Goal: Task Accomplishment & Management: Complete application form

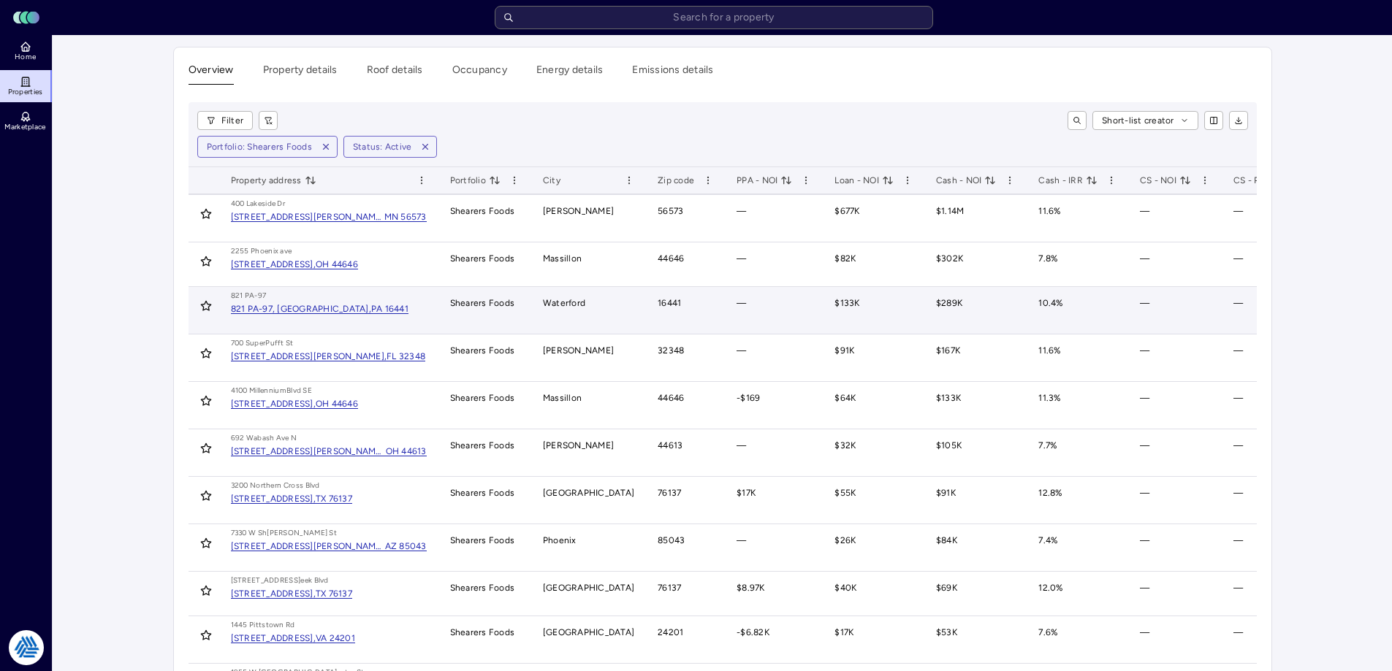
scroll to position [219, 0]
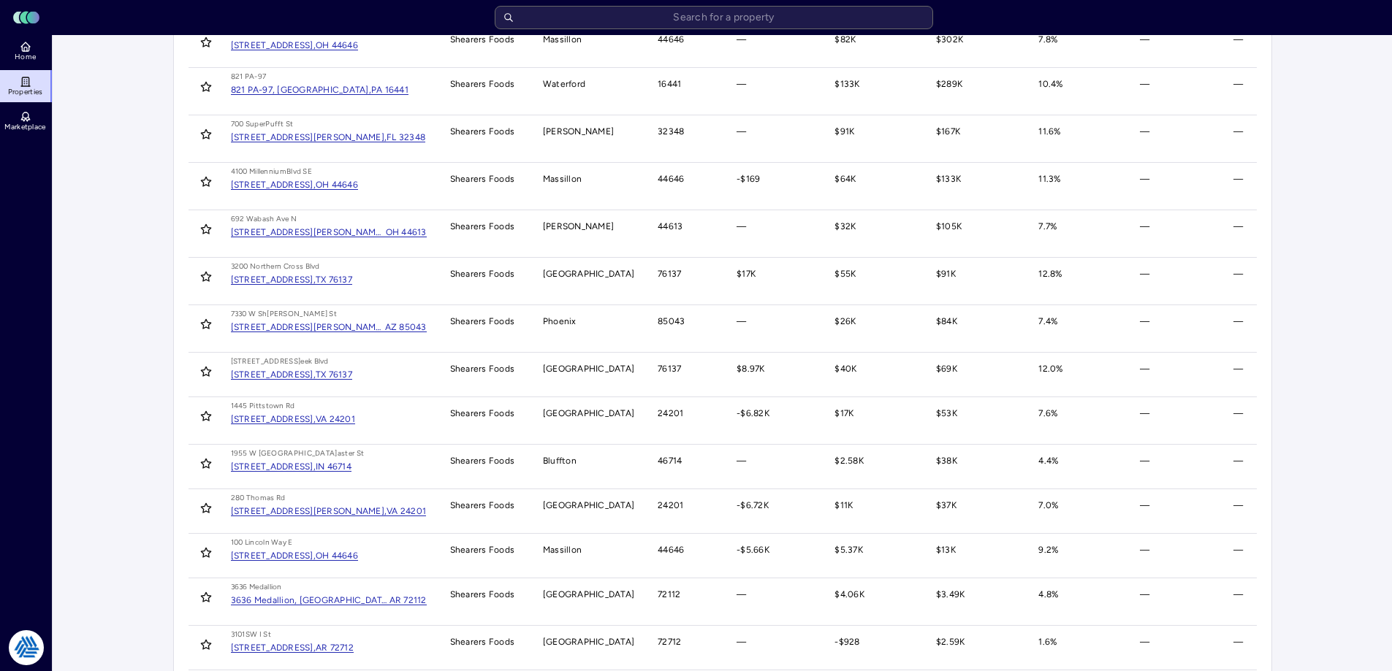
click at [80, 136] on main "Overview Property details Roof details Occupancy Energy details Emissions detai…" at bounding box center [722, 369] width 1339 height 1107
drag, startPoint x: 103, startPoint y: 148, endPoint x: 156, endPoint y: 147, distance: 52.6
click at [103, 148] on main "Overview Property details Roof details Occupancy Energy details Emissions detai…" at bounding box center [722, 369] width 1339 height 1107
click at [161, 83] on div "Overview Property details Roof details Occupancy Energy details Emissions detai…" at bounding box center [722, 369] width 1122 height 1107
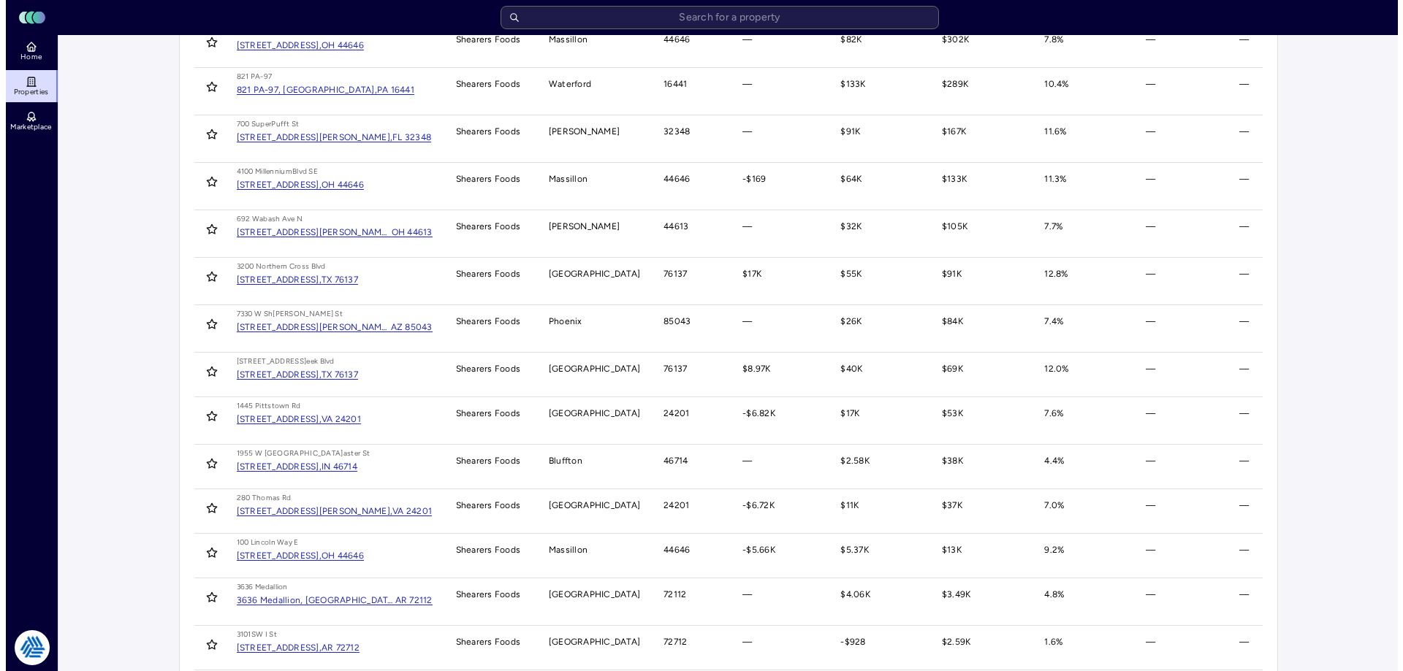
scroll to position [0, 0]
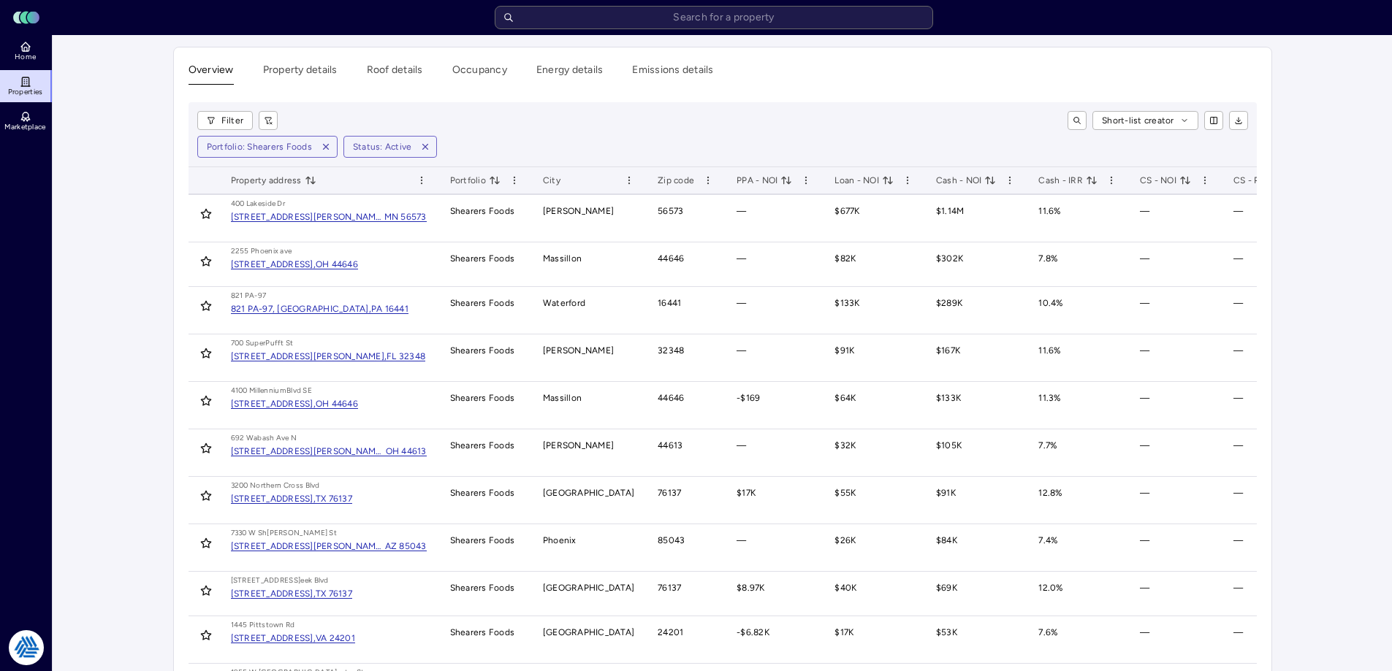
click at [150, 112] on main "Overview Property details Roof details Occupancy Energy details Emissions detai…" at bounding box center [722, 588] width 1339 height 1107
drag, startPoint x: 787, startPoint y: 126, endPoint x: 796, endPoint y: 121, distance: 9.5
click at [787, 125] on div "Short-list creator" at bounding box center [768, 120] width 958 height 19
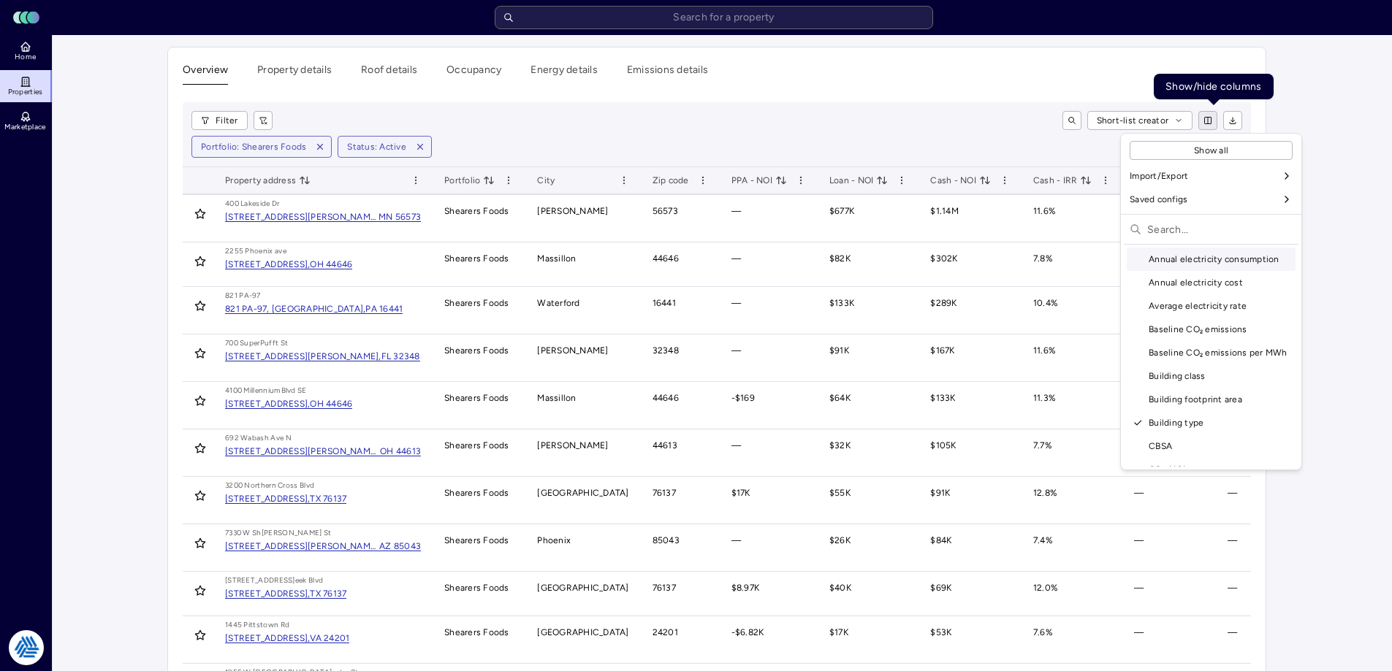
click at [1208, 123] on html "Toggle Sidebar Lumen Energy Logo Home Properties Marketplace Tradition Energy […" at bounding box center [696, 571] width 1392 height 1142
click at [1208, 123] on html "Toggle Sidebar Lumen Energy Logo Home Properties Marketplace Tradition Energy […" at bounding box center [701, 571] width 1403 height 1142
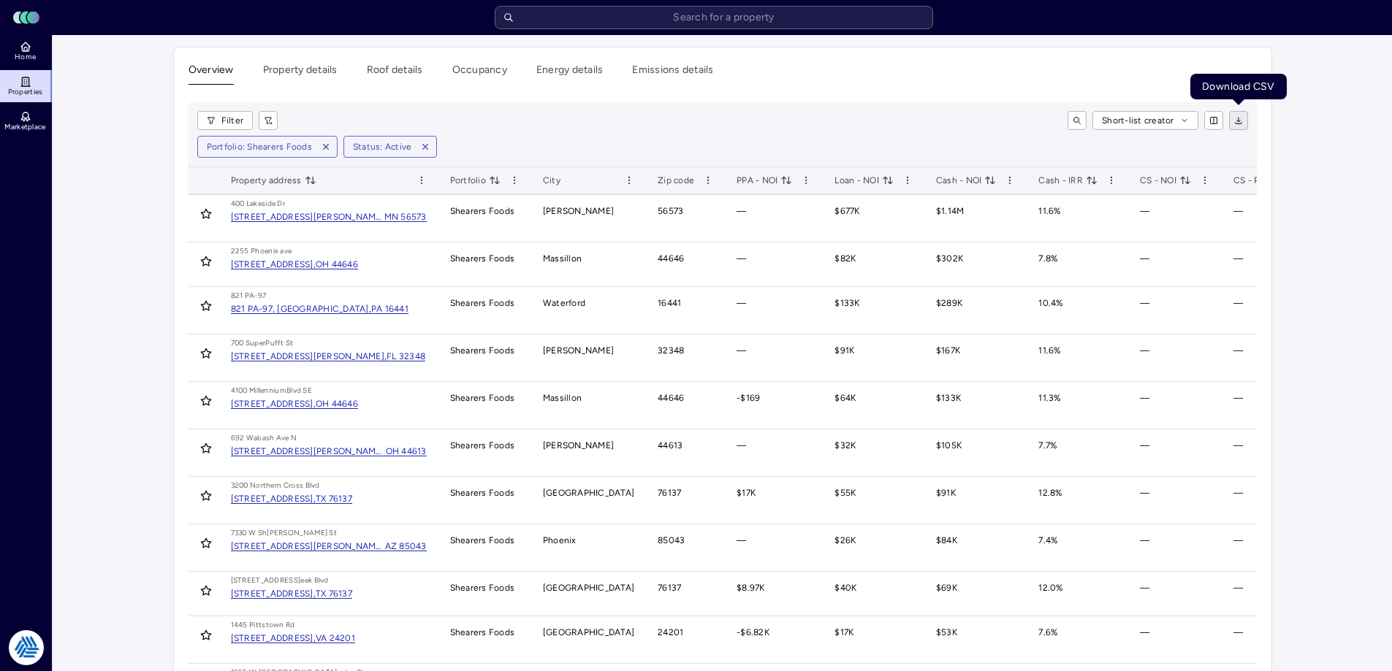
click at [1241, 121] on icon "button" at bounding box center [1238, 120] width 9 height 9
drag, startPoint x: 350, startPoint y: 176, endPoint x: 1336, endPoint y: 188, distance: 986.3
click at [1337, 188] on main "Overview Property details Roof details Occupancy Energy details Emissions detai…" at bounding box center [722, 588] width 1339 height 1107
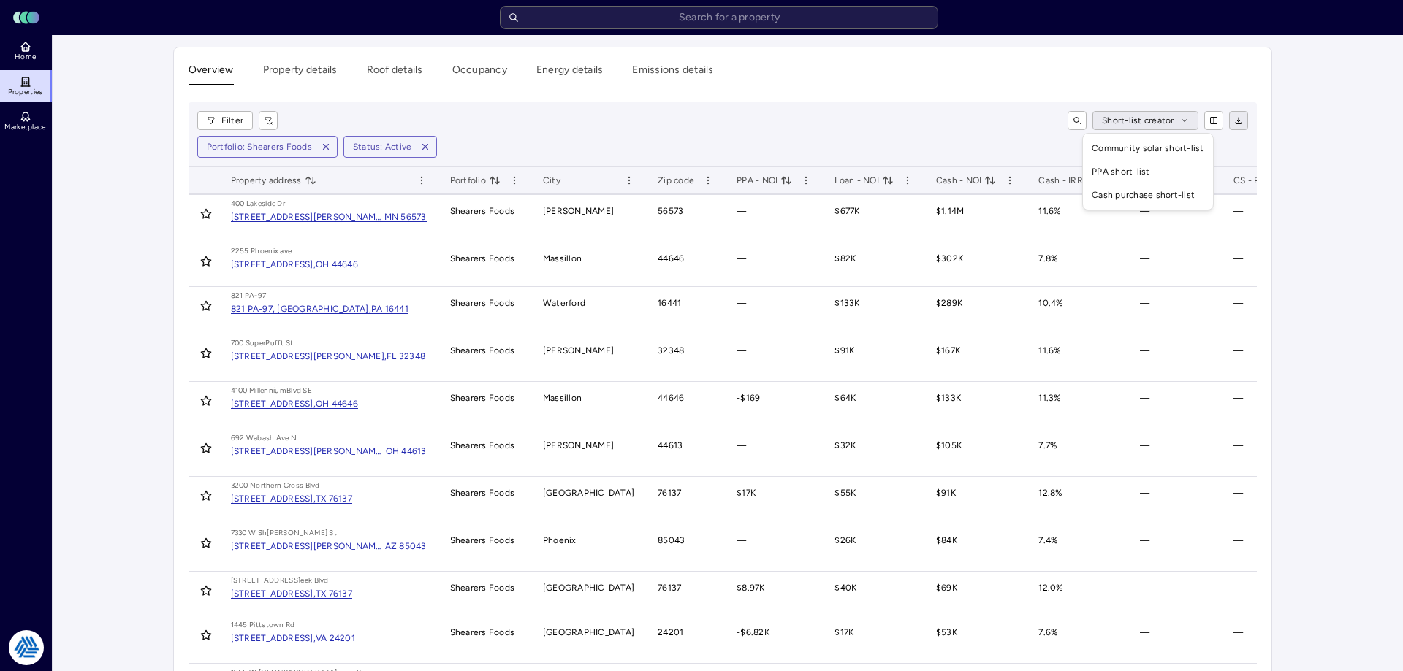
click at [1142, 115] on html "Toggle Sidebar Lumen Energy Logo Home Properties Marketplace Tradition Energy […" at bounding box center [701, 571] width 1403 height 1142
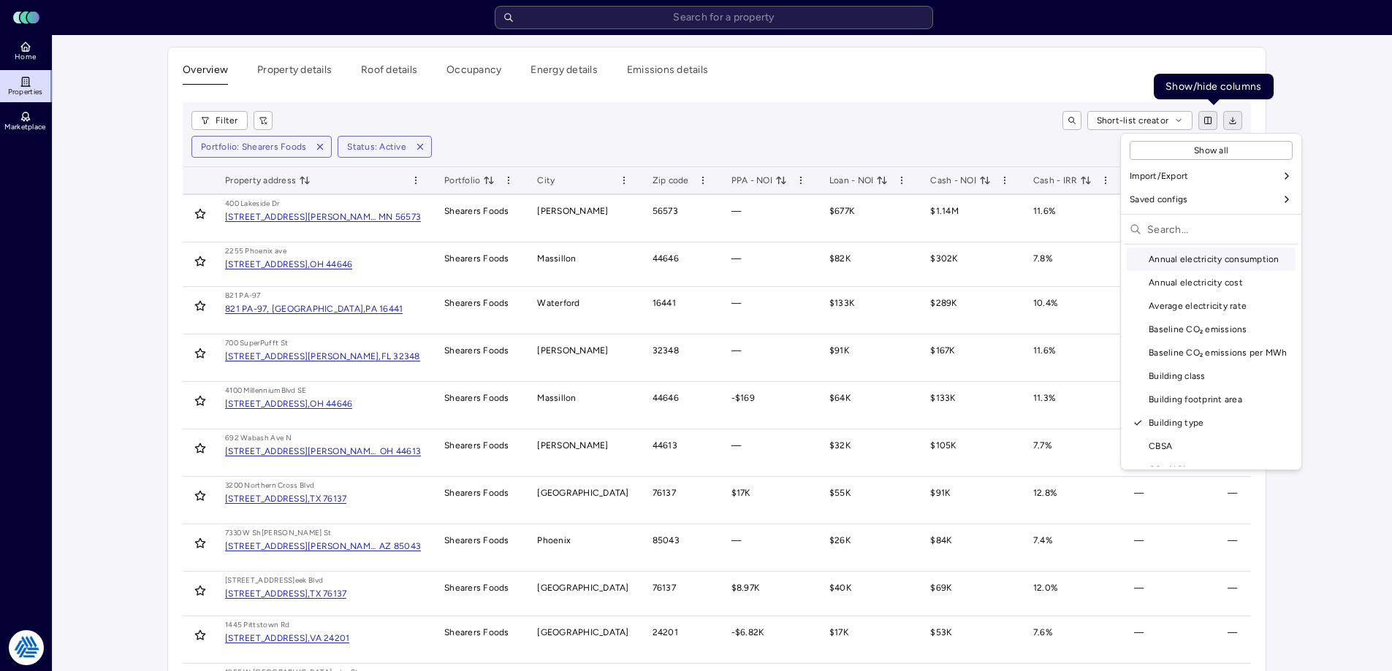
click at [1216, 120] on html "Toggle Sidebar Lumen Energy Logo Home Properties Marketplace Tradition Energy […" at bounding box center [696, 571] width 1392 height 1142
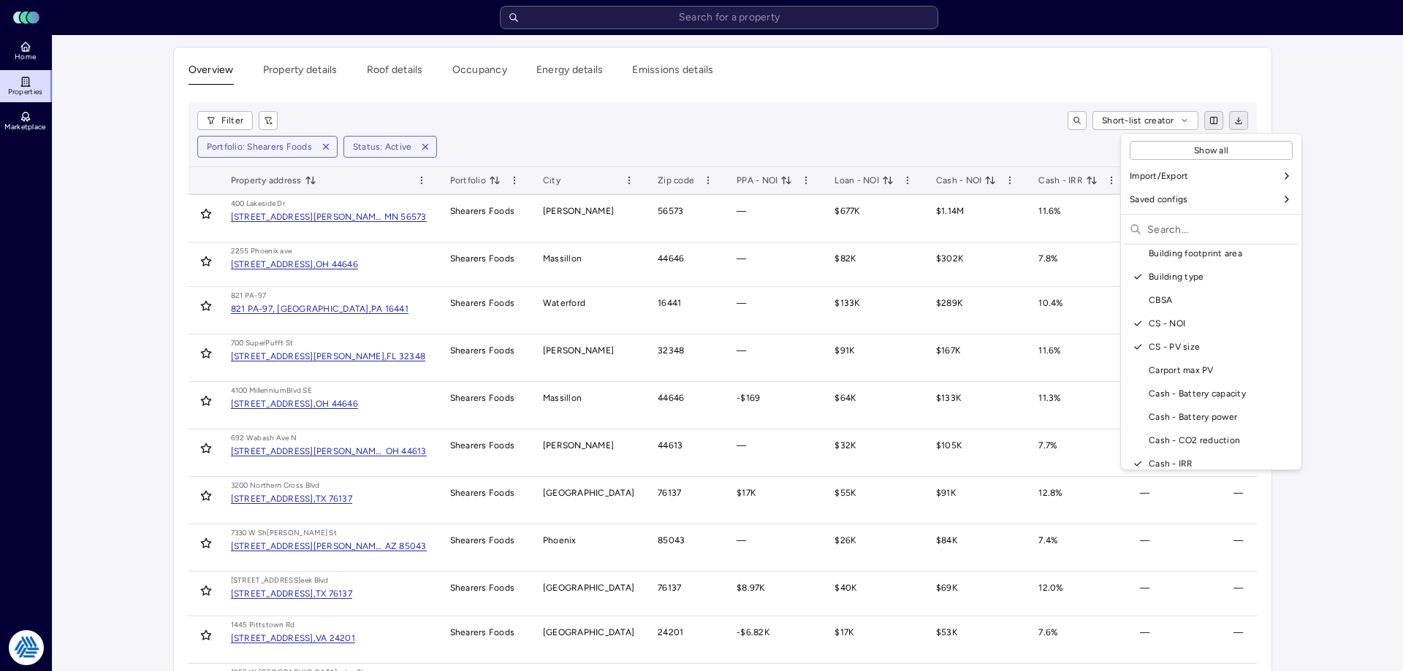
scroll to position [219, 0]
click at [1226, 365] on div "Cash - CO2 reduction" at bounding box center [1210, 367] width 169 height 23
click at [1334, 313] on html "Toggle Sidebar Lumen Energy Logo Home Properties Marketplace Tradition Energy […" at bounding box center [701, 571] width 1403 height 1142
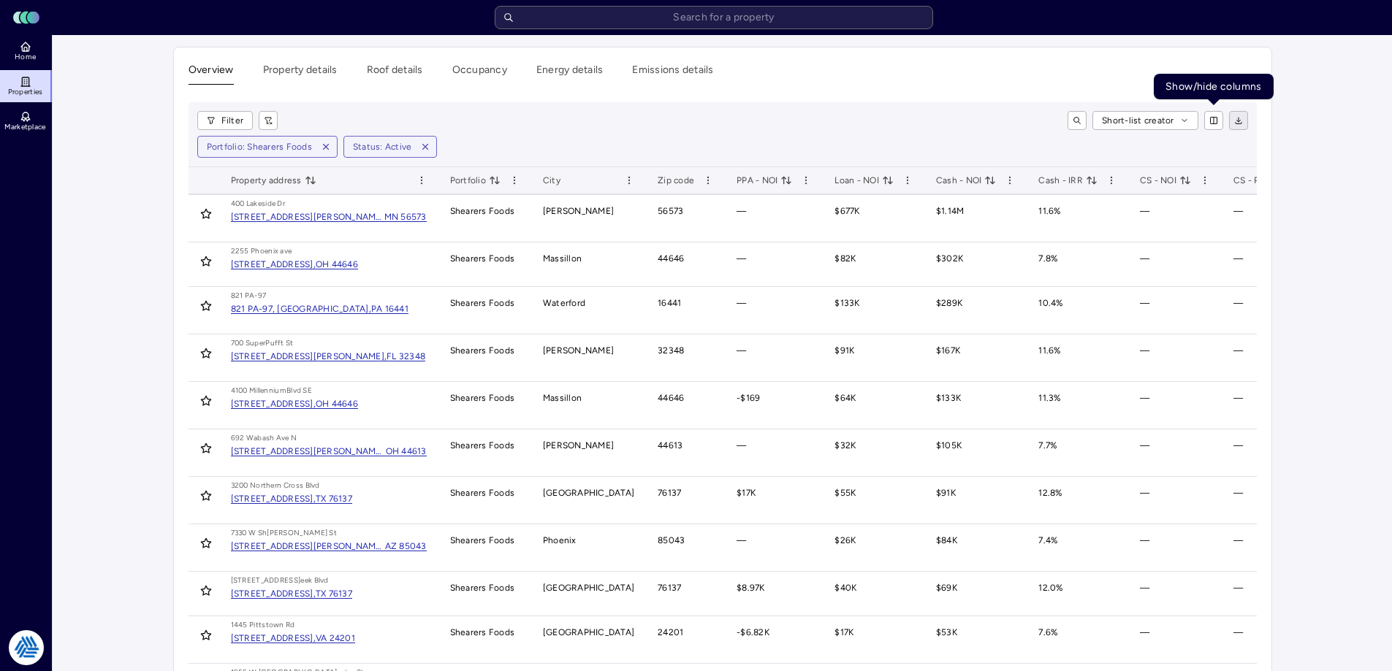
click at [1322, 205] on main "Overview Property details Roof details Occupancy Energy details Emissions detai…" at bounding box center [722, 588] width 1339 height 1107
click at [974, 123] on div "Short-list creator" at bounding box center [768, 120] width 958 height 19
click at [893, 164] on div "Filter Short-list creator Portfolio: Shearers Foods Status: Active" at bounding box center [722, 134] width 1068 height 65
drag, startPoint x: 792, startPoint y: 133, endPoint x: 1154, endPoint y: 156, distance: 363.0
click at [819, 136] on div "Filter Short-list creator Portfolio: Shearers Foods Status: Active" at bounding box center [722, 134] width 1068 height 65
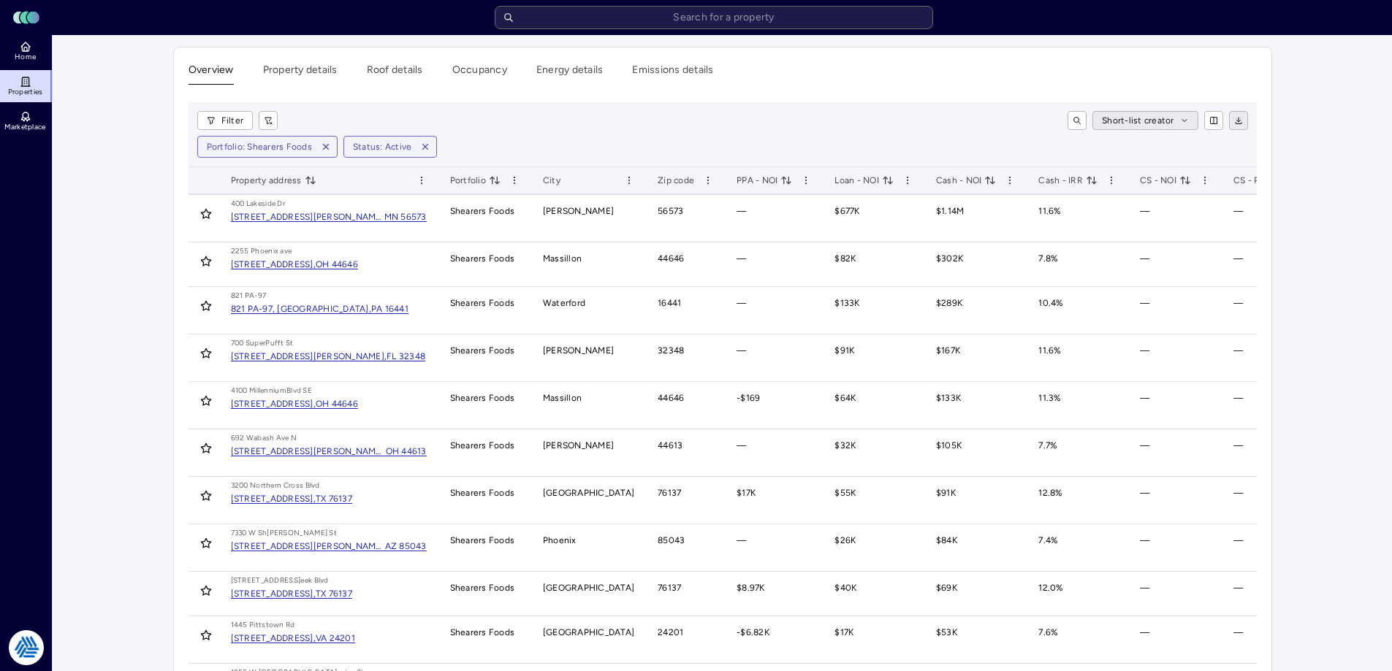
click at [1147, 126] on html "Toggle Sidebar Lumen Energy Logo Home Properties Marketplace Tradition Energy […" at bounding box center [696, 571] width 1392 height 1142
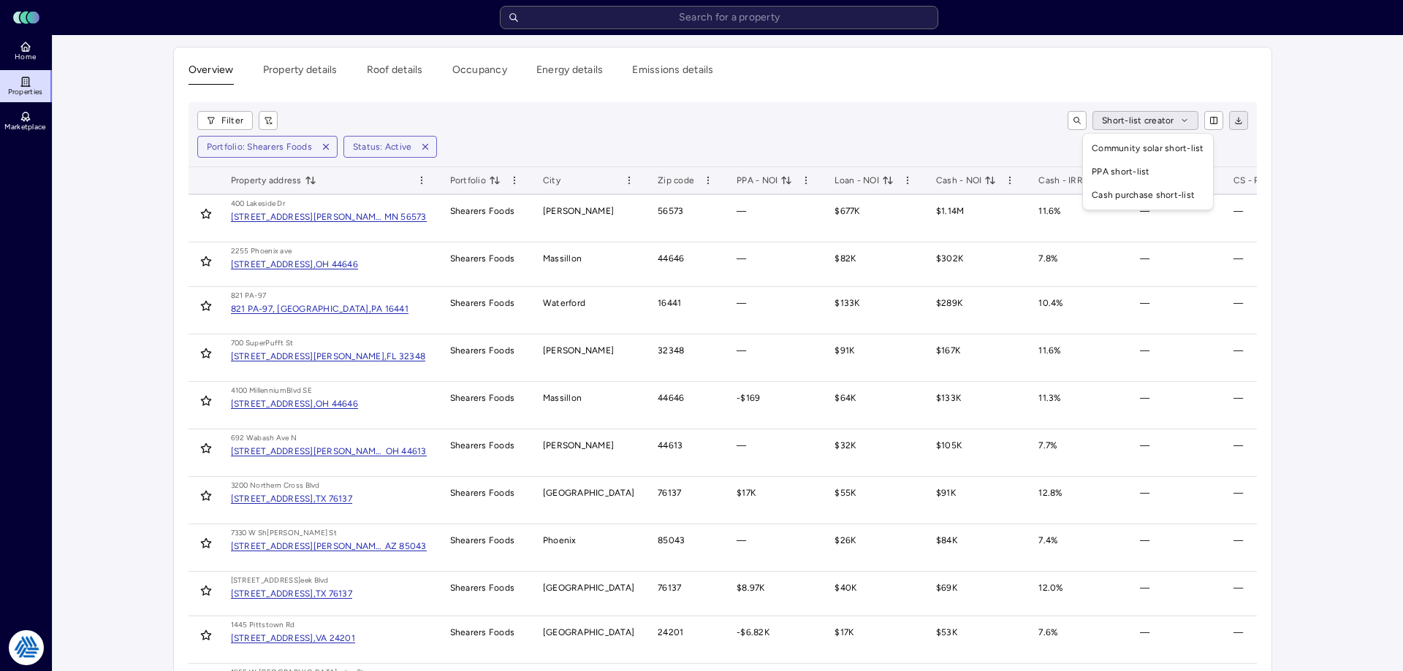
click at [1147, 126] on html "Toggle Sidebar Lumen Energy Logo Home Properties Marketplace Tradition Energy […" at bounding box center [701, 571] width 1403 height 1142
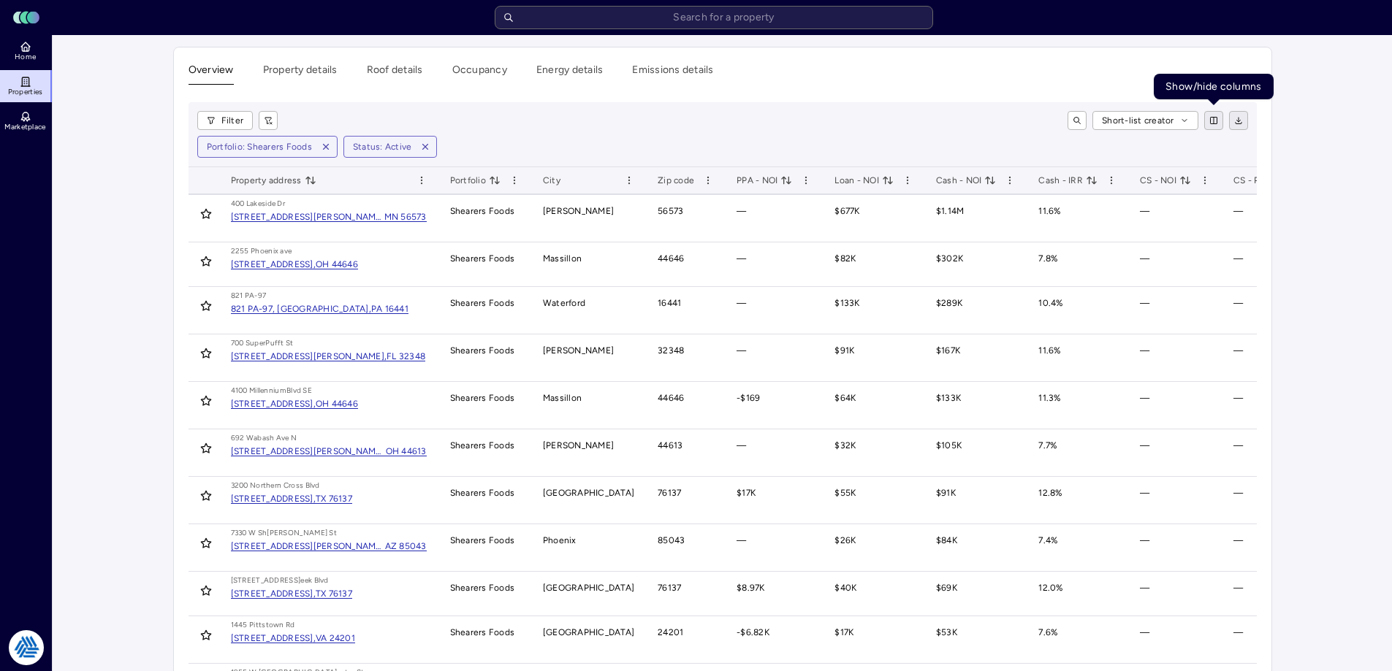
click at [1210, 121] on html "Toggle Sidebar Lumen Energy Logo Home Properties Marketplace Tradition Energy […" at bounding box center [696, 571] width 1392 height 1142
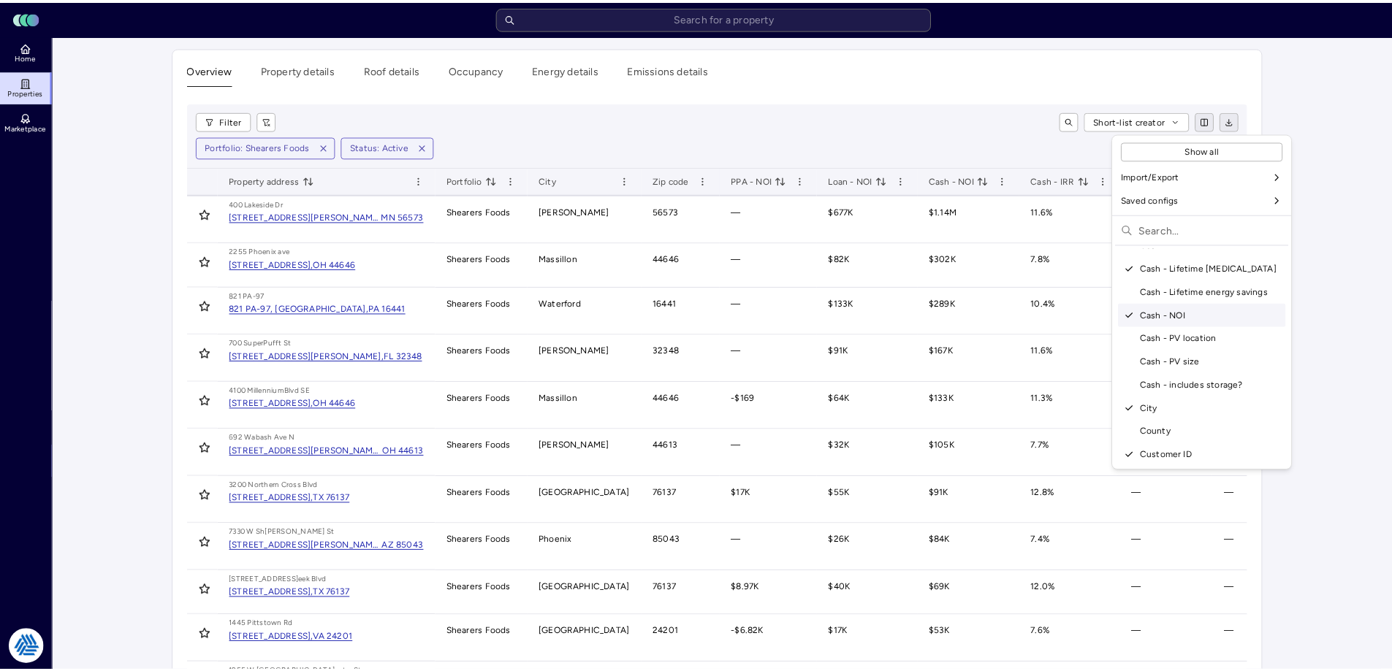
scroll to position [292, 0]
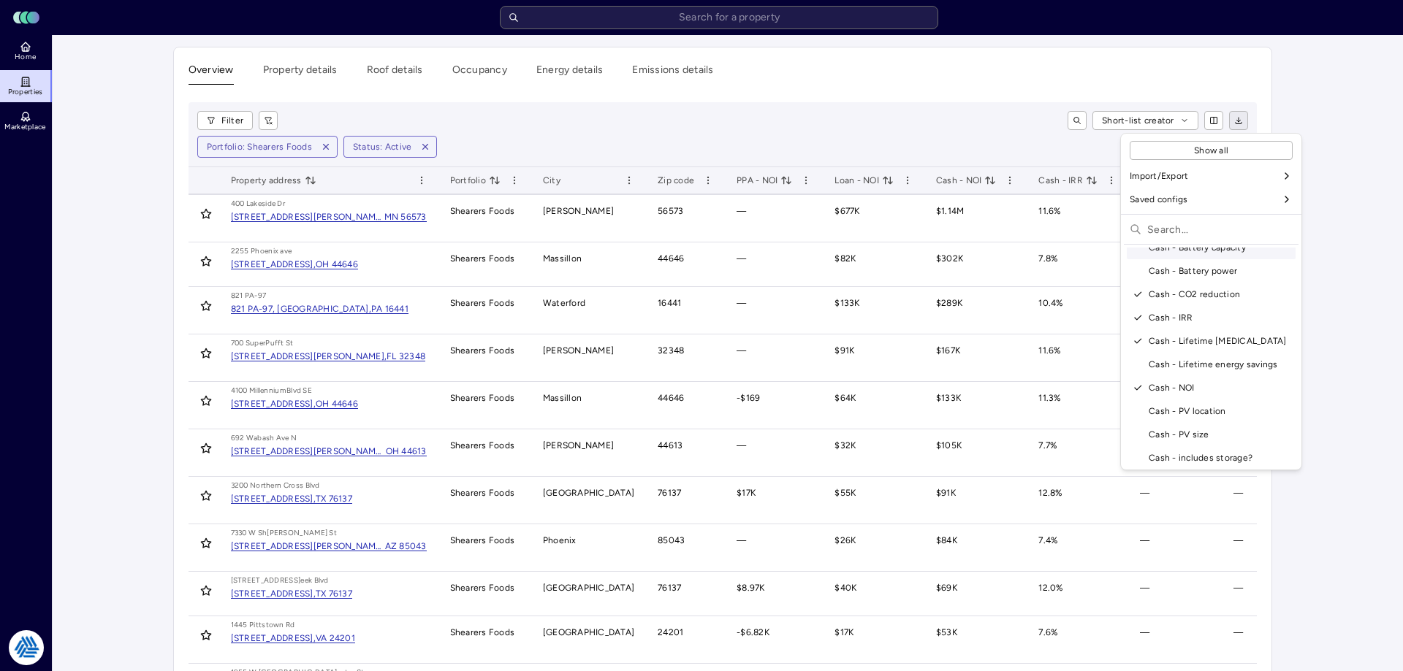
click at [1329, 215] on html "Toggle Sidebar Lumen Energy Logo Home Properties Marketplace Tradition Energy […" at bounding box center [701, 571] width 1403 height 1142
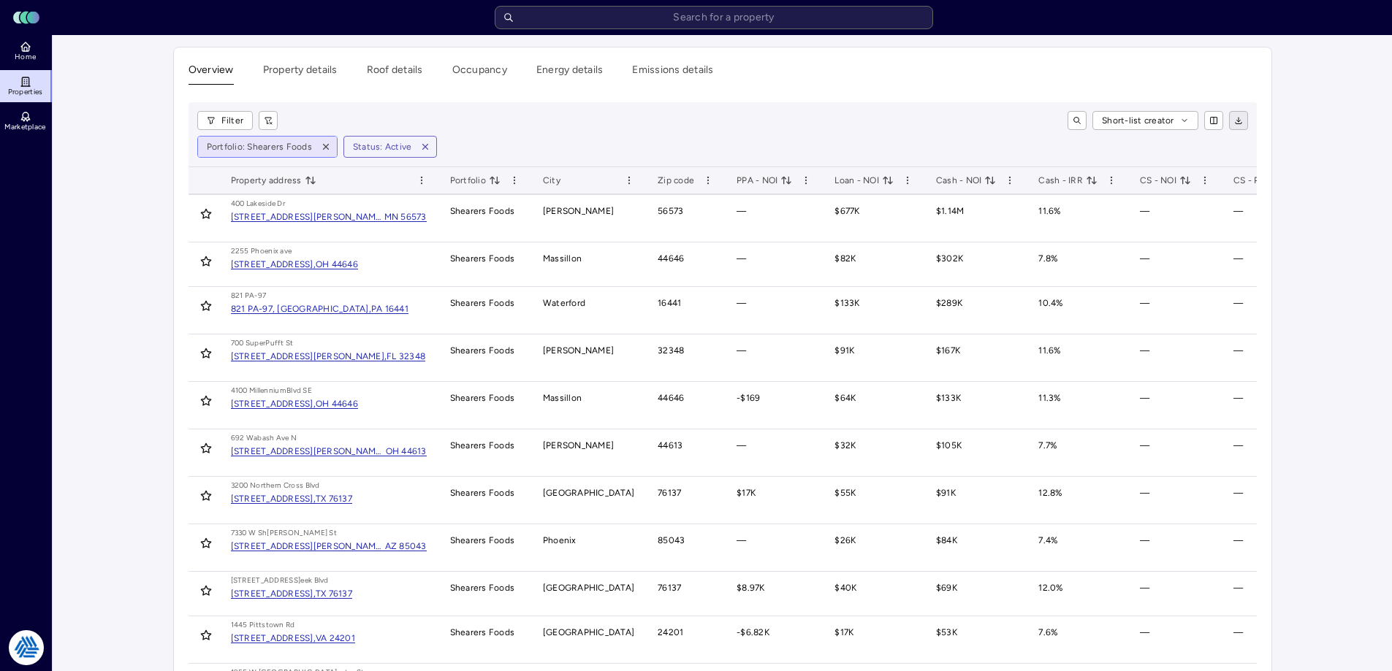
click at [272, 149] on html "Toggle Sidebar Lumen Energy Logo Home Properties Marketplace Tradition Energy […" at bounding box center [696, 571] width 1392 height 1142
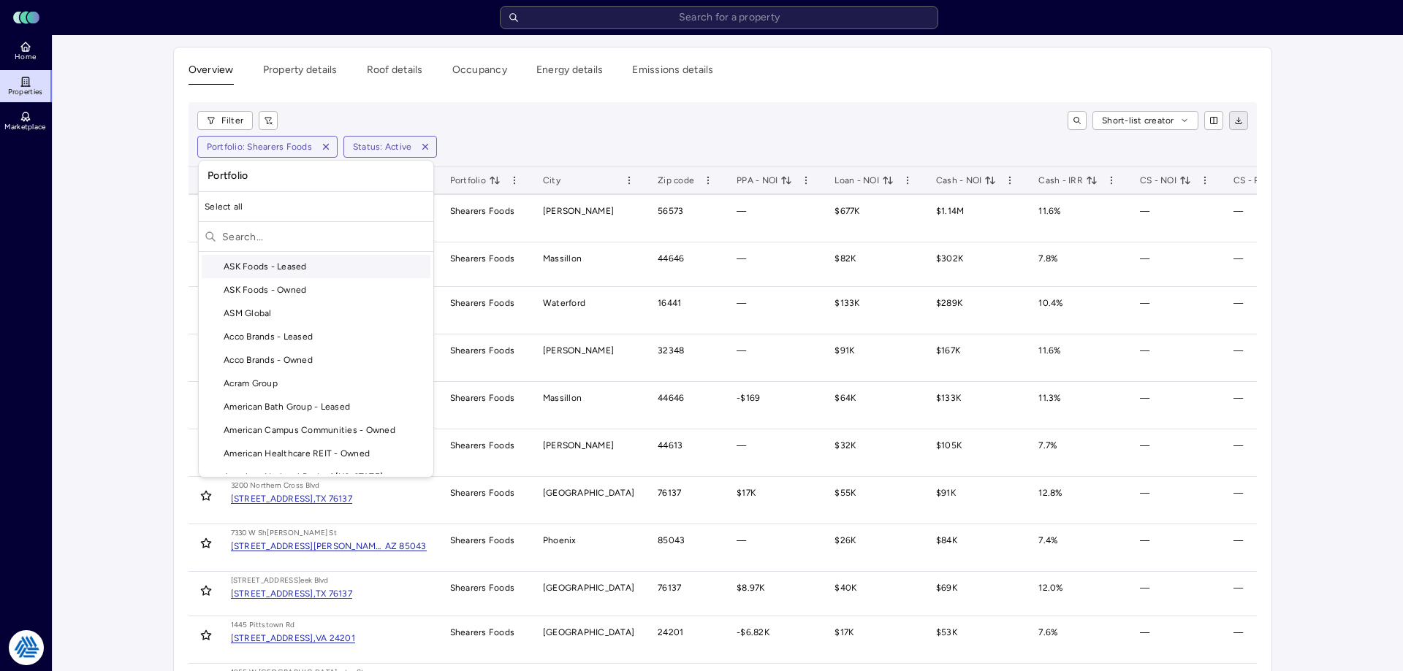
drag, startPoint x: 397, startPoint y: 115, endPoint x: 389, endPoint y: 118, distance: 9.2
click at [396, 115] on html "Toggle Sidebar Lumen Energy Logo Home Properties Marketplace Tradition Energy […" at bounding box center [701, 571] width 1403 height 1142
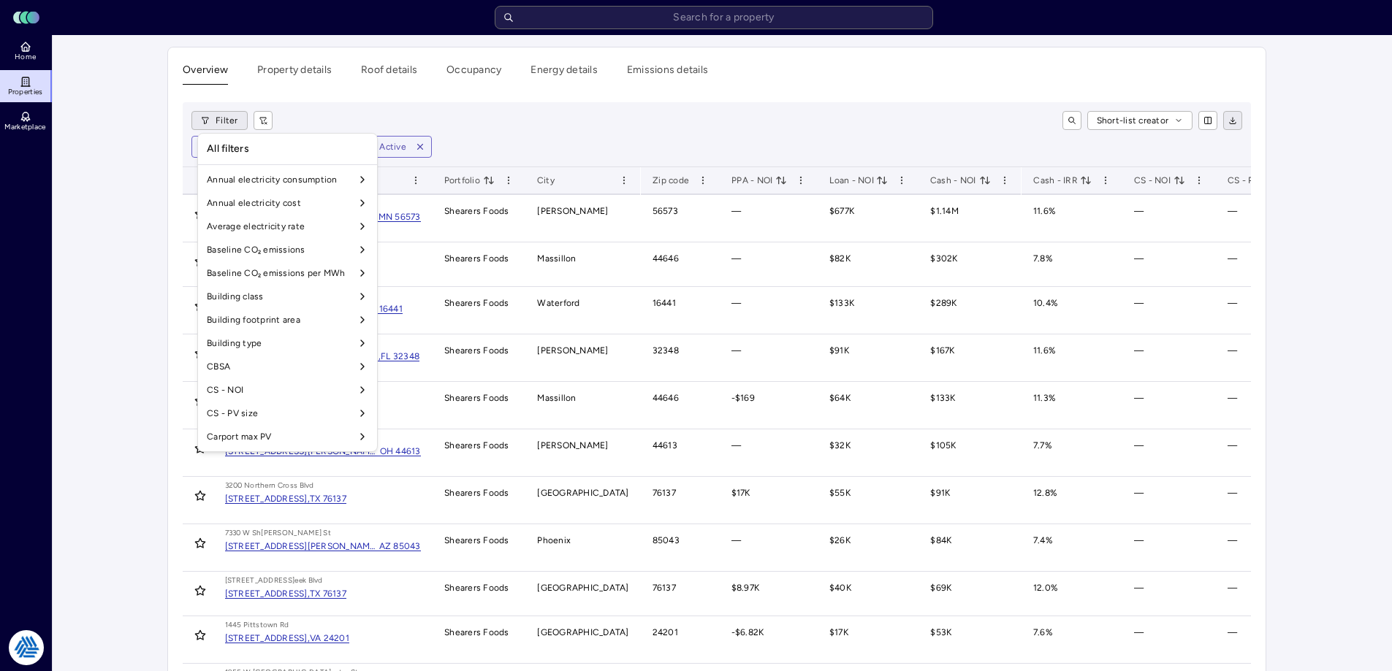
click at [218, 113] on html "Toggle Sidebar Lumen Energy Logo Home Properties Marketplace Tradition Energy […" at bounding box center [696, 571] width 1392 height 1142
click at [501, 110] on html "Toggle Sidebar Lumen Energy Logo Home Properties Marketplace Tradition Energy […" at bounding box center [701, 571] width 1403 height 1142
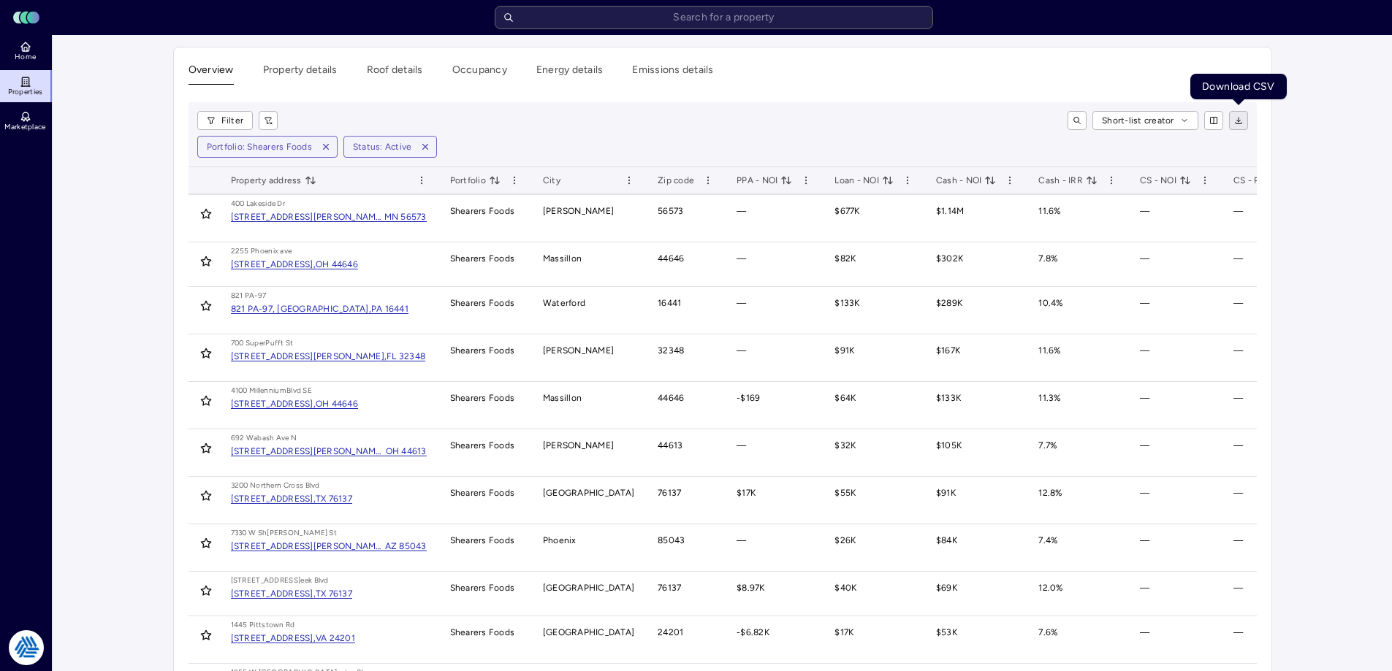
click at [1238, 117] on icon "button" at bounding box center [1238, 120] width 9 height 9
click at [1121, 145] on div "Portfolio: Shearers Foods Status: Active" at bounding box center [722, 147] width 1050 height 22
click at [648, 17] on input "text" at bounding box center [714, 17] width 438 height 23
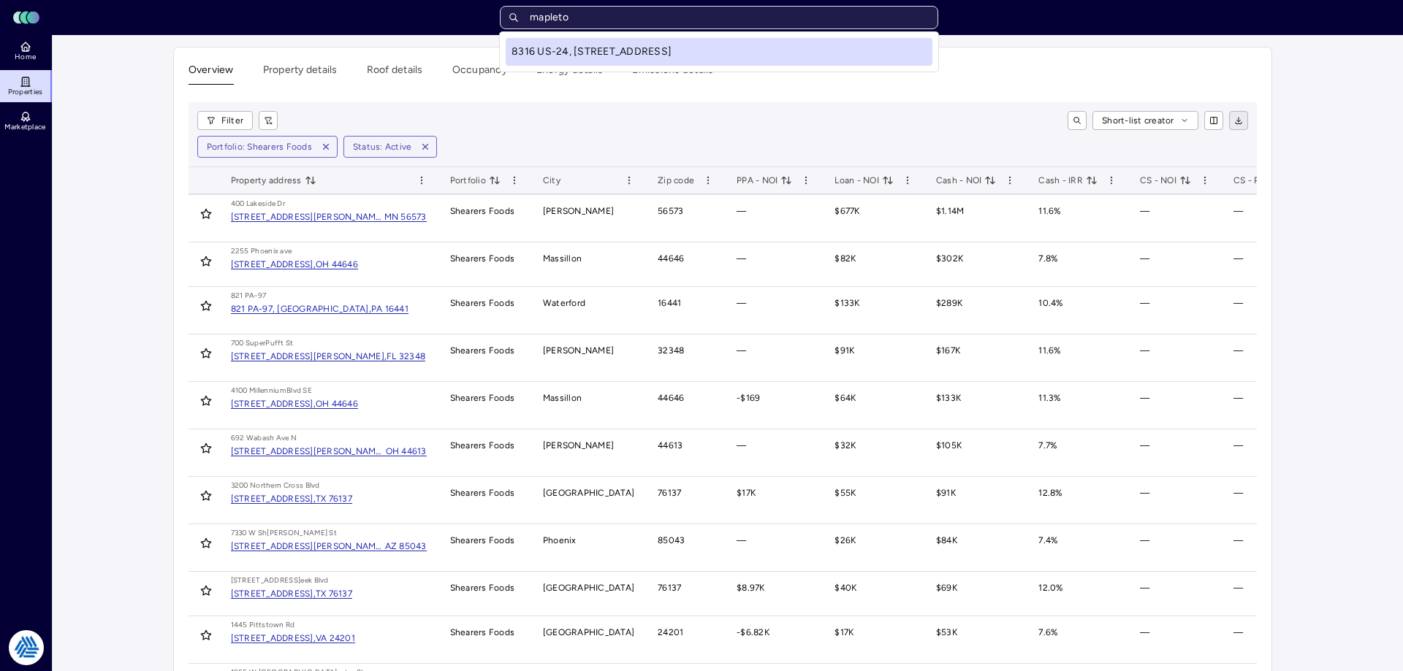
type input "mapleton"
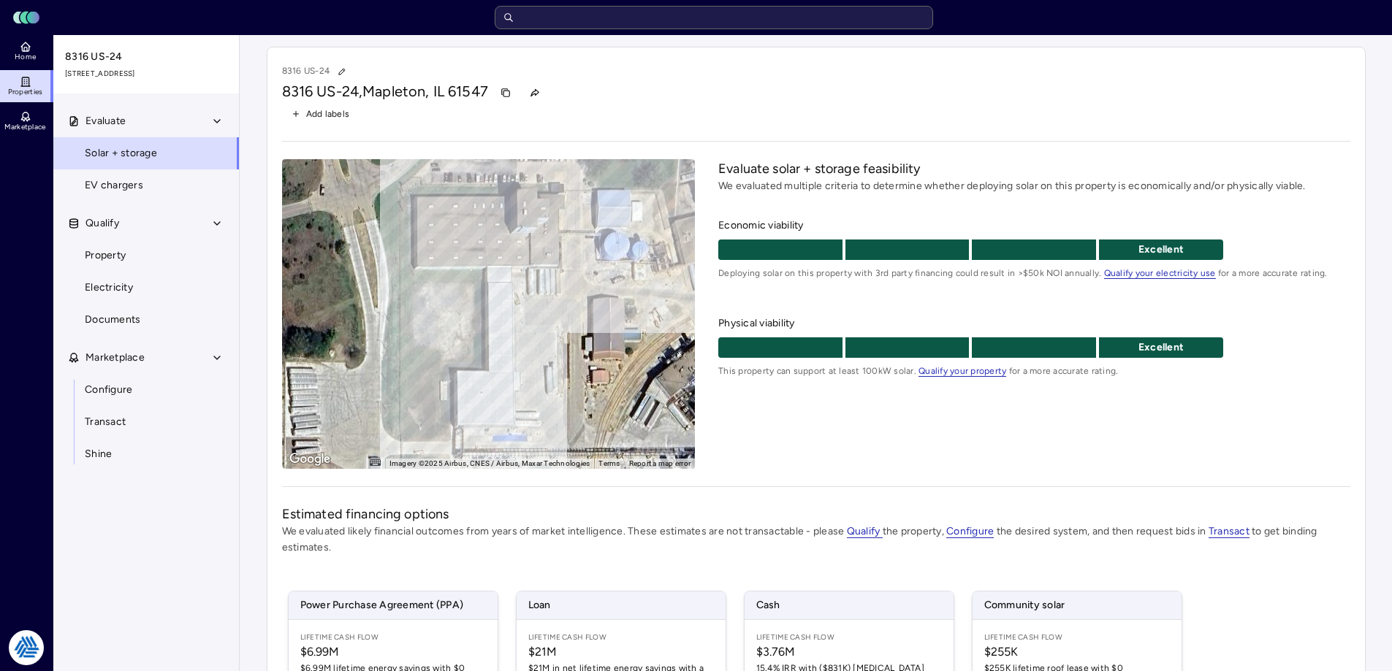
click at [988, 466] on div "Evaluate solar + storage feasibility We evaluated multiple criteria to determin…" at bounding box center [1033, 314] width 631 height 310
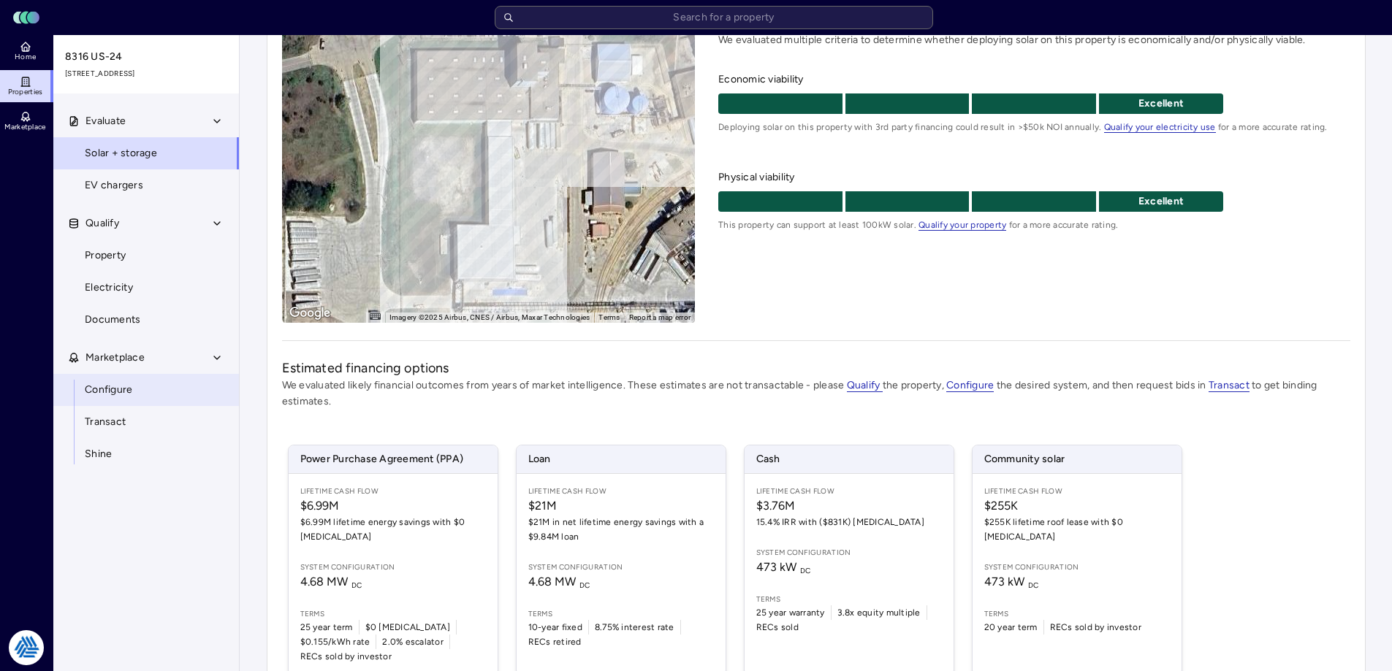
click at [135, 386] on link "Configure" at bounding box center [146, 390] width 187 height 32
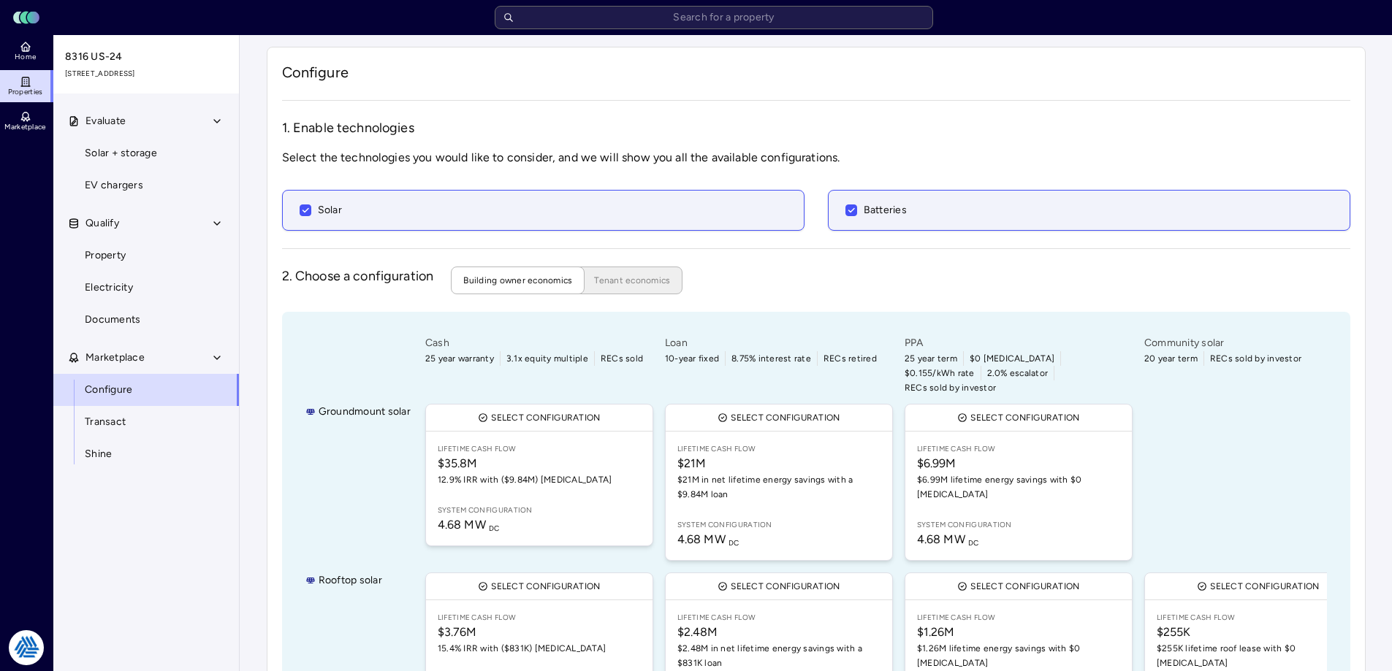
click at [312, 462] on div "Groundmount solar" at bounding box center [357, 482] width 105 height 163
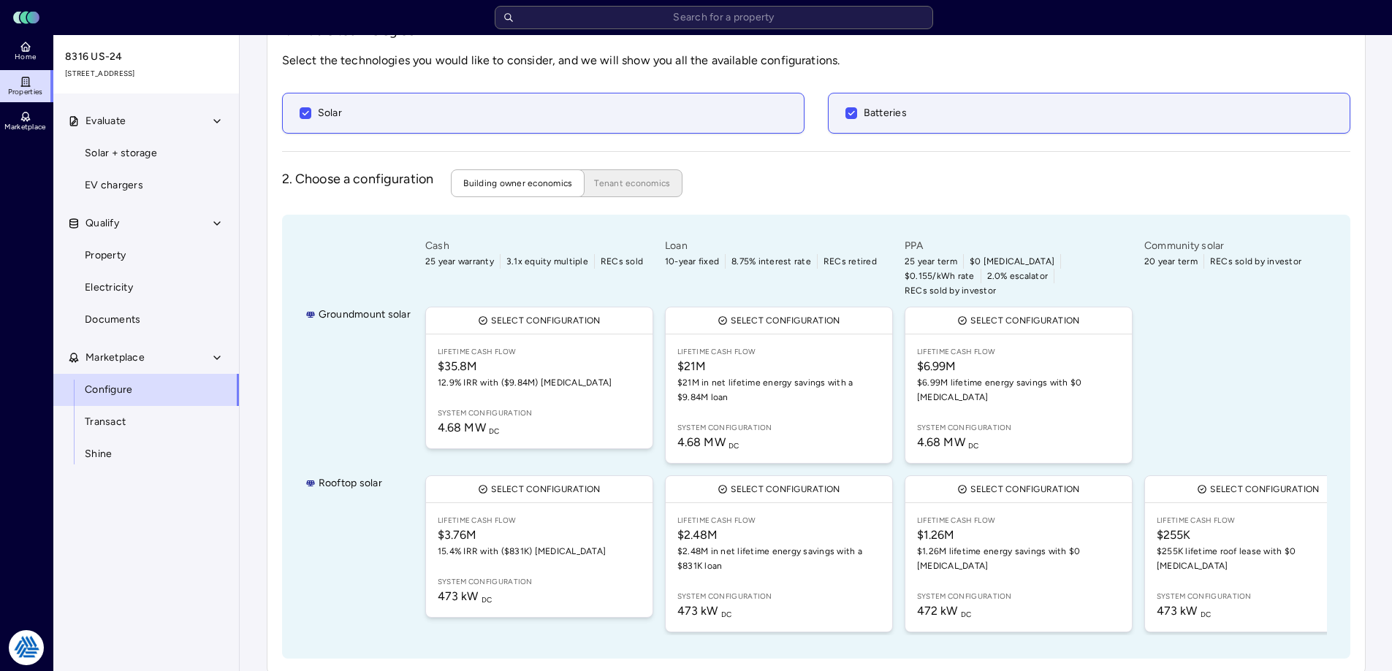
click at [247, 507] on div "Your estimates have been updated Configure 1. Enable technologies Select the te…" at bounding box center [816, 312] width 1152 height 748
click at [150, 289] on link "Electricity" at bounding box center [146, 288] width 187 height 32
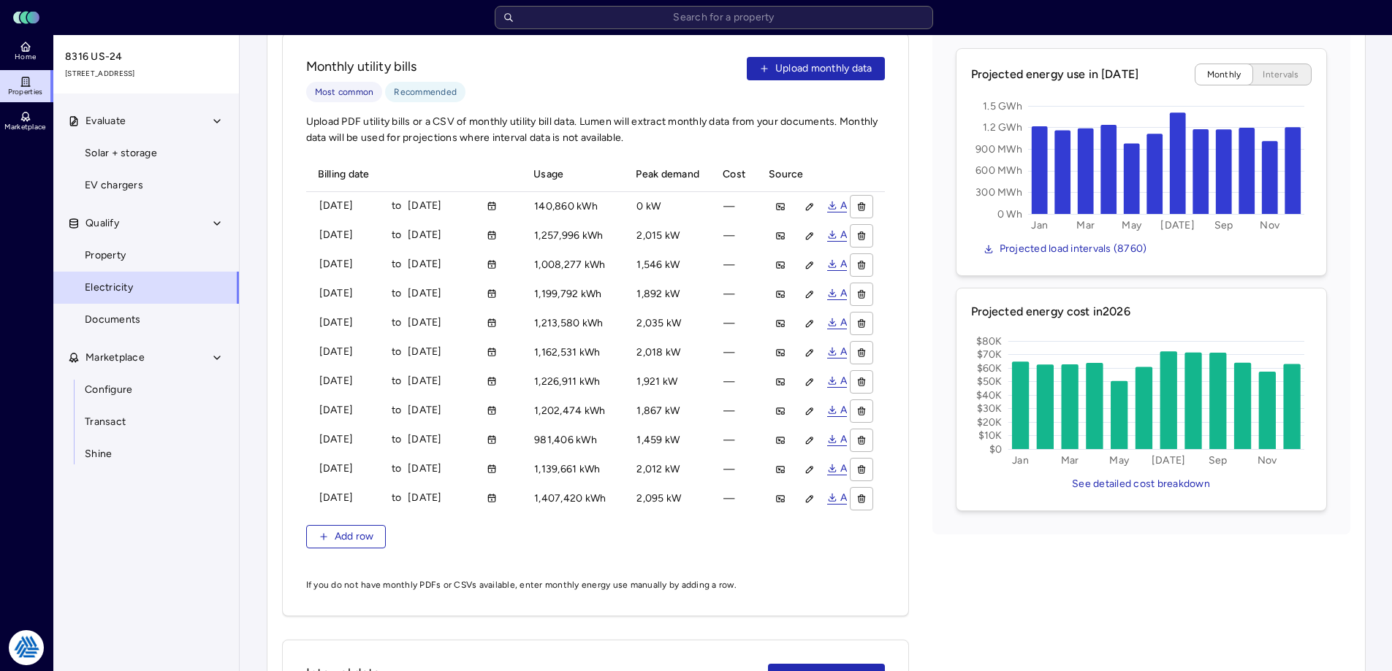
scroll to position [584, 0]
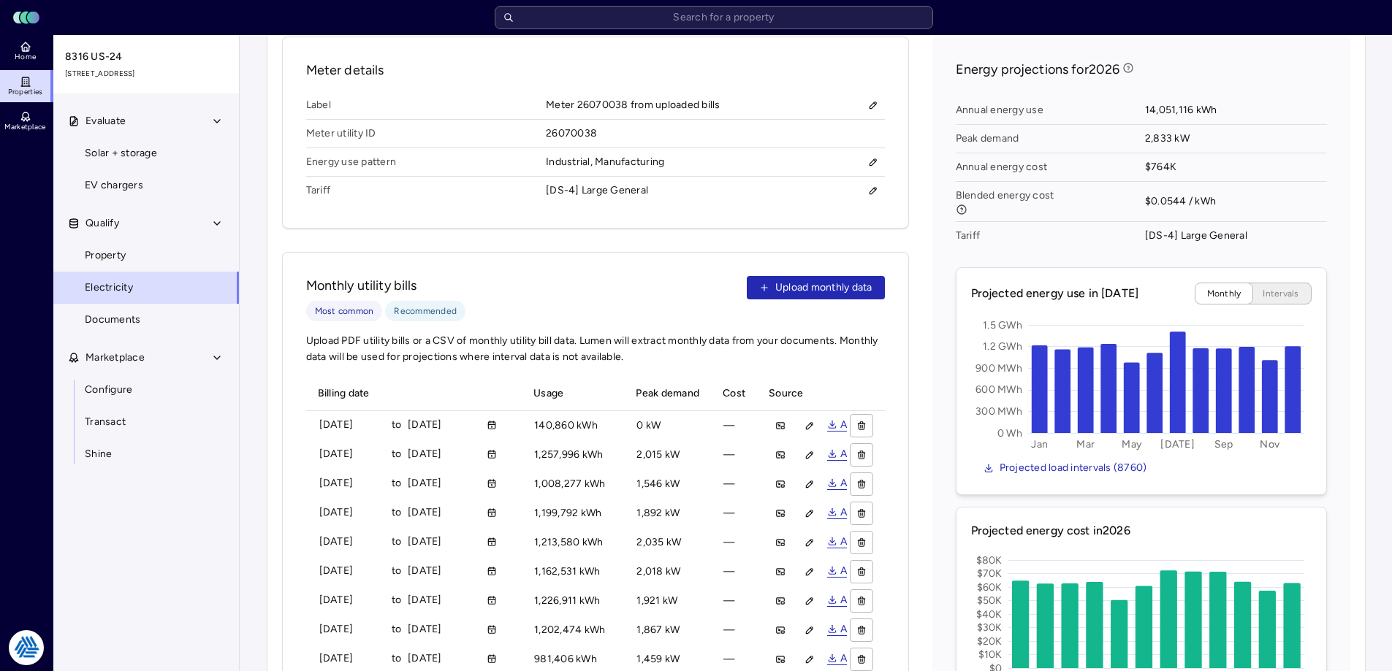
click at [918, 353] on div "Meter details Label Meter 26070038 from uploaded bills Meter utility ID 2607003…" at bounding box center [816, 589] width 1068 height 1105
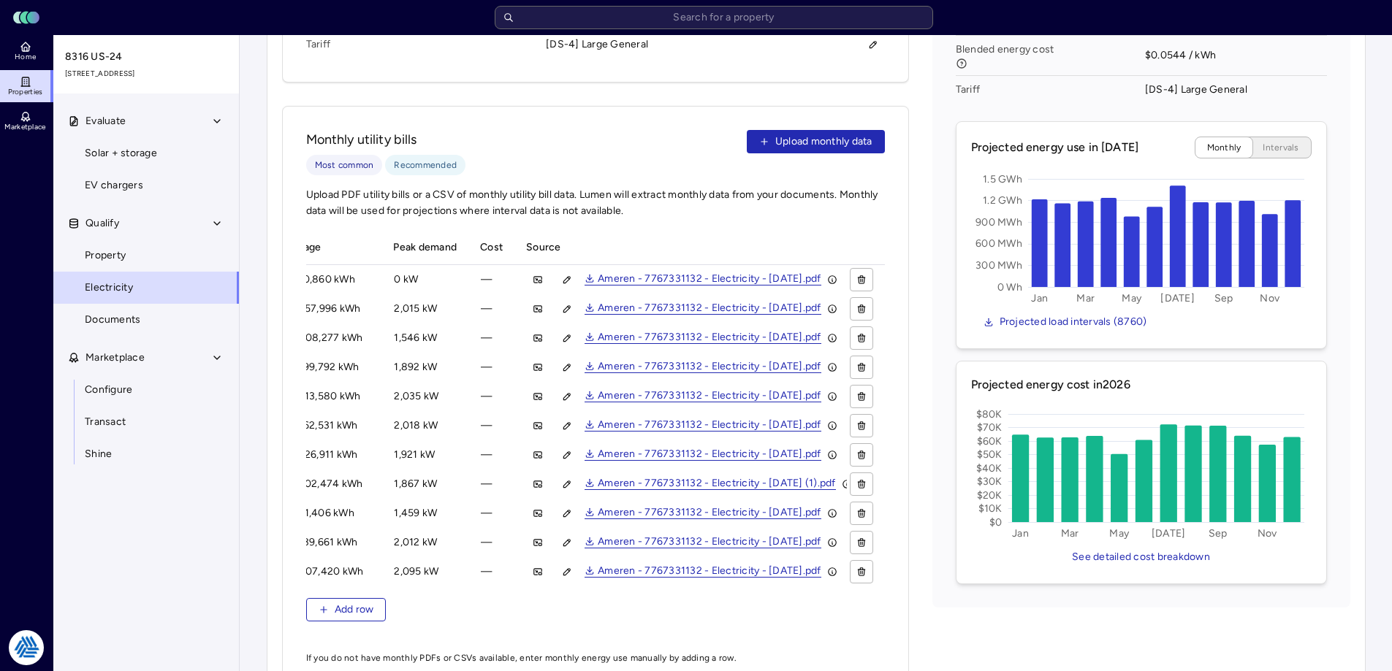
scroll to position [0, 291]
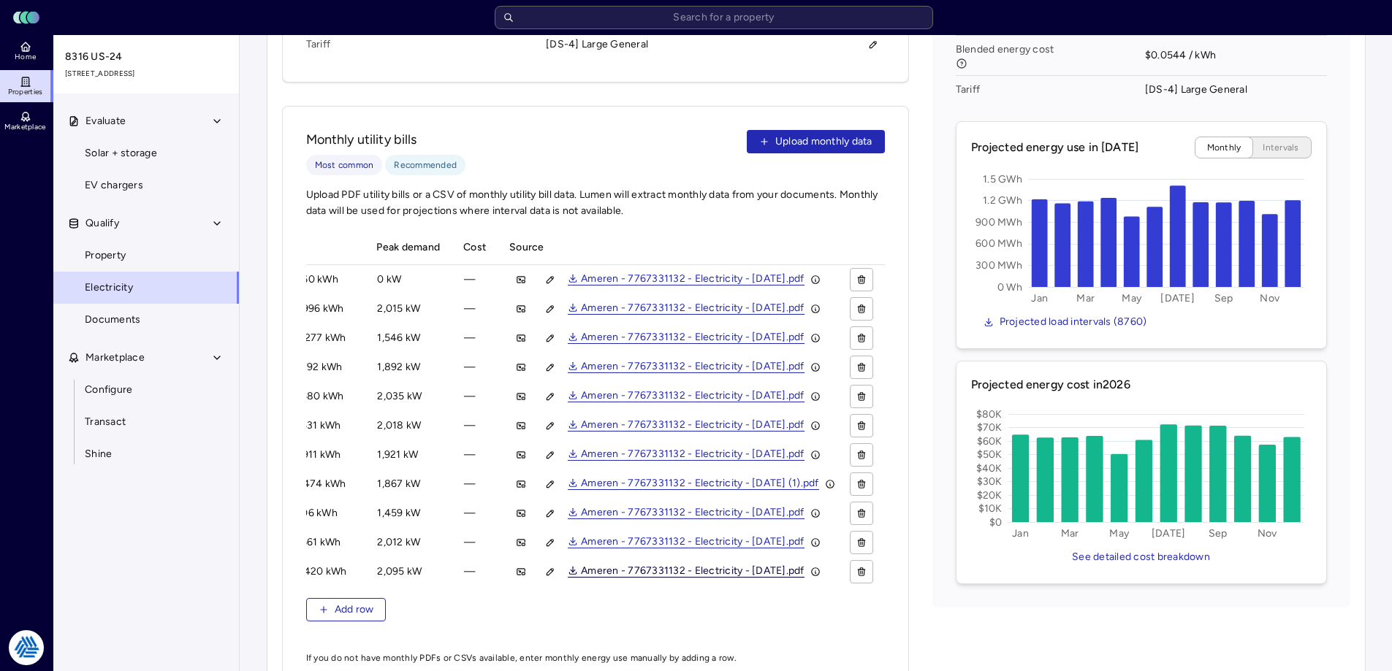
click at [684, 566] on link "Ameren - 7767331132 - Electricity - [DATE].pdf" at bounding box center [686, 572] width 237 height 12
click at [909, 236] on div "Meter details Label Meter 26070038 from uploaded bills Meter utility ID 2607003…" at bounding box center [816, 442] width 1068 height 1105
click at [941, 400] on div "Energy projections for 2026 Annual energy use 14,051,116 kWh Peak demand 2,833 …" at bounding box center [1141, 248] width 418 height 717
click at [913, 385] on div "Meter details Label Meter 26070038 from uploaded bills Meter utility ID 2607003…" at bounding box center [816, 442] width 1068 height 1105
click at [568, 12] on input "text" at bounding box center [714, 17] width 438 height 23
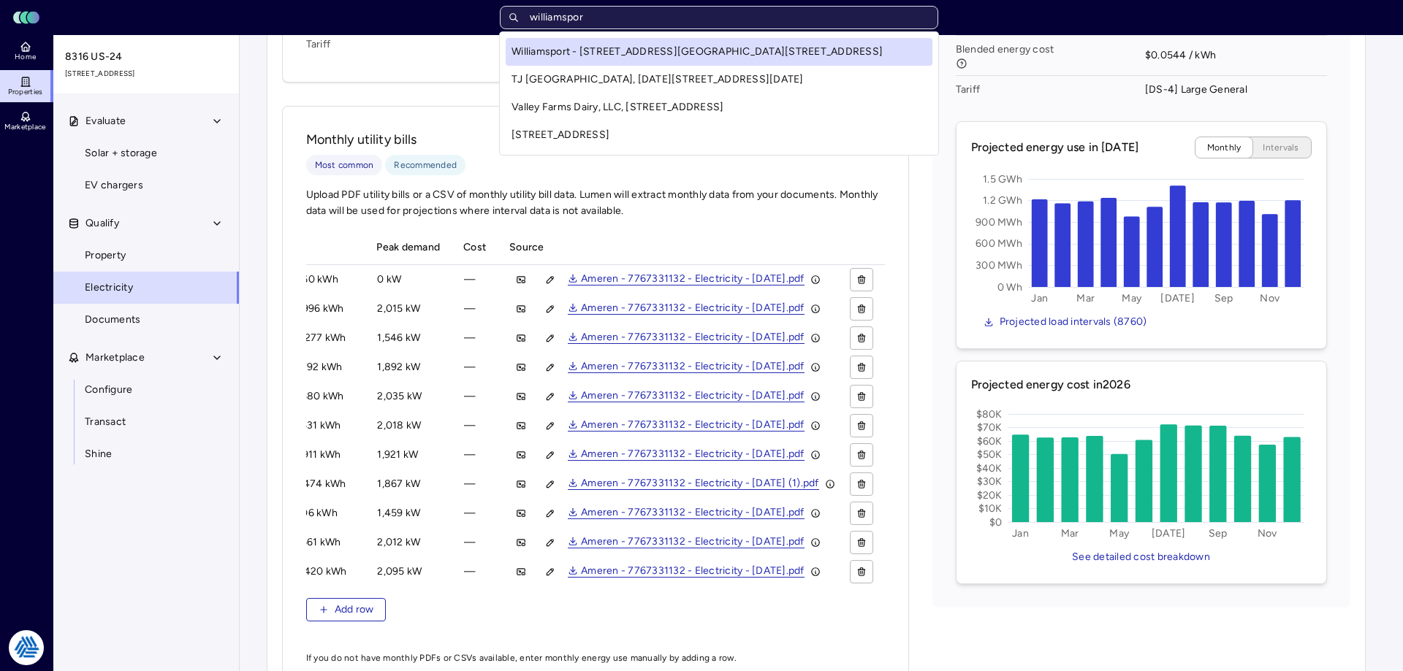
type input "williamsport"
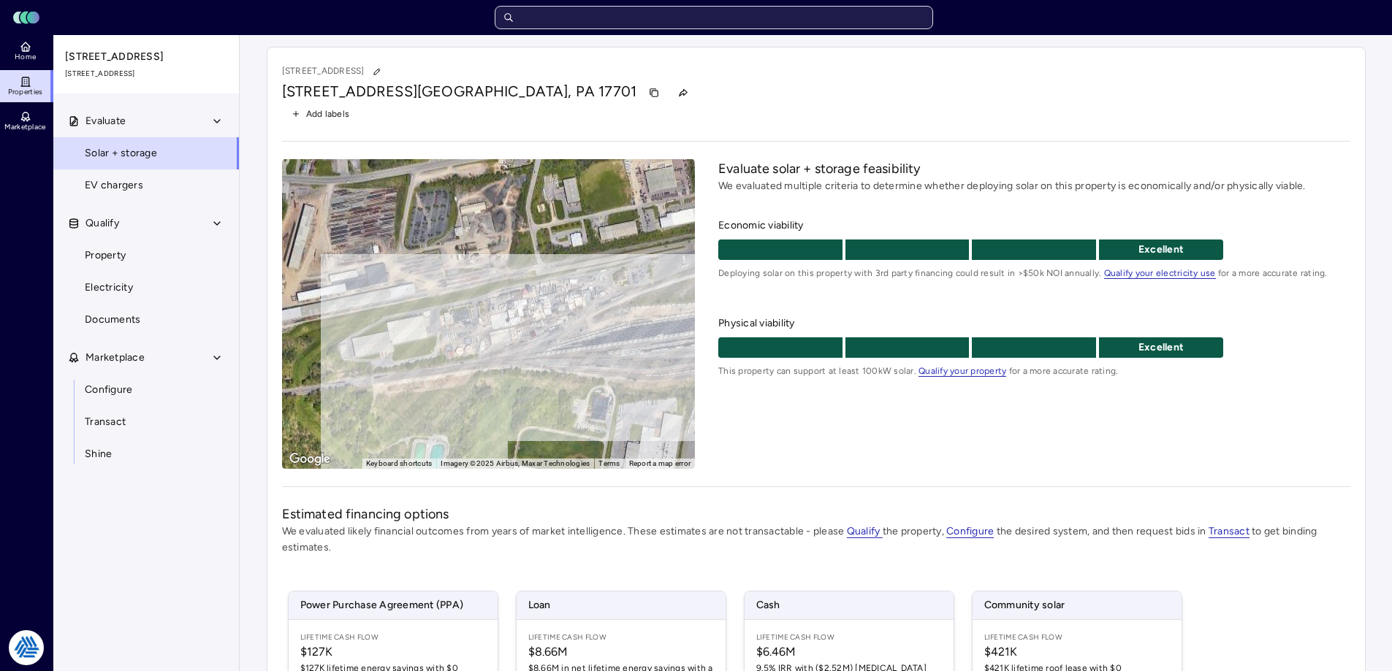
scroll to position [215, 0]
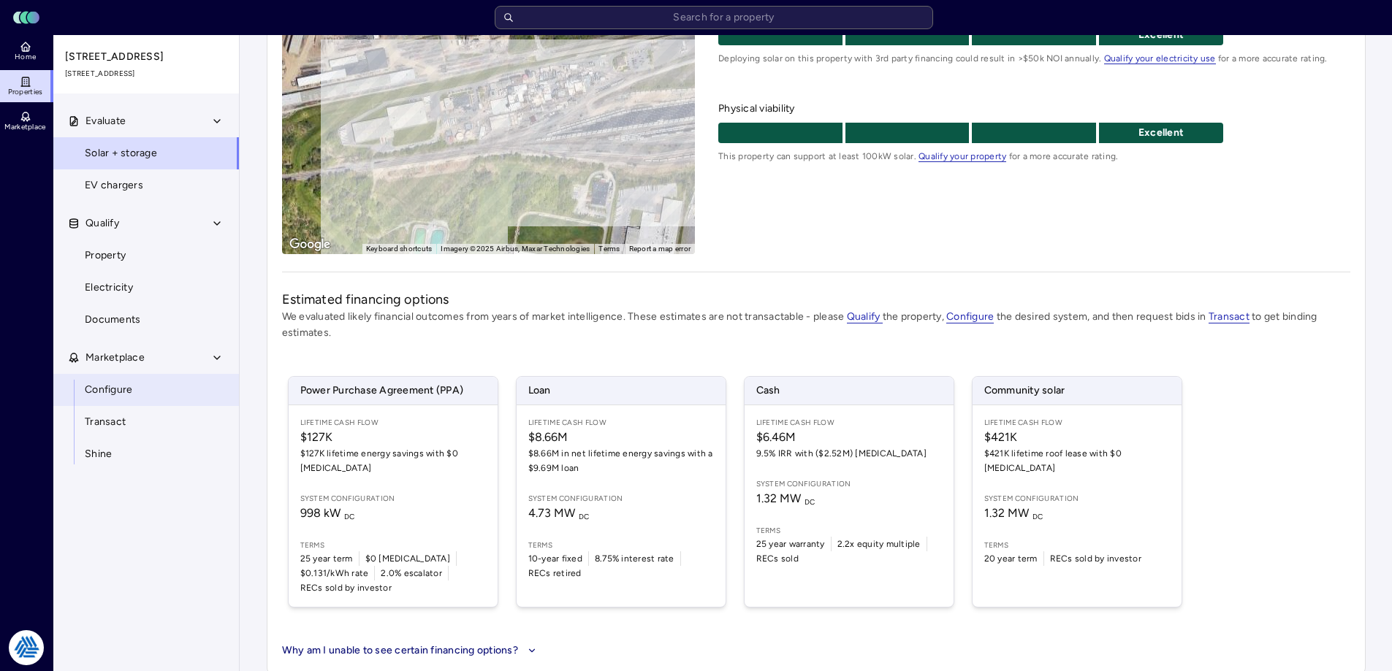
click at [105, 402] on link "Configure" at bounding box center [146, 390] width 187 height 32
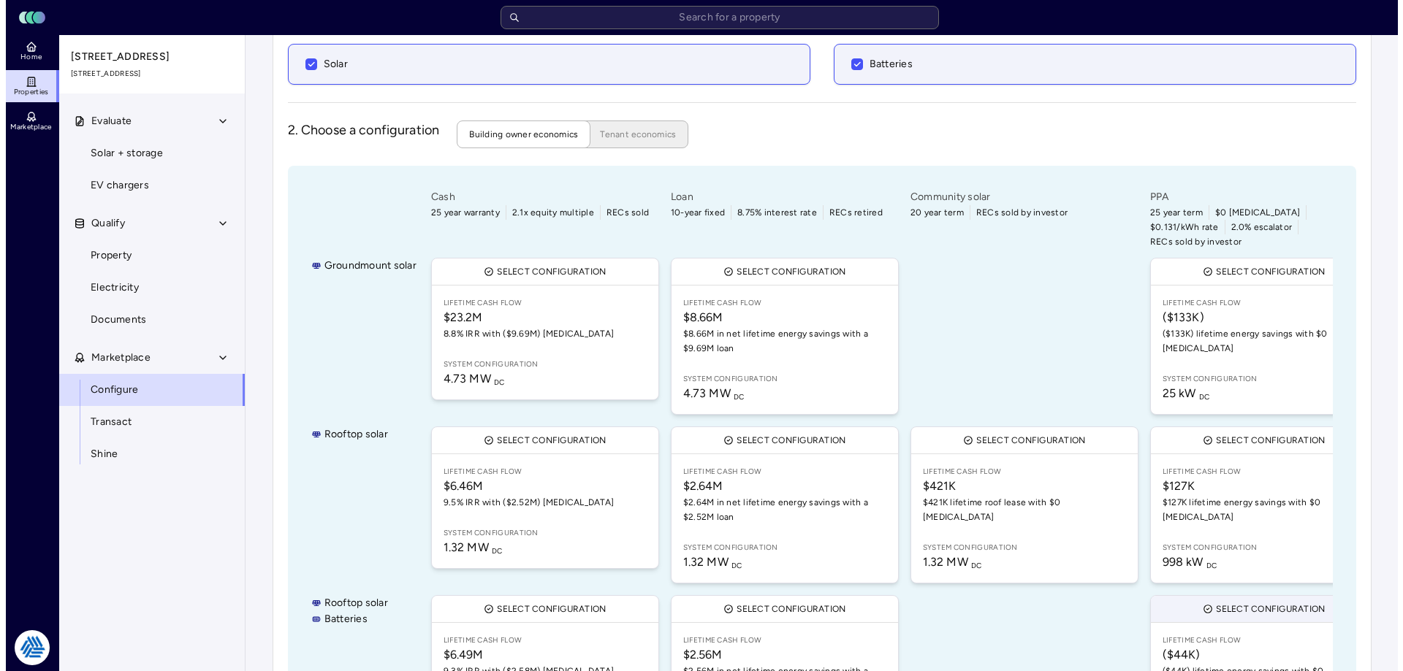
scroll to position [219, 0]
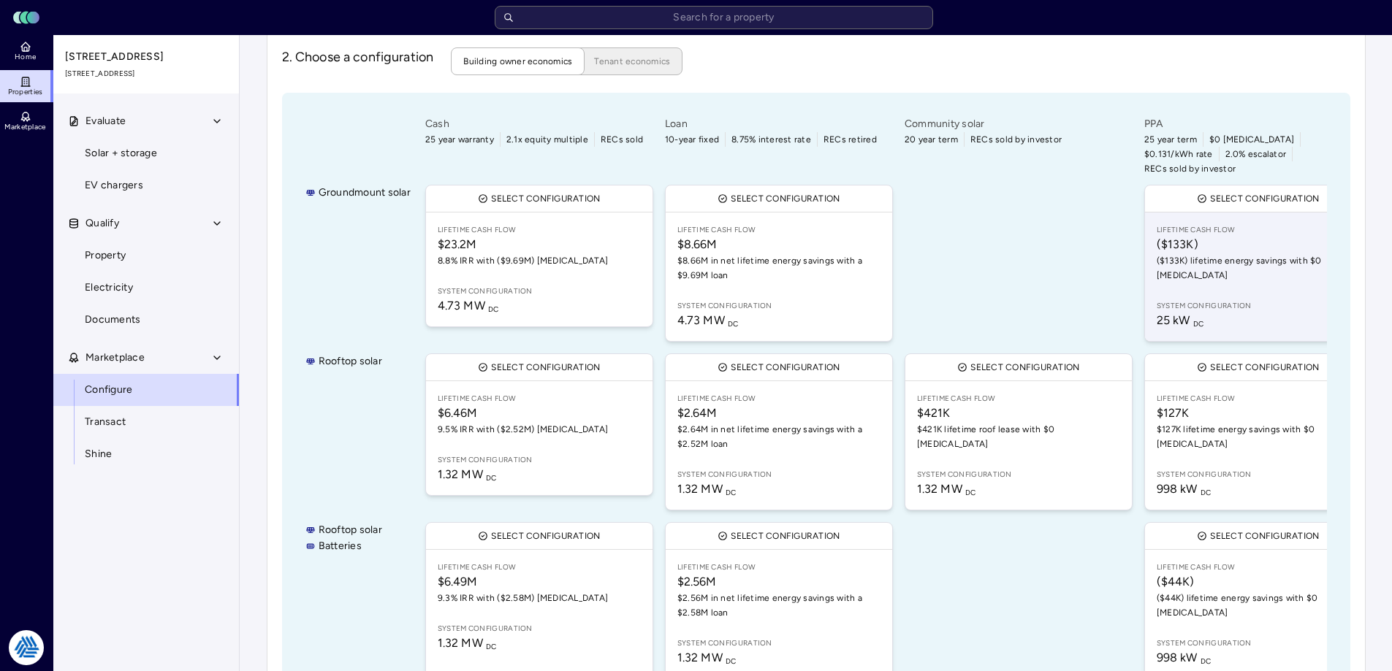
click at [1178, 258] on link "Lifetime Cash Flow ($133K) ($133K) lifetime energy savings with $0 [MEDICAL_DAT…" at bounding box center [1258, 277] width 226 height 129
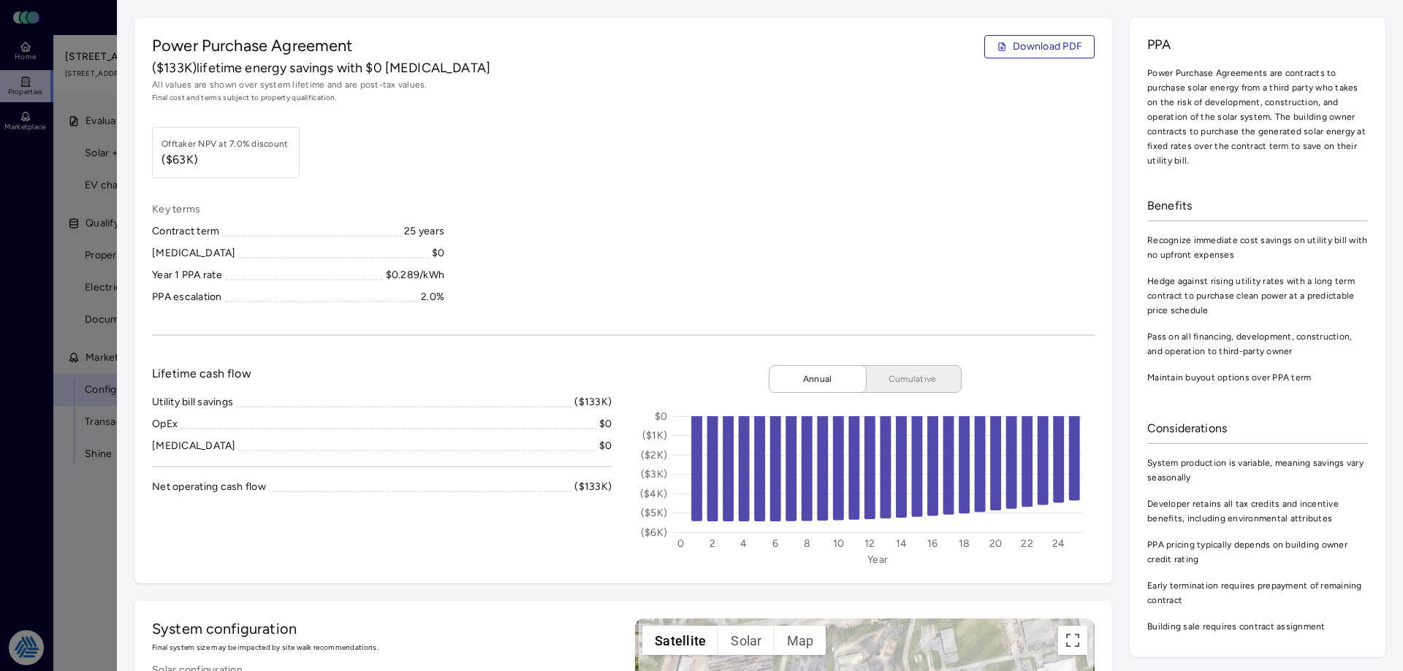
click at [55, 516] on div at bounding box center [701, 335] width 1403 height 671
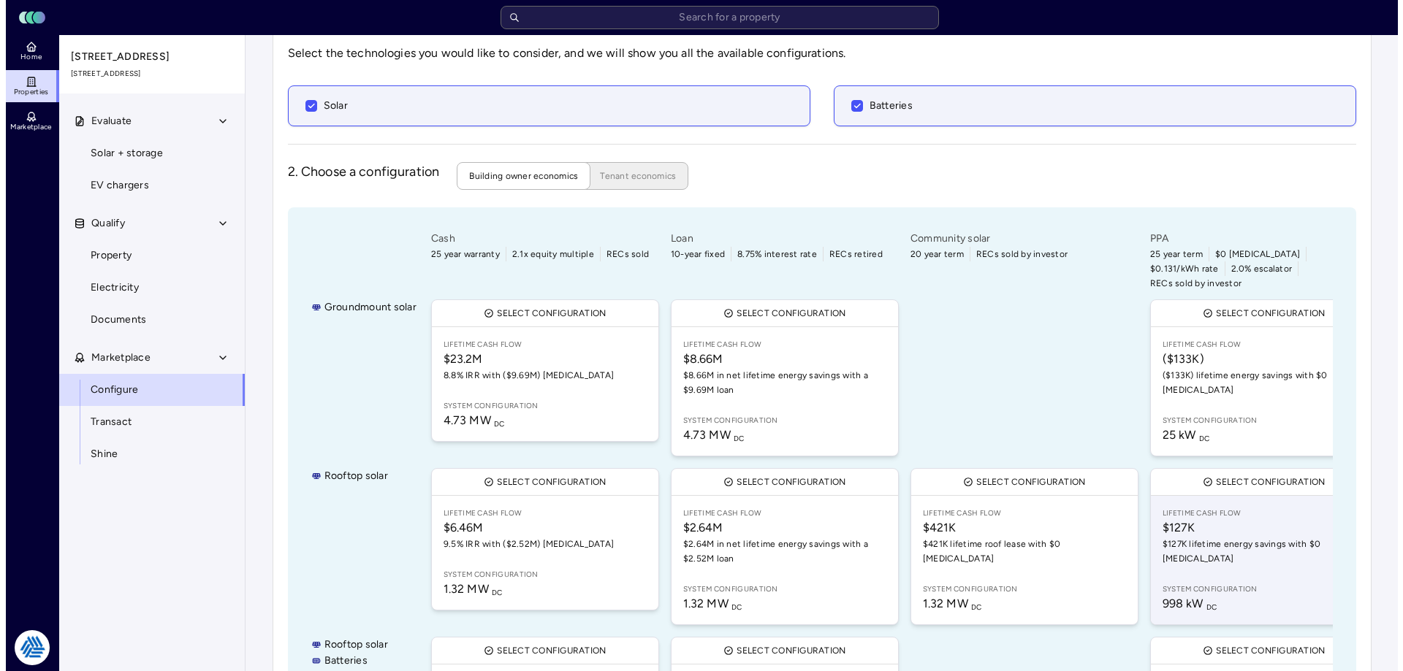
scroll to position [31, 0]
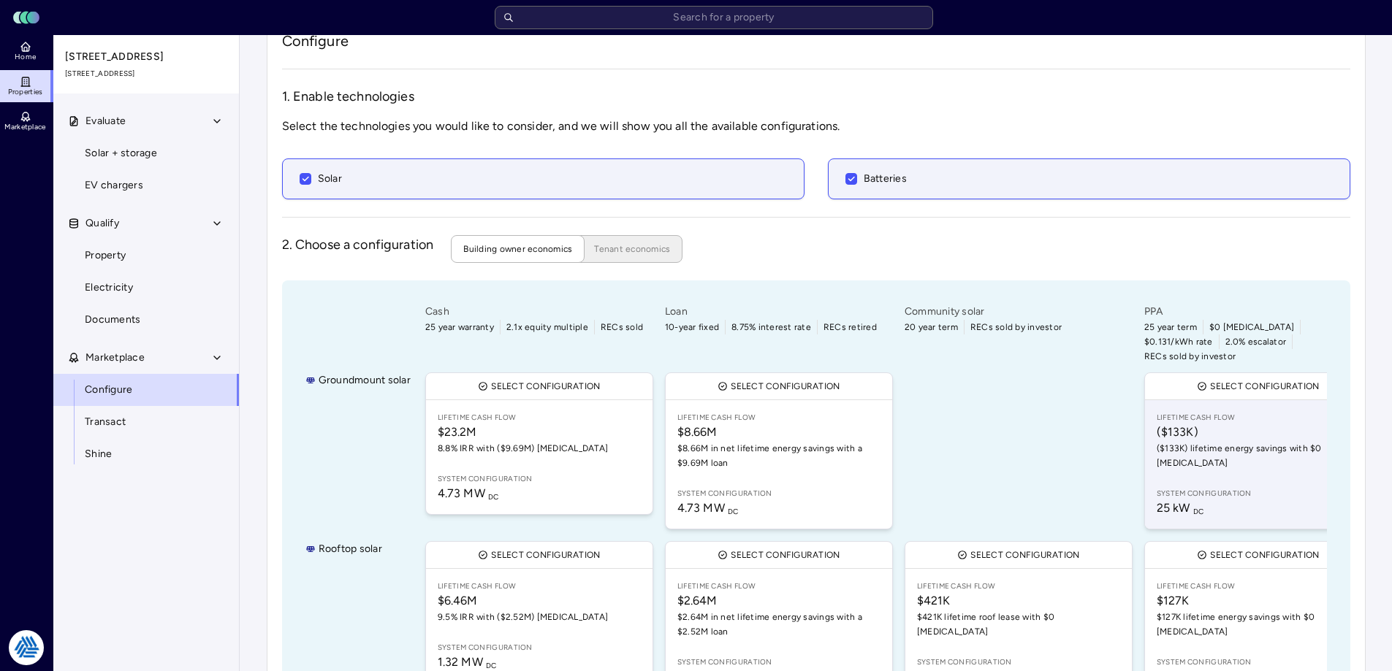
click at [1286, 453] on link "Lifetime Cash Flow ($133K) ($133K) lifetime energy savings with $0 [MEDICAL_DAT…" at bounding box center [1258, 464] width 226 height 129
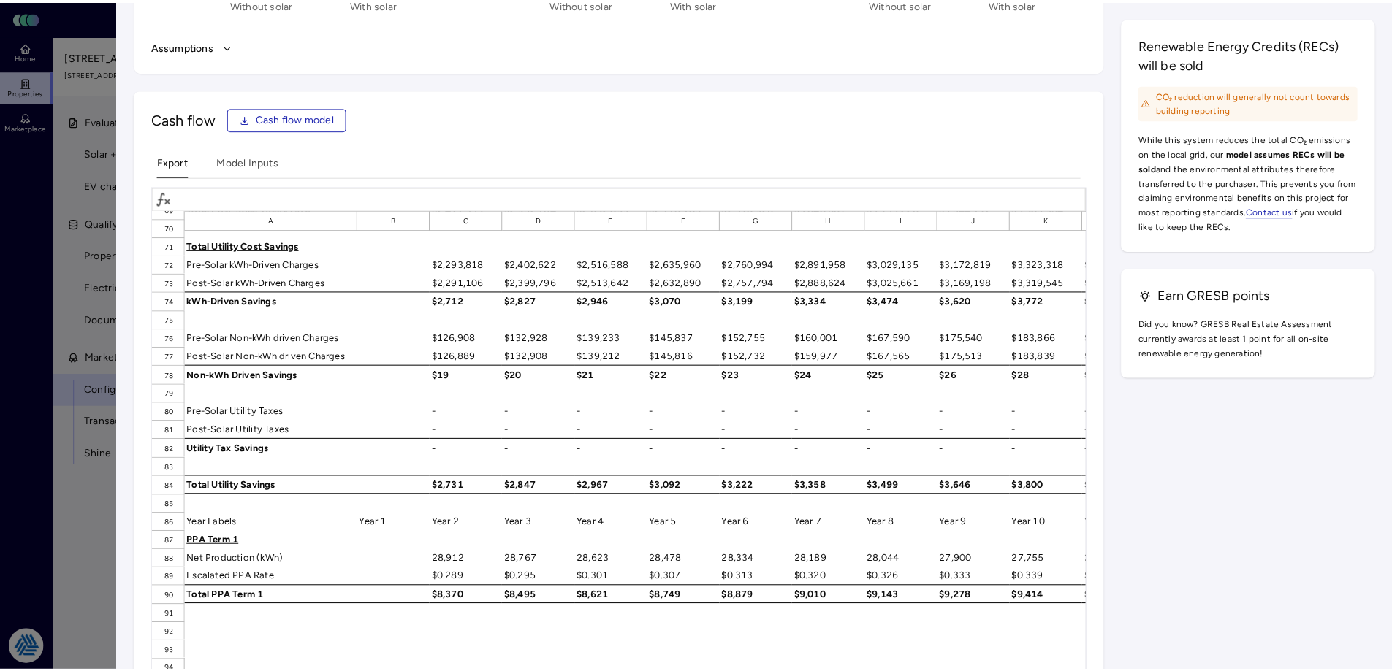
scroll to position [2253, 0]
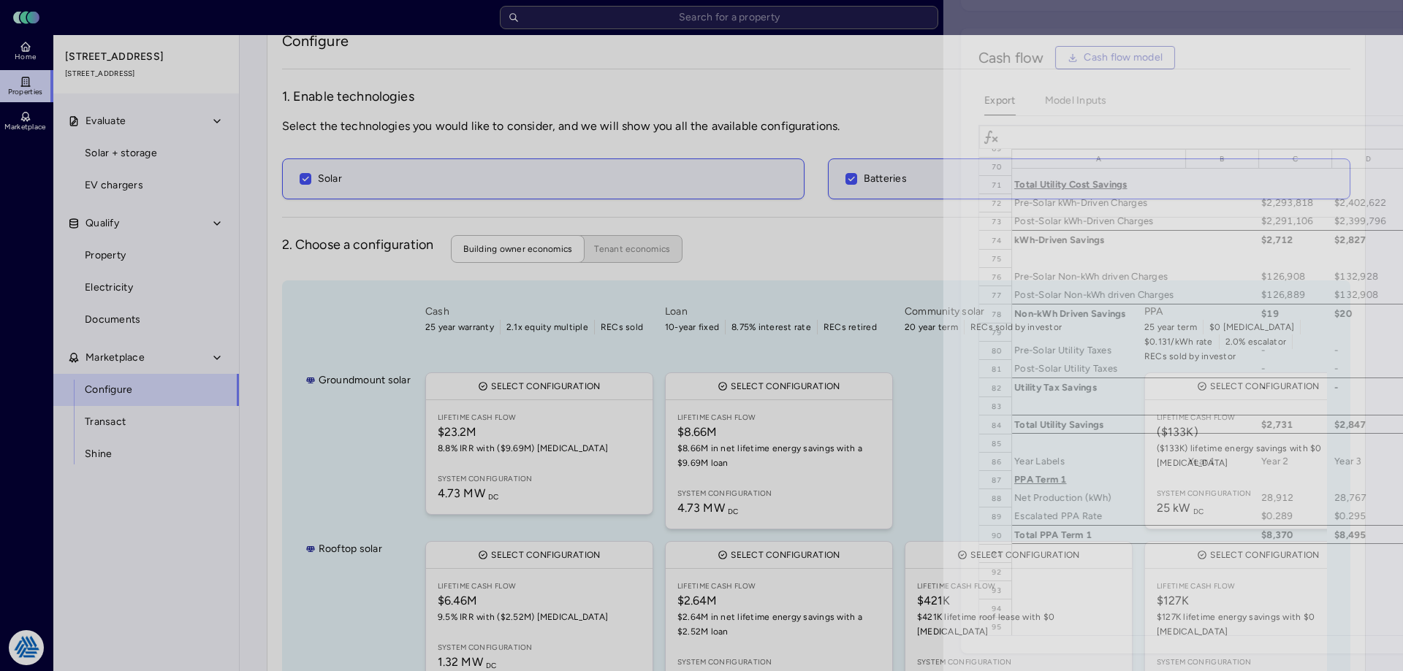
click at [57, 533] on div at bounding box center [701, 335] width 1403 height 671
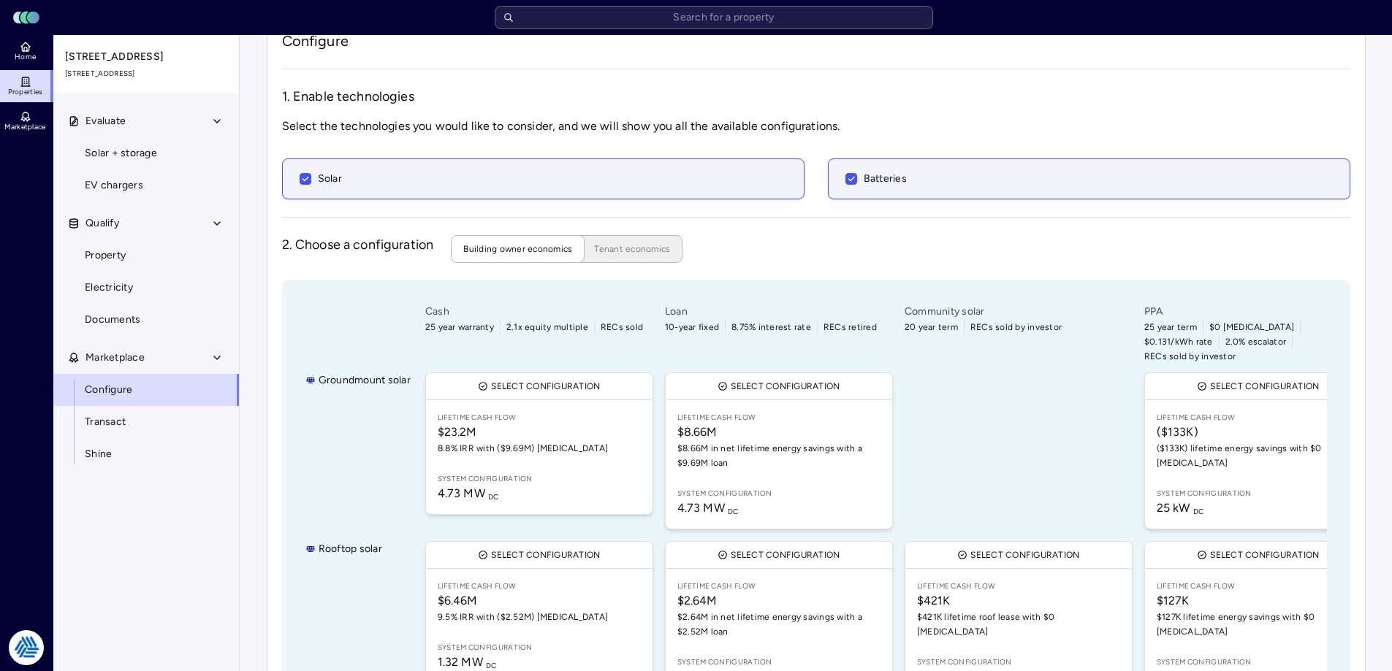
click at [1018, 408] on div at bounding box center [1018, 451] width 234 height 163
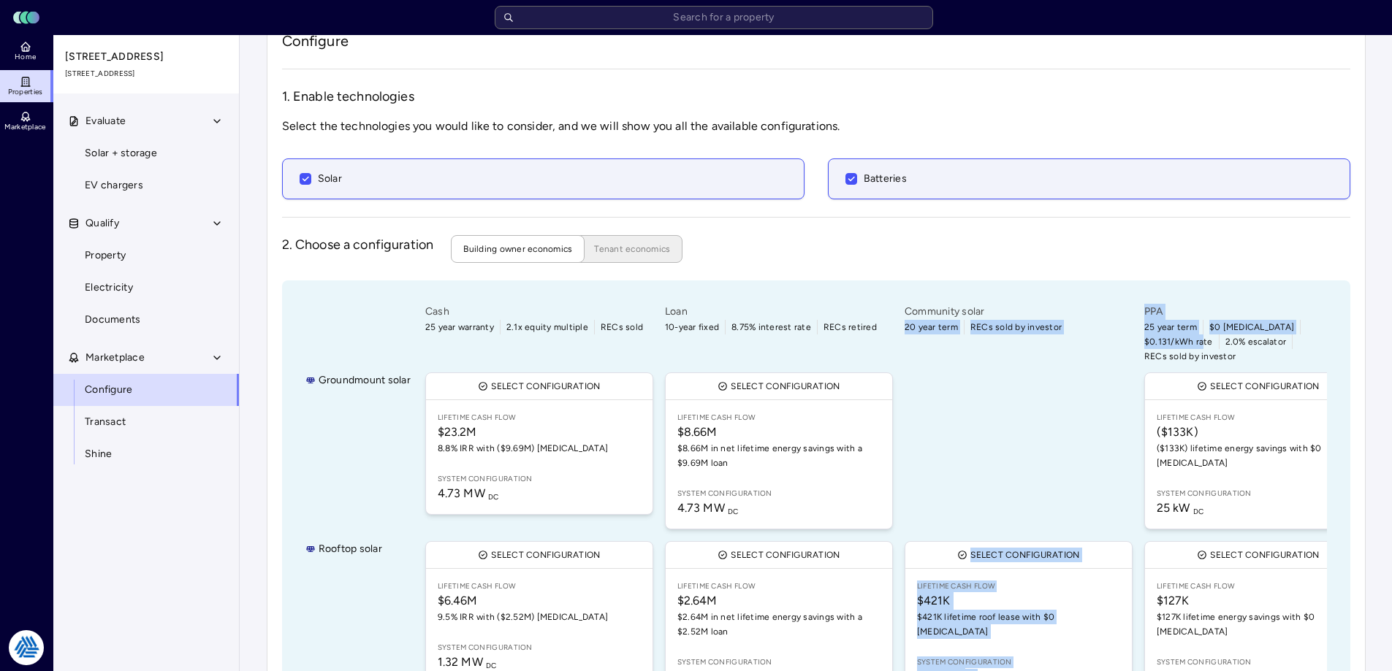
drag, startPoint x: 1315, startPoint y: 341, endPoint x: 1114, endPoint y: 311, distance: 203.1
click at [1114, 311] on div "Cash 25 year warranty 2.1x equity multiple RECs sold Select configuration Lifet…" at bounding box center [874, 610] width 904 height 613
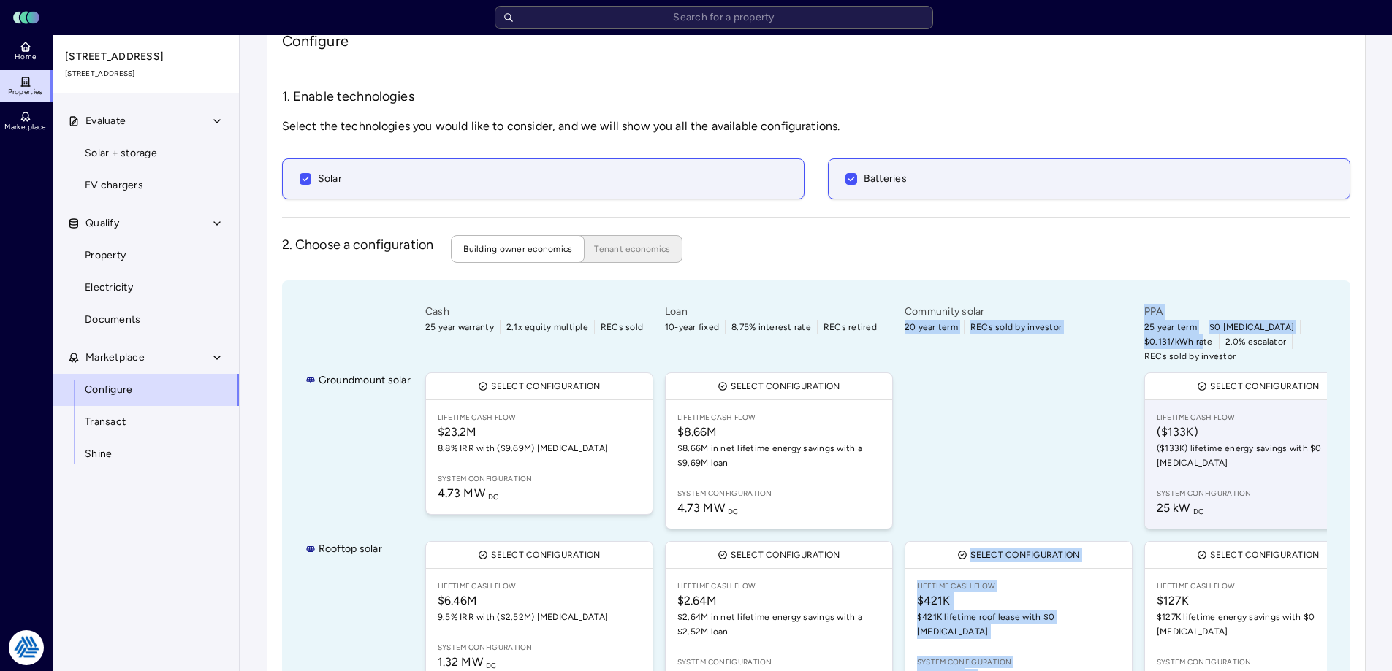
click at [1227, 441] on span "($133K) lifetime energy savings with $0 [MEDICAL_DATA]" at bounding box center [1257, 455] width 203 height 29
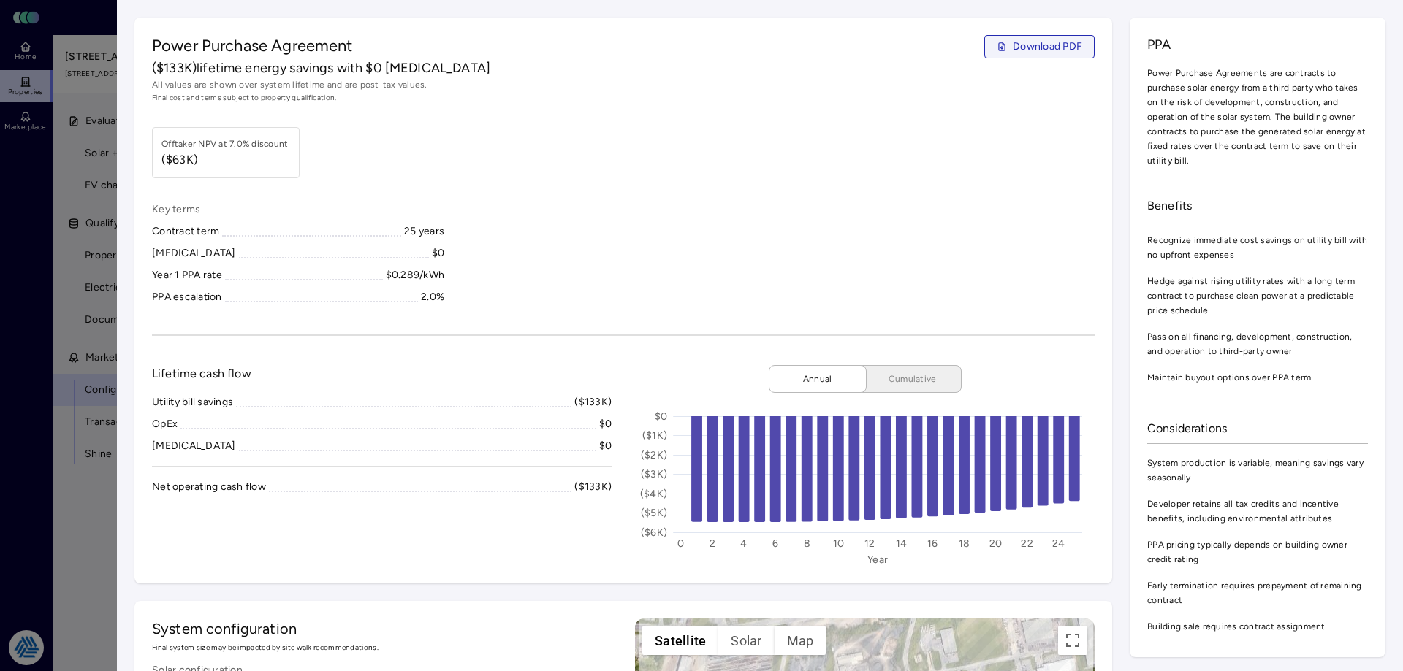
click at [1012, 48] on span "Download PDF" at bounding box center [1046, 47] width 69 height 16
click at [717, 233] on div "Key terms Contract term 25 years [MEDICAL_DATA] $0 Year 1 PPA rate $0.289/kWh P…" at bounding box center [623, 254] width 942 height 104
click at [21, 247] on div at bounding box center [701, 335] width 1403 height 671
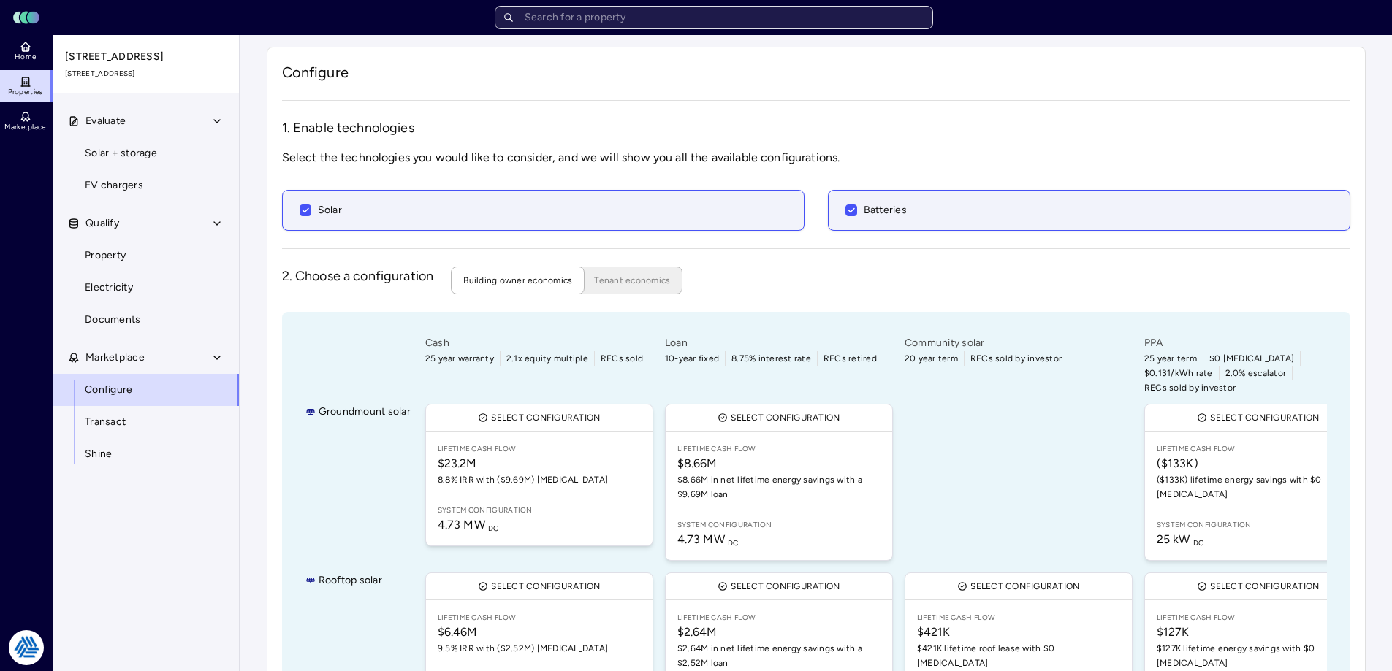
click at [630, 19] on input "text" at bounding box center [714, 17] width 438 height 23
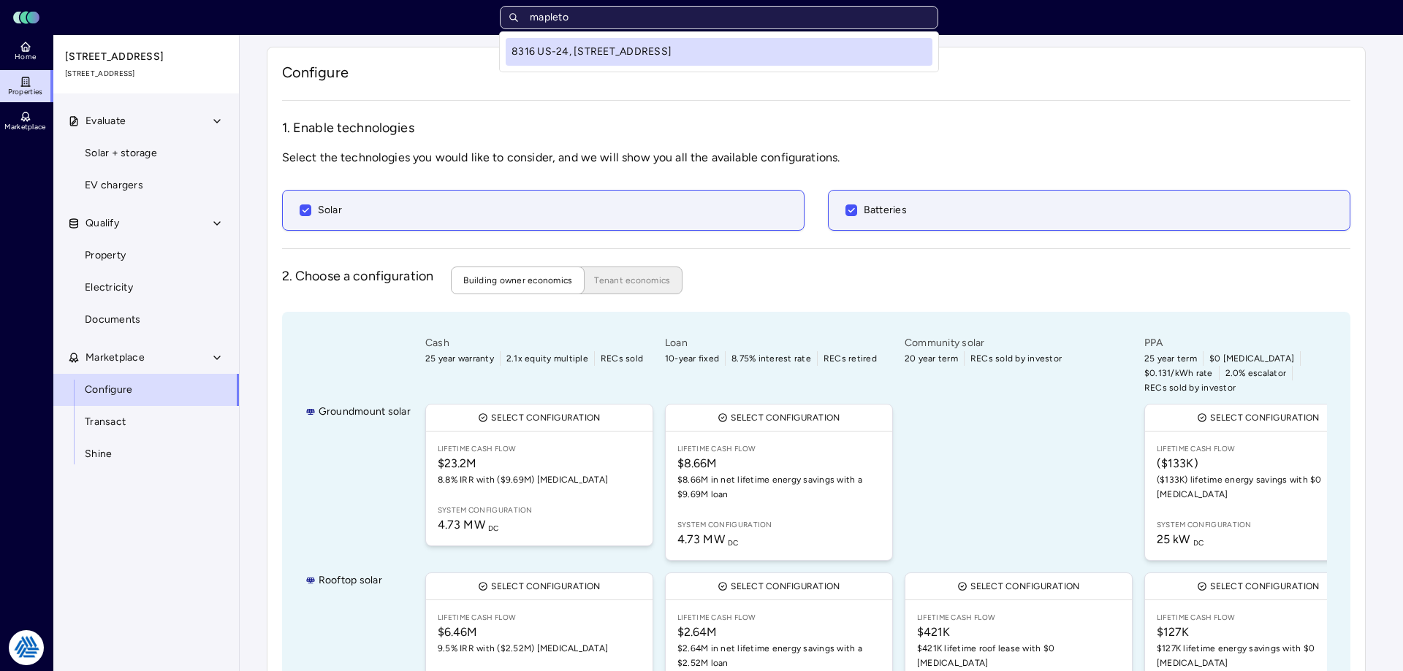
type input "mapleton"
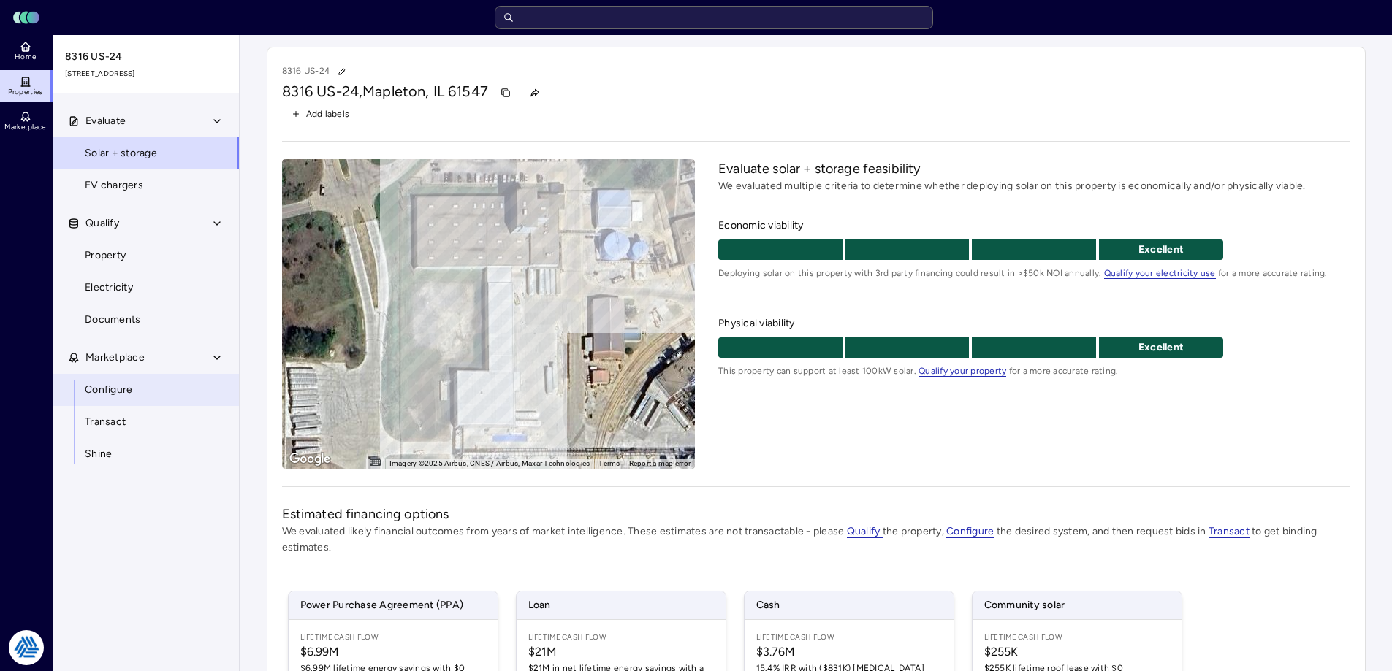
click at [148, 404] on link "Configure" at bounding box center [146, 390] width 187 height 32
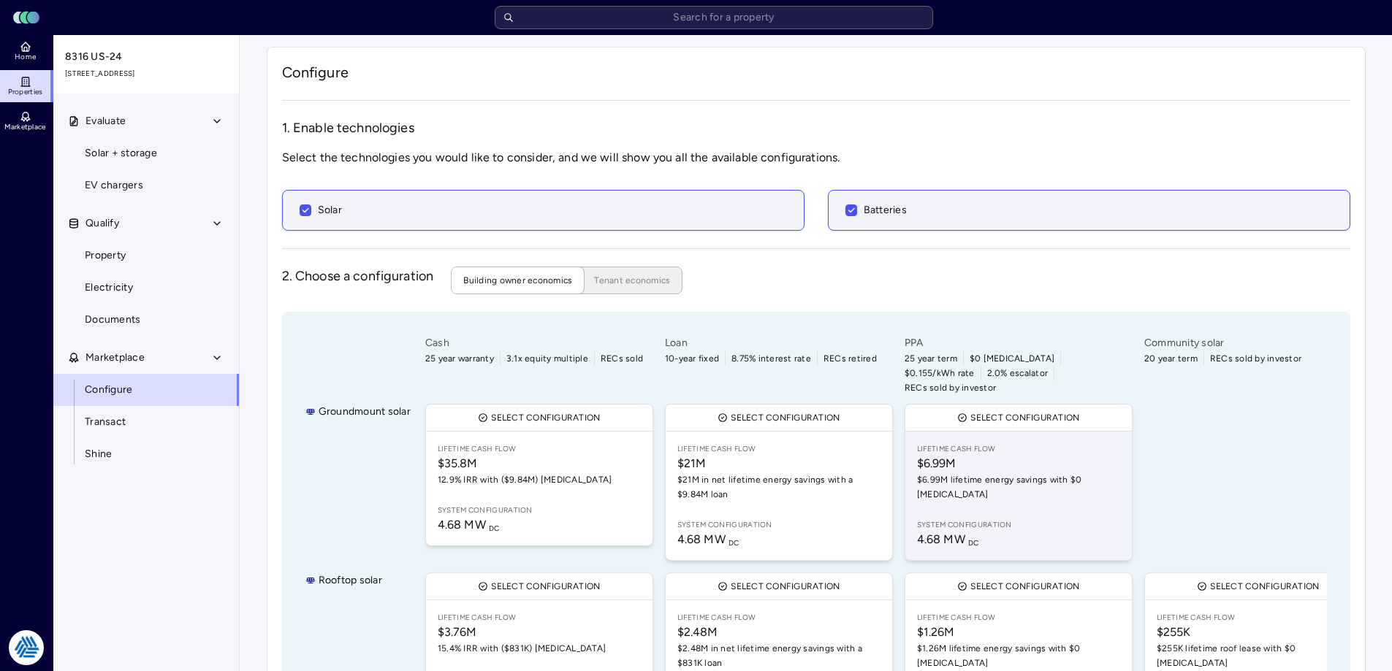
click at [1063, 455] on span "$6.99M" at bounding box center [1018, 464] width 203 height 18
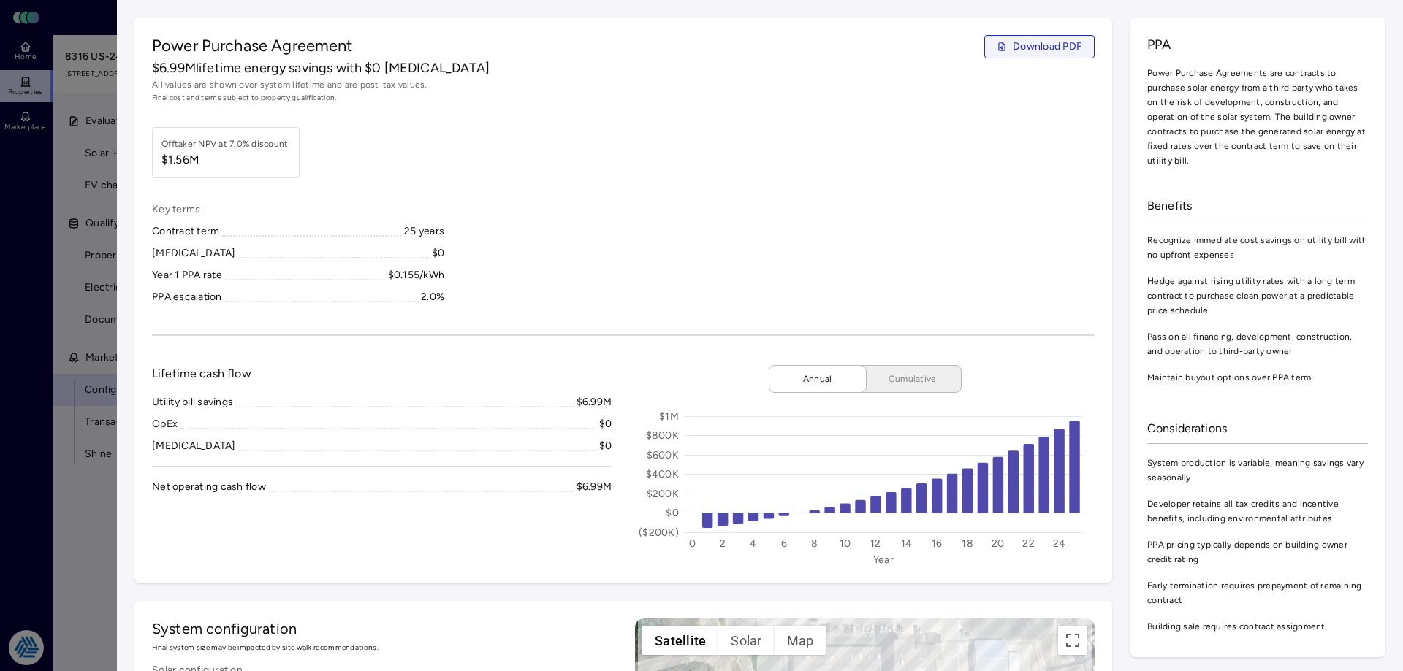
click at [1016, 46] on span "Download PDF" at bounding box center [1046, 47] width 69 height 16
click at [45, 484] on div at bounding box center [701, 335] width 1403 height 671
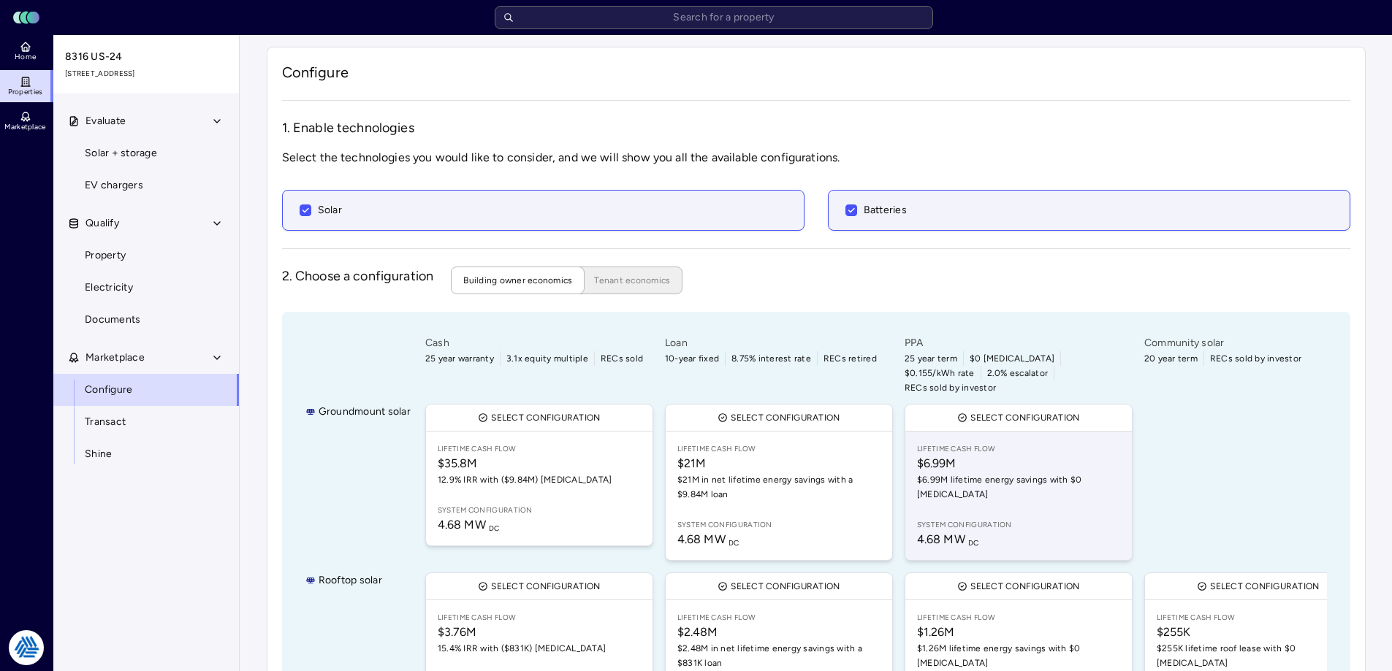
click at [994, 473] on span "$6.99M lifetime energy savings with $0 [MEDICAL_DATA]" at bounding box center [1018, 487] width 203 height 29
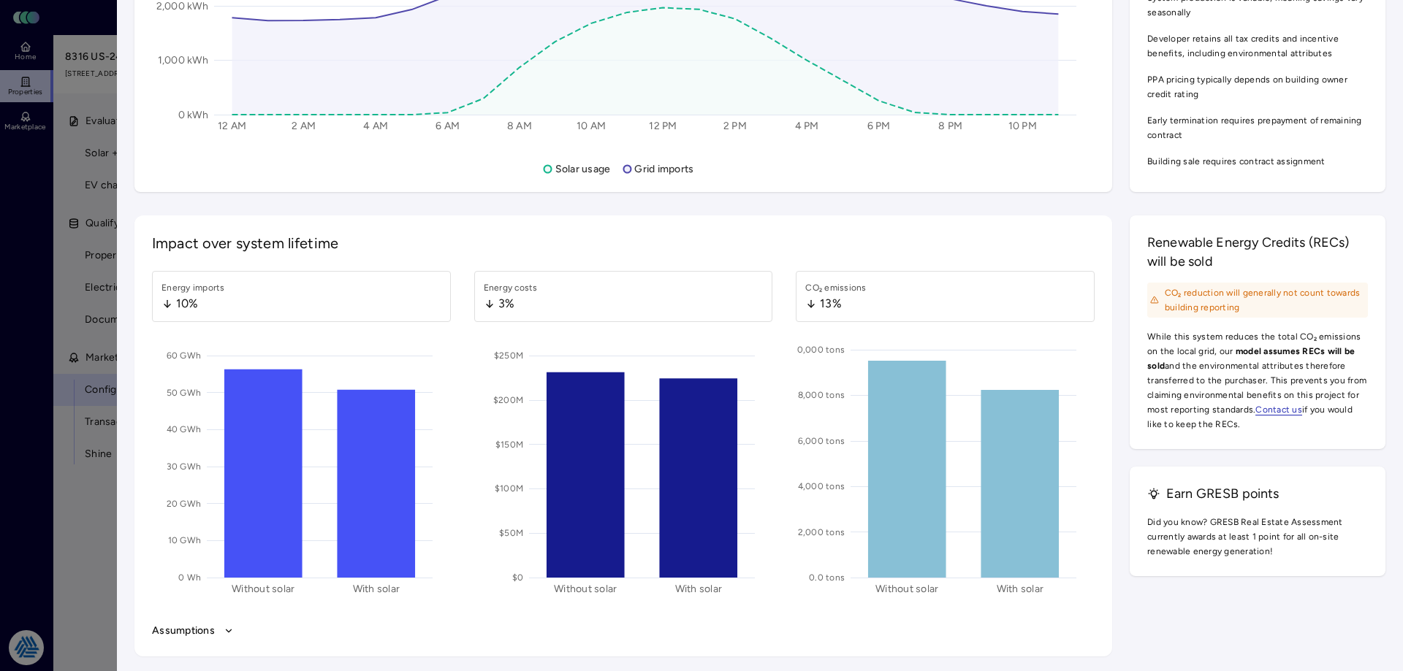
scroll to position [2045, 0]
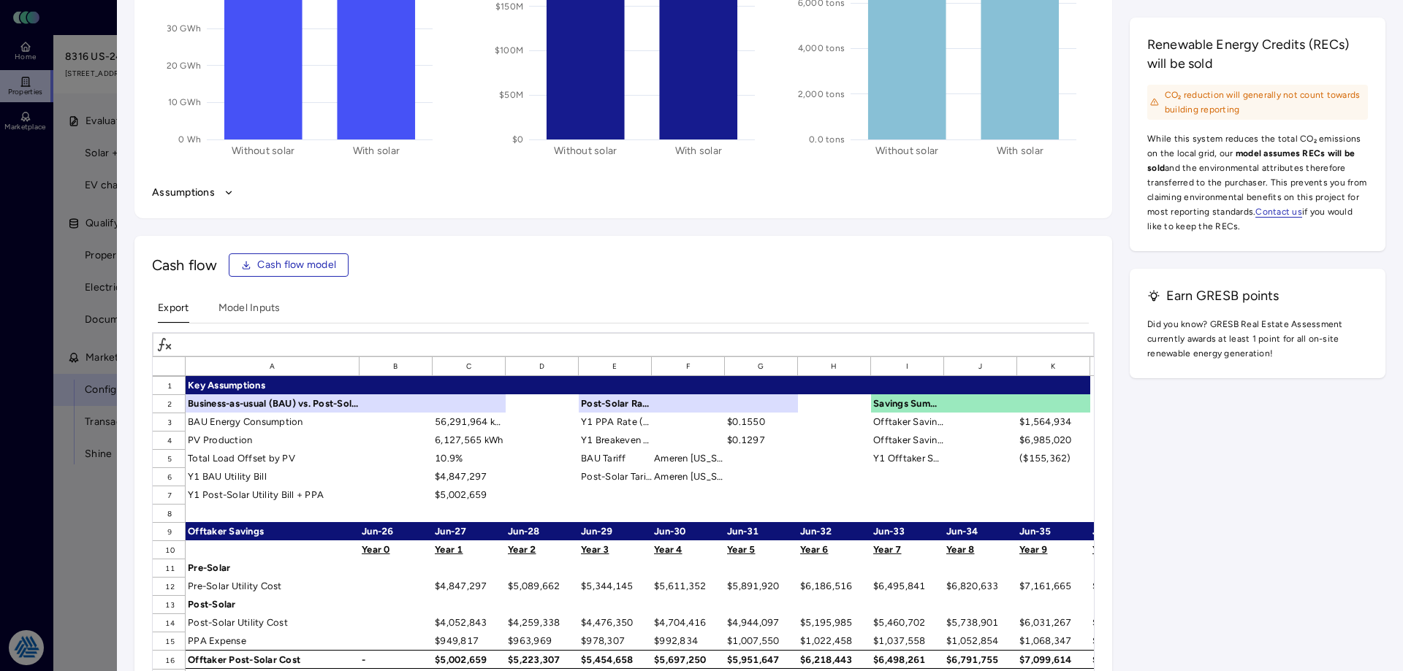
drag, startPoint x: 523, startPoint y: 299, endPoint x: 507, endPoint y: 281, distance: 24.3
click at [521, 298] on div "Cash flow Cash flow model Export Model Inputs A B C D E F G H I J K L M N O P Q…" at bounding box center [622, 548] width 977 height 625
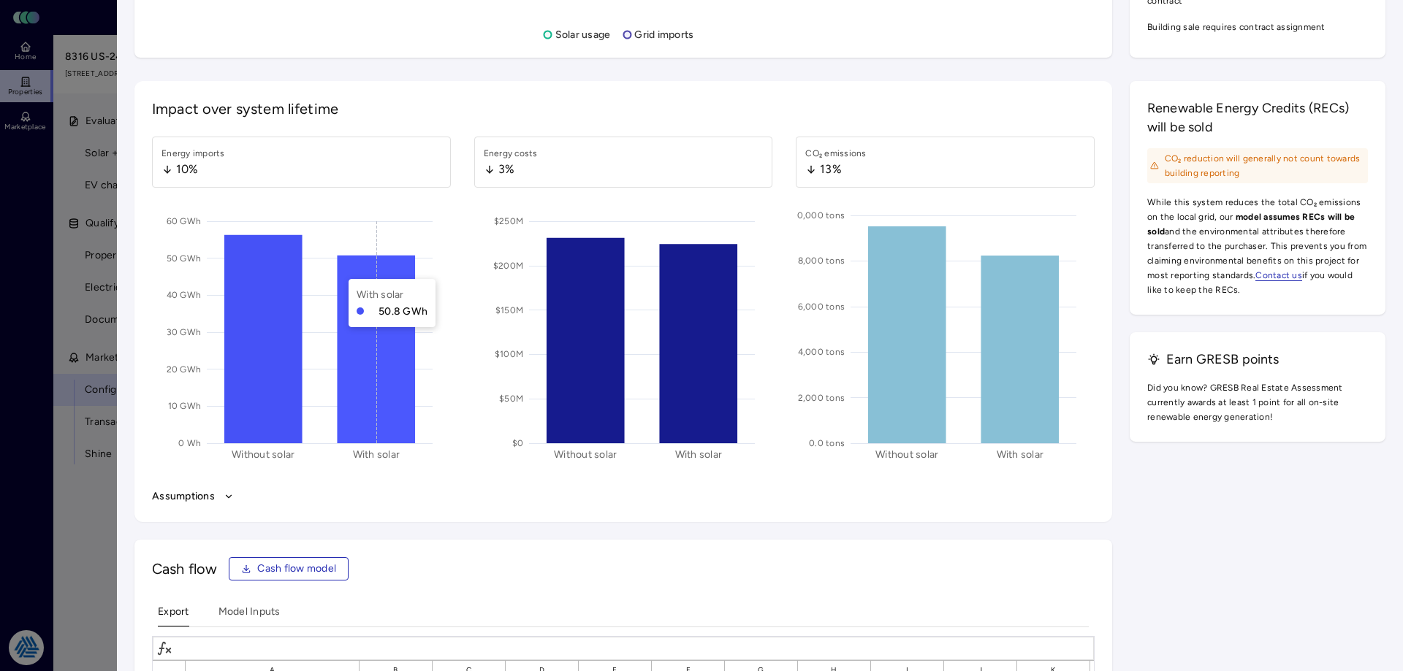
scroll to position [2034, 0]
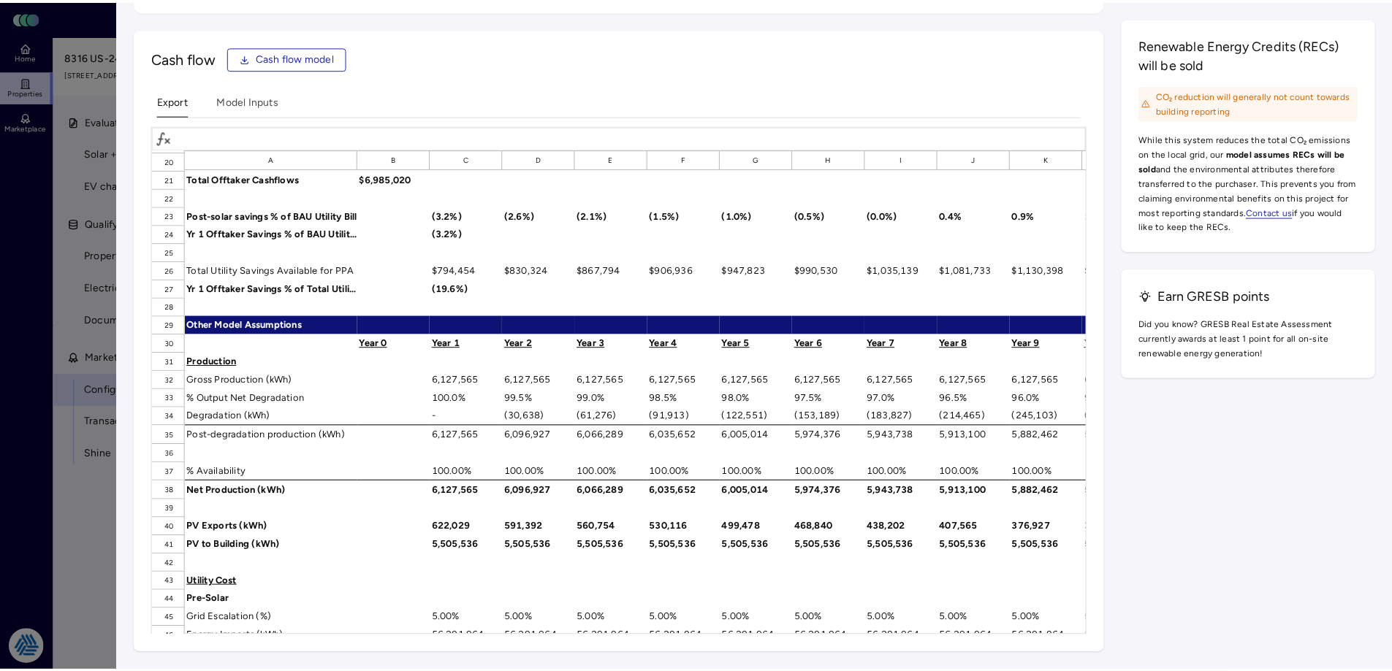
scroll to position [438, 0]
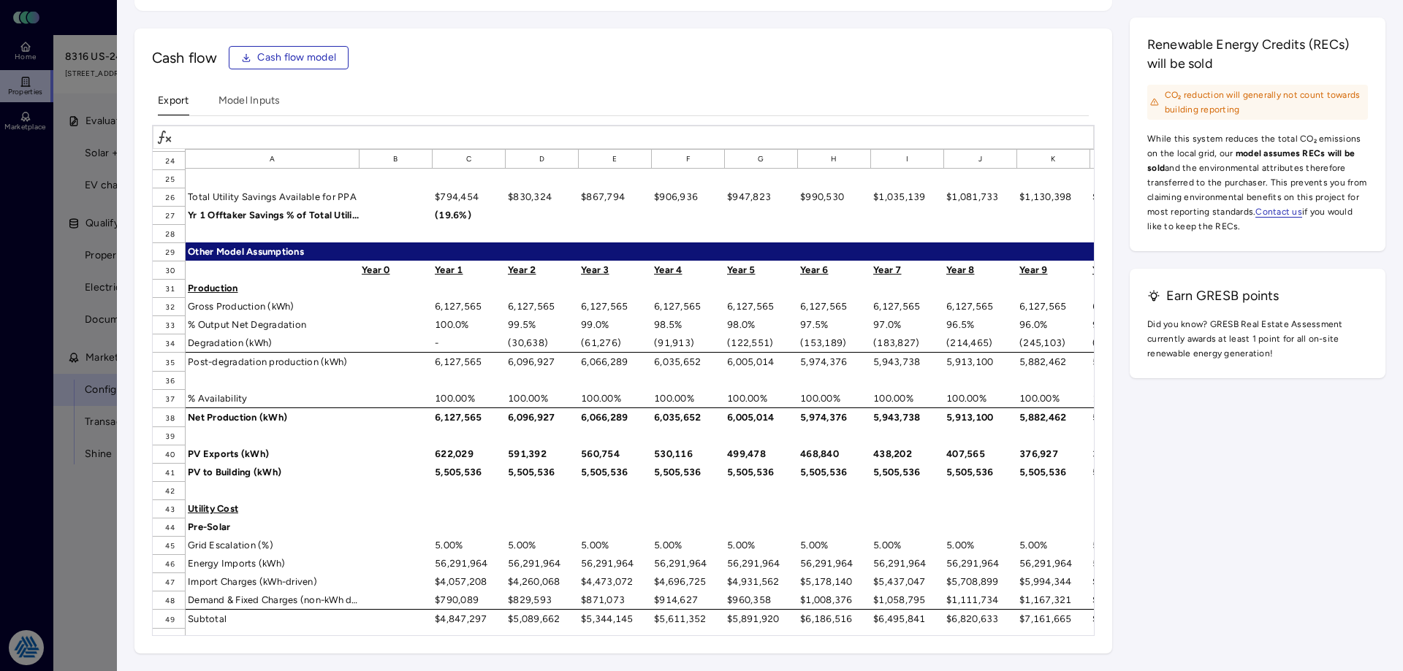
click at [30, 316] on div at bounding box center [701, 335] width 1403 height 671
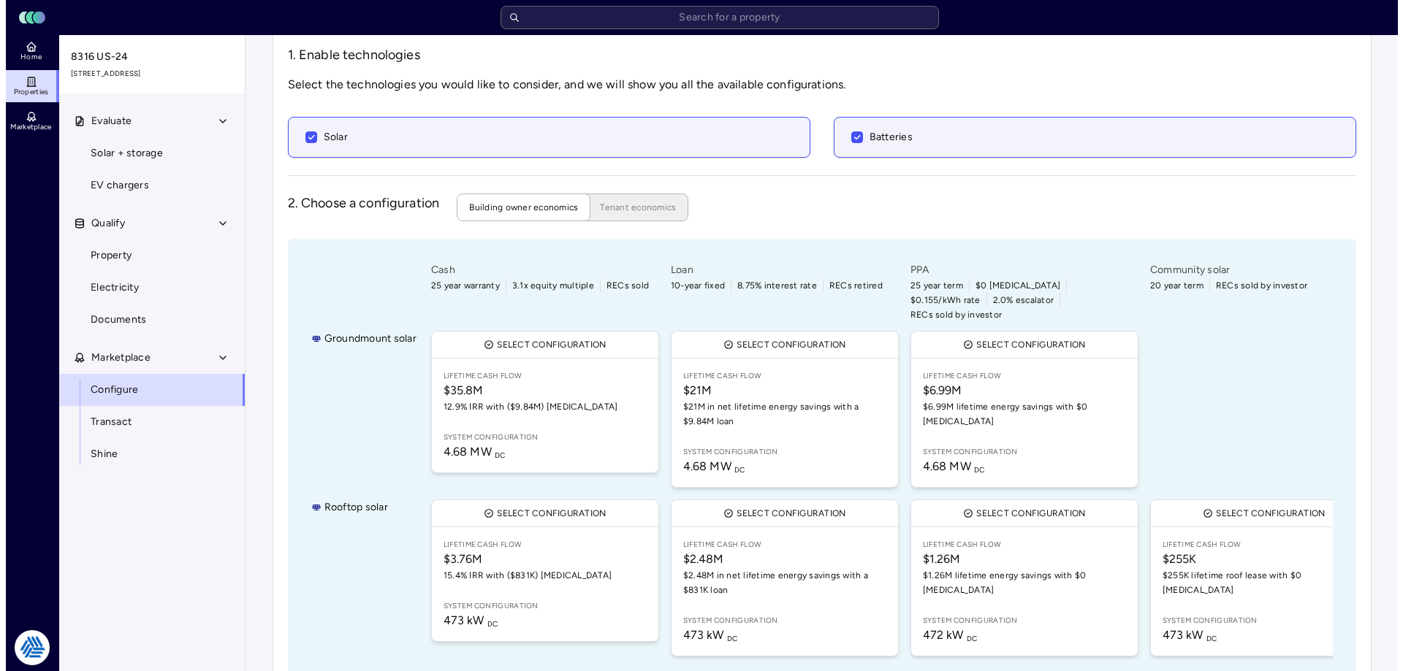
scroll to position [97, 0]
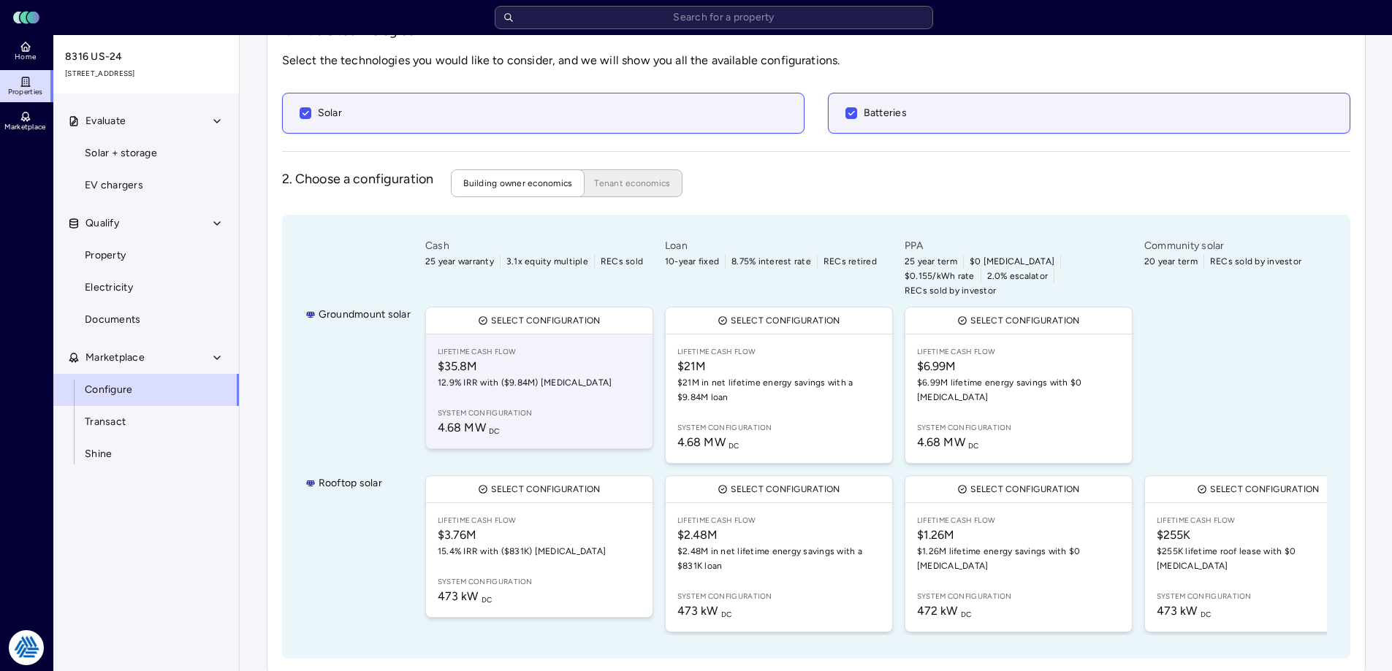
click at [589, 389] on link "Lifetime Cash Flow $35.8M 12.9% IRR with ($9.84M) [MEDICAL_DATA] System configu…" at bounding box center [539, 392] width 226 height 114
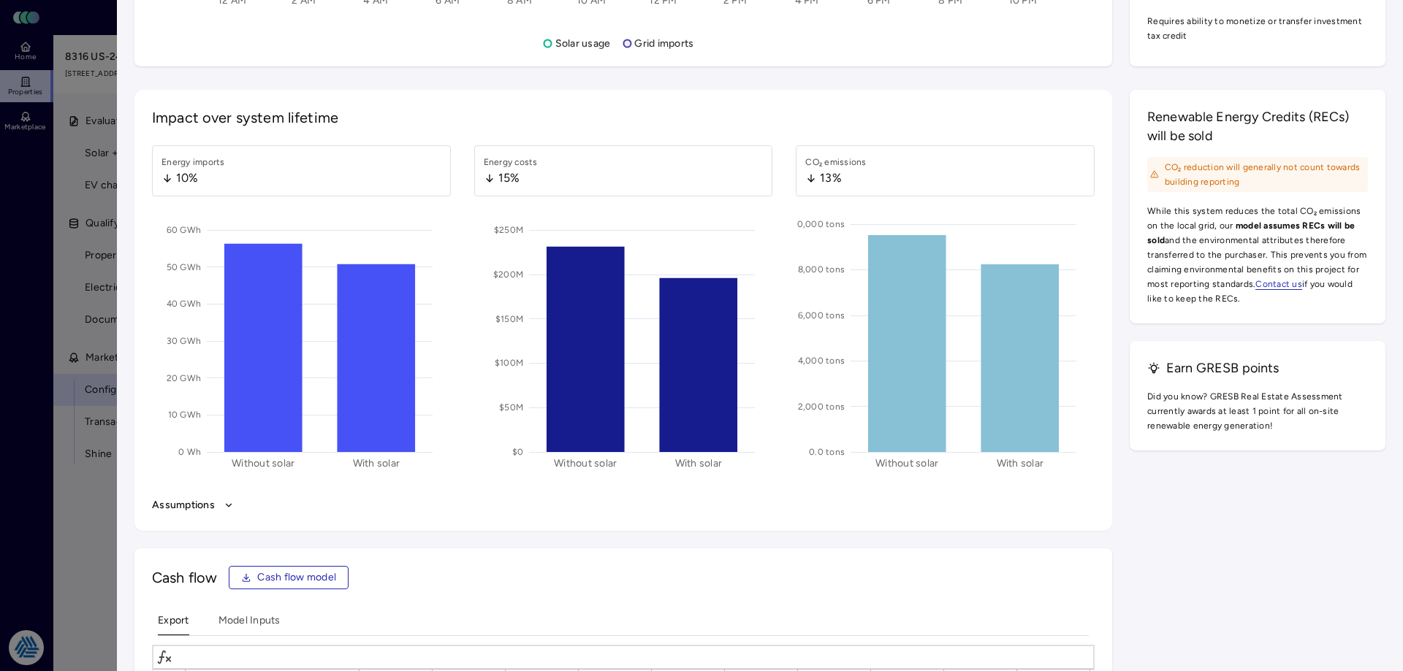
scroll to position [2118, 0]
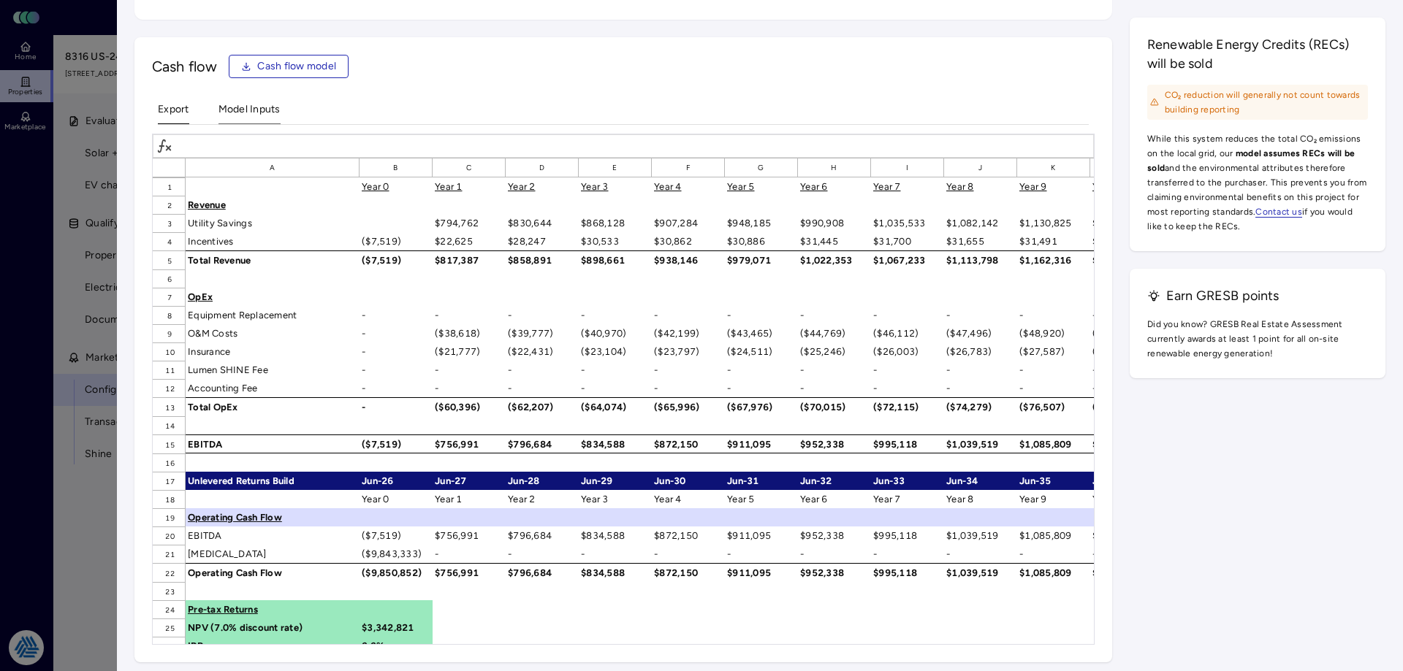
click at [262, 103] on Inputs "Model Inputs" at bounding box center [249, 113] width 62 height 23
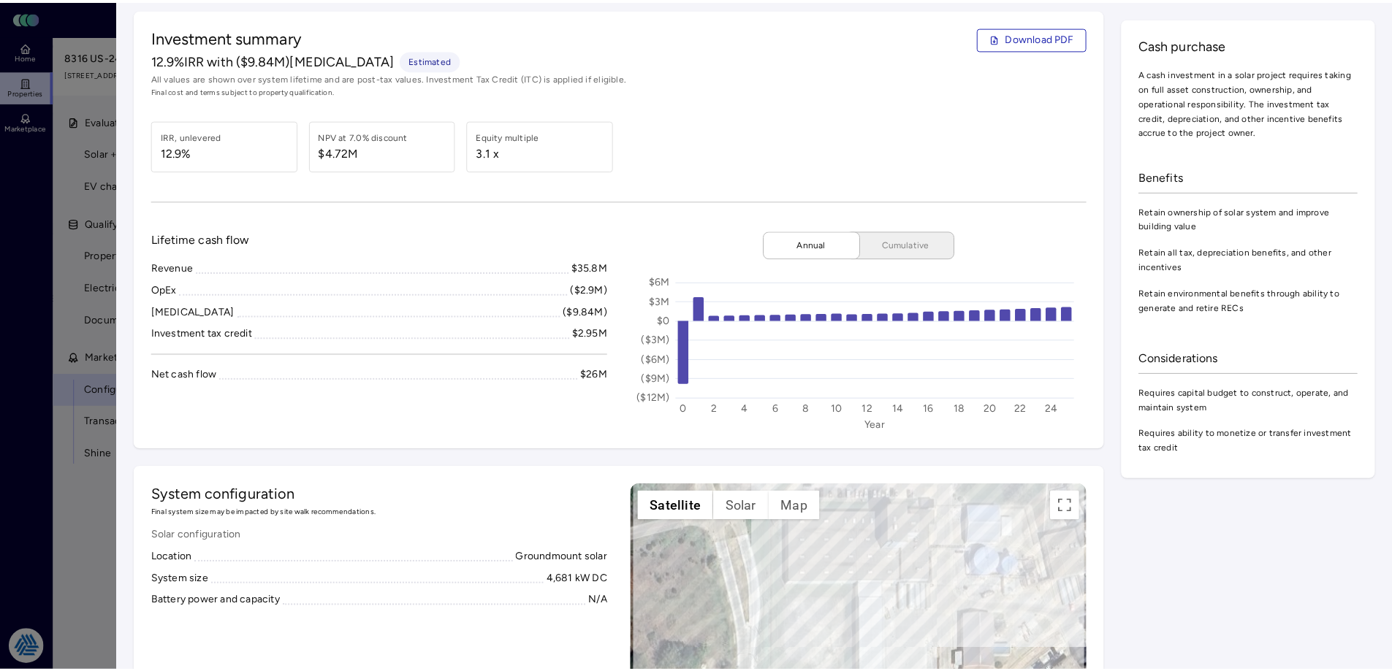
scroll to position [0, 0]
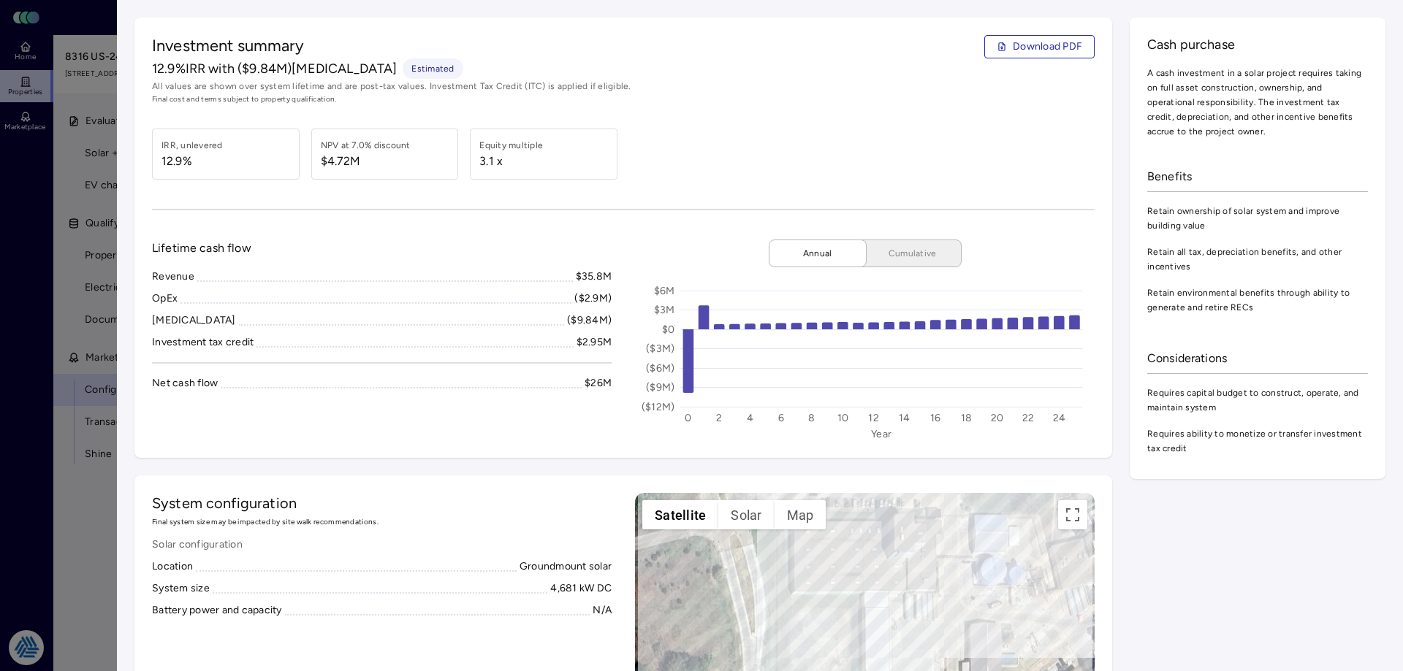
click at [23, 206] on div at bounding box center [701, 335] width 1403 height 671
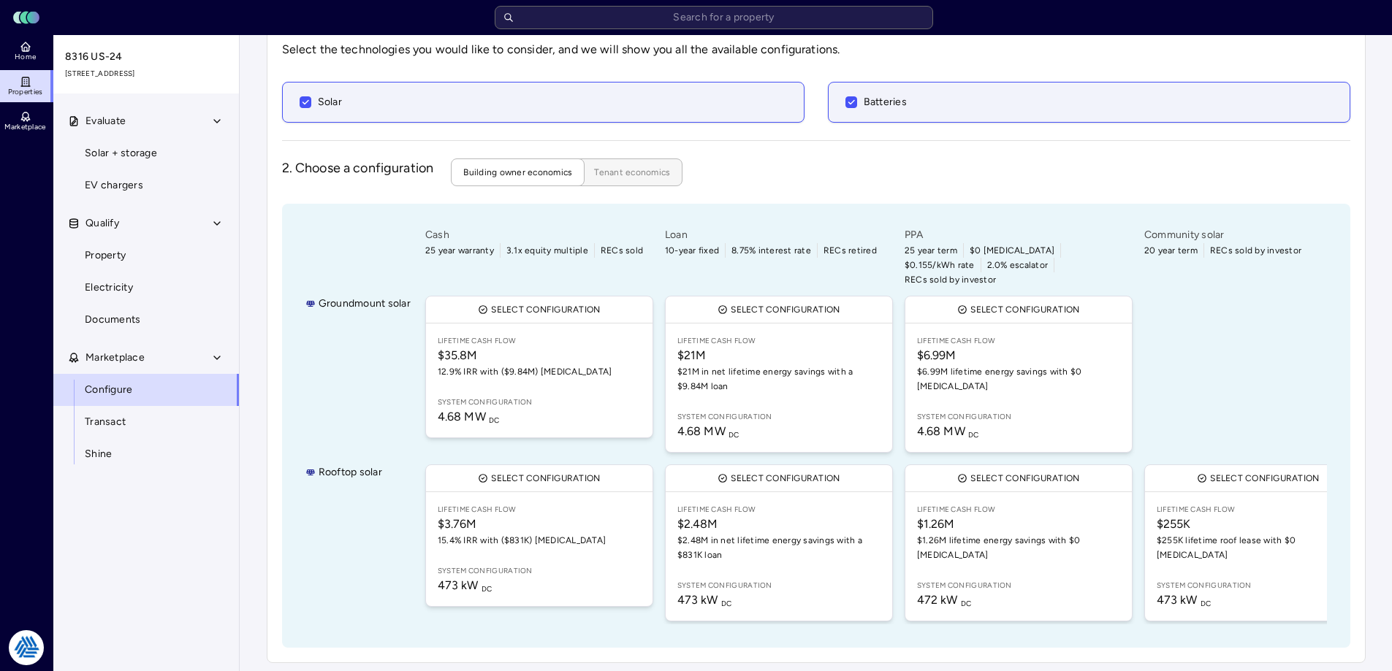
click at [649, 172] on span "Tenant economics" at bounding box center [632, 172] width 76 height 15
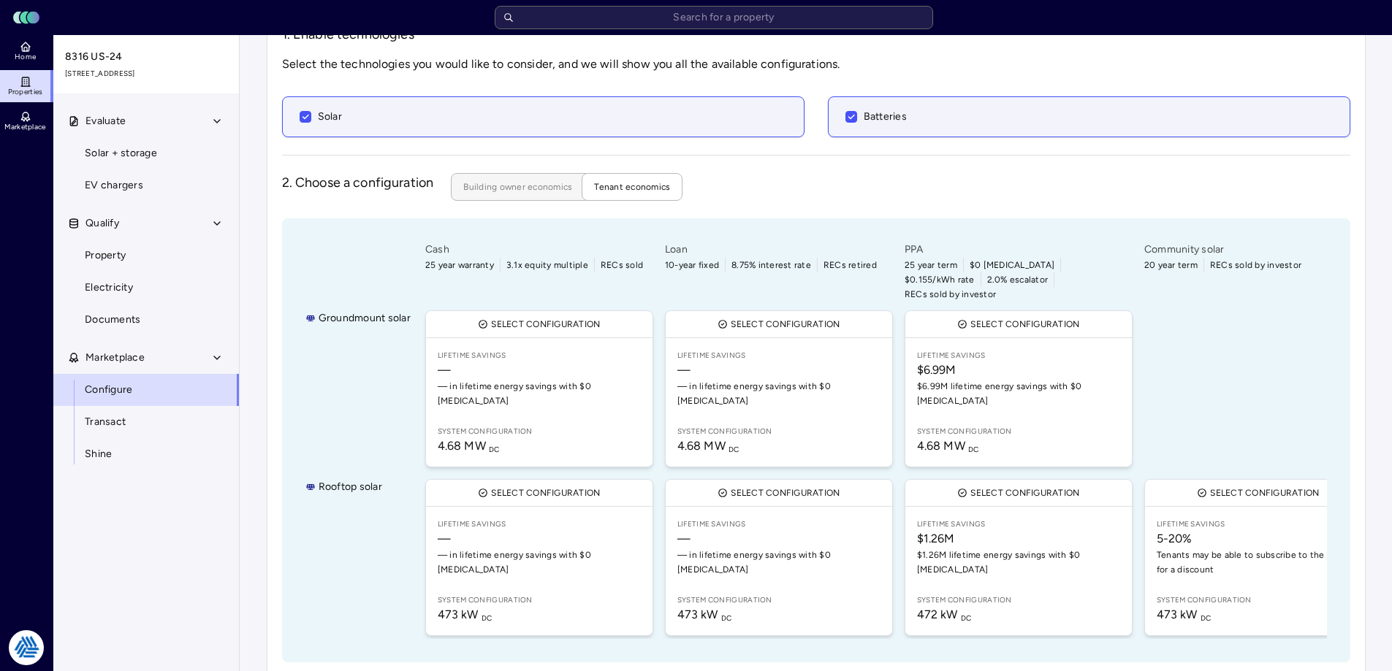
click at [503, 191] on span "Building owner economics" at bounding box center [517, 187] width 109 height 15
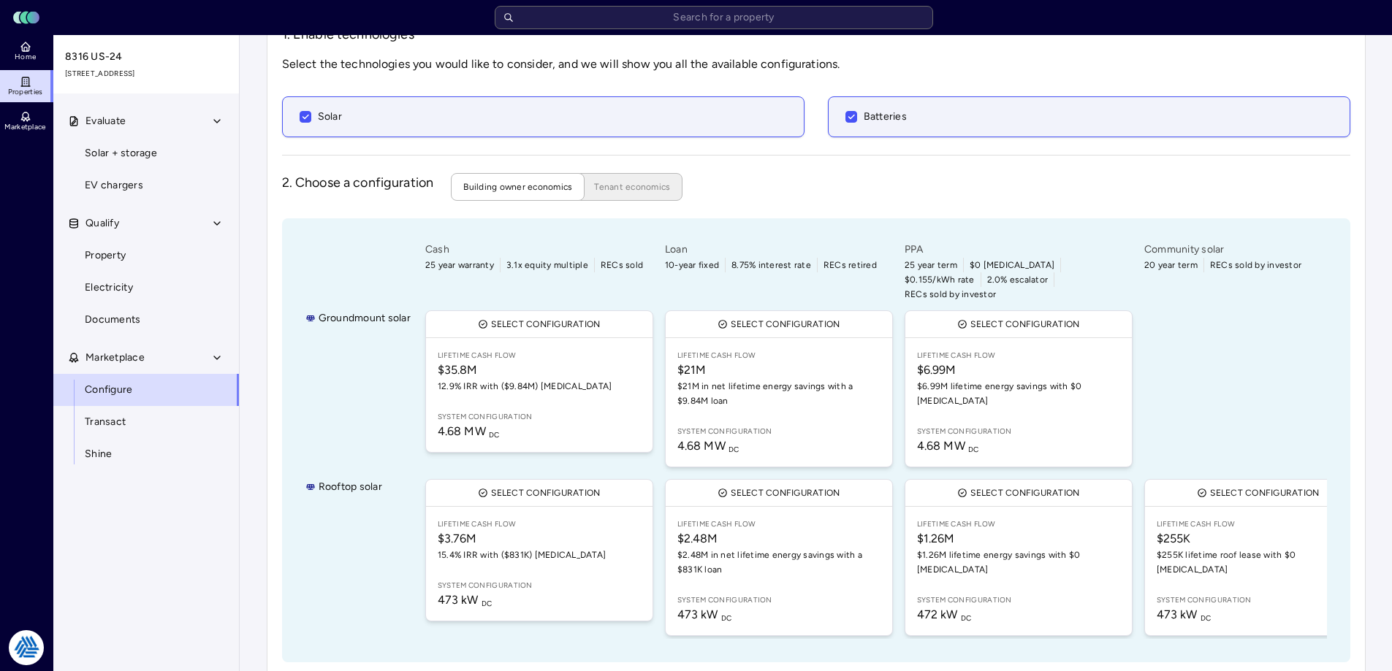
scroll to position [108, 0]
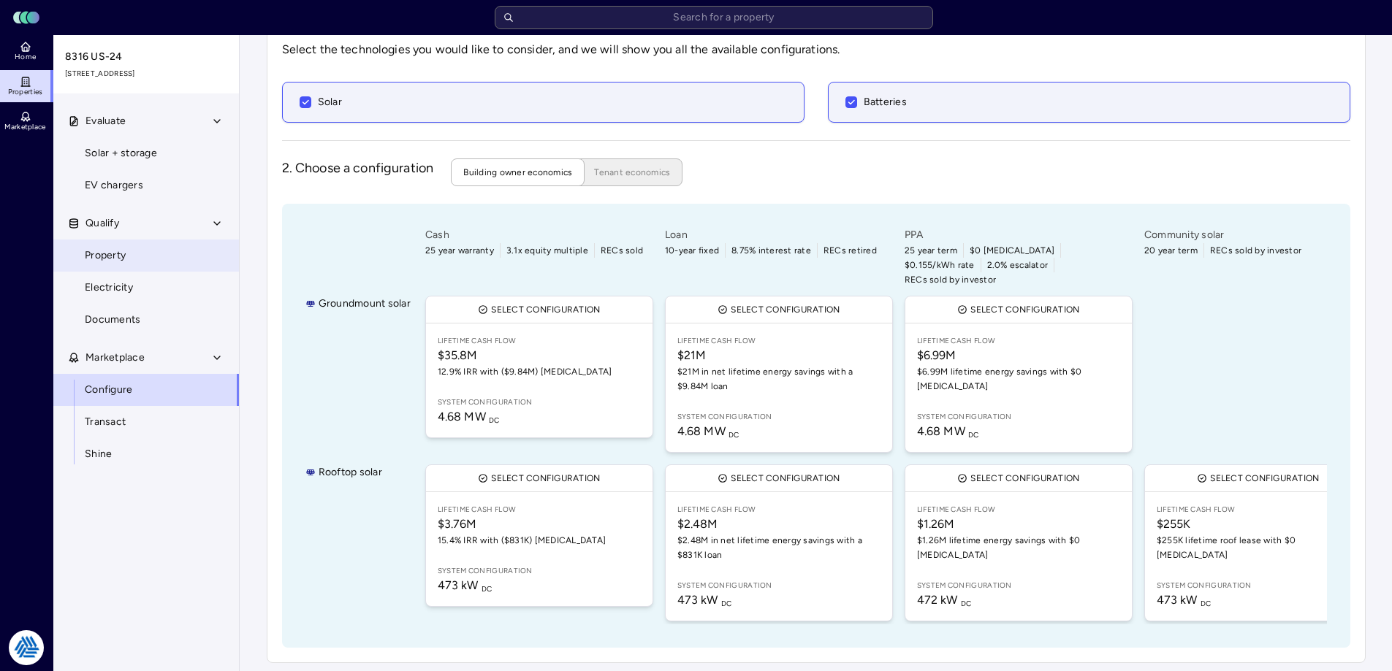
click at [146, 254] on link "Property" at bounding box center [146, 256] width 187 height 32
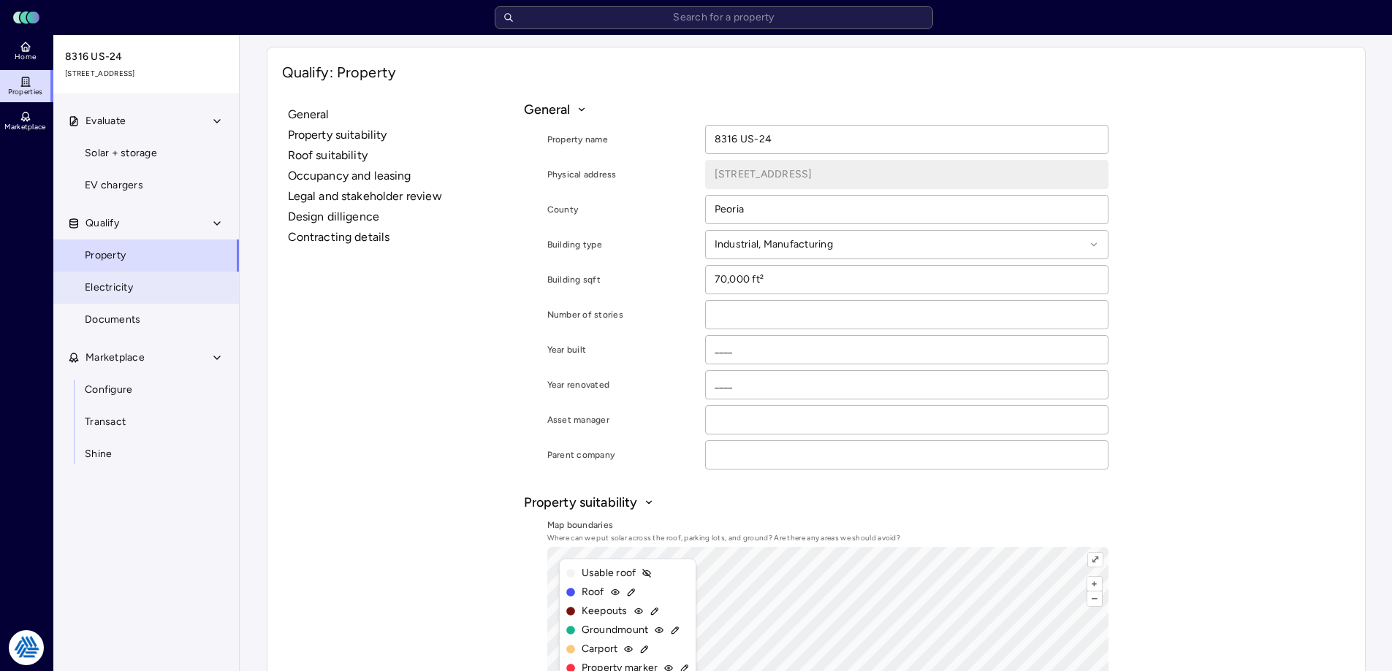
click at [171, 290] on link "Electricity" at bounding box center [146, 288] width 187 height 32
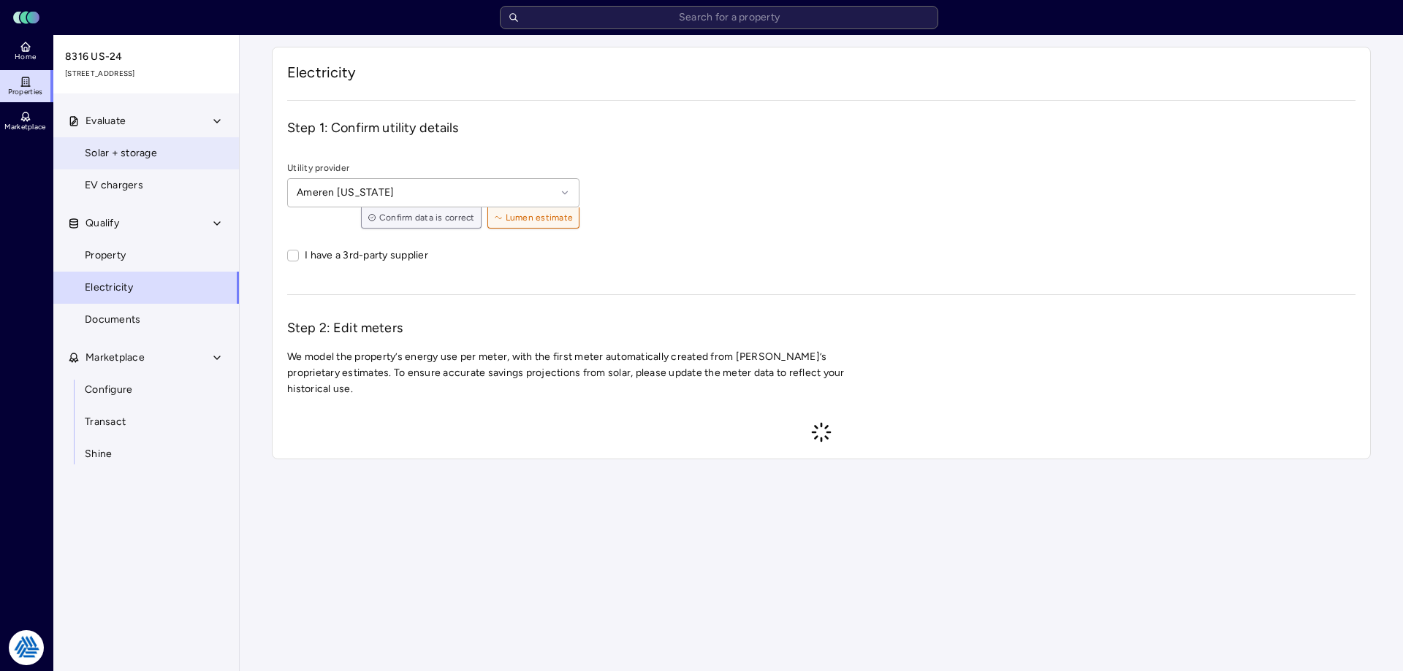
click at [140, 152] on span "Solar + storage" at bounding box center [121, 153] width 72 height 16
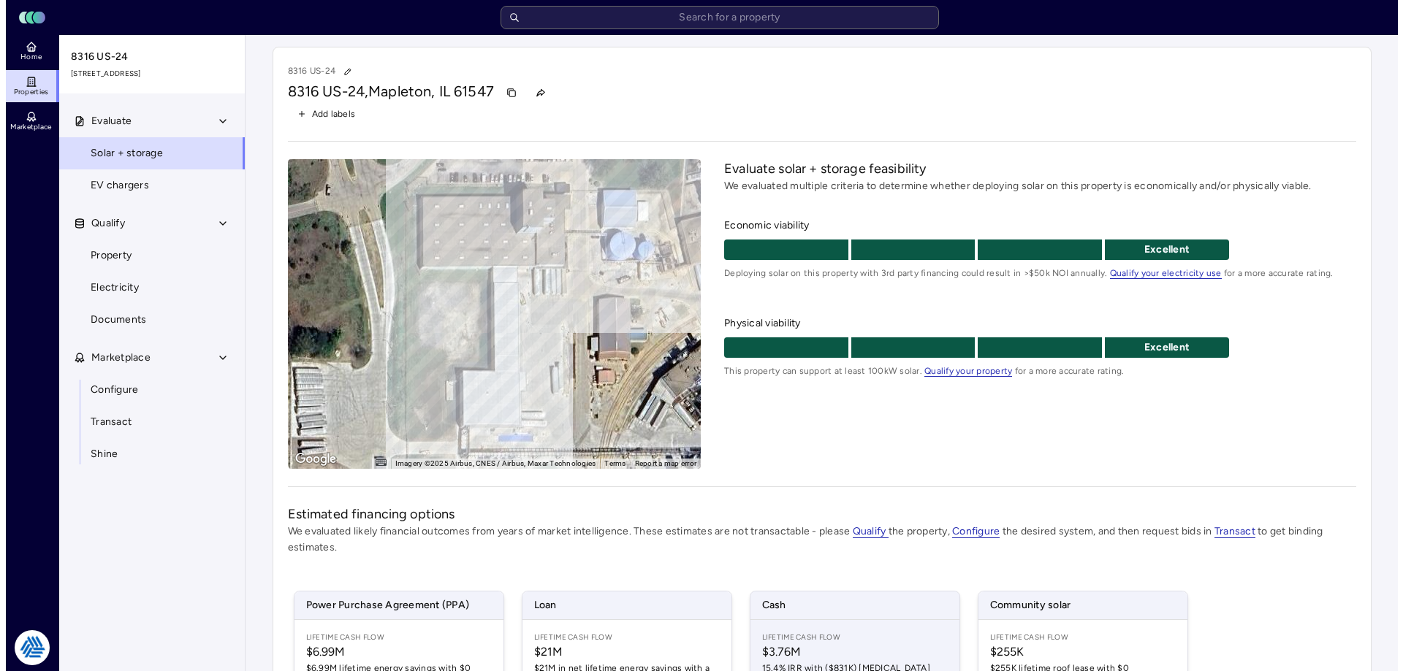
scroll to position [215, 0]
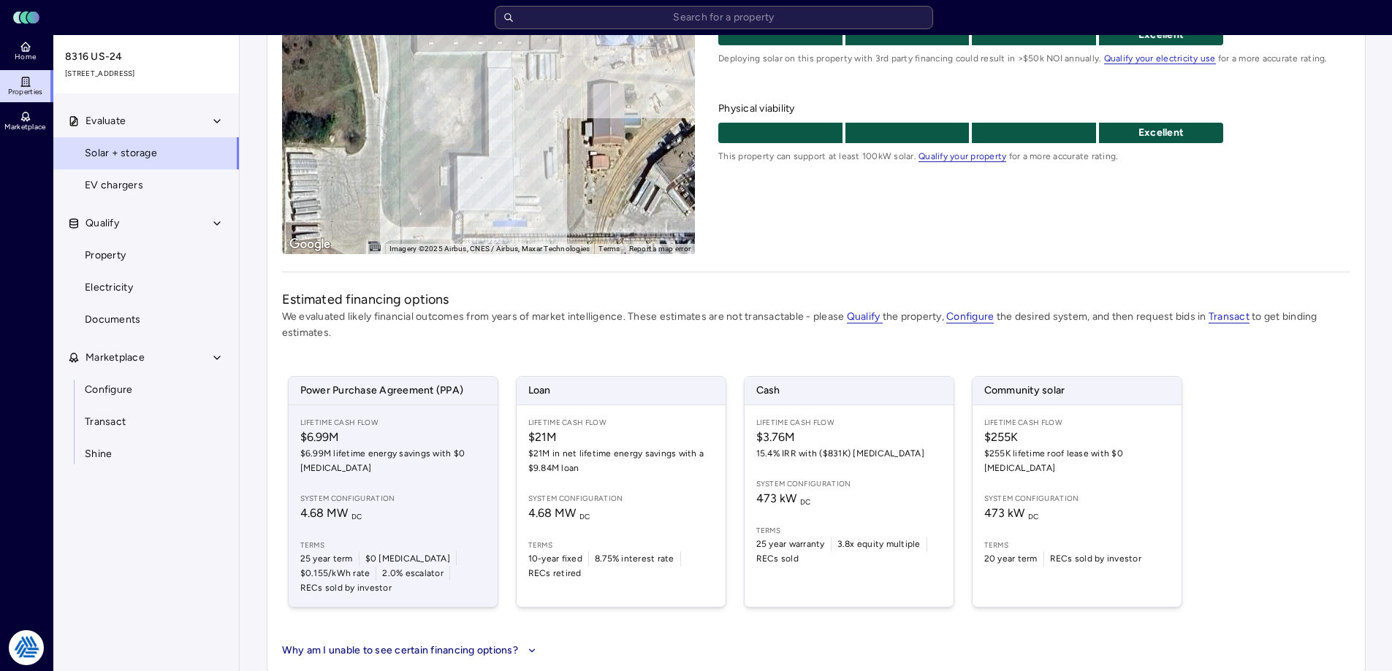
click at [443, 482] on div "Lifetime Cash Flow $6.99M $6.99M lifetime energy savings with $0 [MEDICAL_DATA]…" at bounding box center [393, 506] width 209 height 202
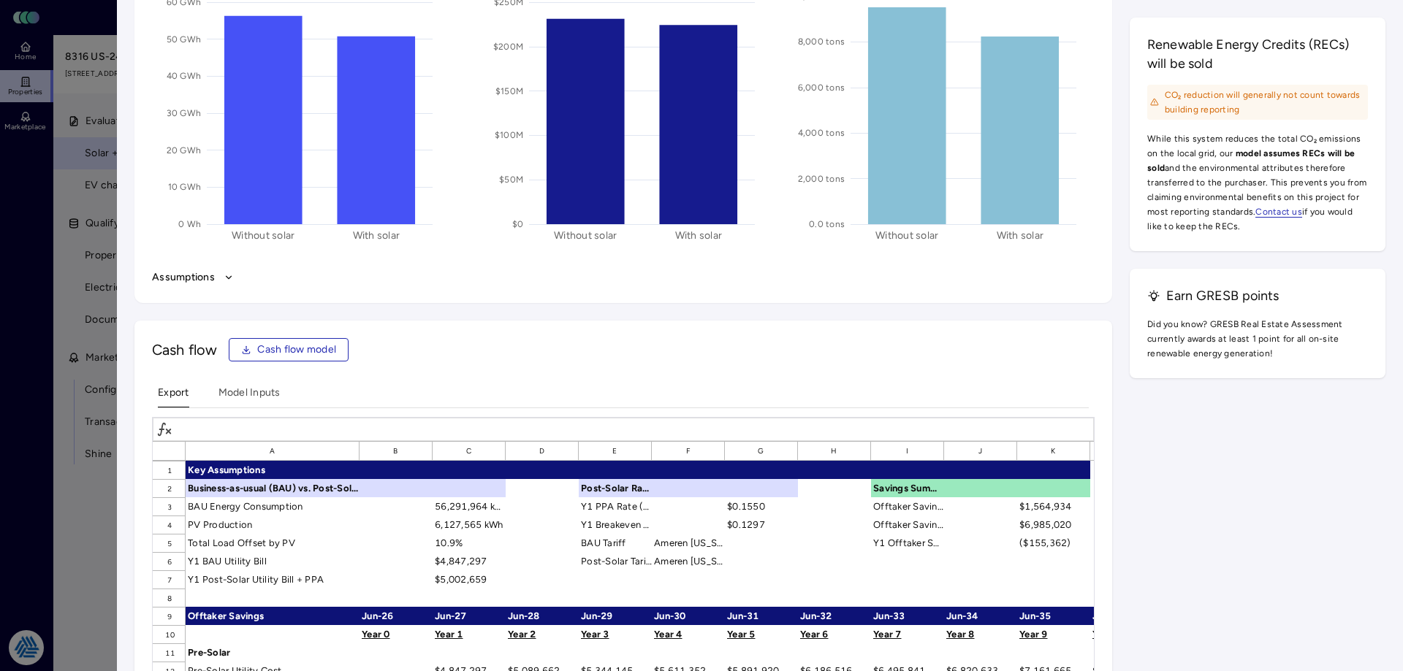
scroll to position [2034, 0]
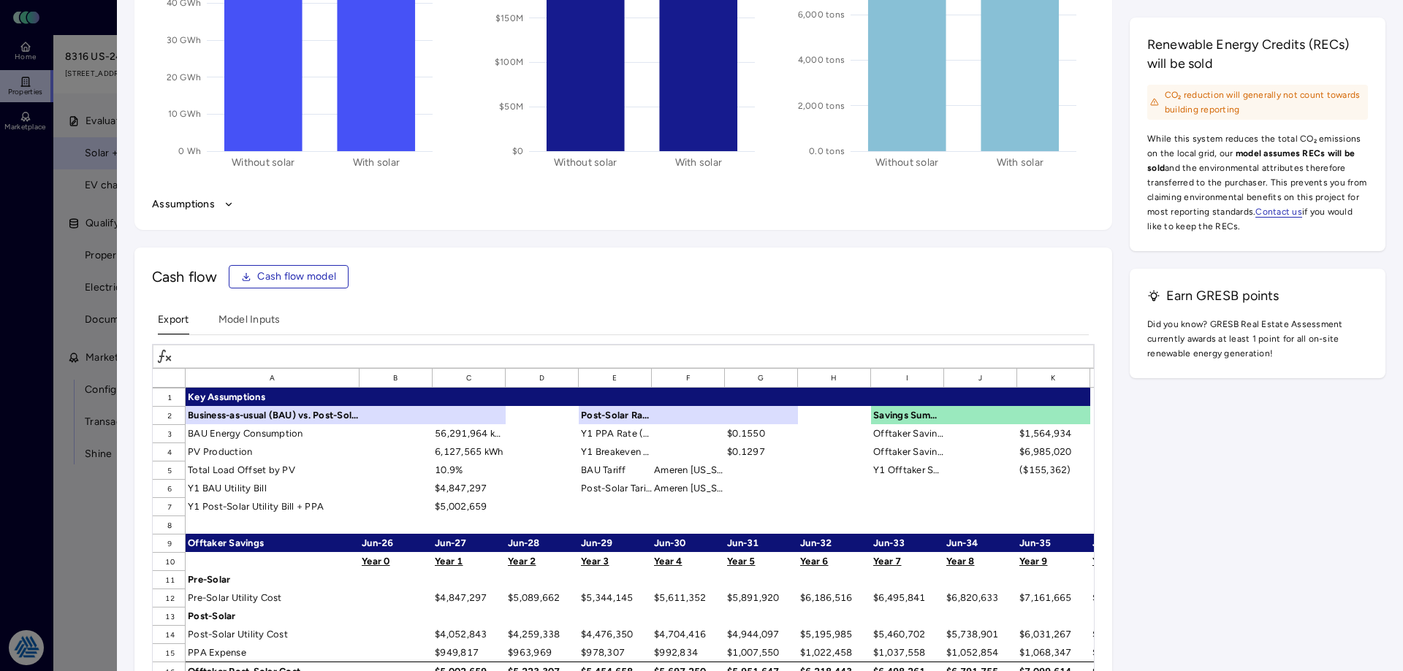
click at [212, 198] on button "Assumptions" at bounding box center [623, 205] width 942 height 16
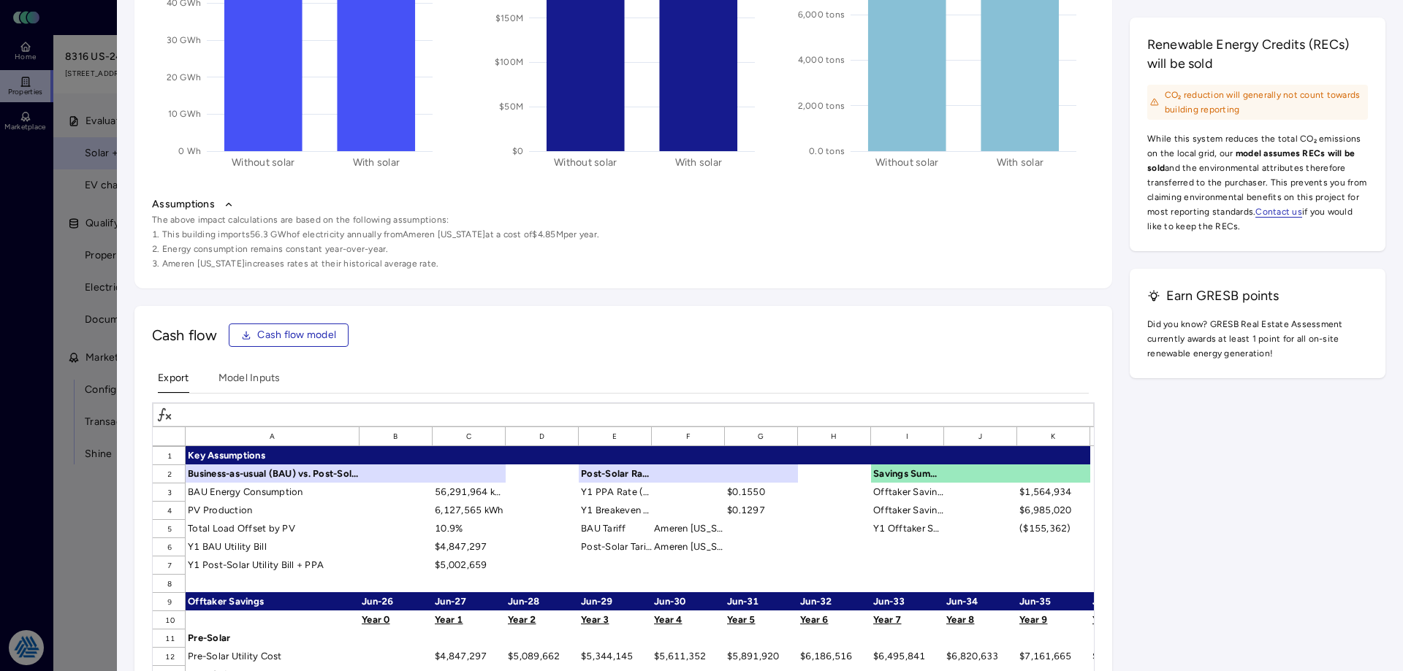
click at [224, 199] on icon "button" at bounding box center [229, 204] width 10 height 10
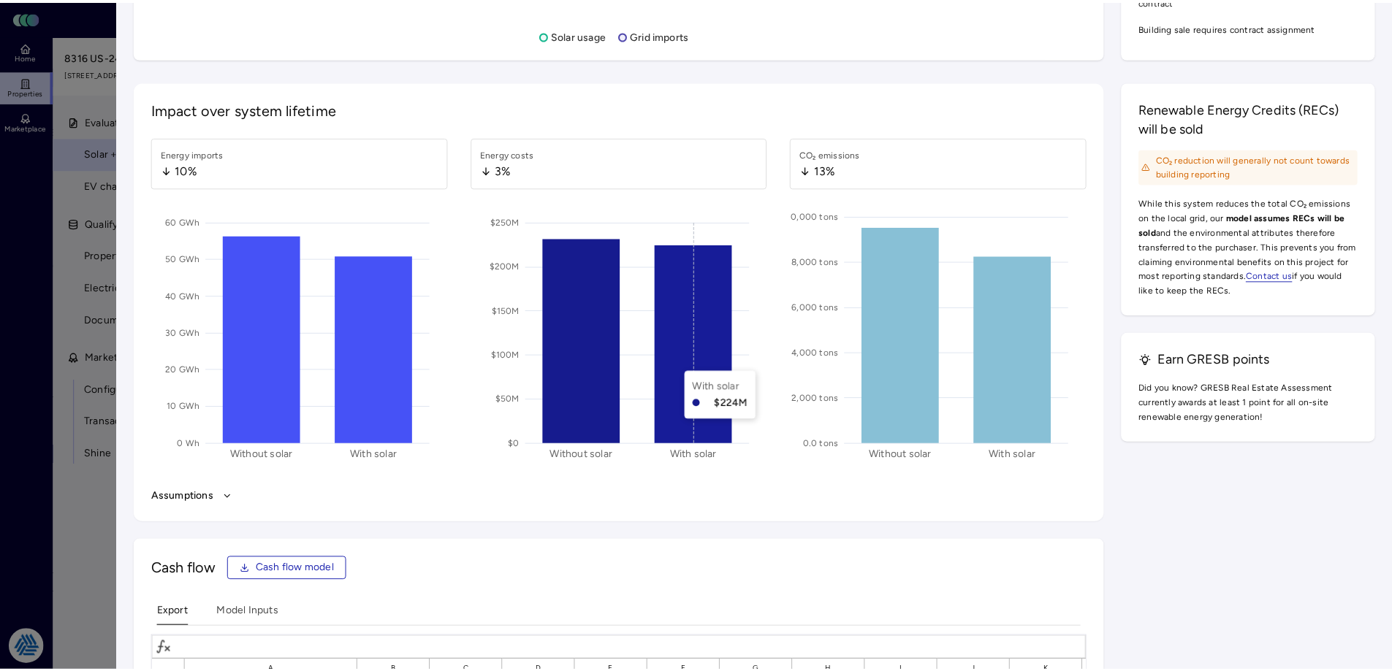
scroll to position [1303, 0]
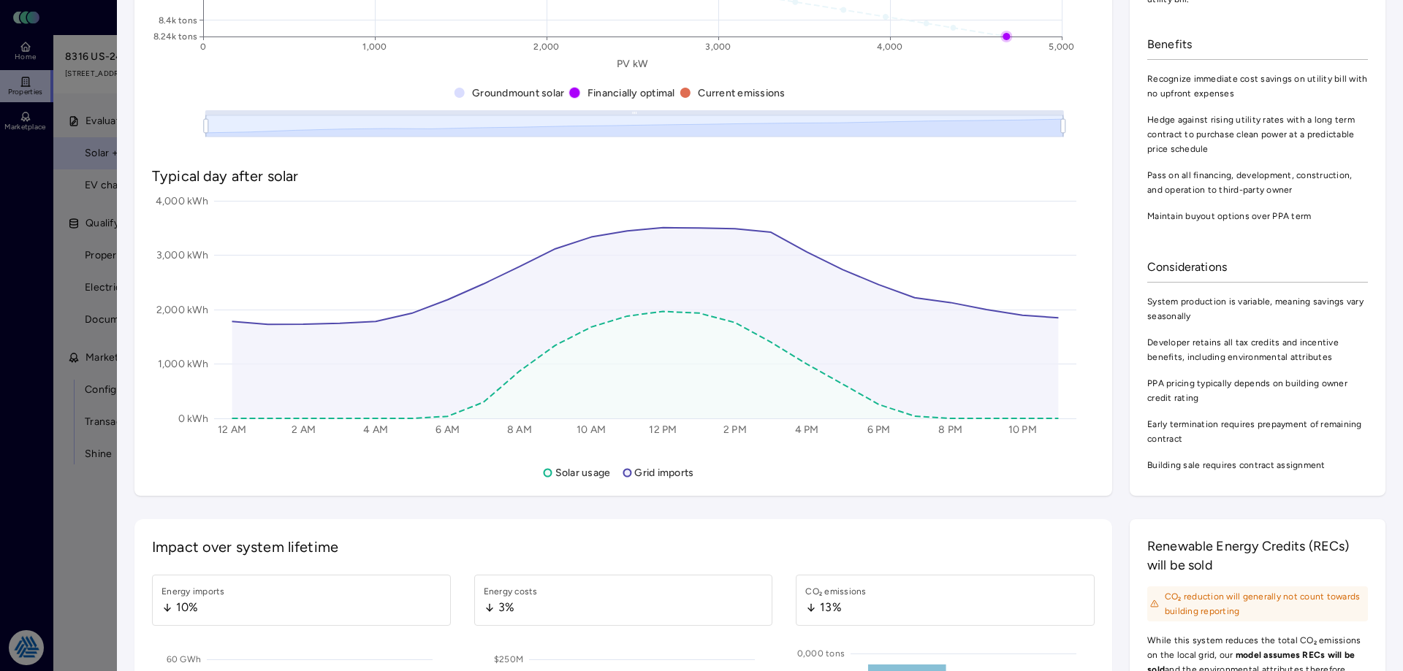
click at [84, 479] on div at bounding box center [701, 335] width 1403 height 671
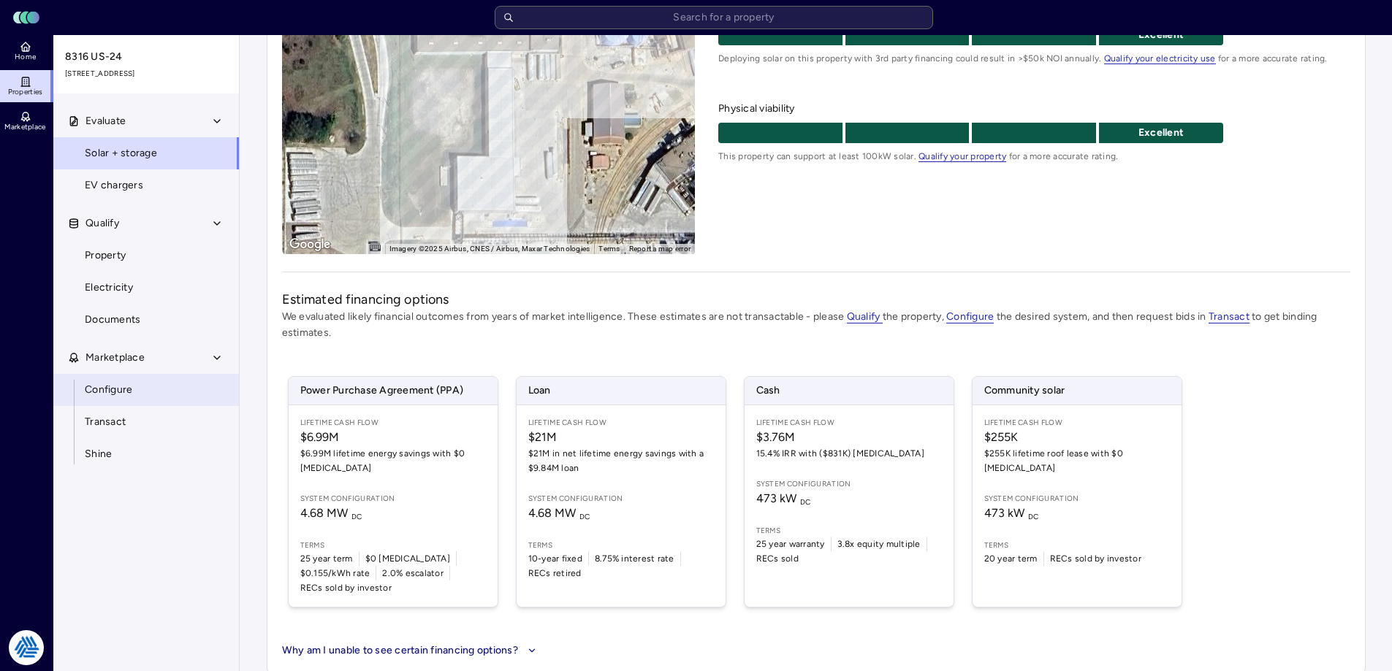
click at [109, 394] on span "Configure" at bounding box center [108, 390] width 47 height 16
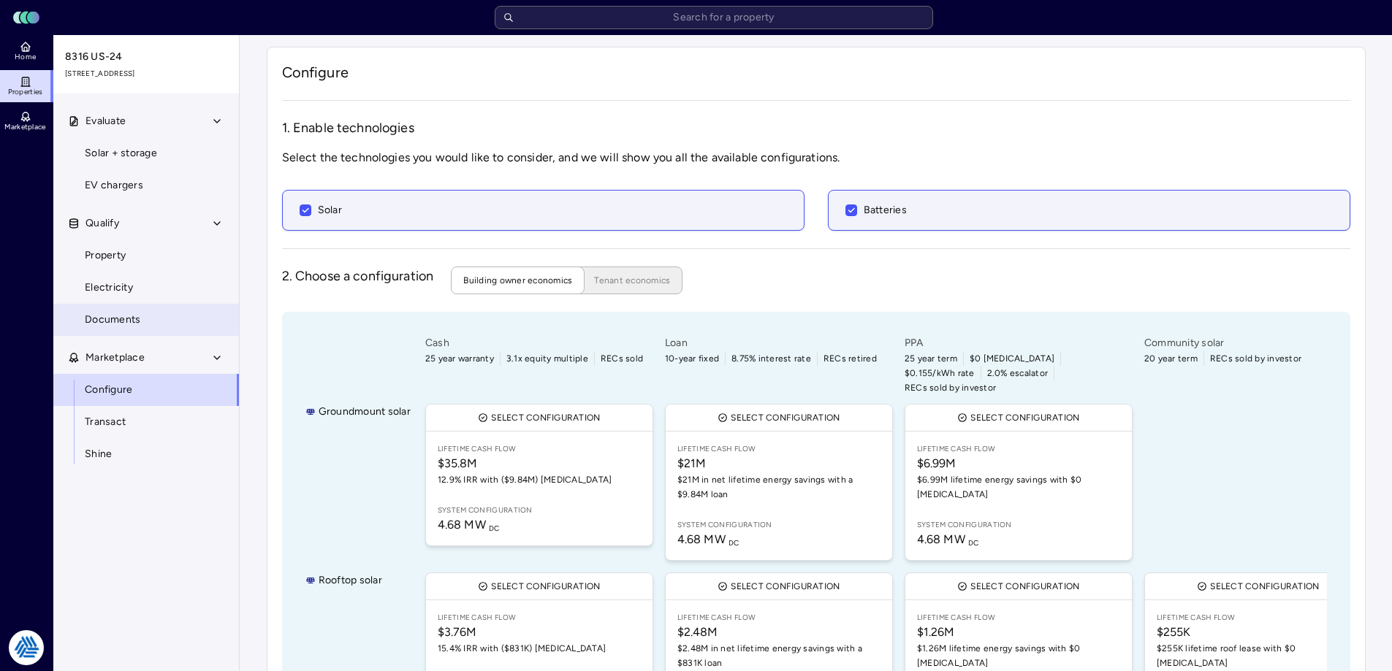
click at [132, 311] on link "Documents" at bounding box center [146, 320] width 187 height 32
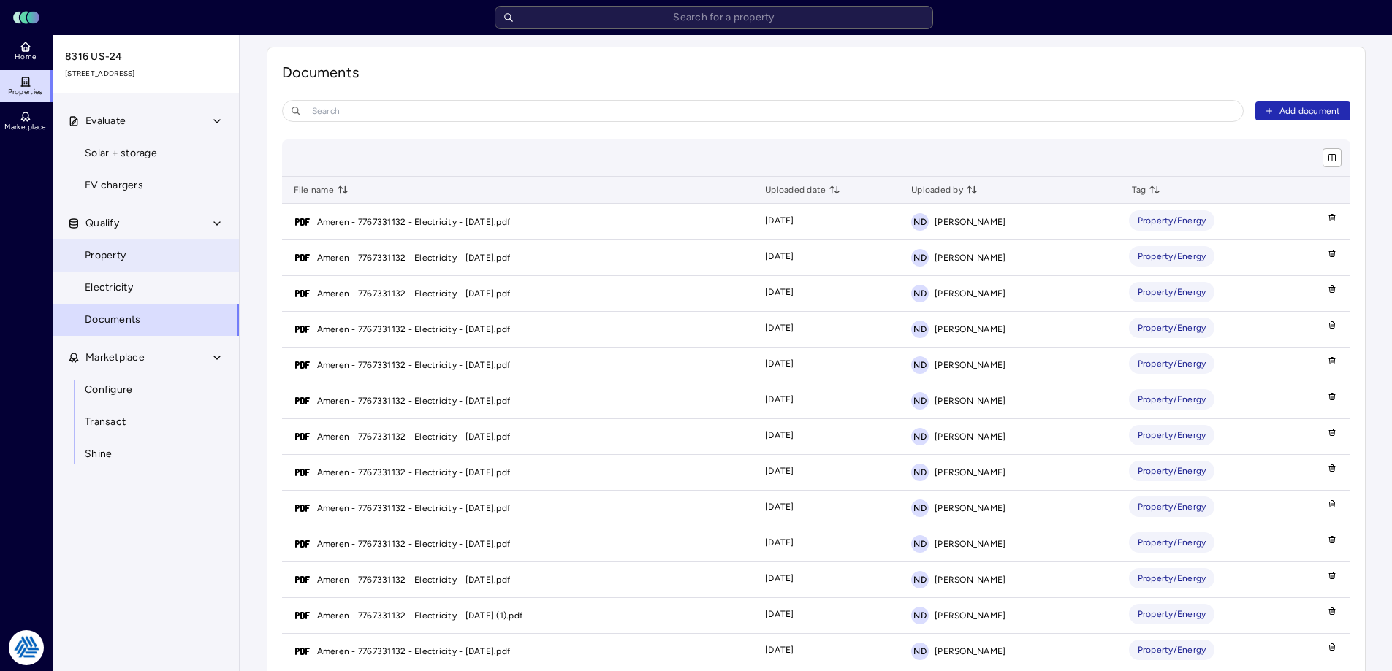
click at [139, 259] on link "Property" at bounding box center [146, 256] width 187 height 32
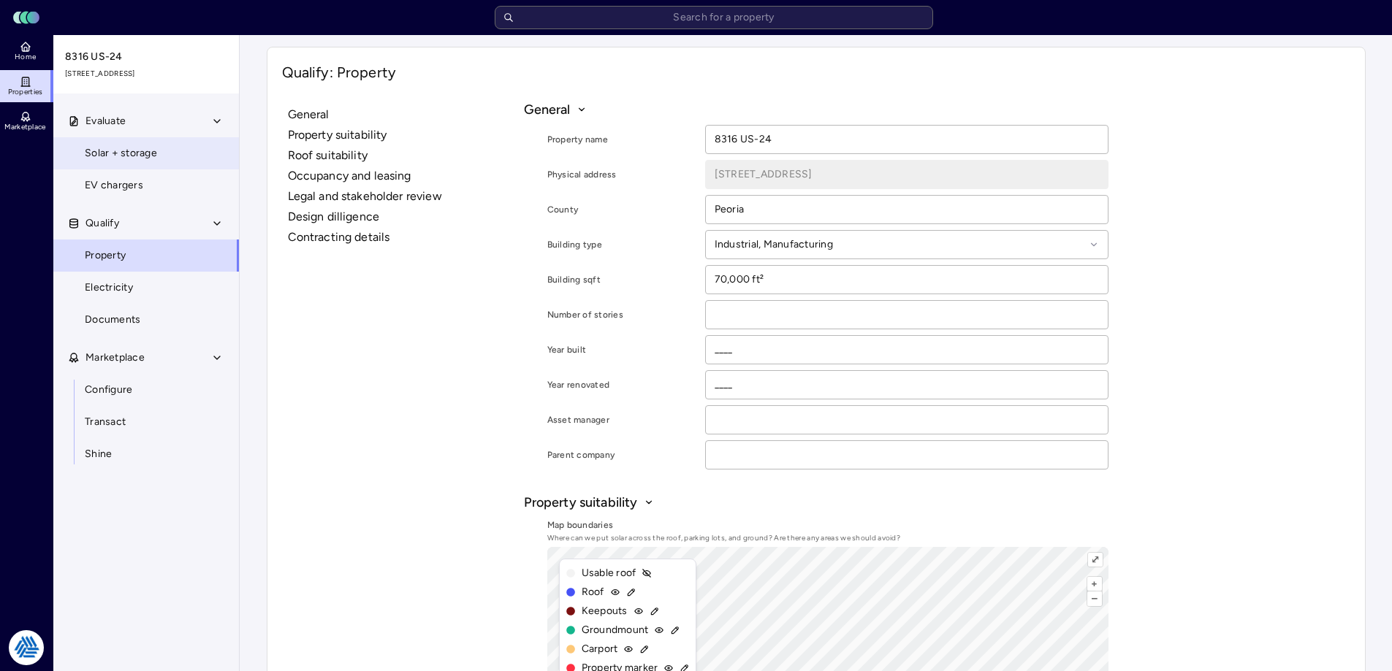
click at [148, 150] on span "Solar + storage" at bounding box center [121, 153] width 72 height 16
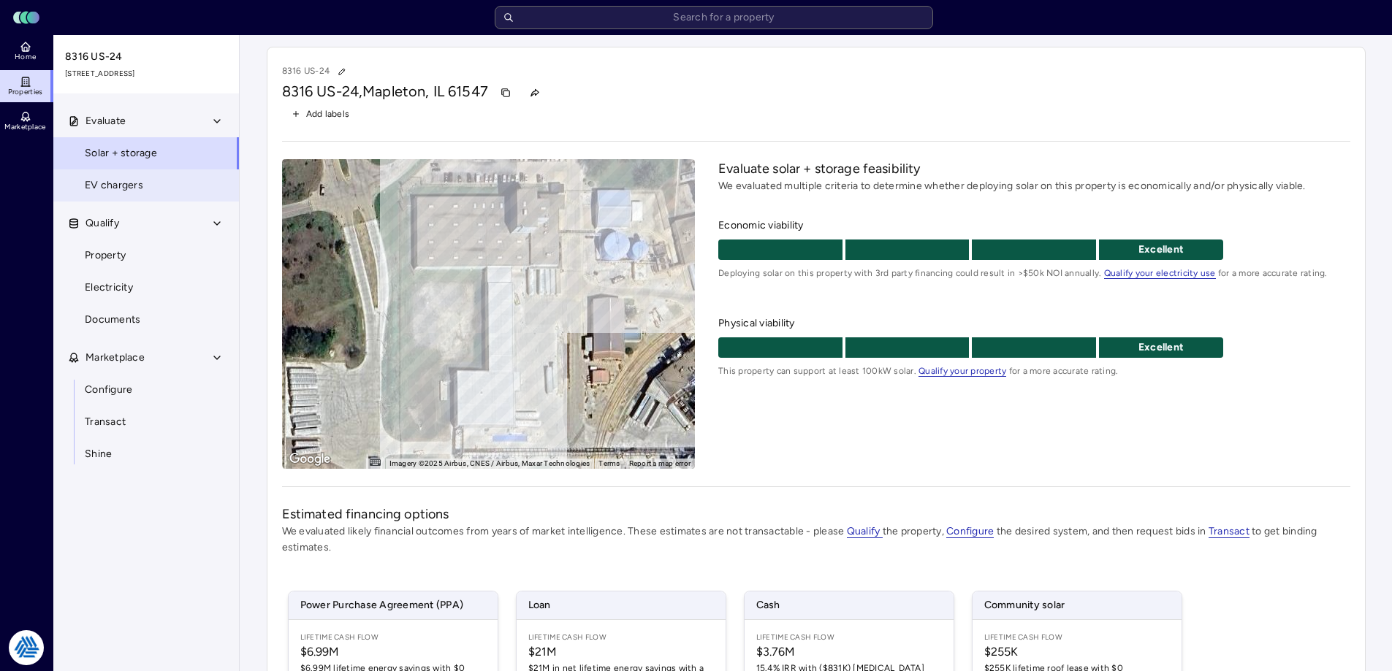
click at [152, 180] on link "EV chargers" at bounding box center [146, 185] width 187 height 32
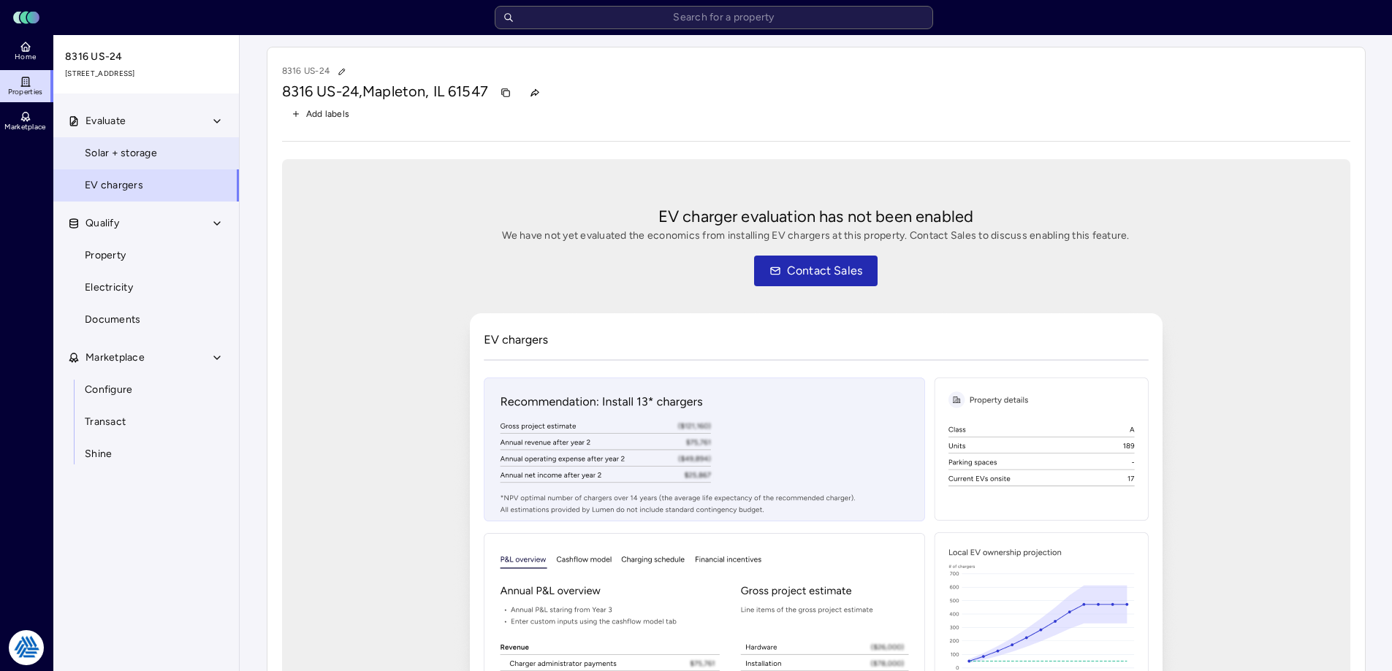
click at [164, 164] on link "Solar + storage" at bounding box center [146, 153] width 187 height 32
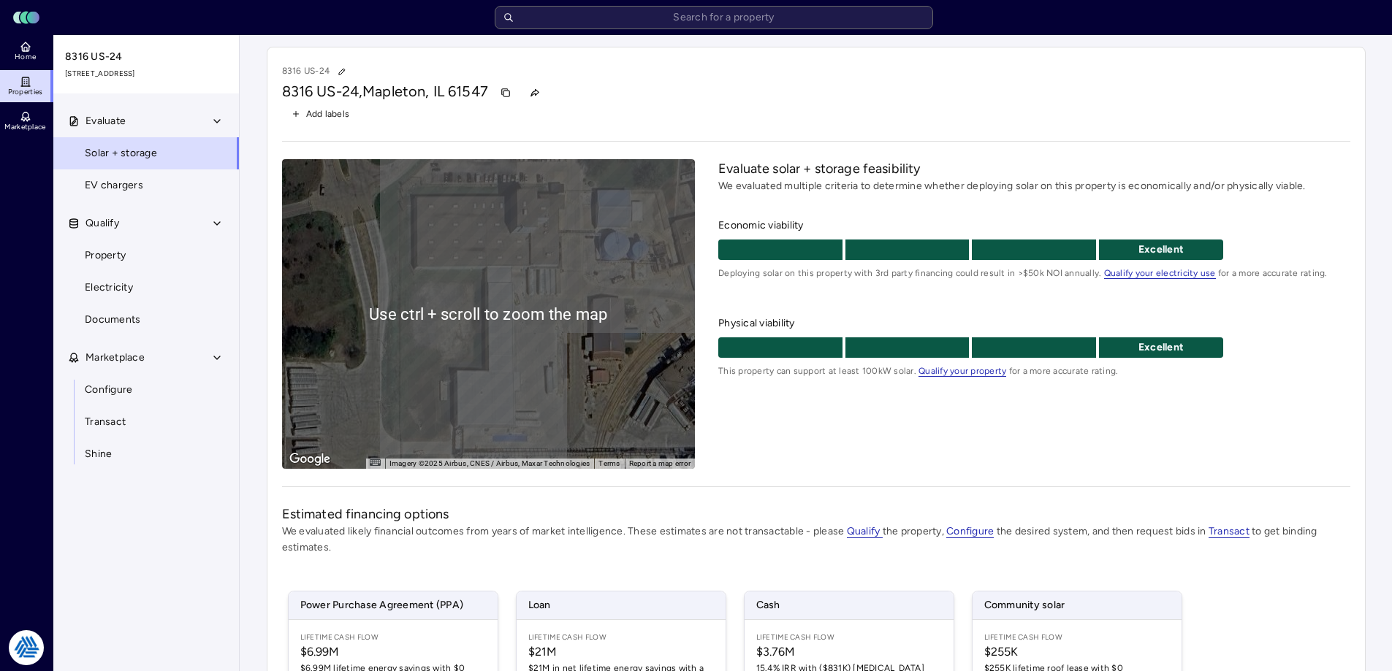
scroll to position [215, 0]
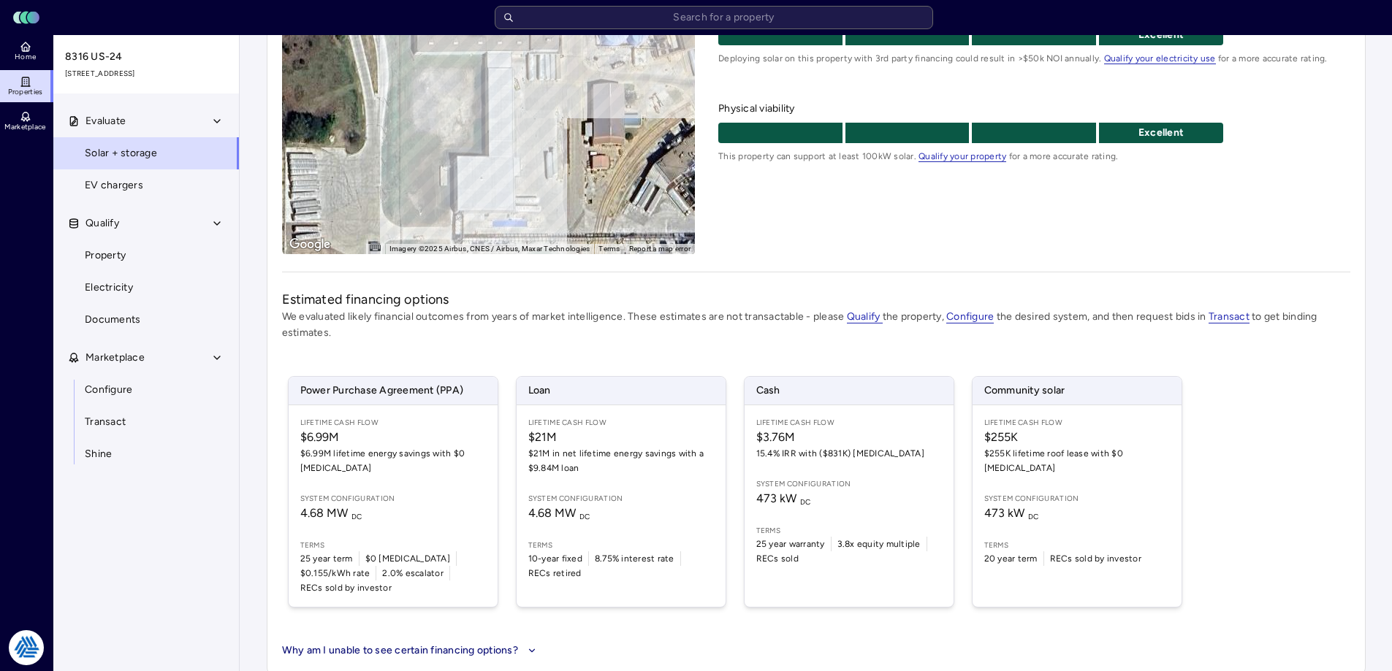
click at [701, 643] on div "Why am I unable to see certain financing options?" at bounding box center [816, 651] width 1068 height 16
click at [982, 323] on span "Configure" at bounding box center [969, 316] width 47 height 13
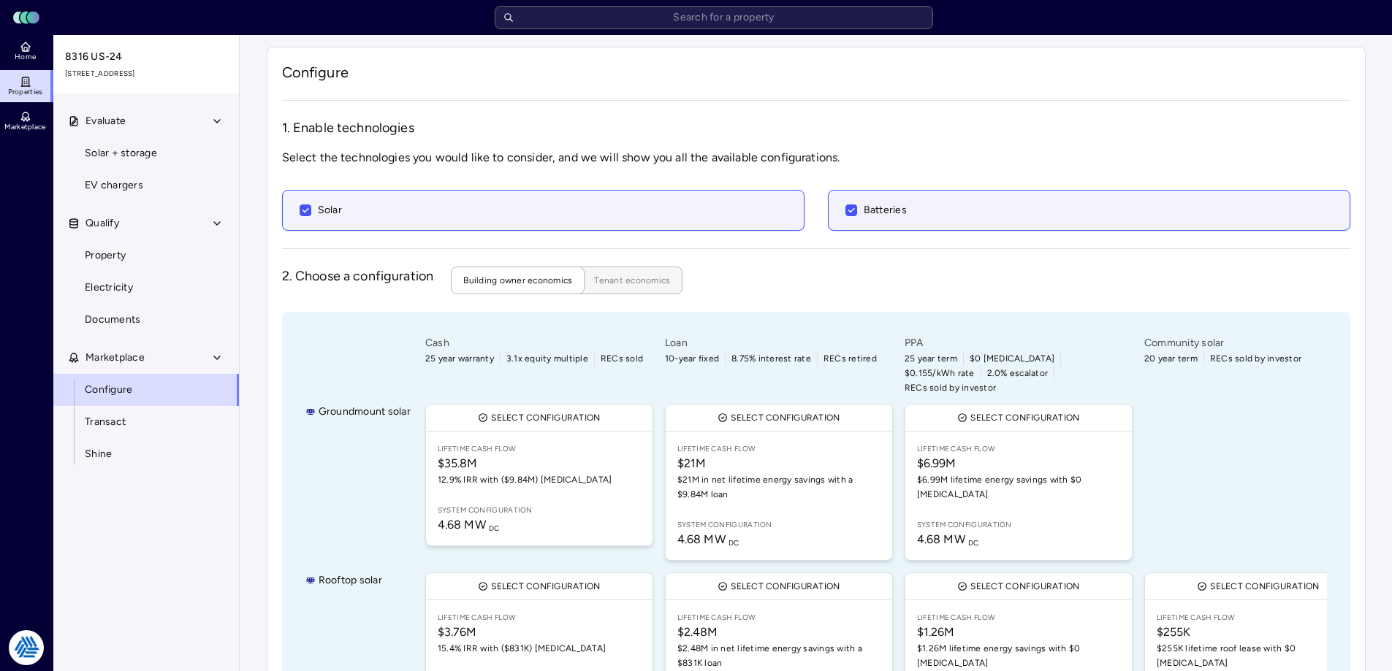
click at [638, 281] on span "Tenant economics" at bounding box center [632, 280] width 76 height 15
click at [522, 274] on span "Building owner economics" at bounding box center [517, 280] width 109 height 15
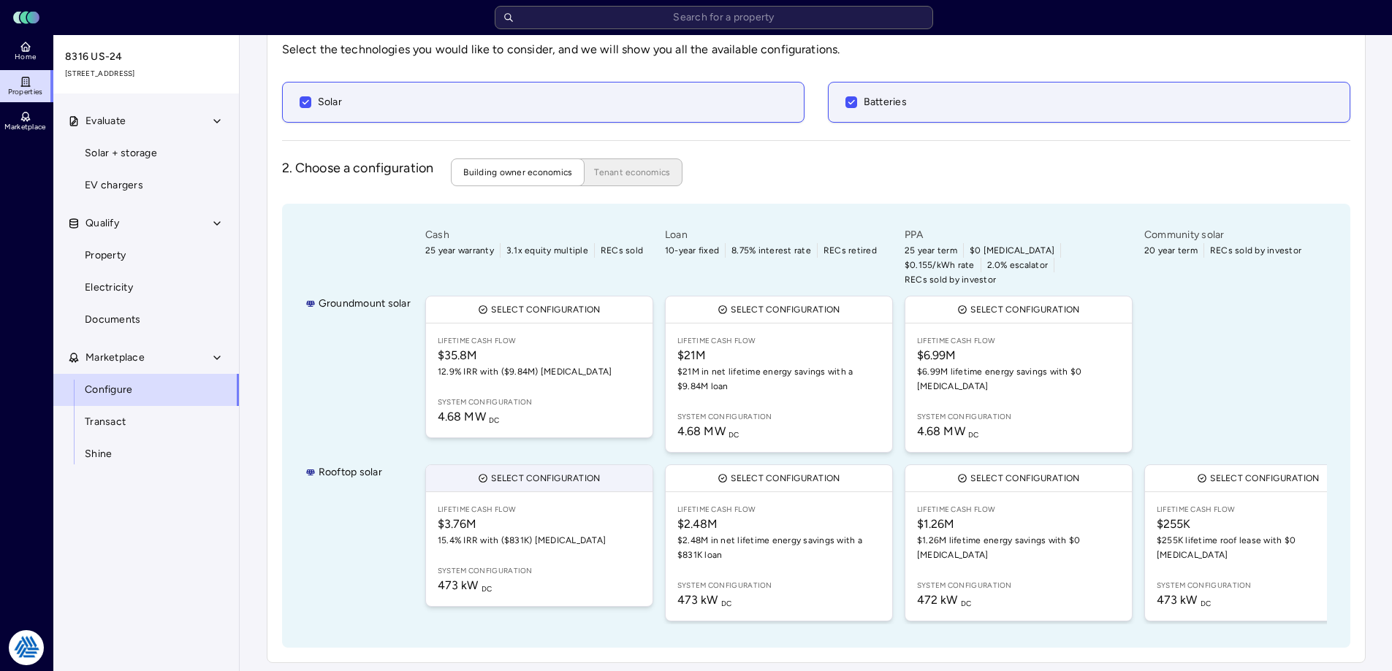
click at [499, 471] on span "Select configuration" at bounding box center [545, 478] width 109 height 15
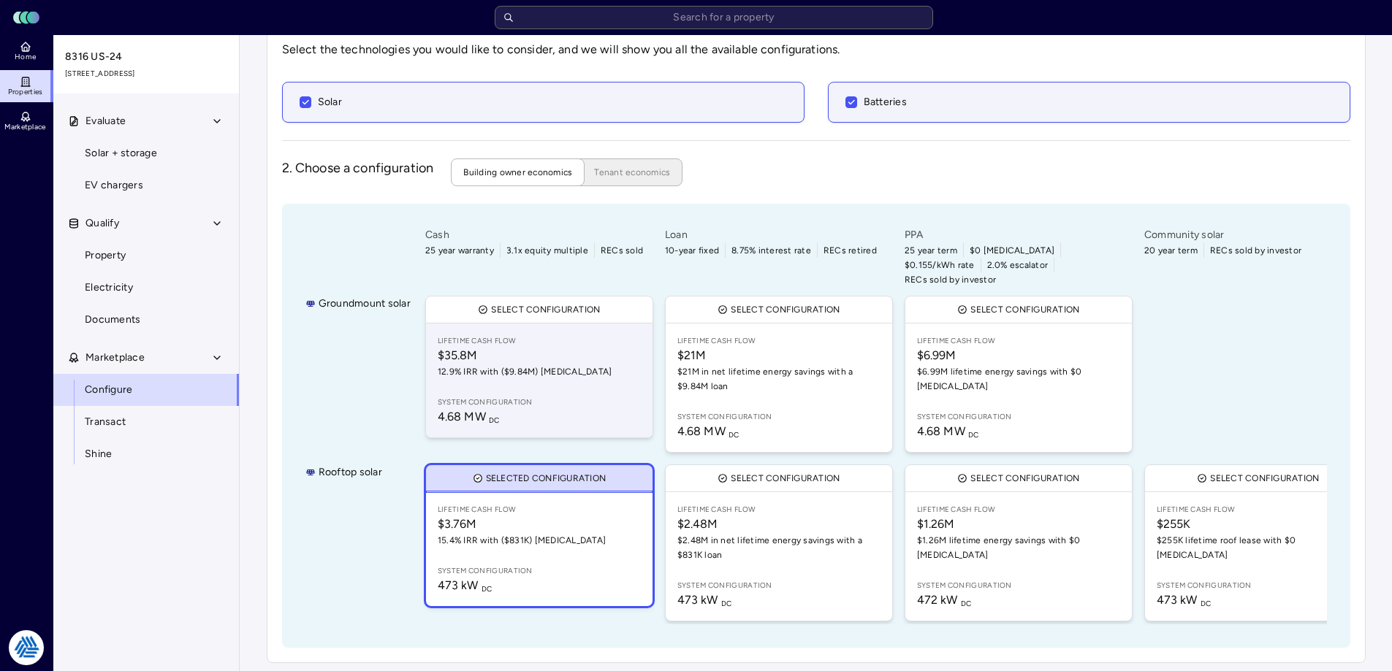
click at [492, 397] on span "System configuration" at bounding box center [539, 403] width 203 height 12
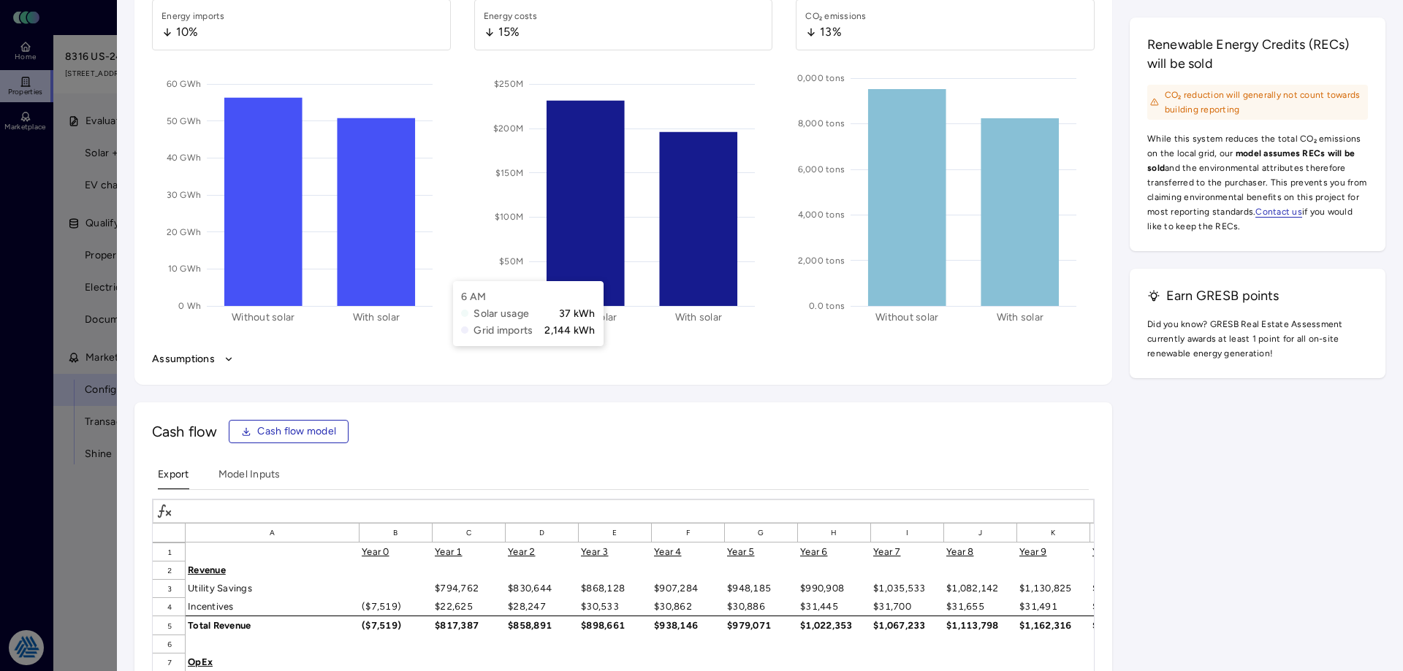
scroll to position [2045, 0]
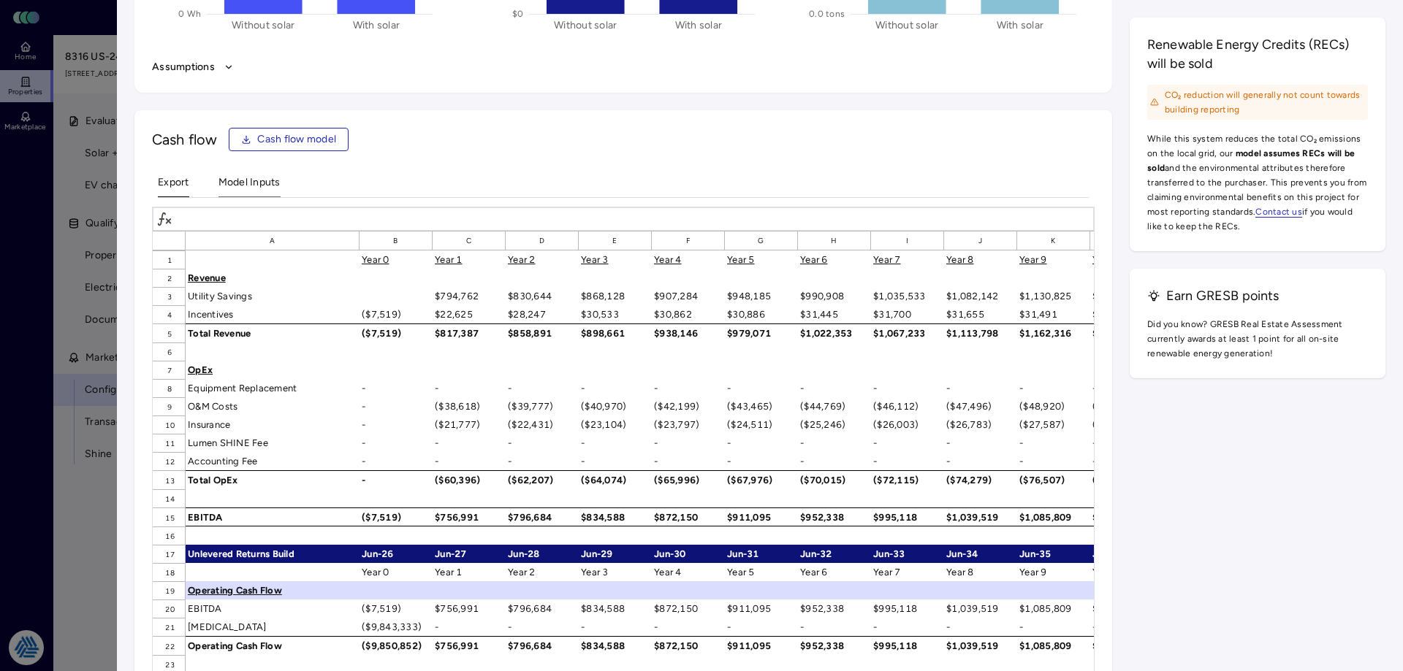
click at [230, 181] on Inputs "Model Inputs" at bounding box center [249, 186] width 62 height 23
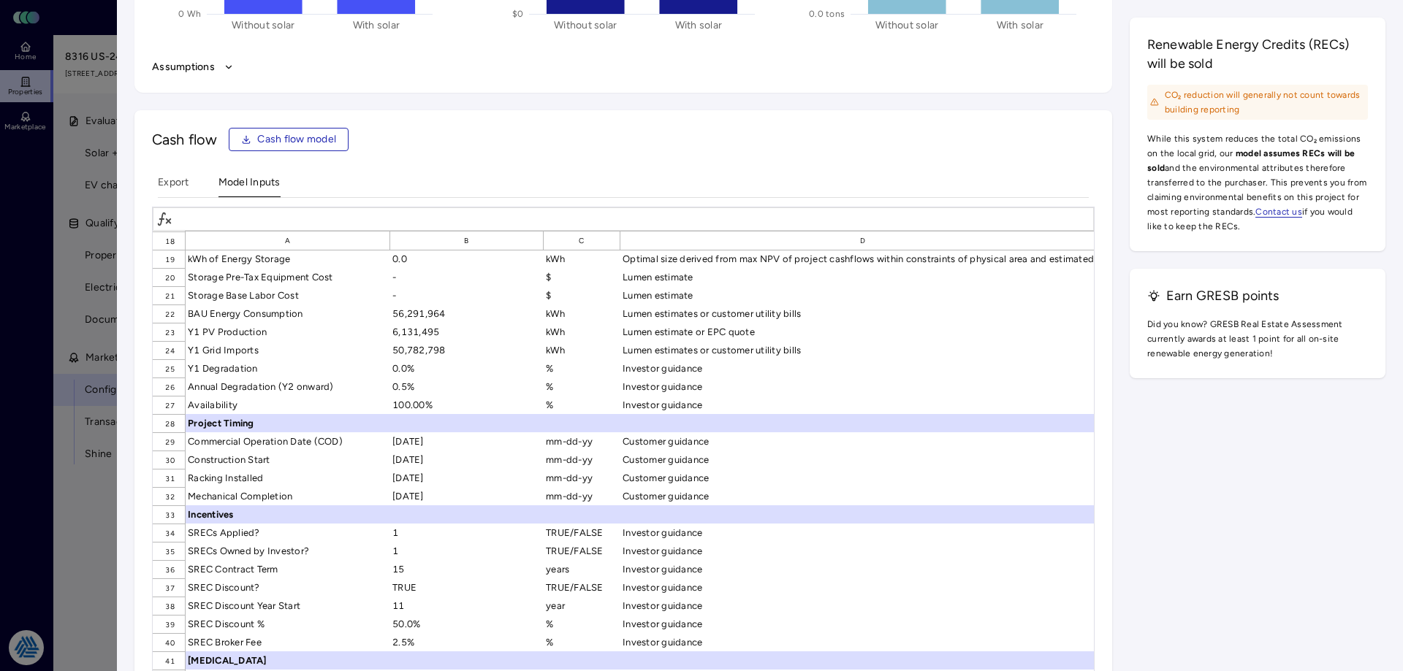
scroll to position [0, 0]
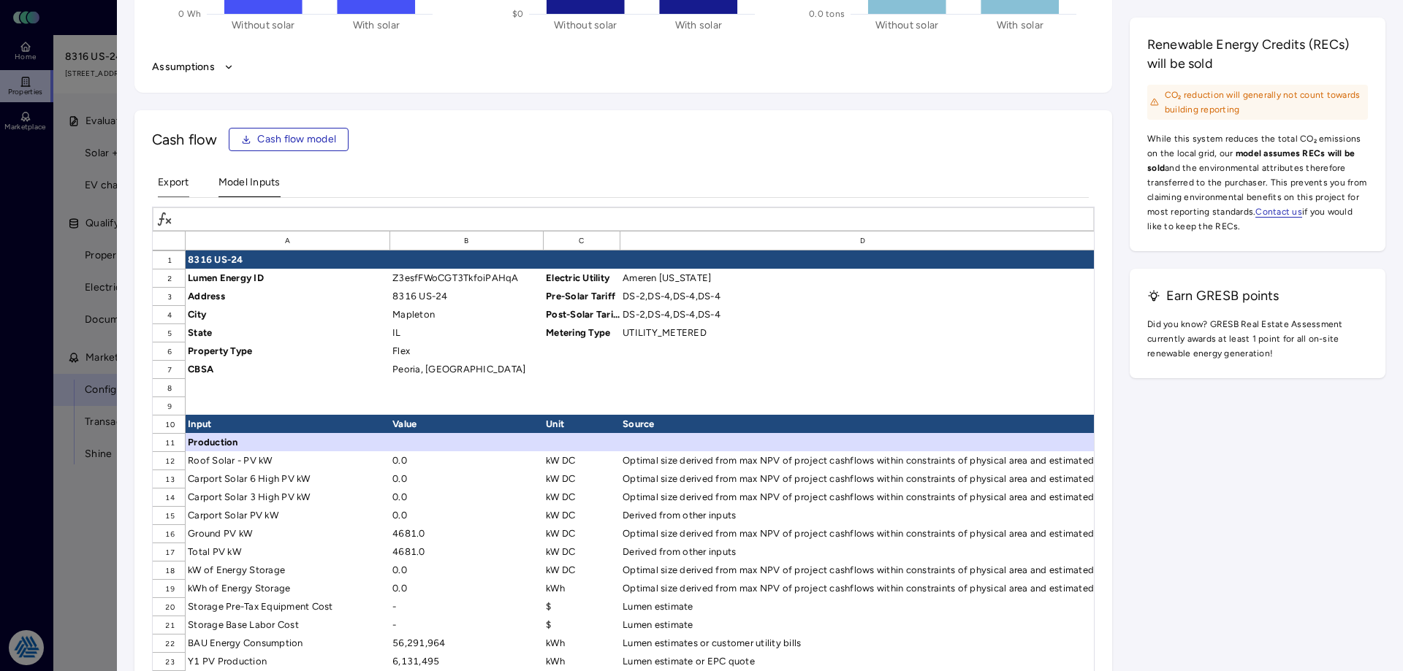
click at [181, 181] on button "Export" at bounding box center [173, 186] width 31 height 23
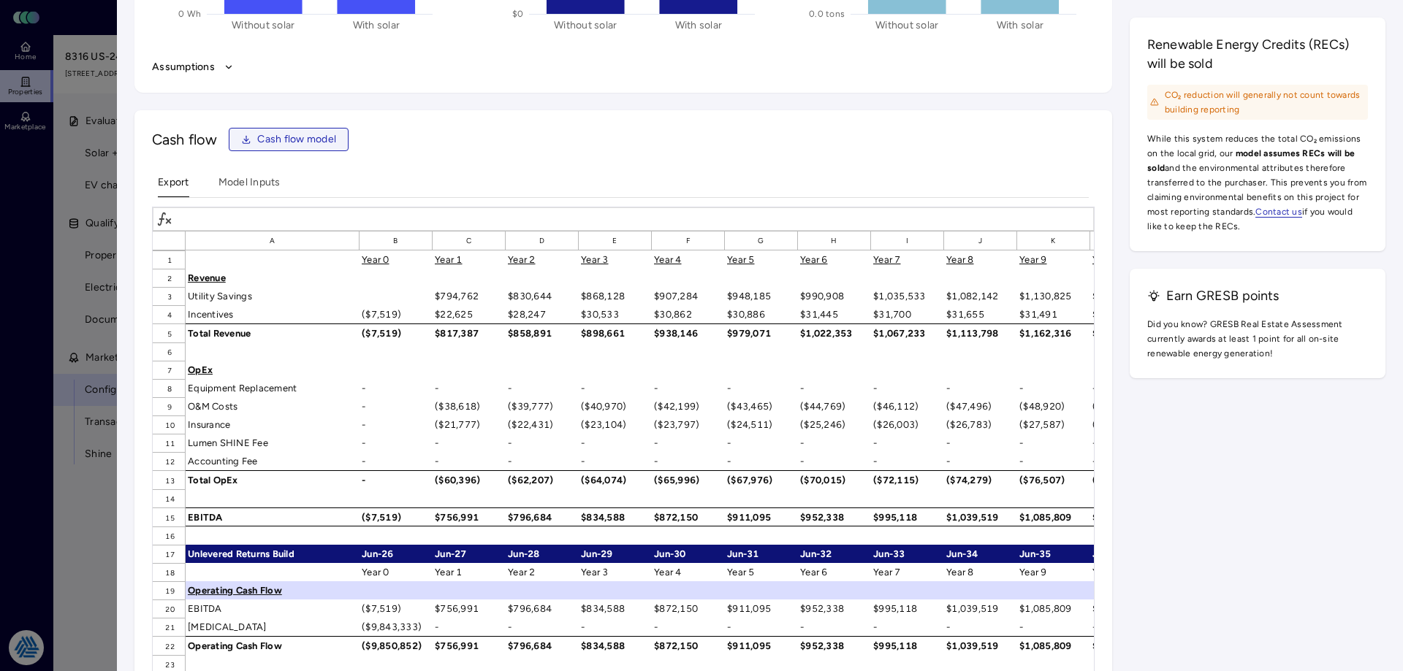
click at [295, 132] on span "Cash flow model" at bounding box center [296, 139] width 79 height 16
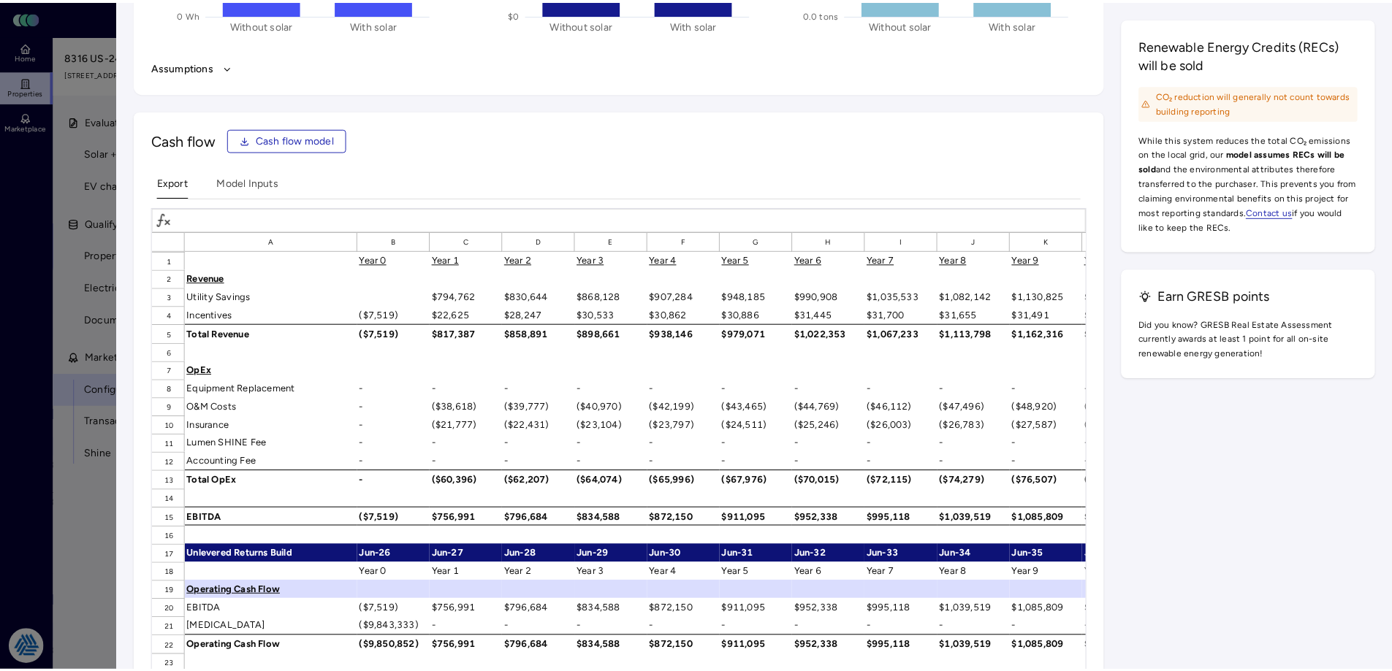
scroll to position [1680, 0]
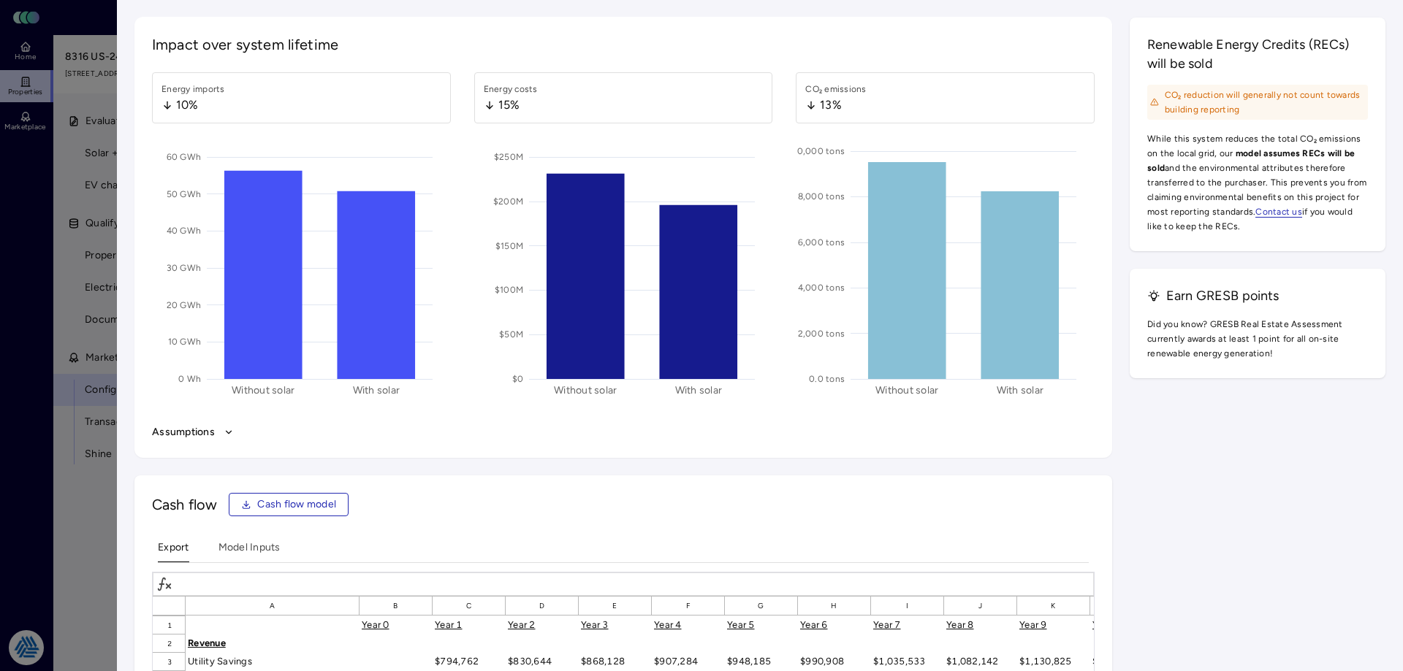
click at [35, 354] on div at bounding box center [701, 335] width 1403 height 671
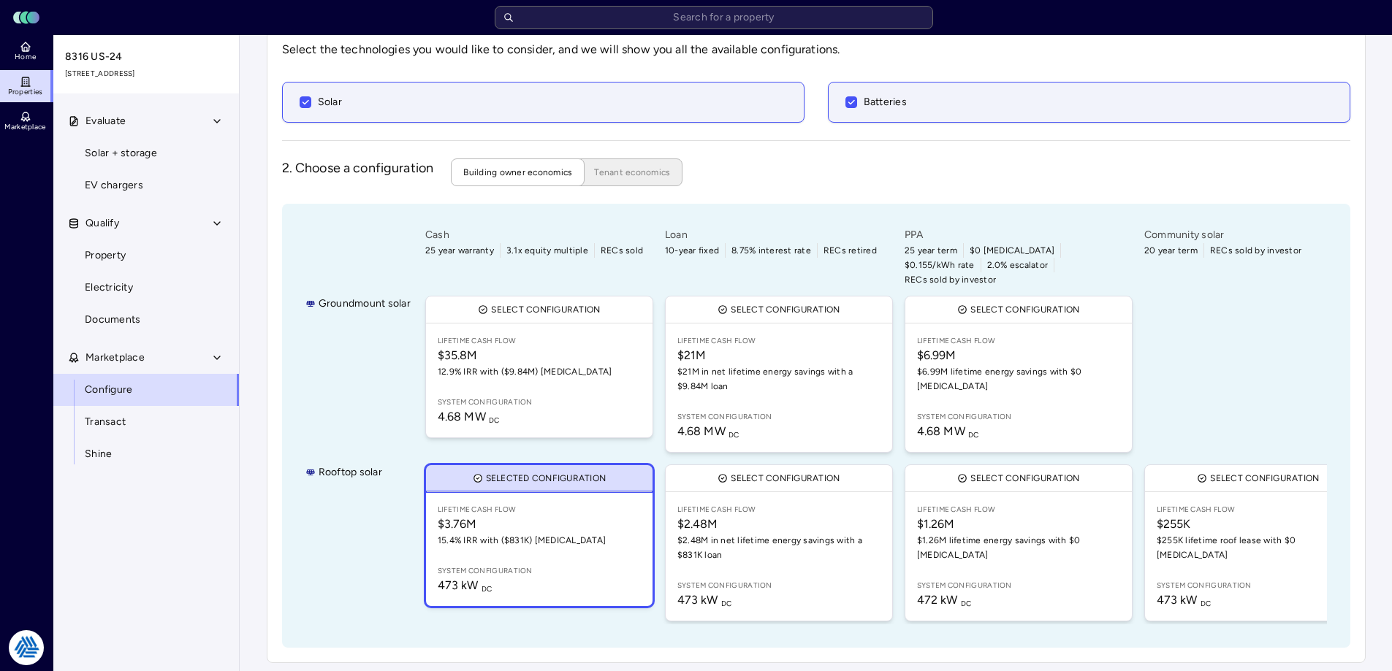
click at [312, 258] on div at bounding box center [357, 257] width 105 height 60
click at [134, 318] on span "Documents" at bounding box center [113, 320] width 56 height 16
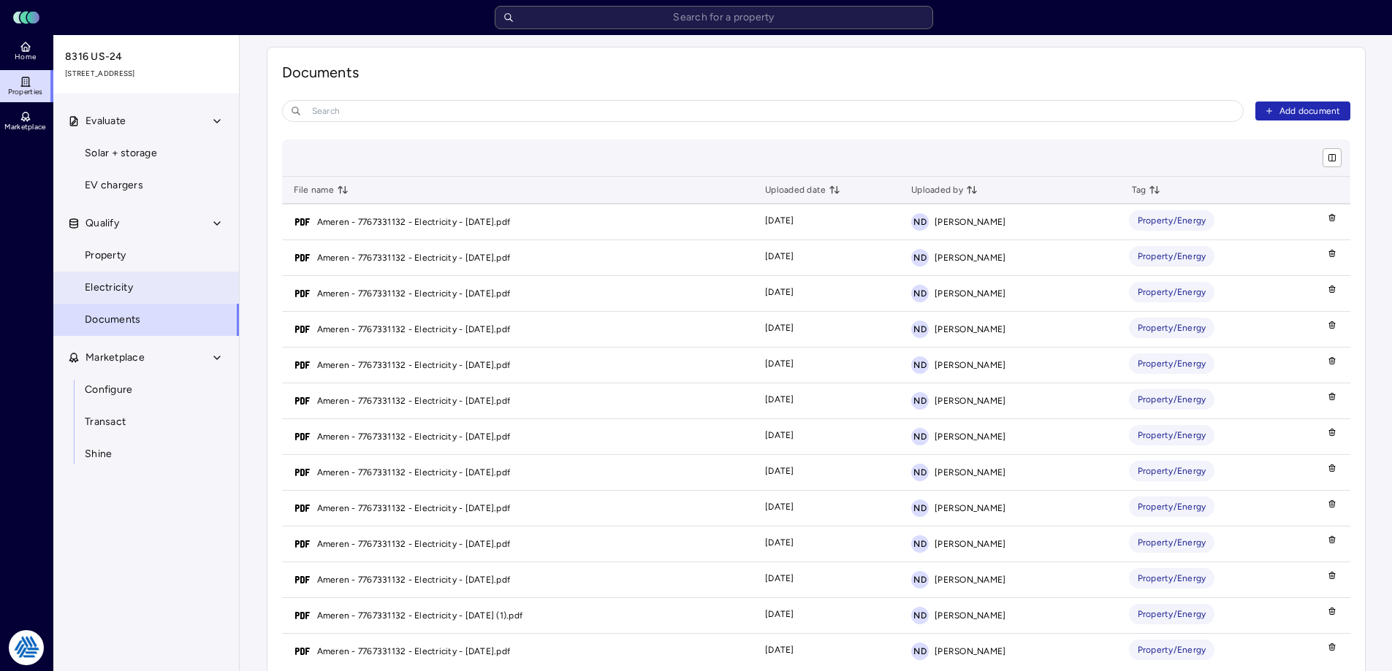
click at [142, 293] on link "Electricity" at bounding box center [146, 288] width 187 height 32
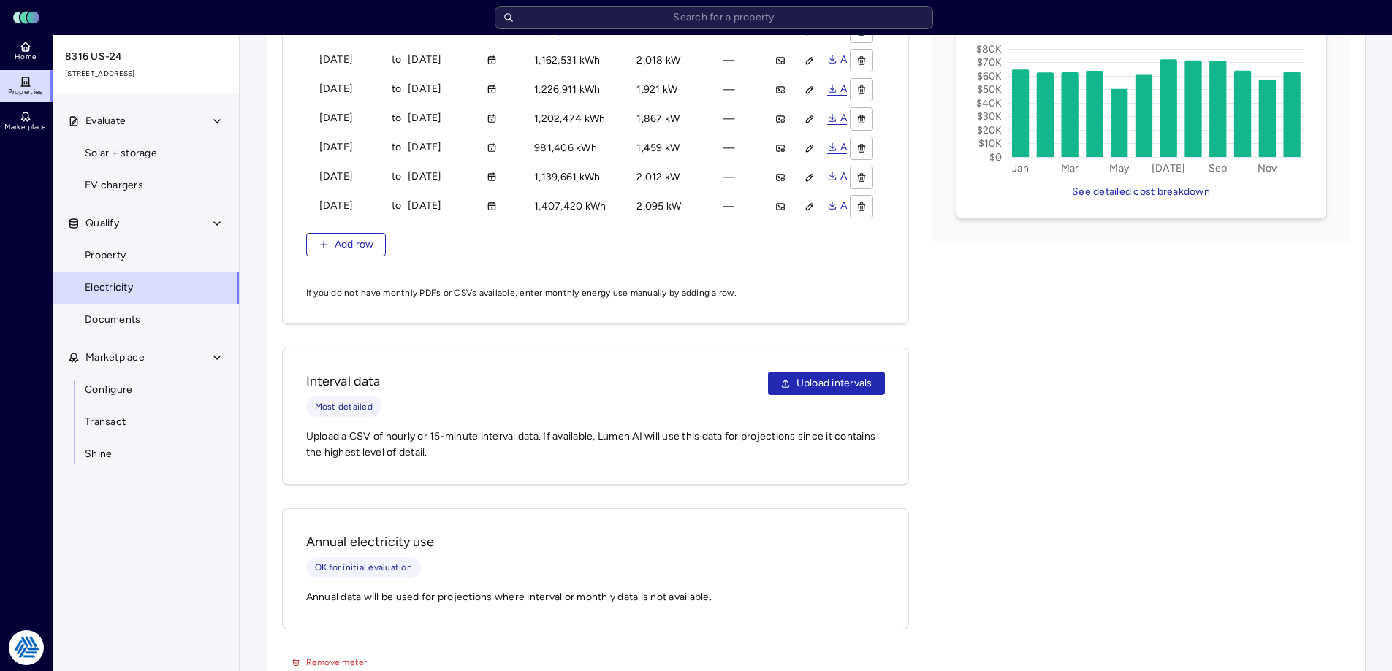
scroll to position [1118, 0]
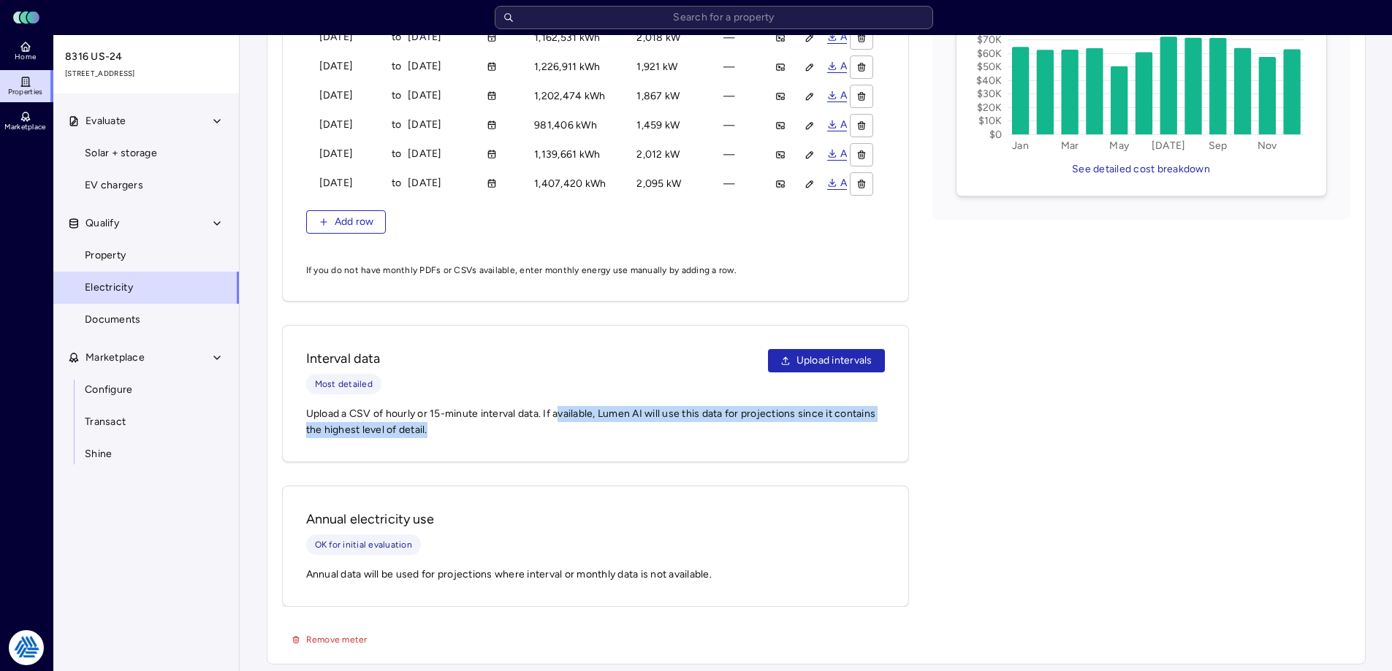
drag, startPoint x: 556, startPoint y: 416, endPoint x: 501, endPoint y: 418, distance: 54.8
click at [501, 418] on span "Upload a CSV of hourly or 15-minute interval data. If available, Lumen AI will …" at bounding box center [595, 422] width 579 height 32
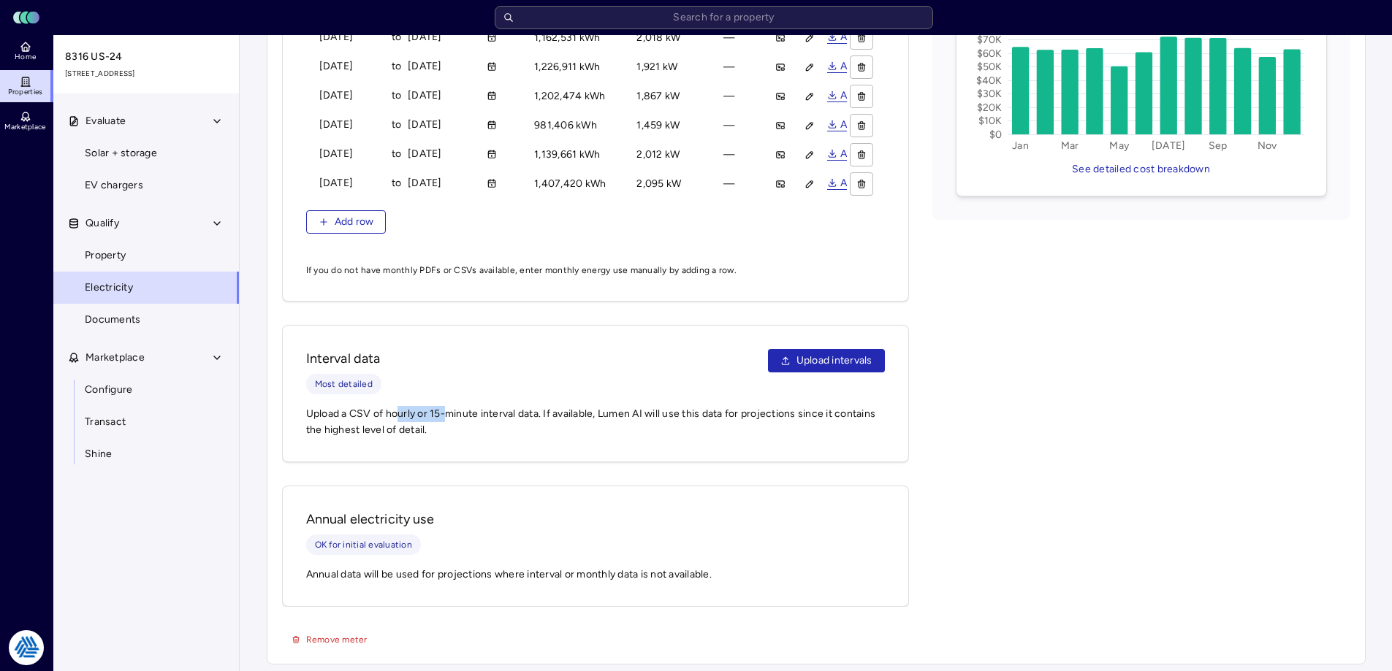
drag, startPoint x: 428, startPoint y: 417, endPoint x: 397, endPoint y: 416, distance: 30.7
click at [397, 416] on span "Upload a CSV of hourly or 15-minute interval data. If available, Lumen AI will …" at bounding box center [595, 422] width 579 height 32
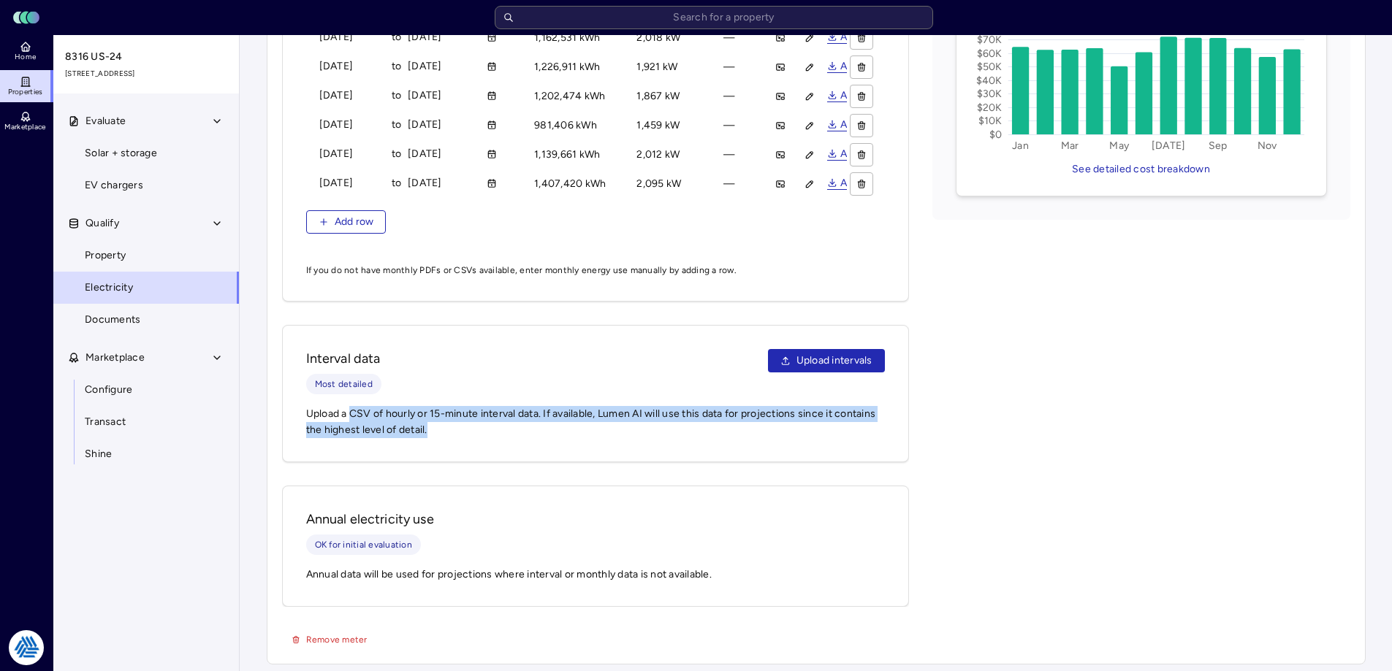
drag, startPoint x: 456, startPoint y: 426, endPoint x: 353, endPoint y: 416, distance: 103.4
click at [353, 416] on span "Upload a CSV of hourly or 15-minute interval data. If available, Lumen AI will …" at bounding box center [595, 422] width 579 height 32
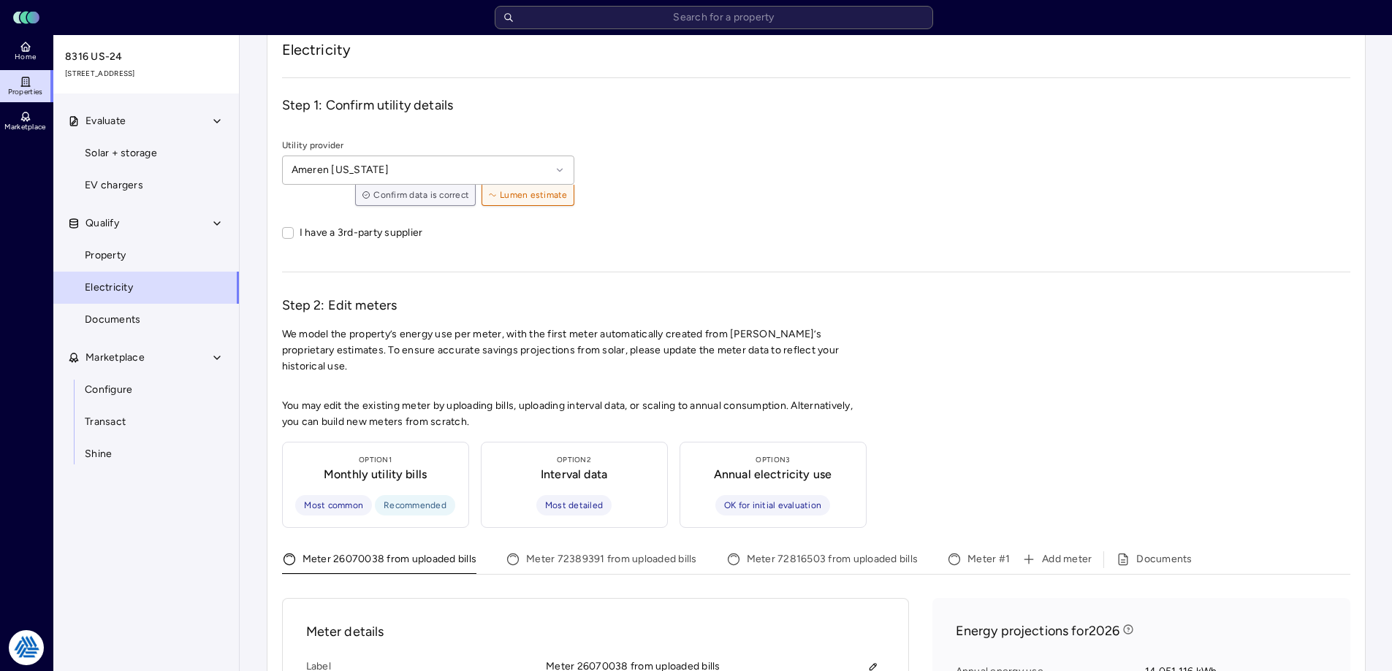
scroll to position [0, 0]
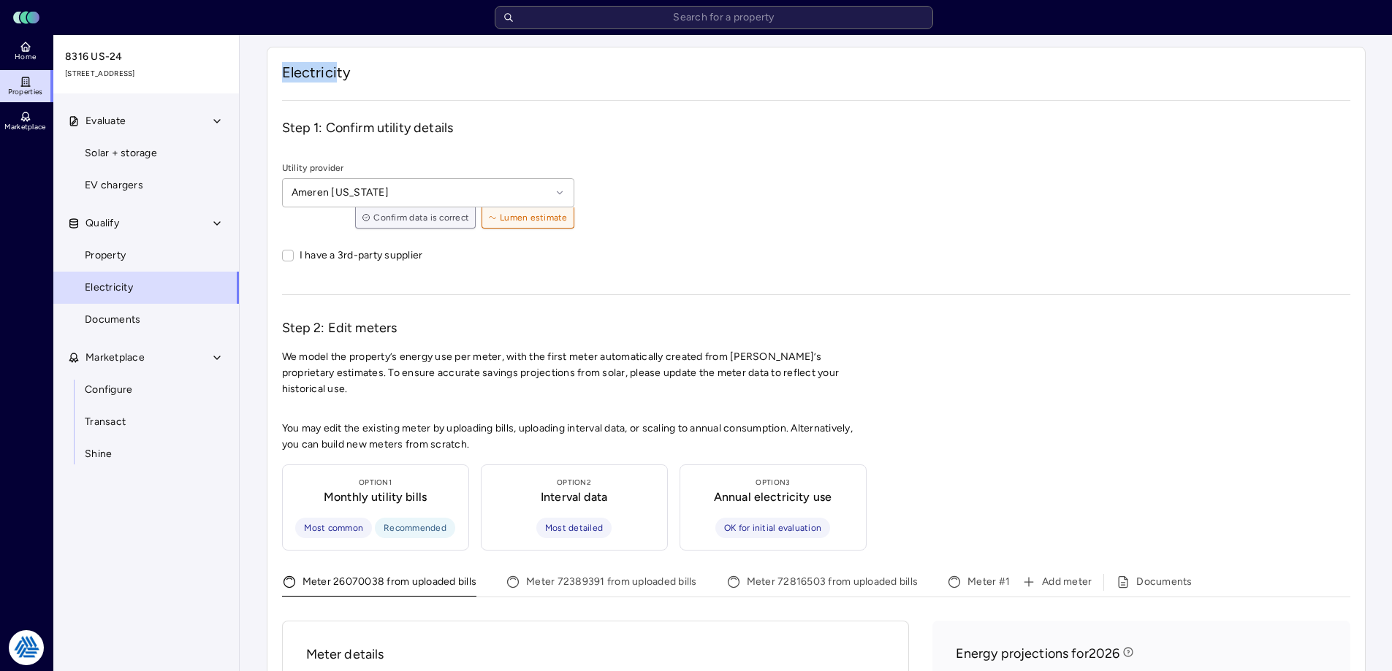
drag, startPoint x: 337, startPoint y: 58, endPoint x: 283, endPoint y: 75, distance: 55.7
click at [283, 75] on h1 "Electricity" at bounding box center [816, 72] width 1068 height 20
drag, startPoint x: 308, startPoint y: 71, endPoint x: 453, endPoint y: 93, distance: 146.3
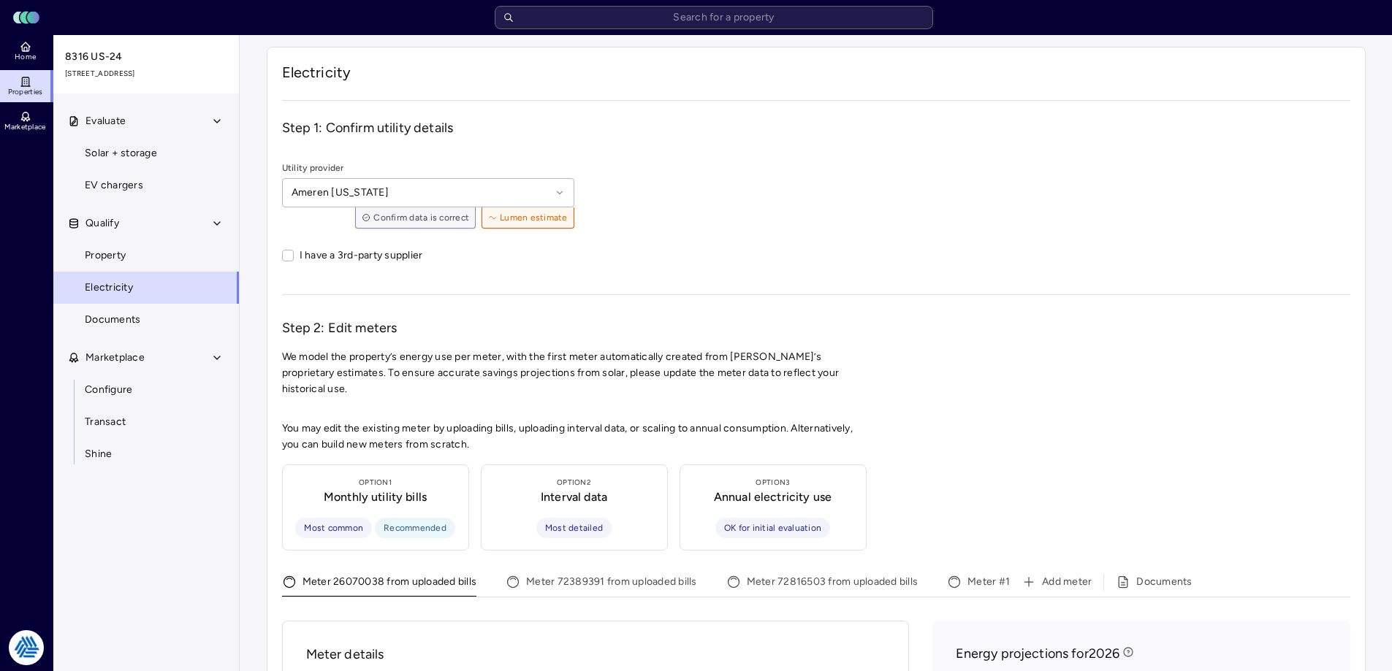
click at [663, 191] on div "Utility provider Ameren [US_STATE] Confirm data is correct Lumen estimate I hav…" at bounding box center [816, 216] width 1068 height 110
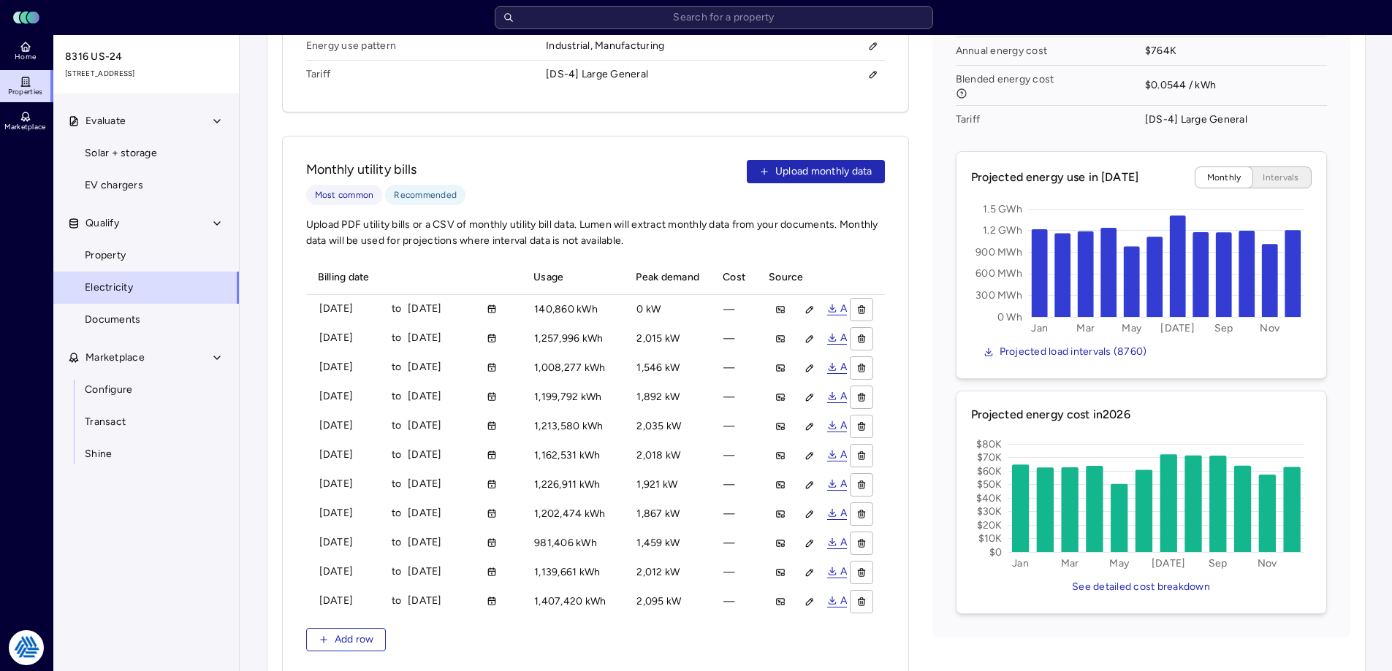
click at [1232, 340] on link "Projected load intervals (8760)" at bounding box center [1141, 351] width 340 height 23
click at [20, 59] on span "Home" at bounding box center [25, 57] width 21 height 9
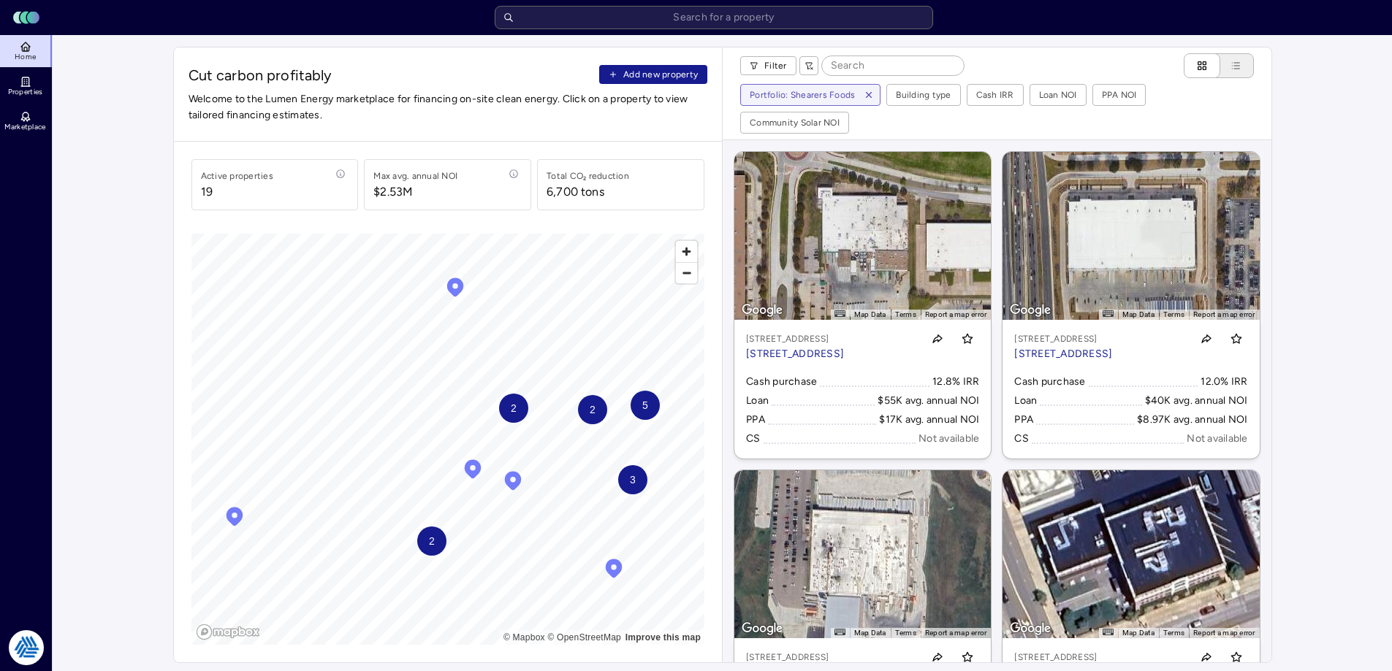
click at [640, 73] on span "Add new property" at bounding box center [660, 74] width 75 height 15
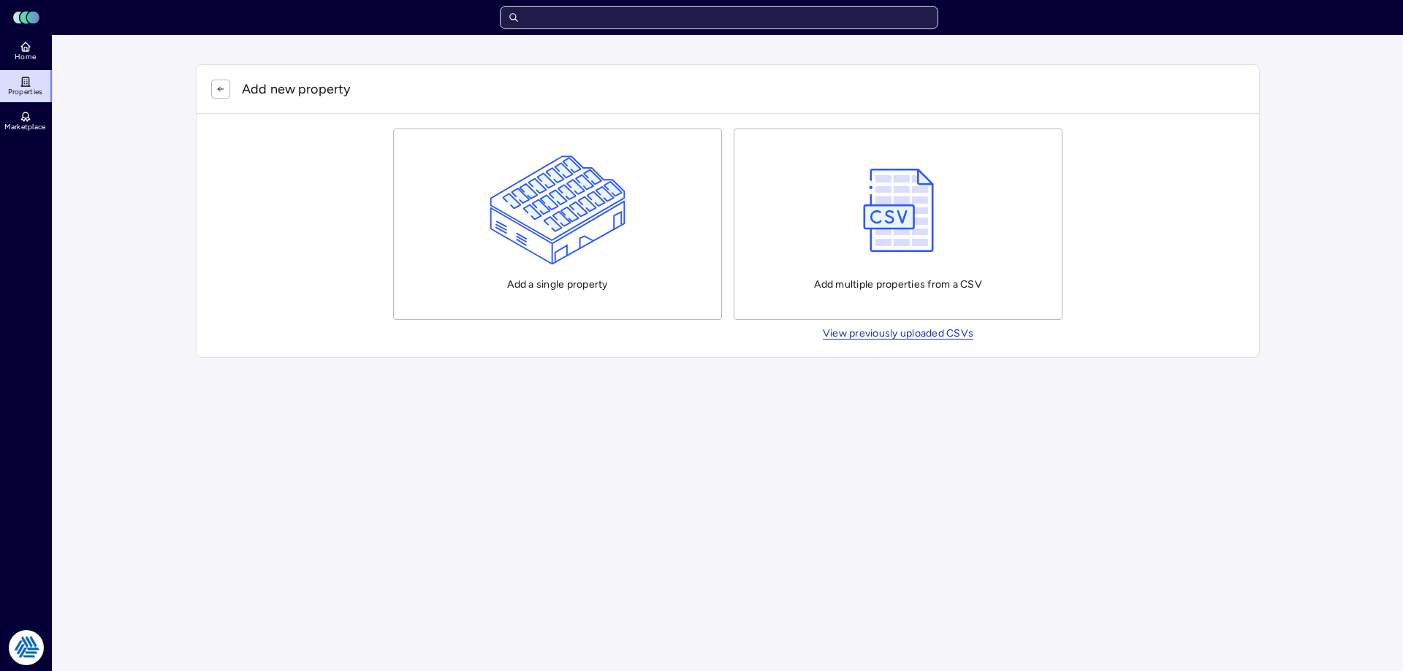
click at [633, 23] on input "text" at bounding box center [719, 17] width 438 height 23
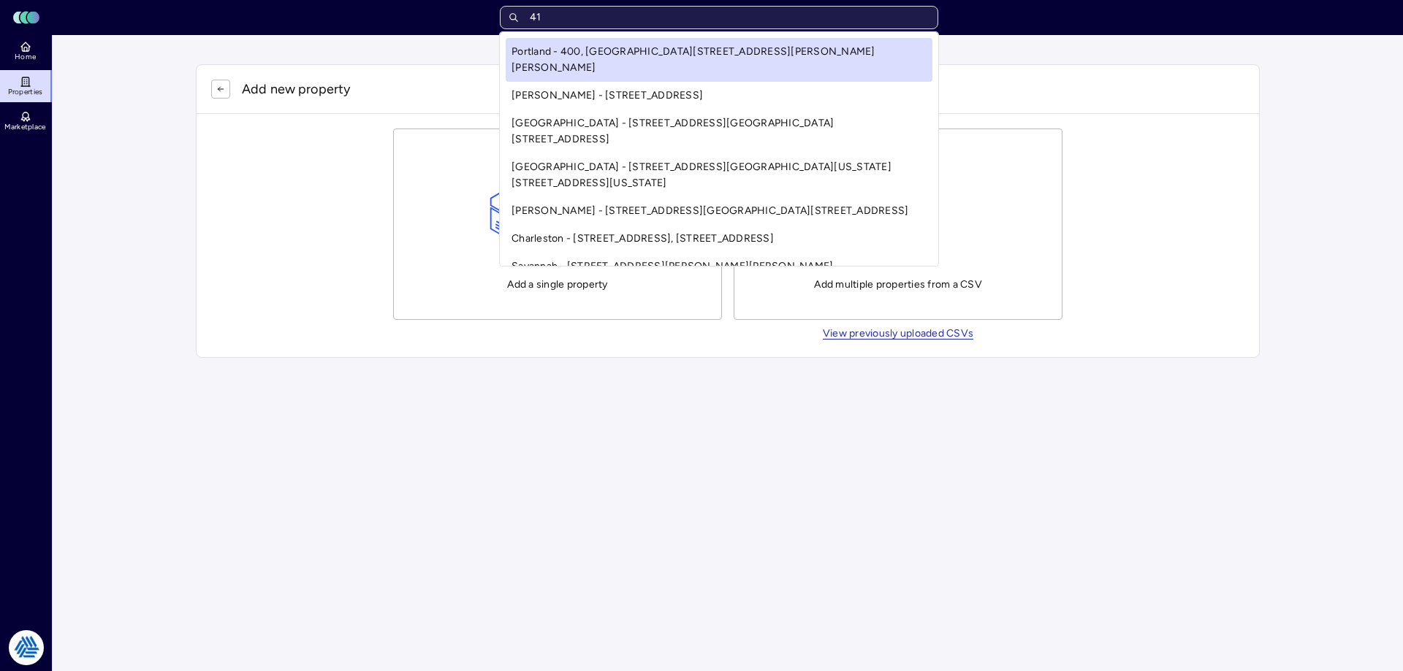
type input "4"
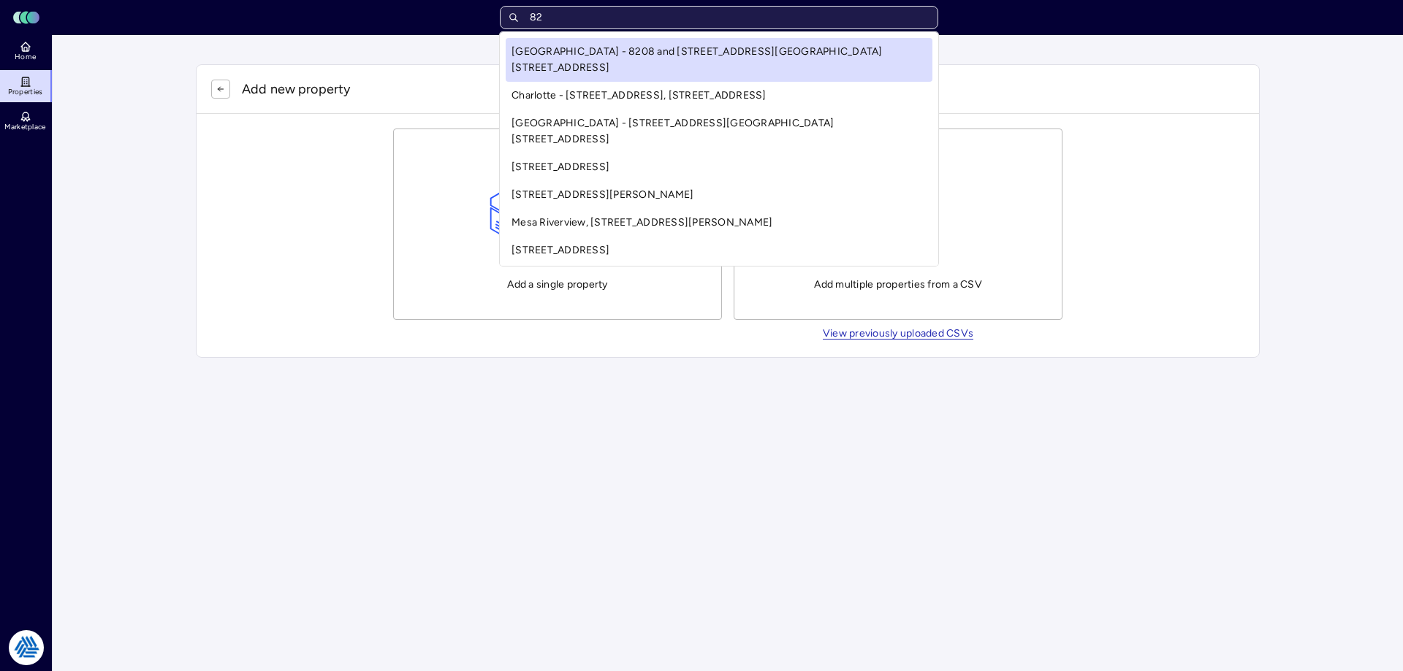
type input "8"
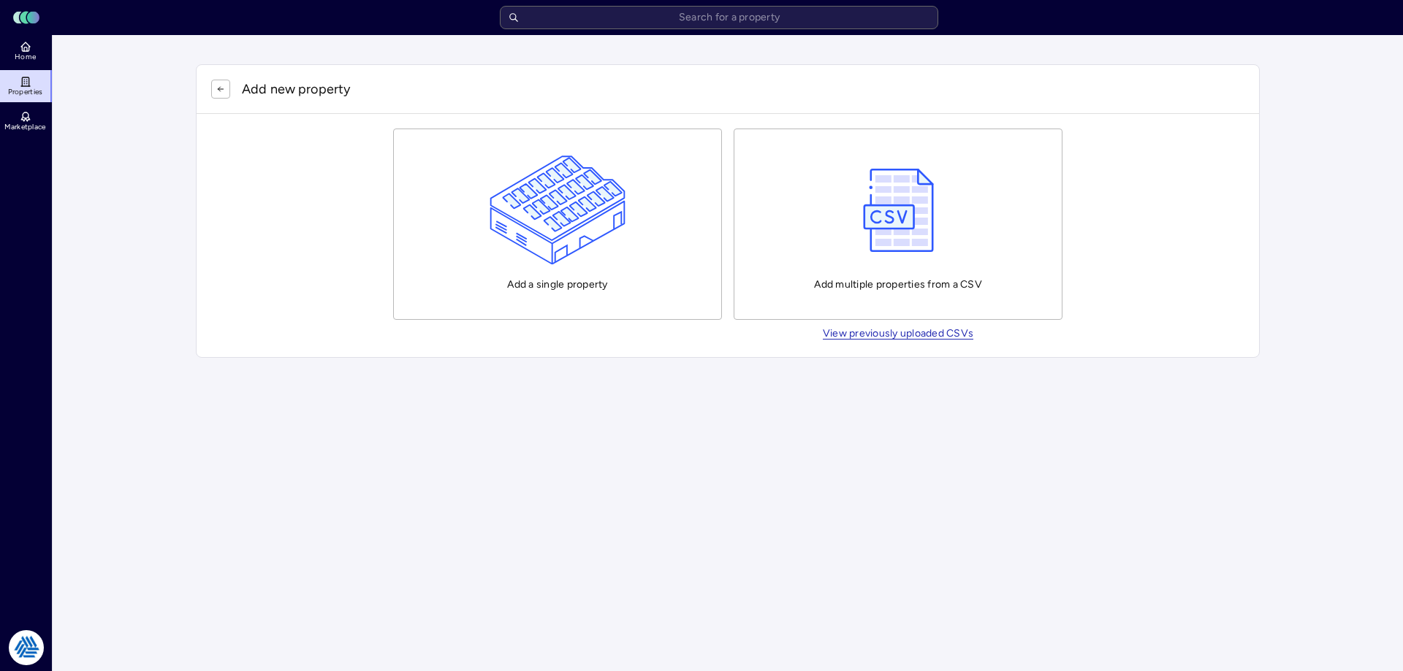
click at [352, 94] on div "Toggle Sidebar Lumen Energy Logo Home Properties Marketplace Tradition Energy […" at bounding box center [701, 335] width 1403 height 671
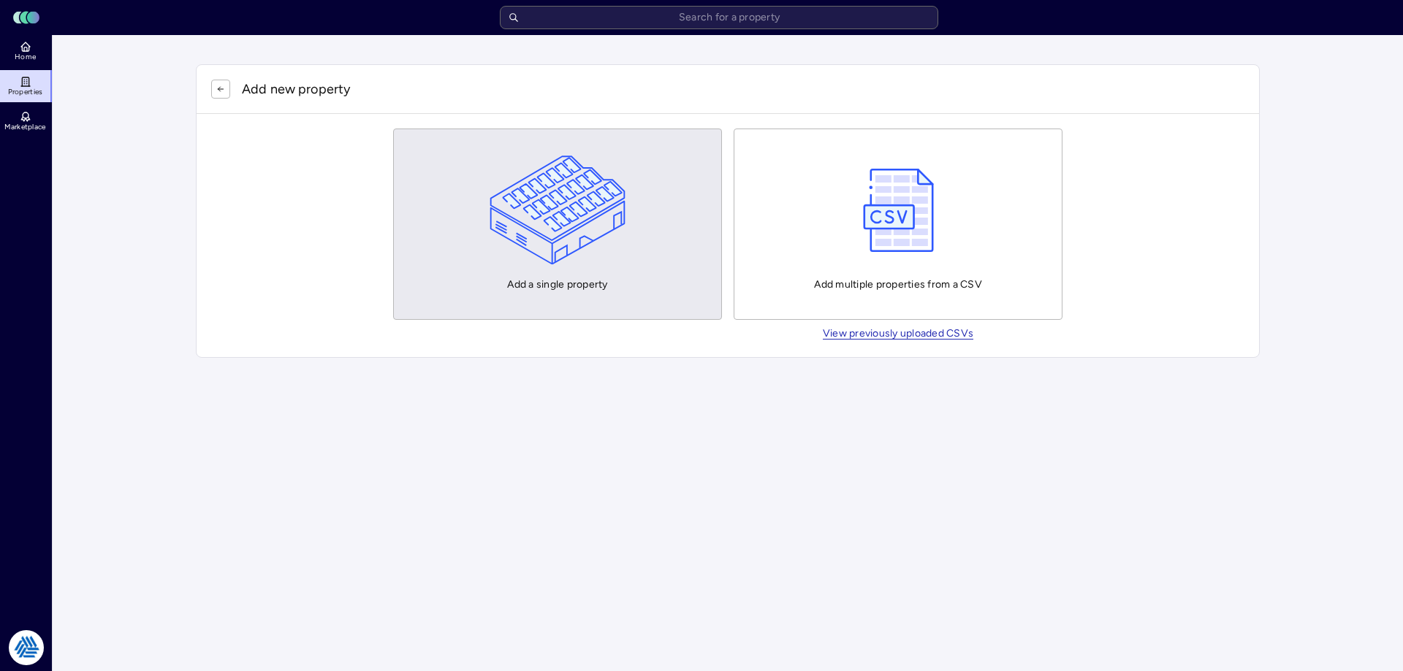
click at [510, 230] on img "button" at bounding box center [557, 211] width 137 height 110
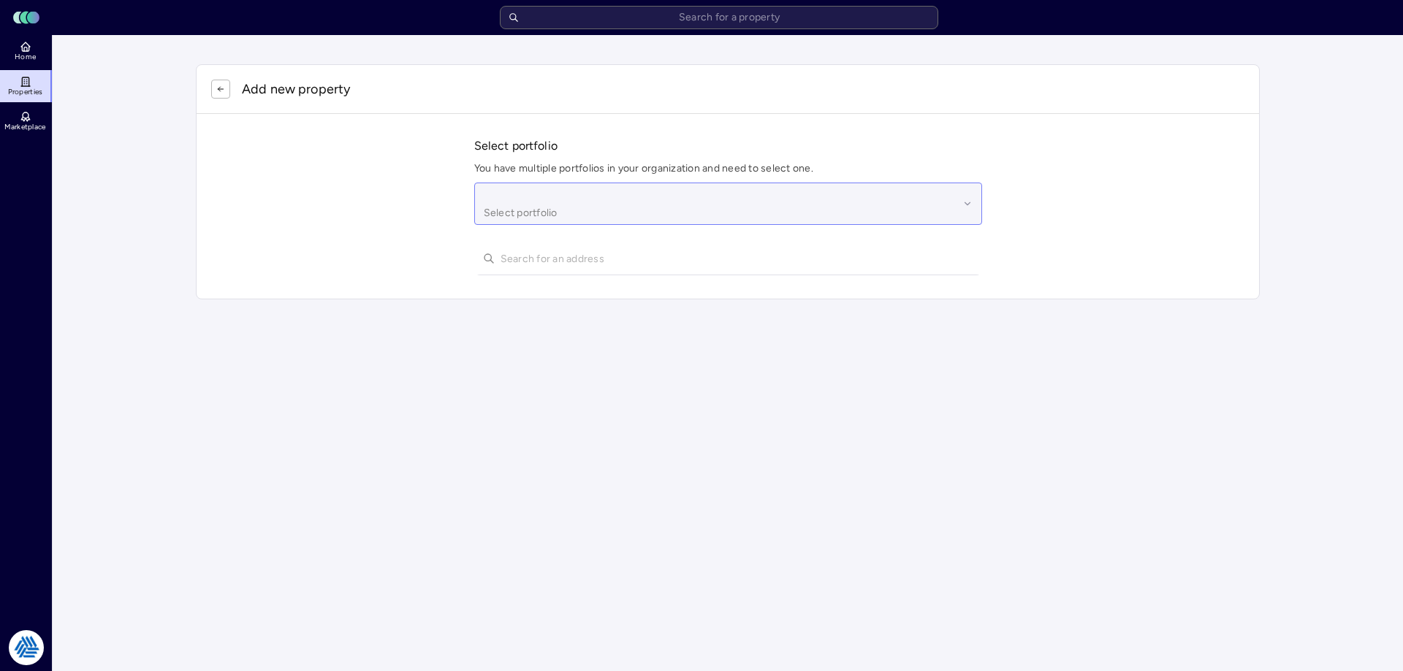
click at [562, 196] on div at bounding box center [721, 194] width 475 height 16
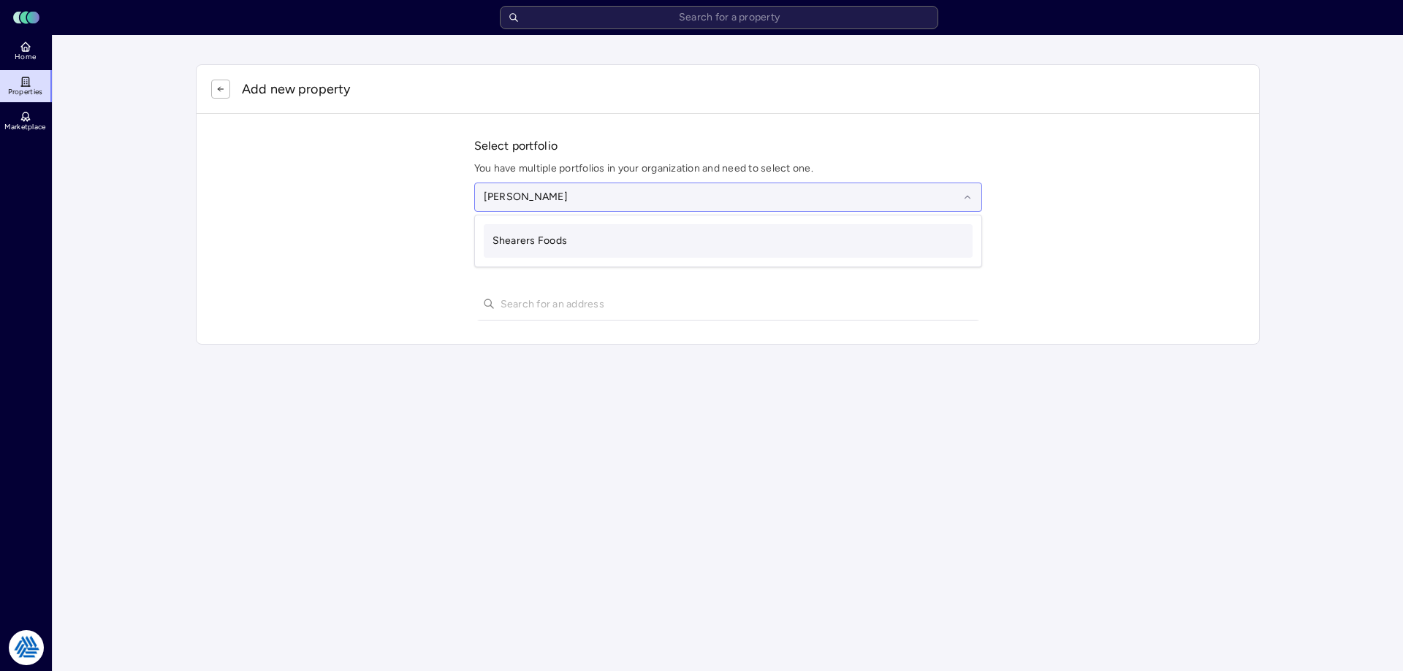
type input "[PERSON_NAME]"
click at [518, 249] on div "Shearers Foods" at bounding box center [728, 241] width 489 height 34
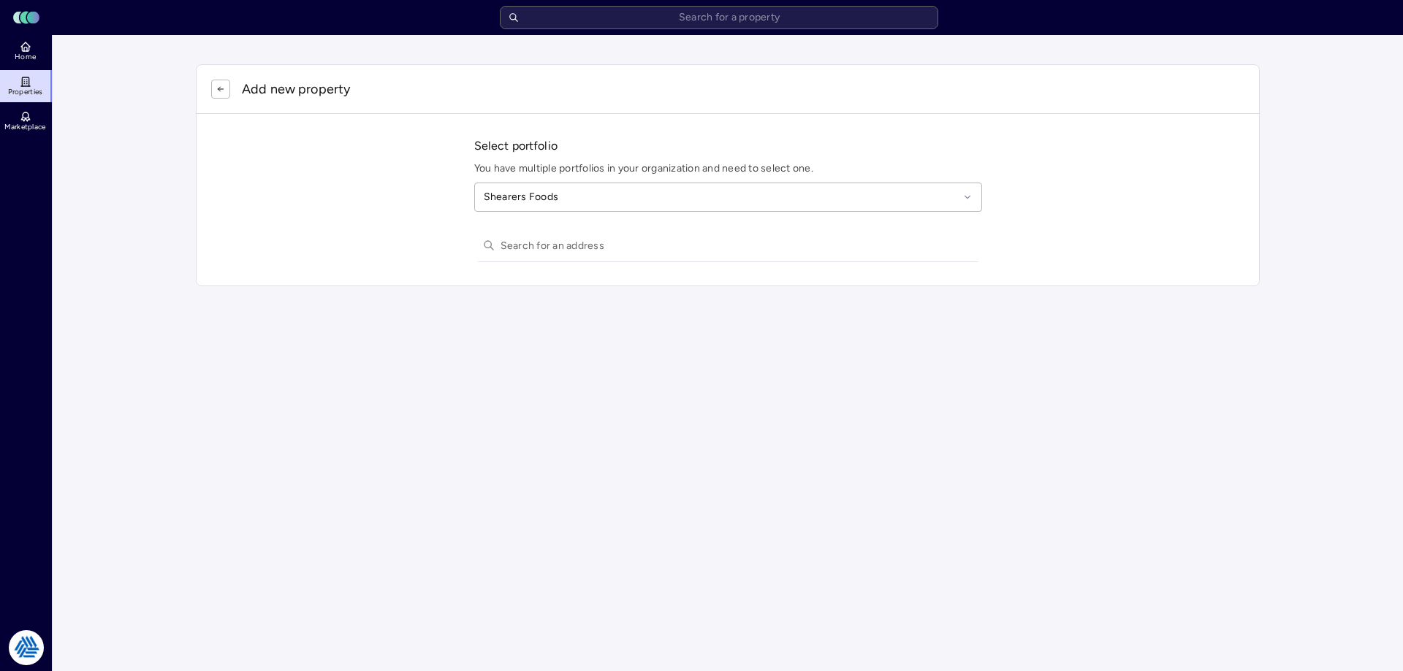
click at [558, 247] on input "text" at bounding box center [736, 245] width 473 height 32
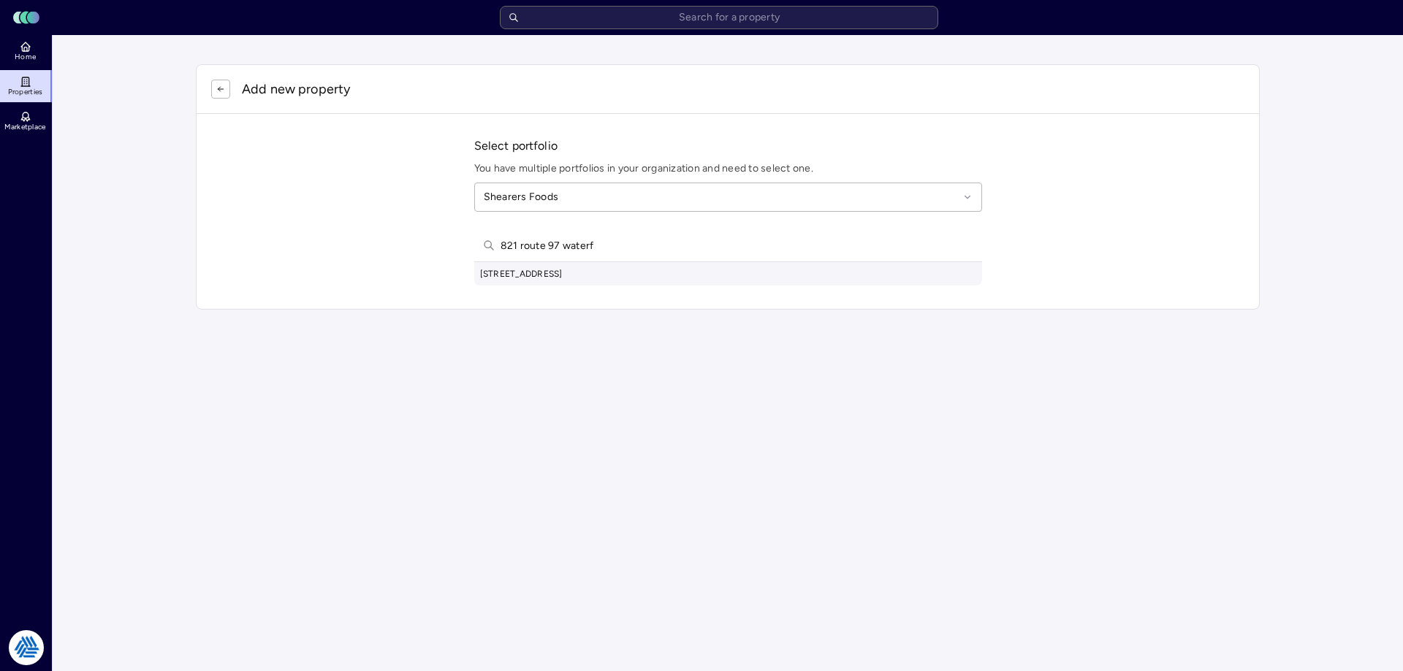
click at [600, 244] on input "821 route 97 waterf" at bounding box center [736, 245] width 473 height 32
paste input "PA-97"
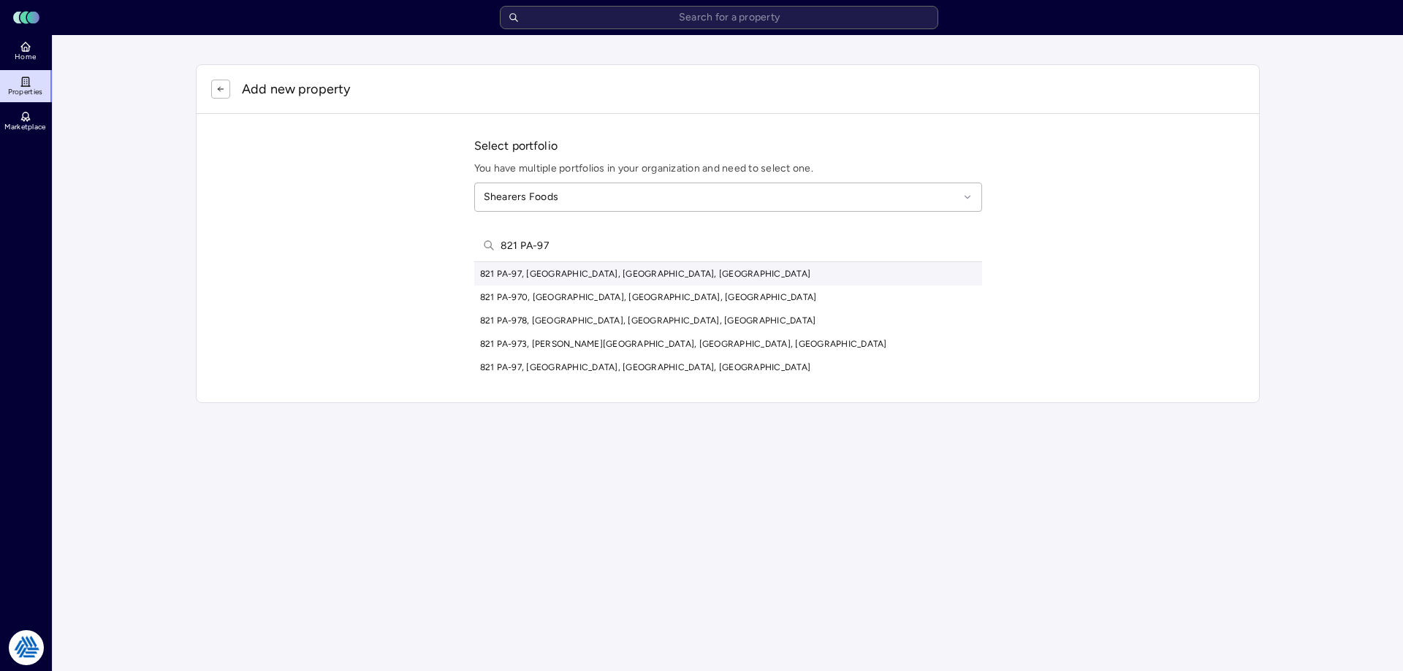
type input "821 PA-97"
click at [584, 275] on div "821 PA-97, [GEOGRAPHIC_DATA], [GEOGRAPHIC_DATA], [GEOGRAPHIC_DATA]" at bounding box center [728, 273] width 508 height 23
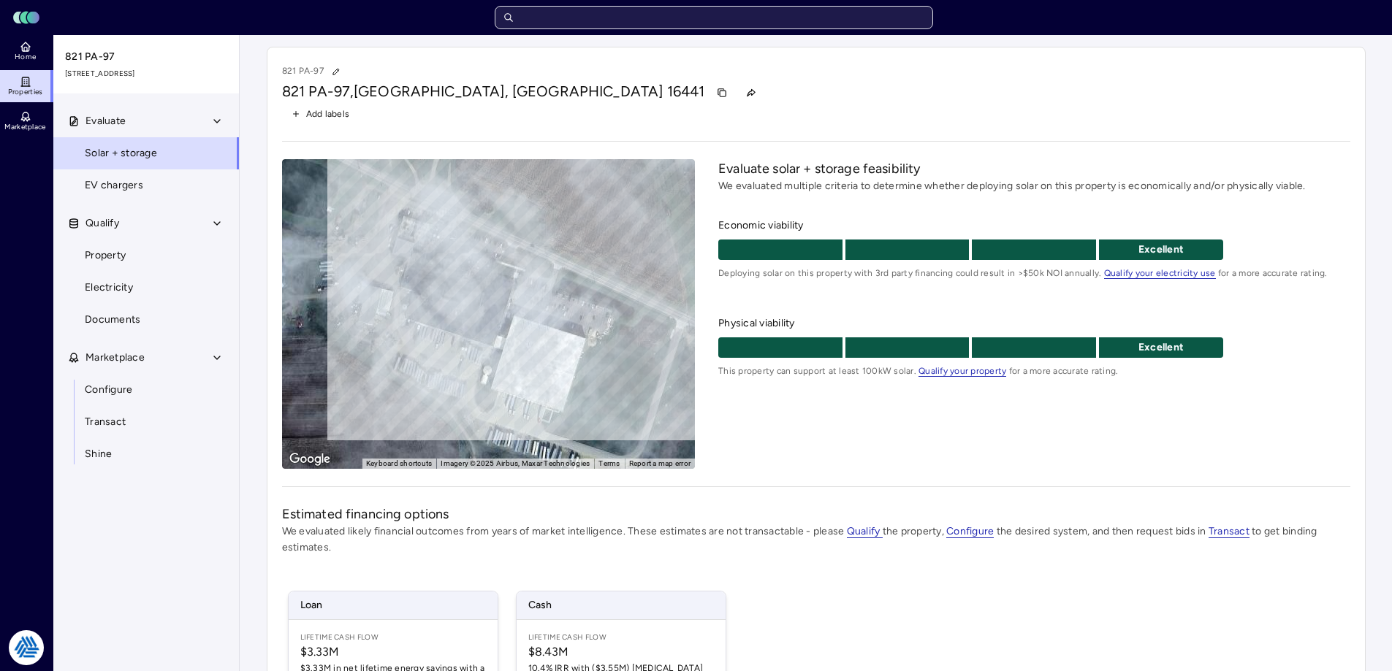
click at [712, 18] on input "text" at bounding box center [714, 17] width 438 height 23
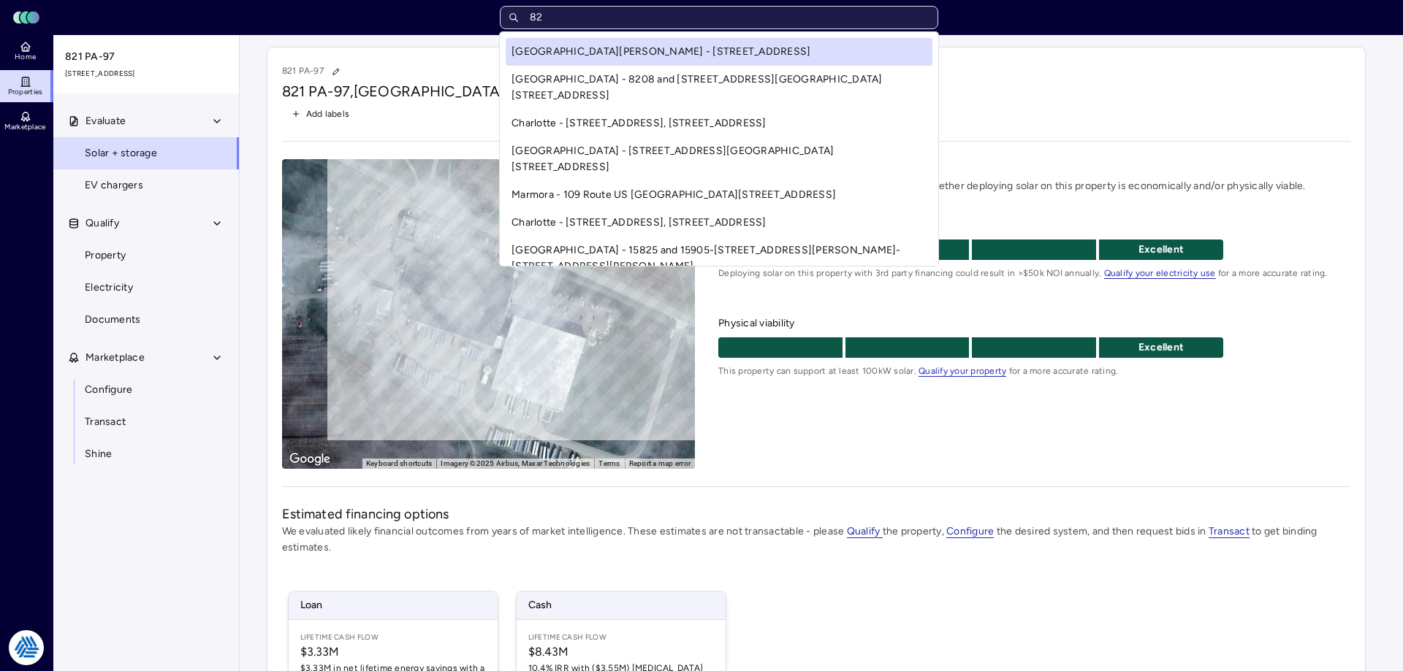
type input "8"
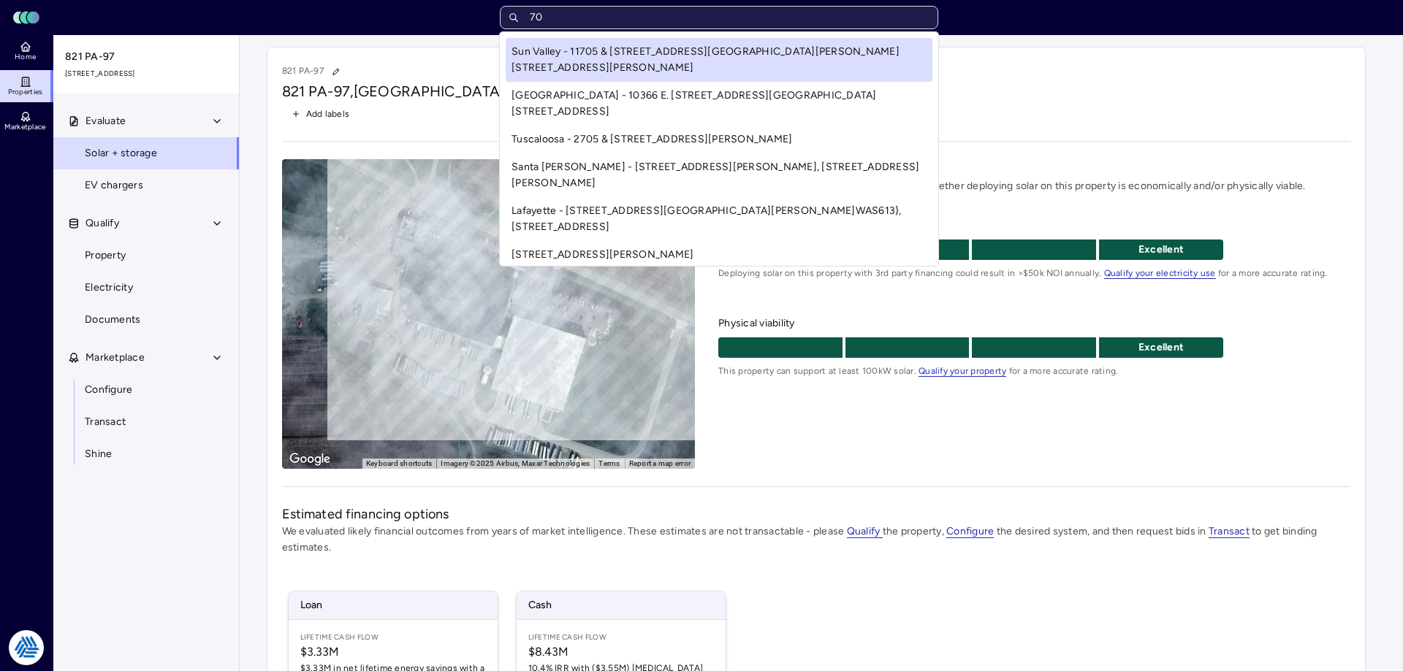
type input "7"
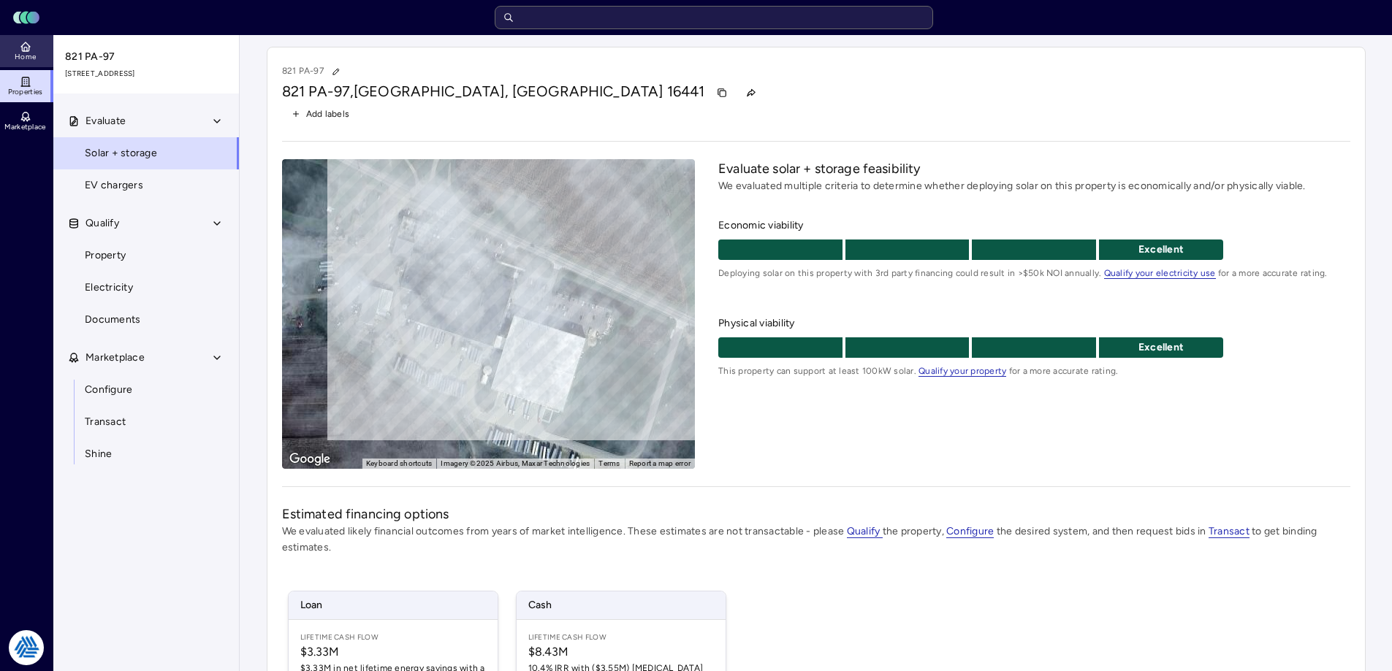
click at [34, 46] on link "Home" at bounding box center [26, 51] width 53 height 32
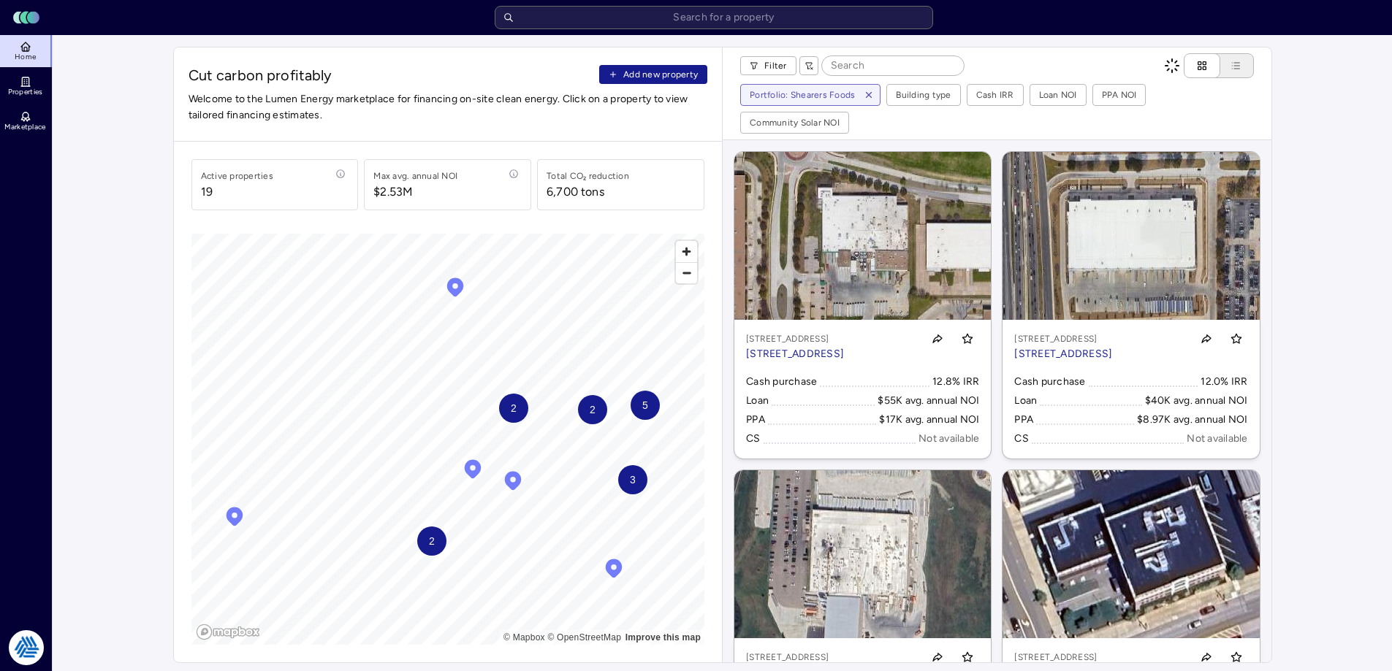
click at [647, 82] on button "Add new property" at bounding box center [653, 74] width 108 height 19
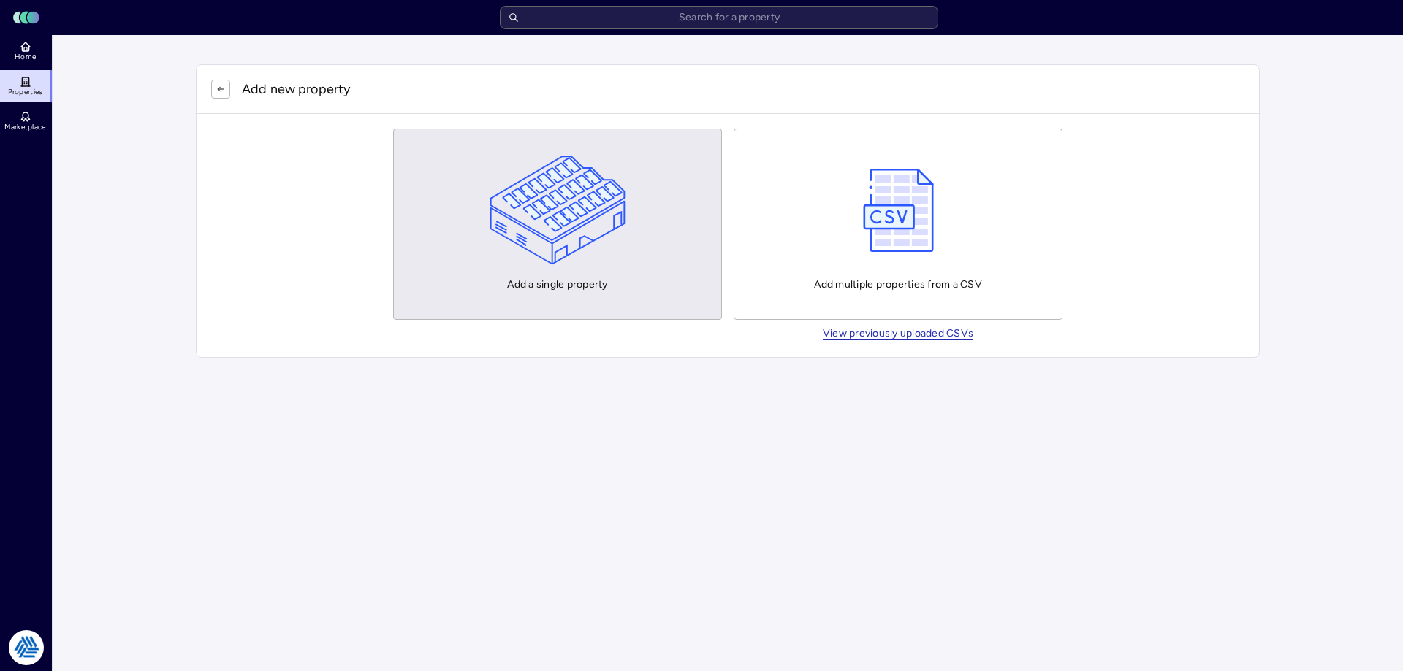
click at [636, 186] on button "Add a single property" at bounding box center [557, 224] width 329 height 191
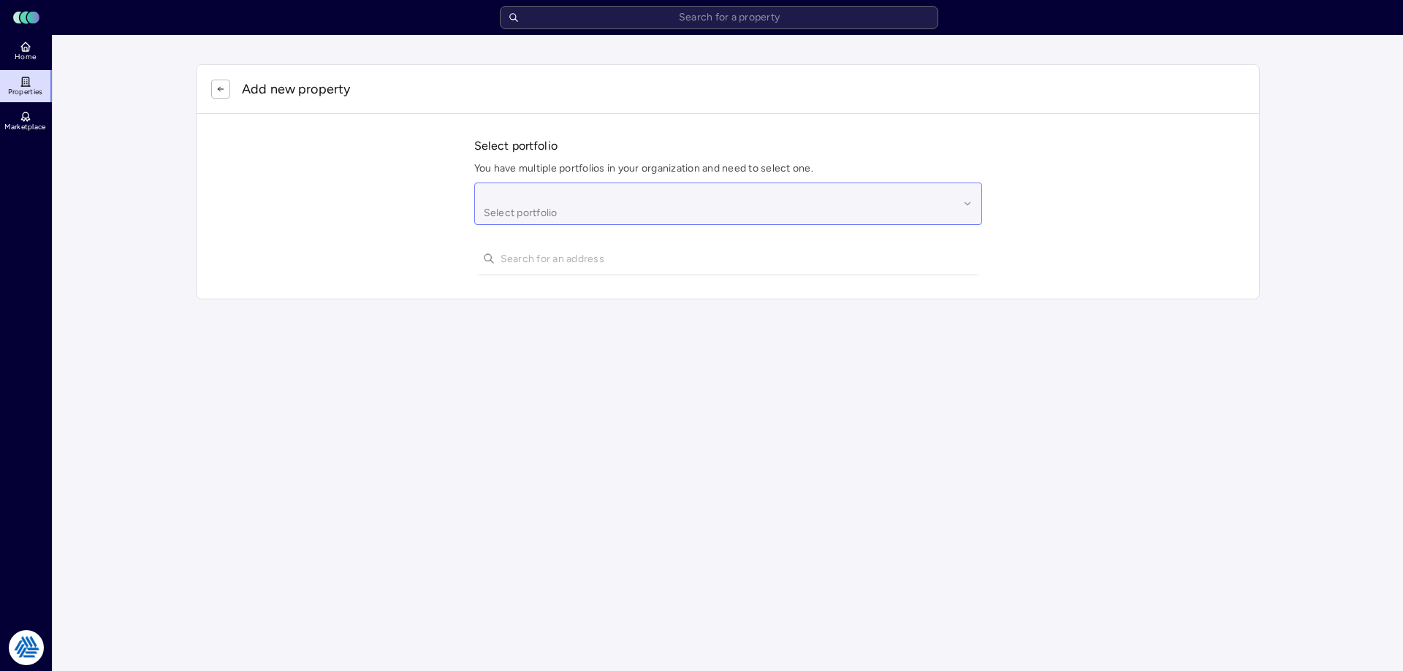
click at [596, 192] on div at bounding box center [721, 194] width 475 height 16
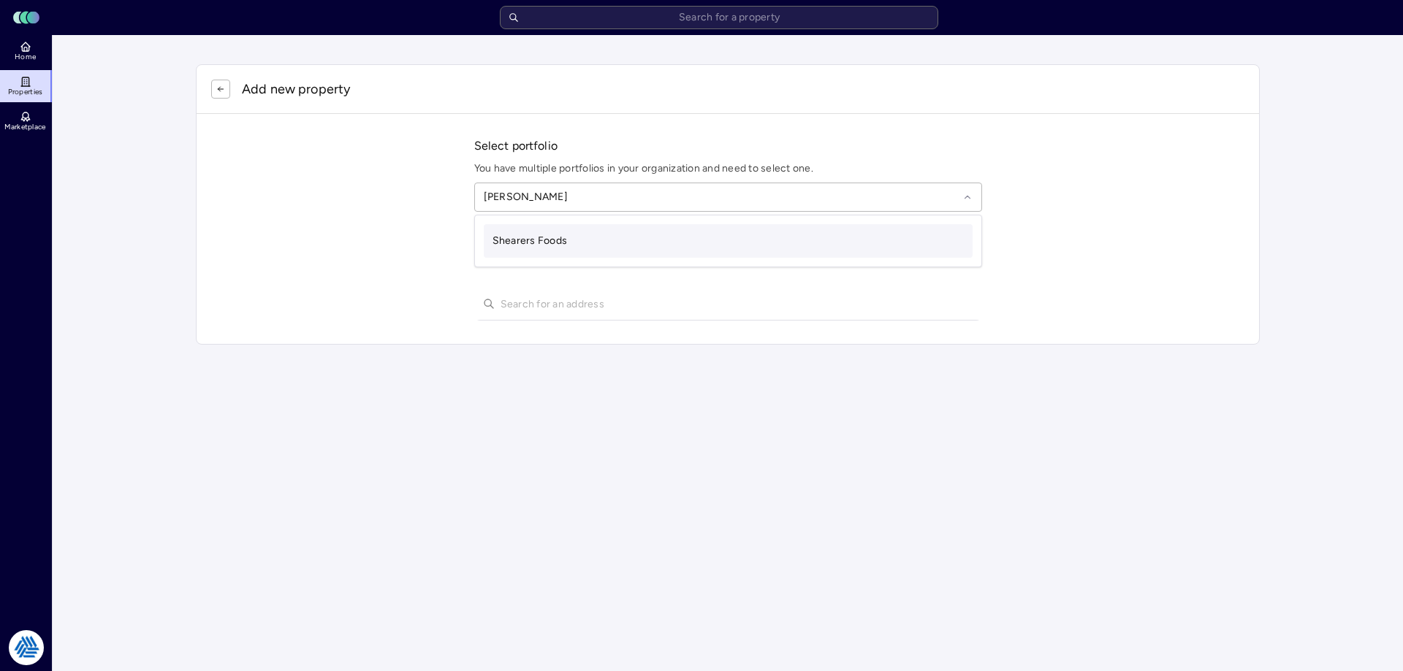
type input "[PERSON_NAME]"
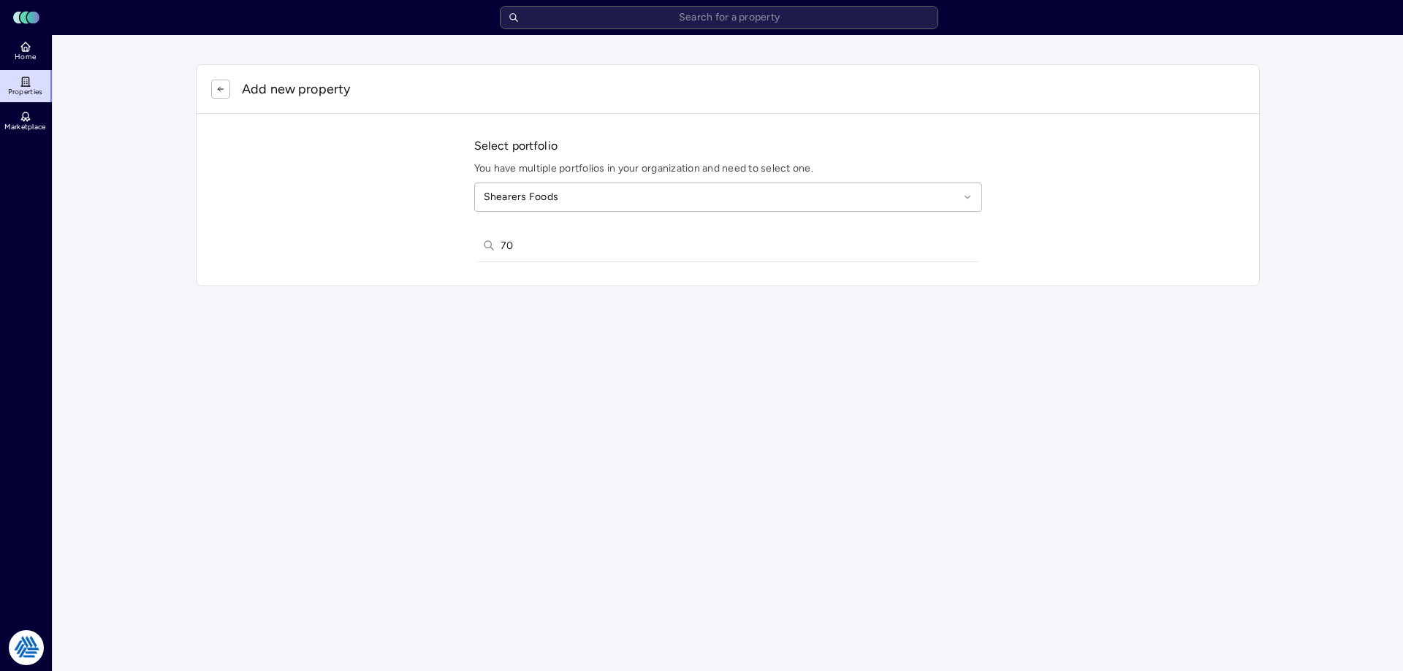
type input "7"
click at [801, 15] on input "text" at bounding box center [719, 17] width 438 height 23
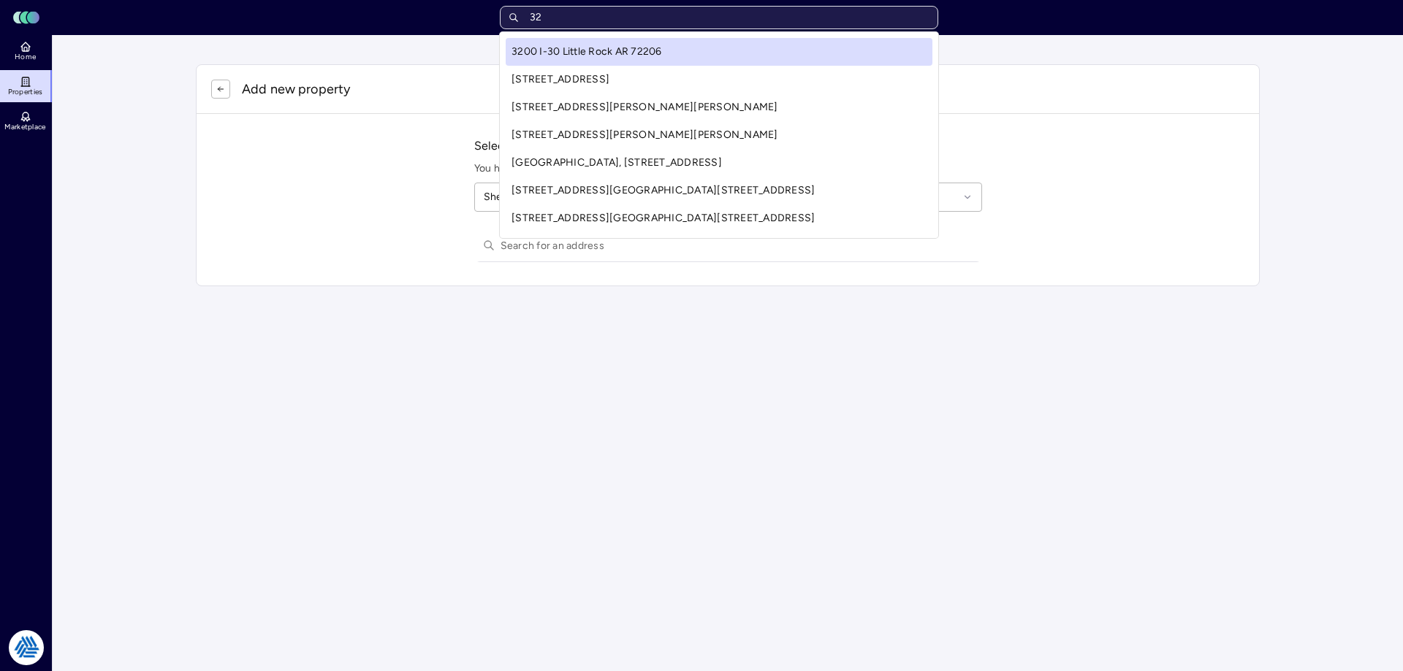
type input "3"
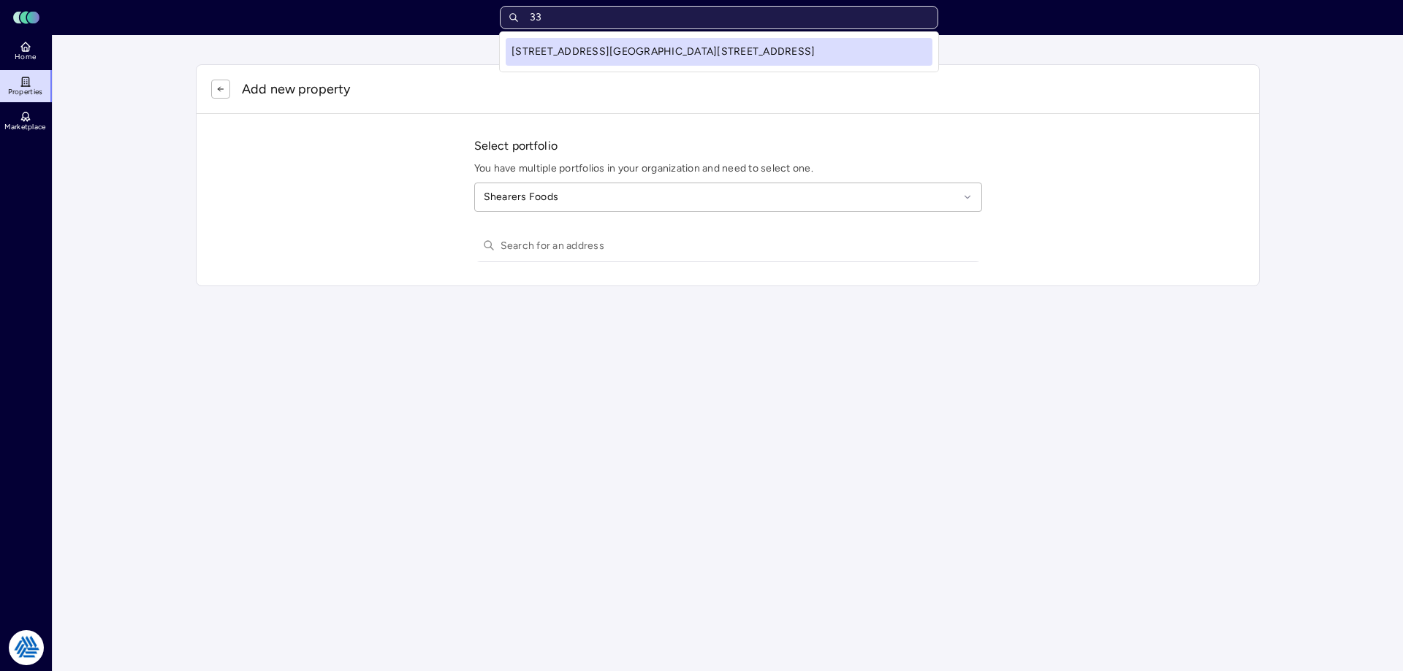
type input "3"
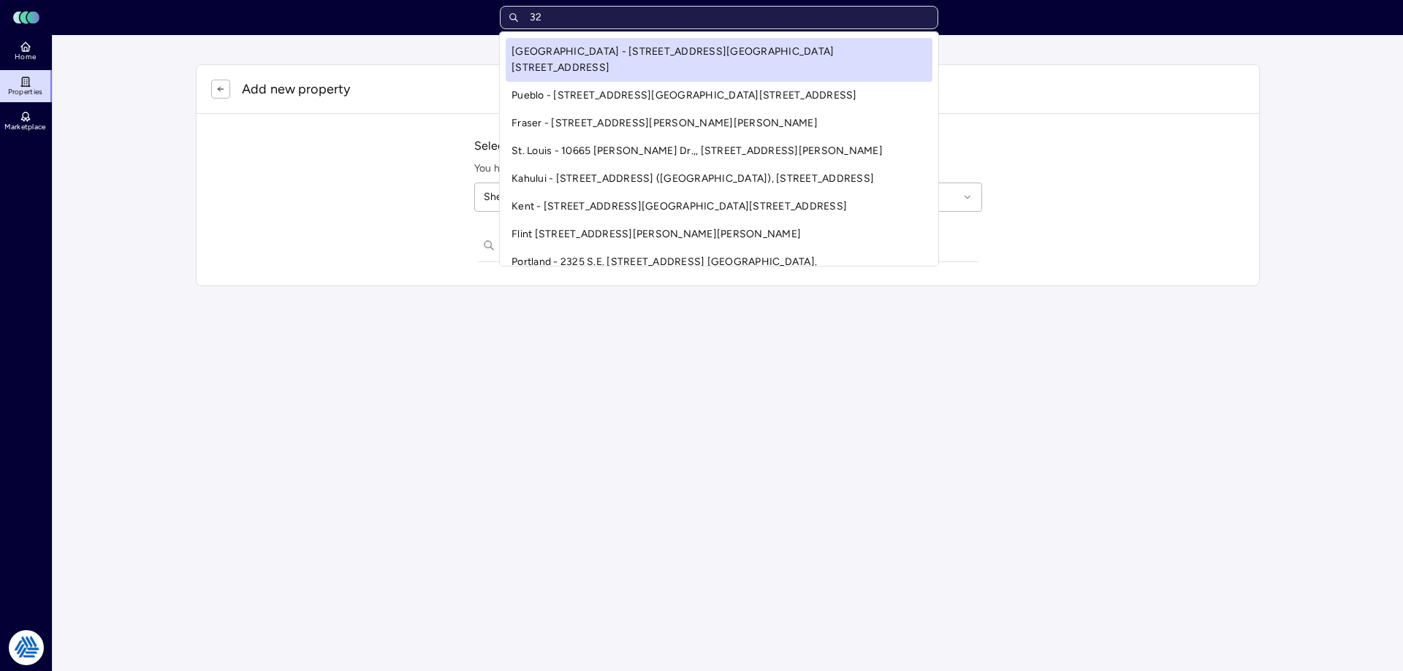
type input "3"
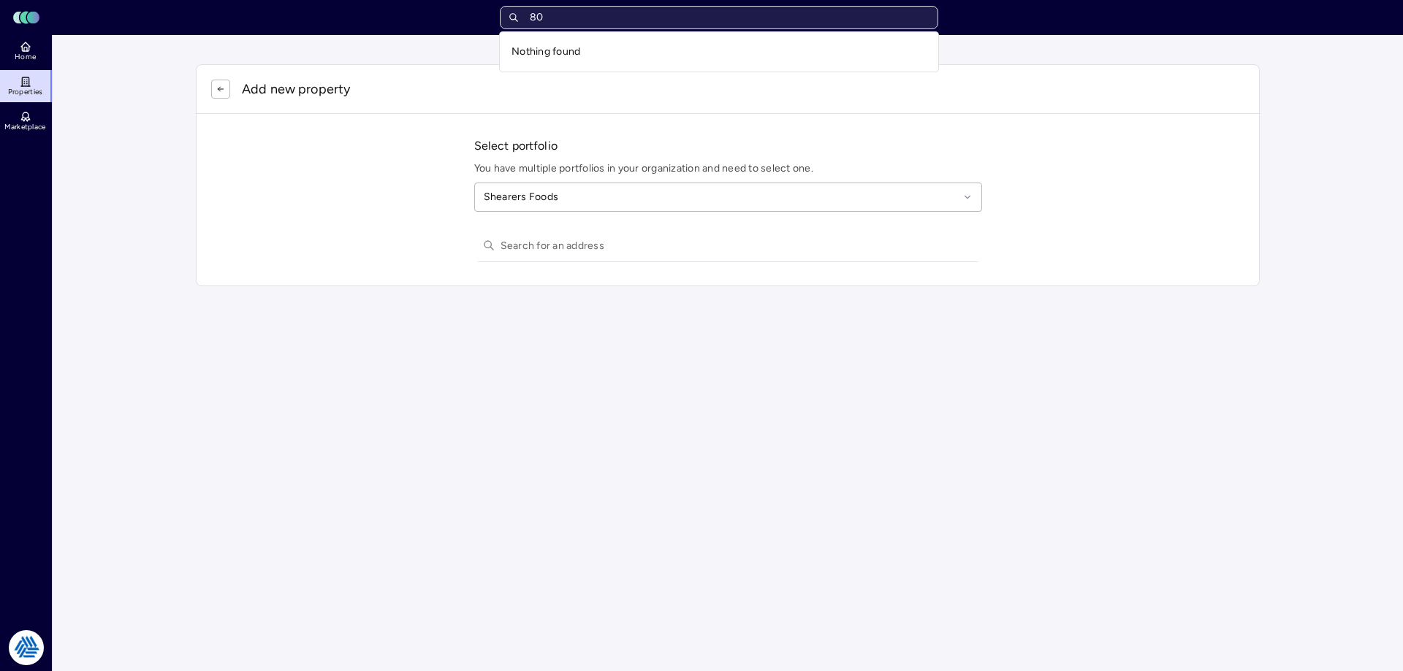
type input "8"
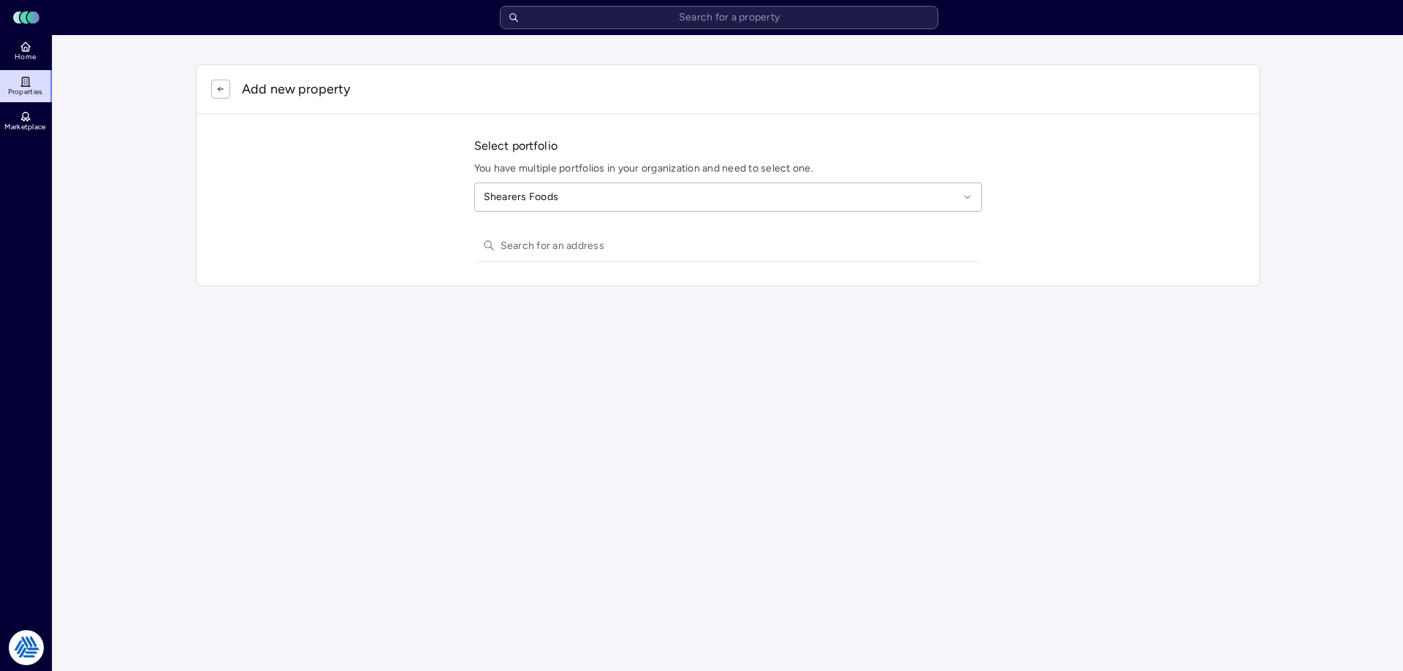
click at [460, 182] on div "Toggle Sidebar Lumen Energy Logo Home Properties Marketplace Tradition Energy […" at bounding box center [701, 335] width 1403 height 671
click at [576, 253] on input "text" at bounding box center [736, 245] width 473 height 32
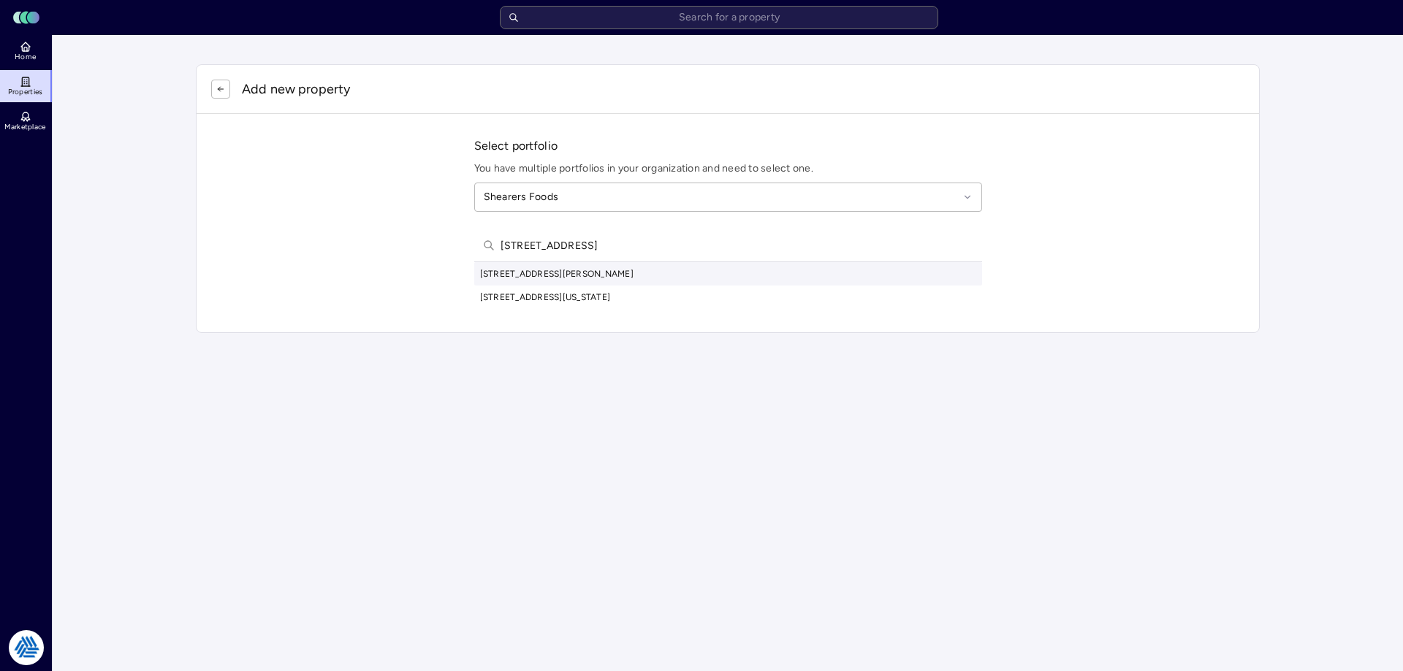
type input "[STREET_ADDRESS]"
click at [574, 272] on div "[STREET_ADDRESS][PERSON_NAME]" at bounding box center [728, 273] width 508 height 23
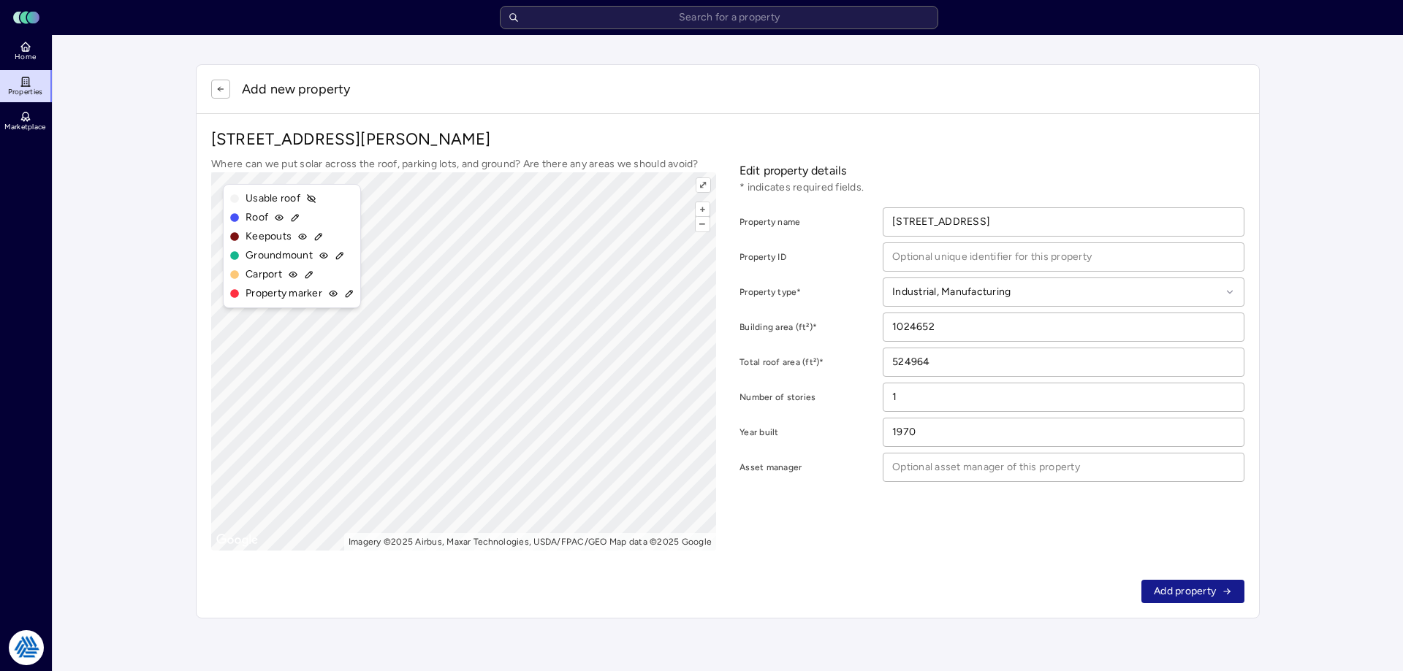
click at [1218, 591] on button "Add property" at bounding box center [1192, 591] width 103 height 23
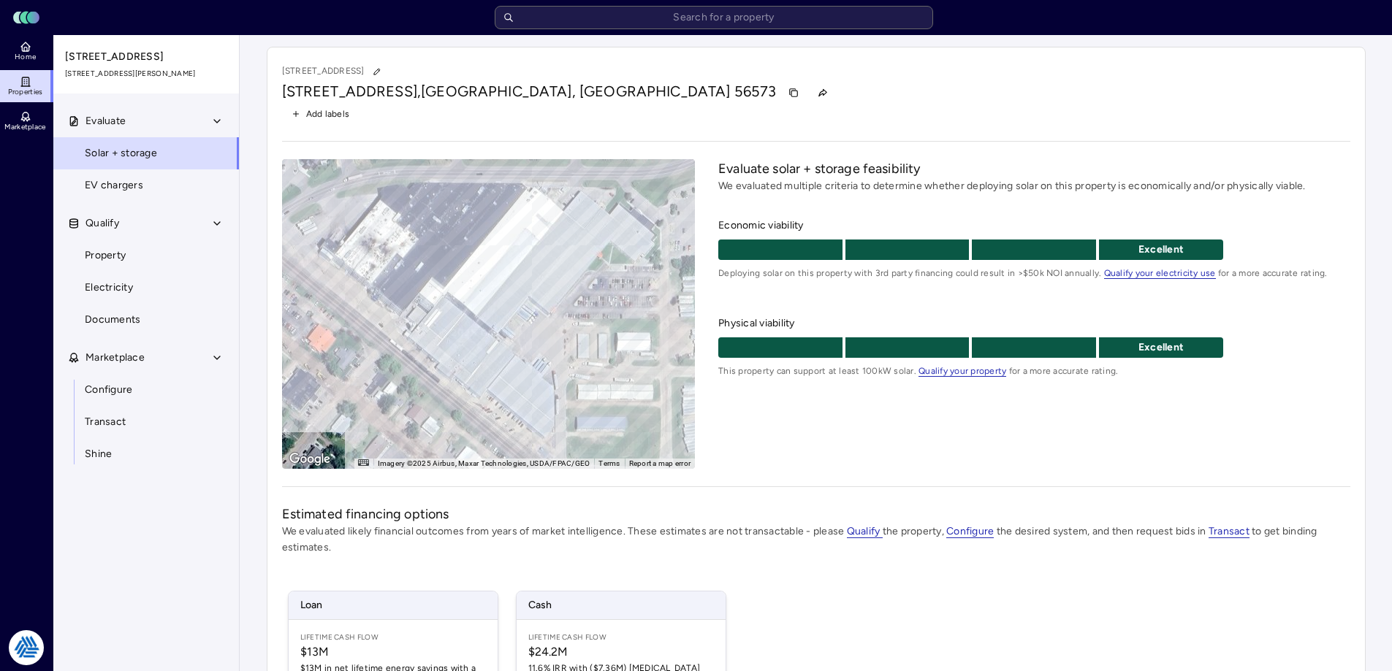
click at [833, 439] on div "Evaluate solar + storage feasibility We evaluated multiple criteria to determin…" at bounding box center [1033, 314] width 631 height 310
click at [674, 89] on div "[STREET_ADDRESS][PERSON_NAME]" at bounding box center [816, 92] width 1068 height 23
click at [682, 84] on div "[STREET_ADDRESS][PERSON_NAME]" at bounding box center [816, 92] width 1068 height 23
click at [34, 59] on span "Home" at bounding box center [25, 57] width 21 height 9
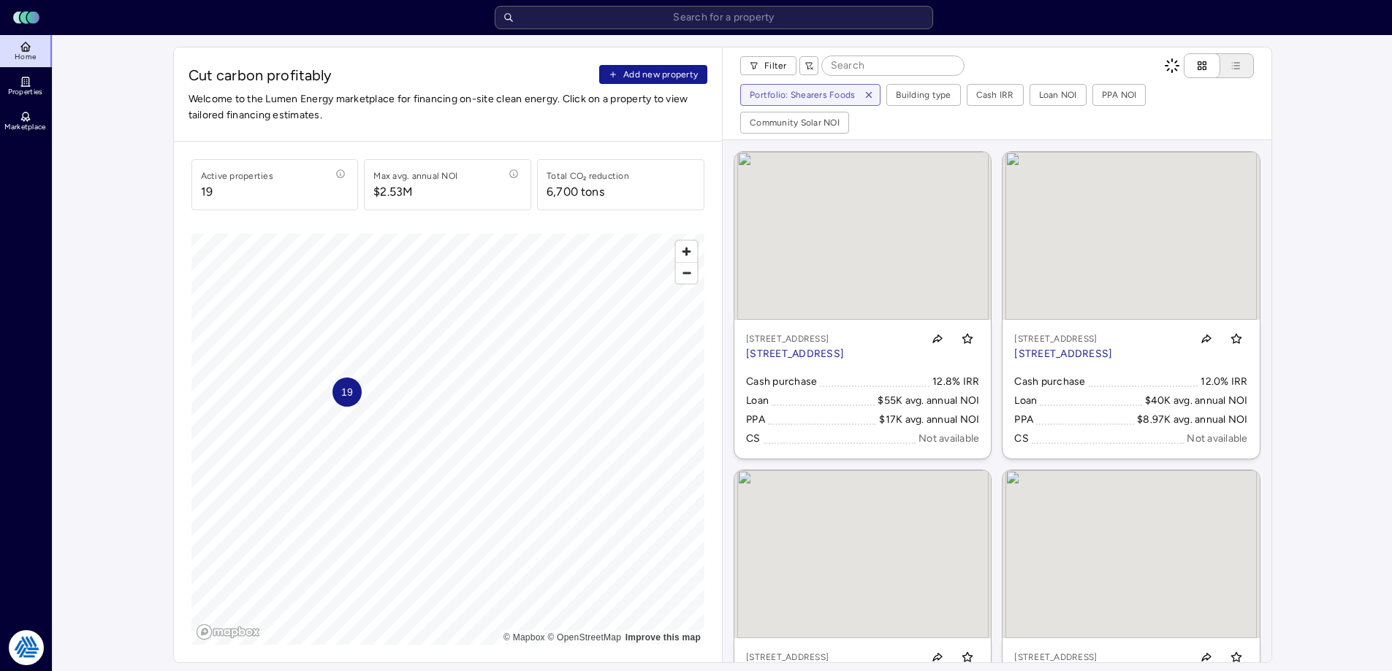
click at [697, 81] on span "Add new property" at bounding box center [660, 74] width 75 height 15
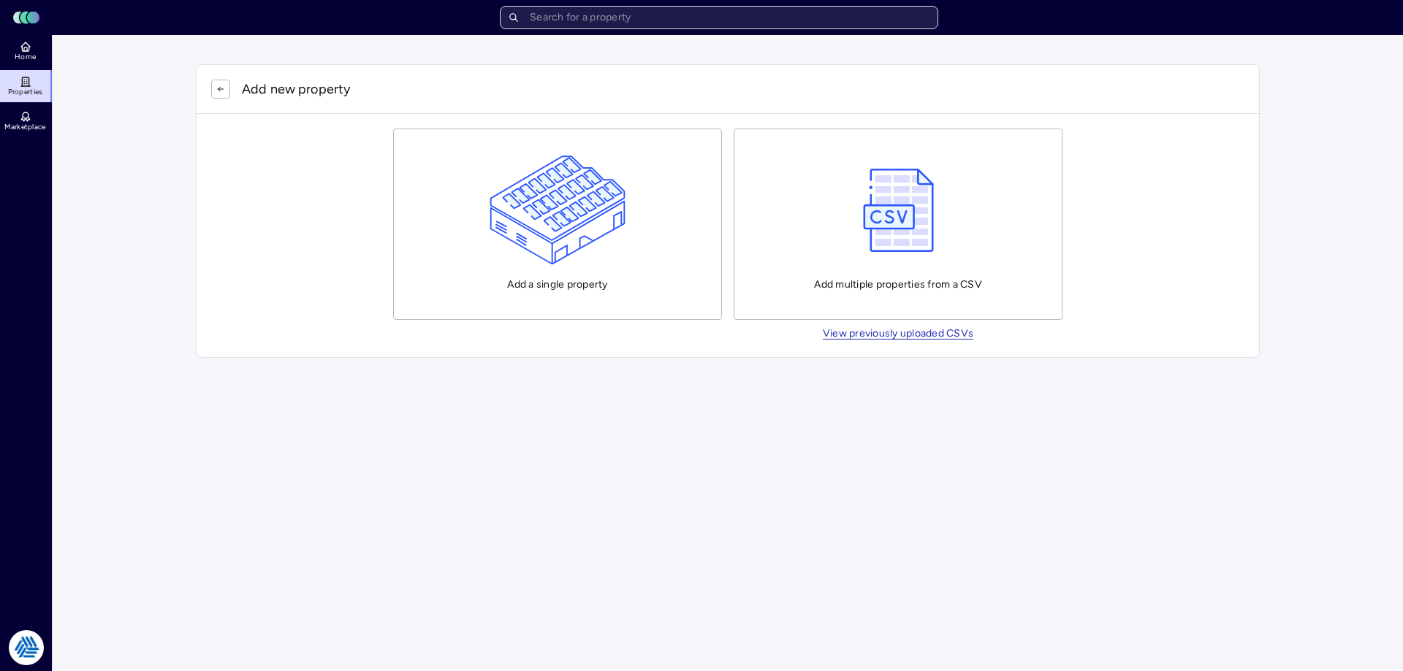
click at [706, 20] on input "text" at bounding box center [719, 17] width 438 height 23
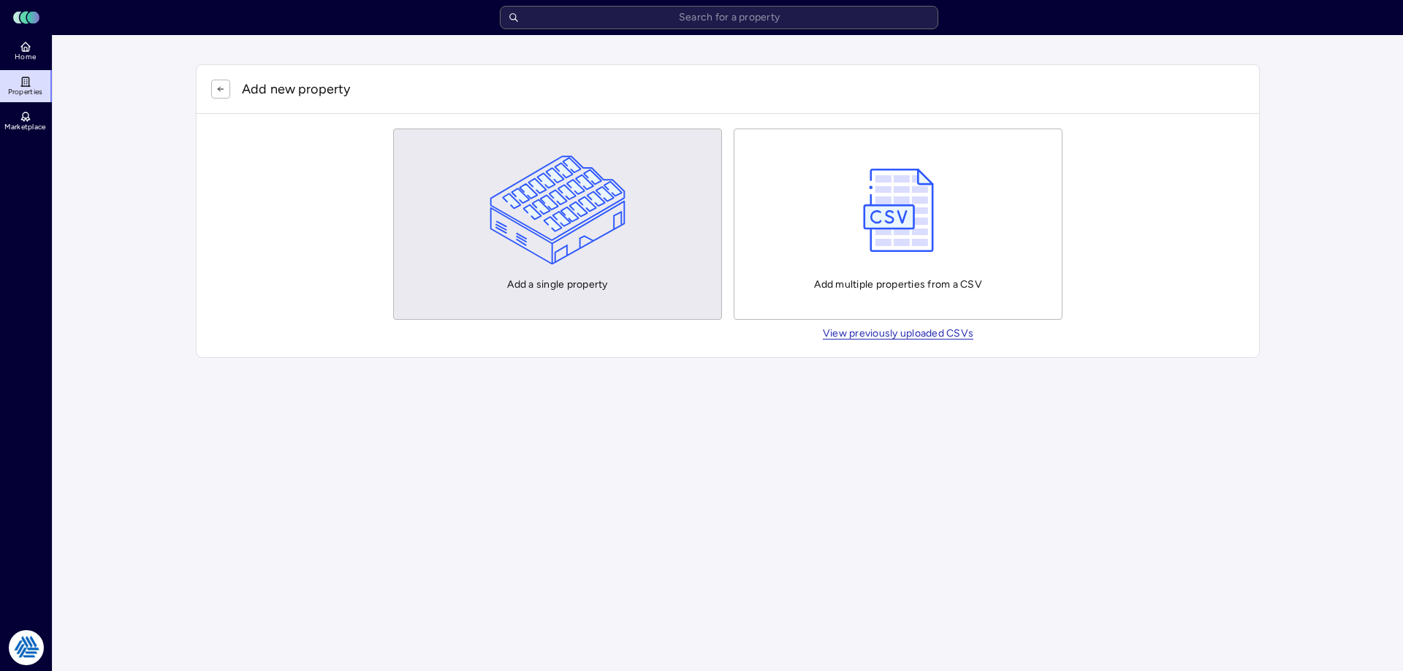
click at [621, 209] on img "button" at bounding box center [557, 211] width 137 height 110
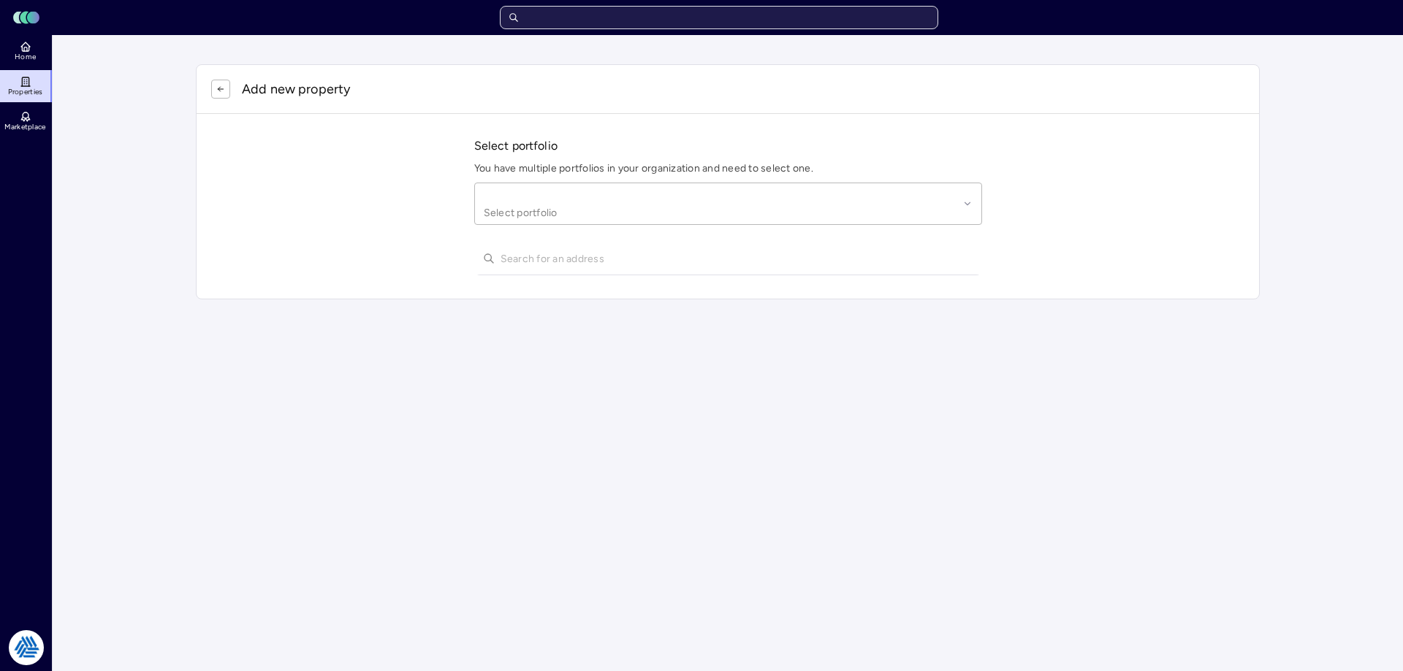
click at [608, 15] on input "text" at bounding box center [719, 17] width 438 height 23
click at [620, 23] on input "text" at bounding box center [719, 17] width 438 height 23
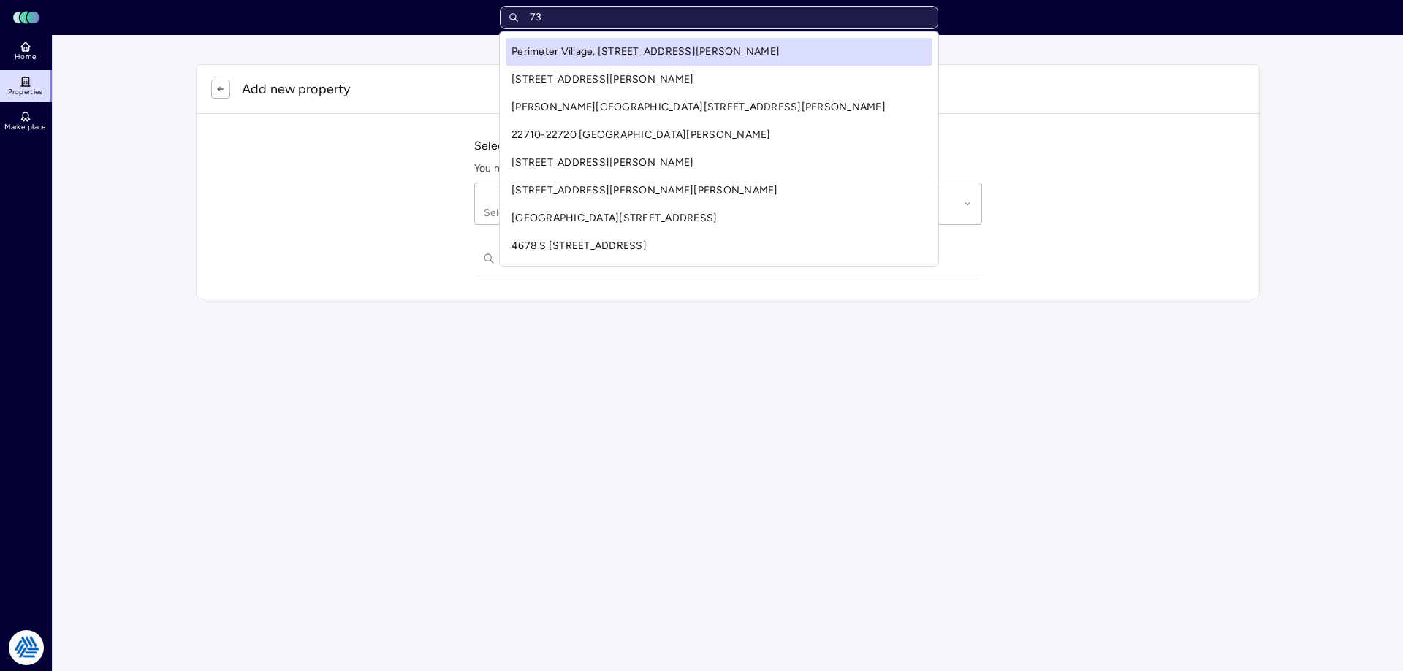
type input "7"
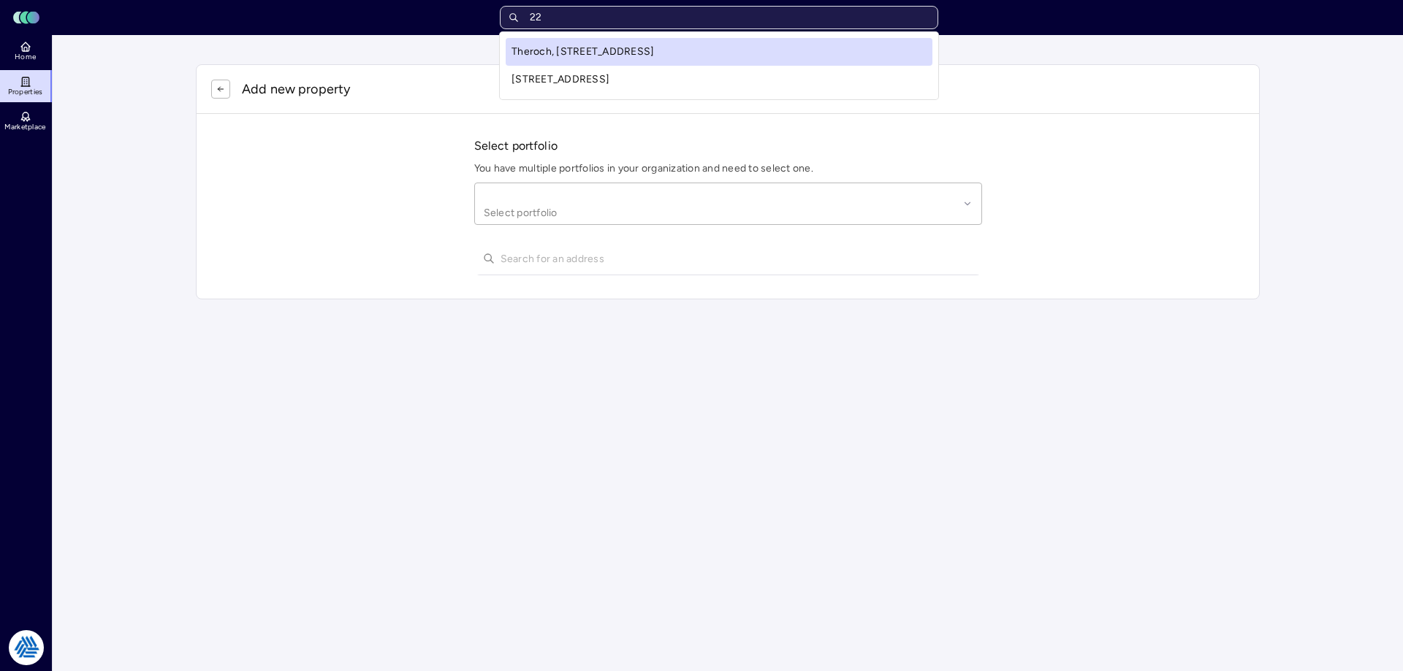
type input "2"
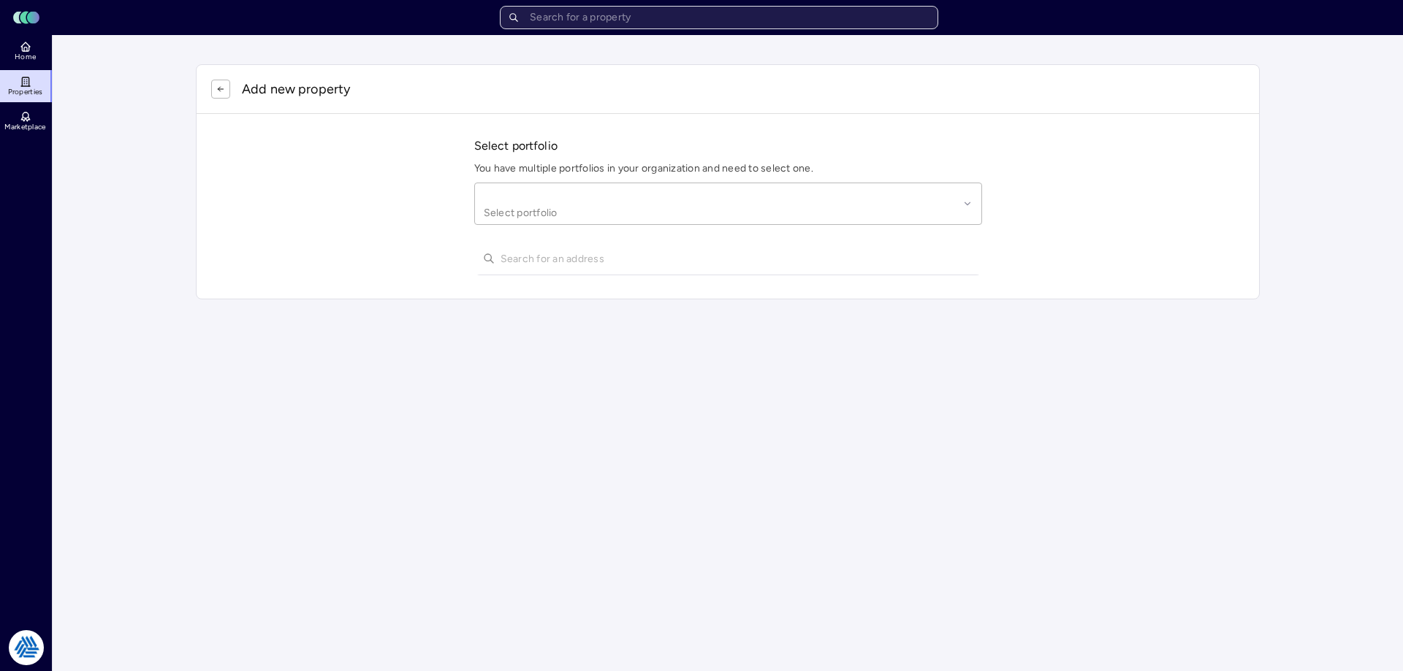
click at [635, 18] on input "text" at bounding box center [719, 17] width 438 height 23
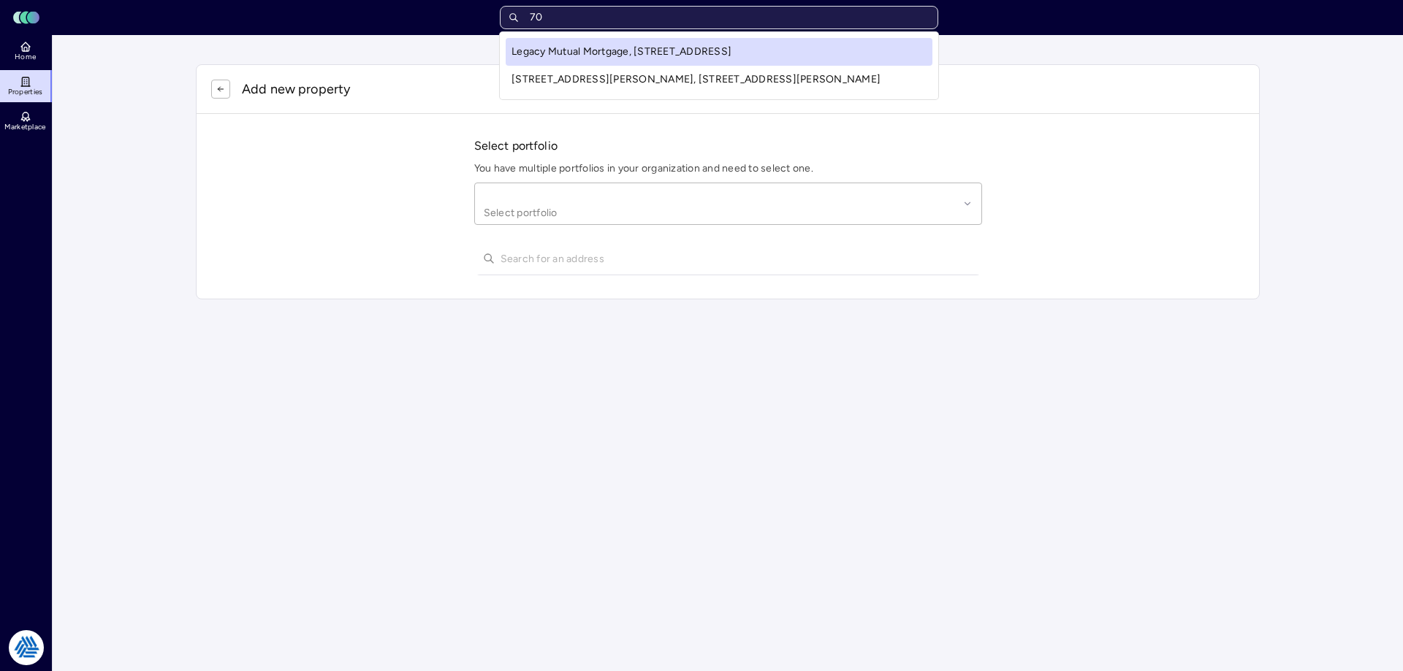
type input "7"
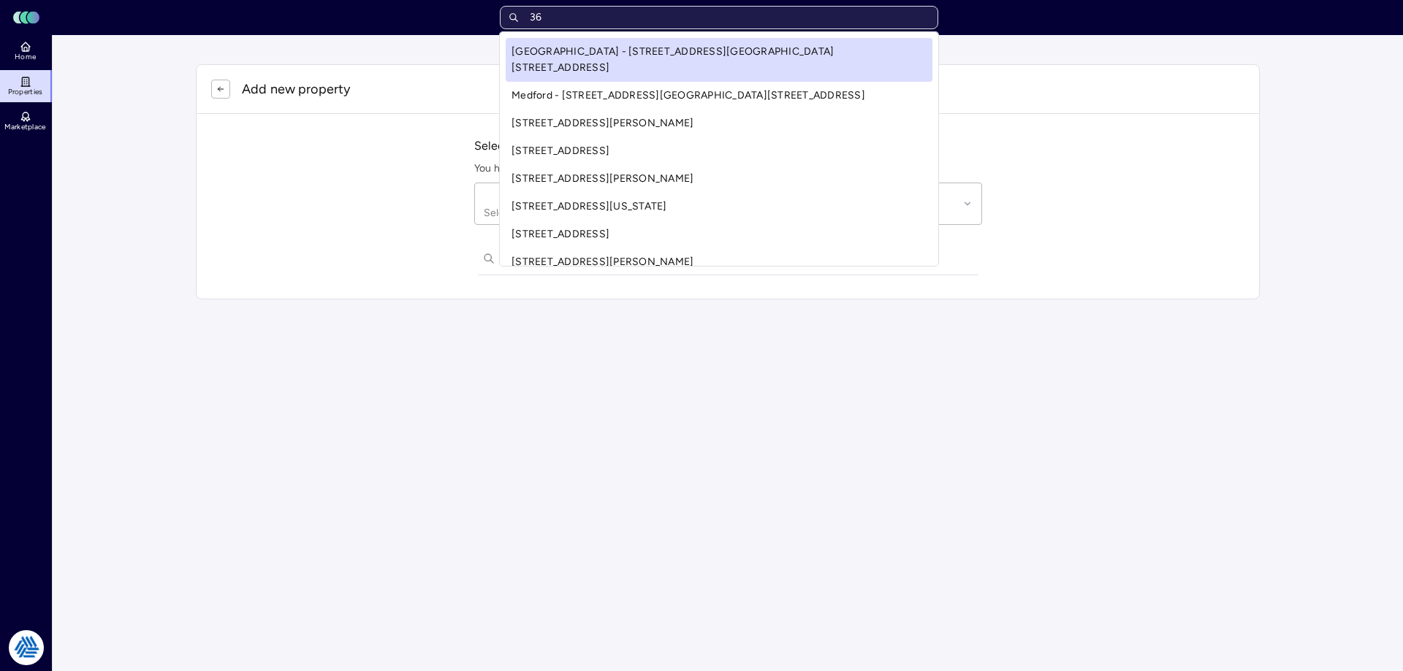
type input "3"
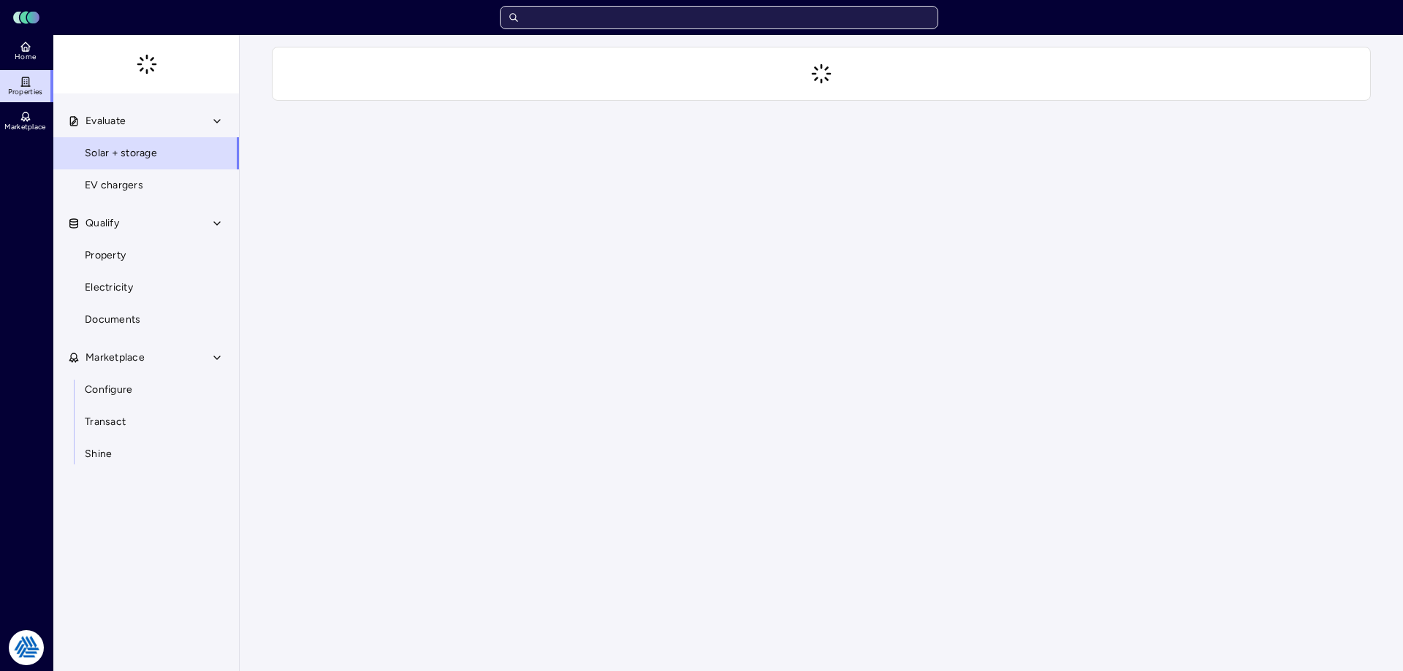
type input "0"
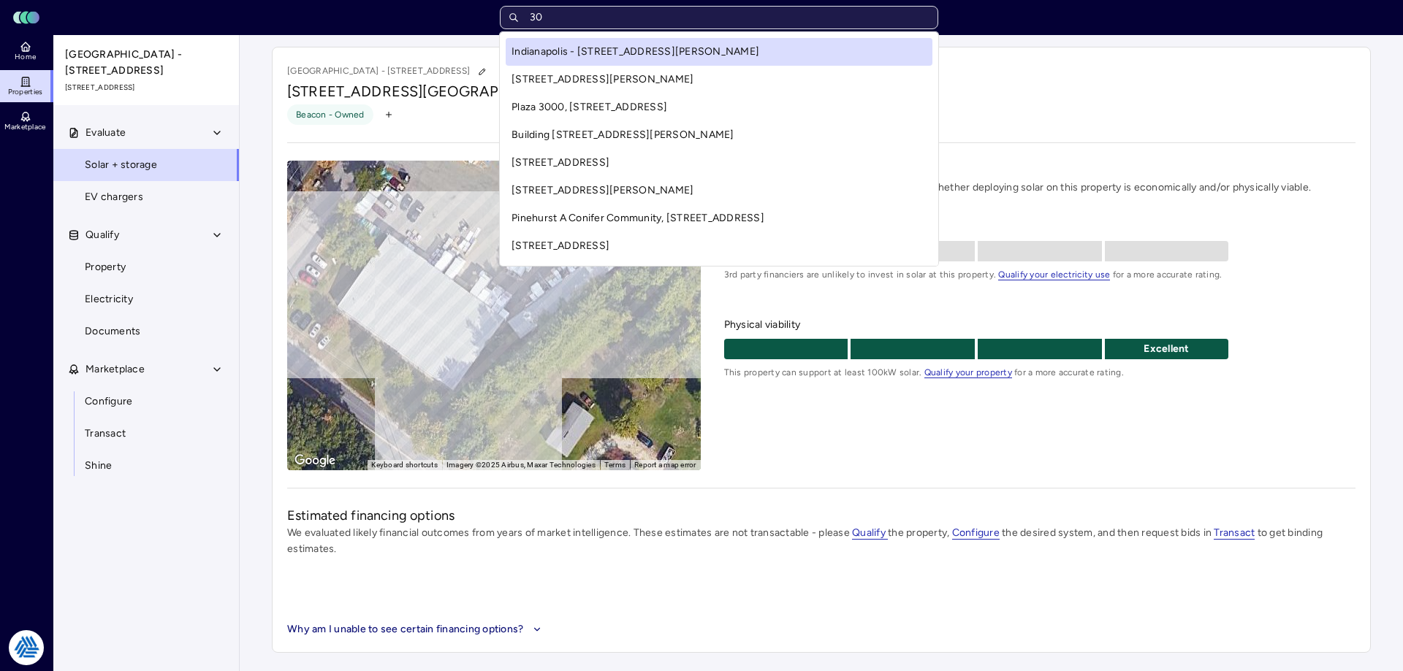
type input "3"
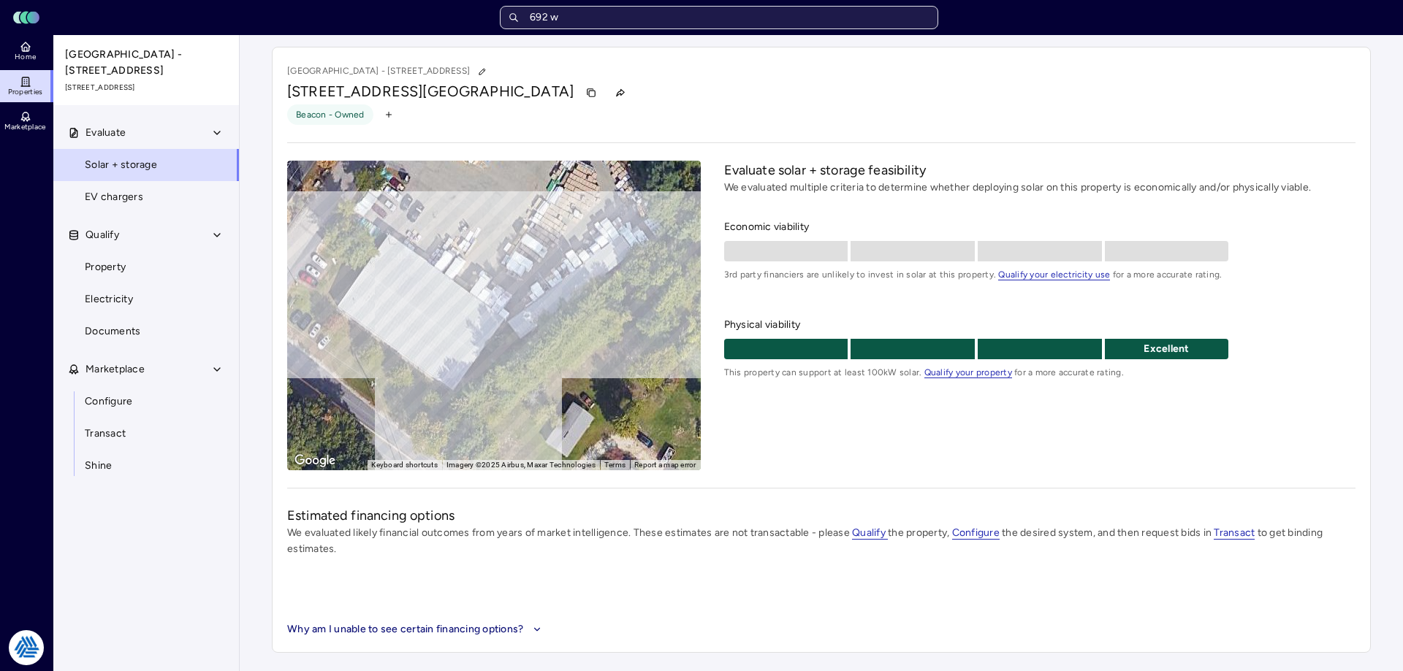
click at [678, 14] on input "692 w" at bounding box center [719, 17] width 438 height 23
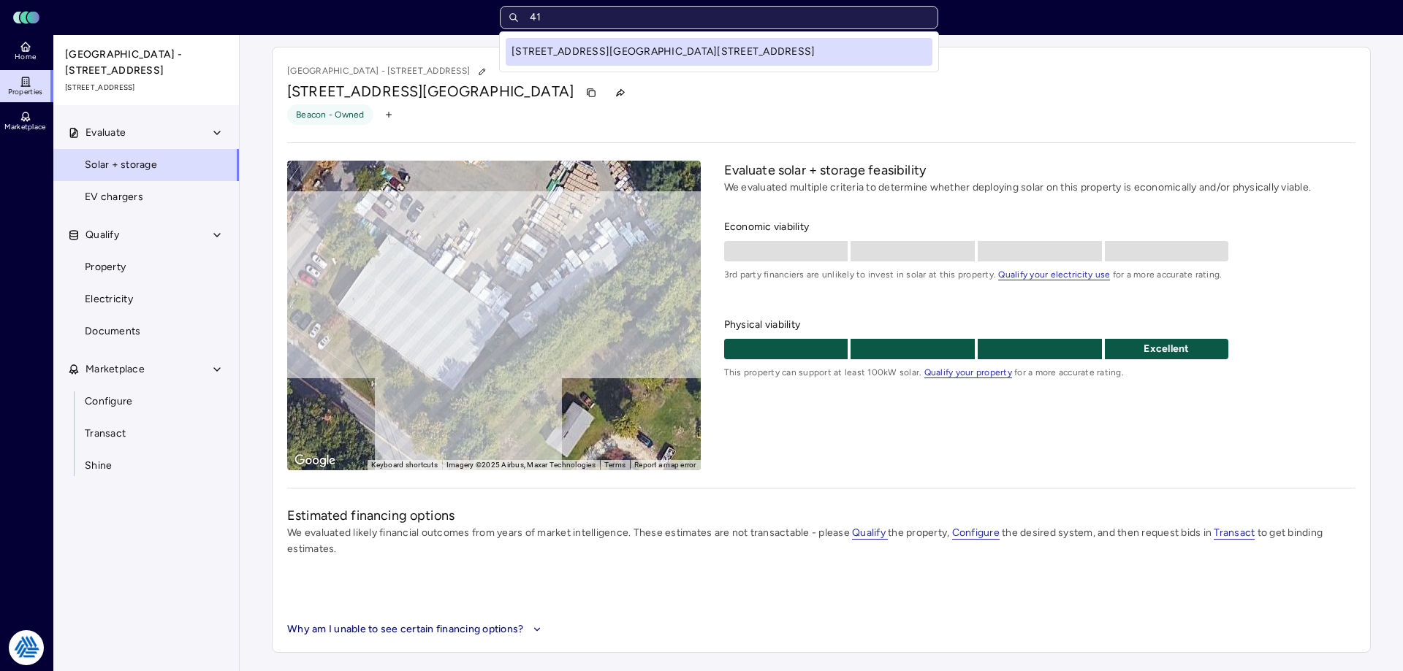
type input "4"
type input "3"
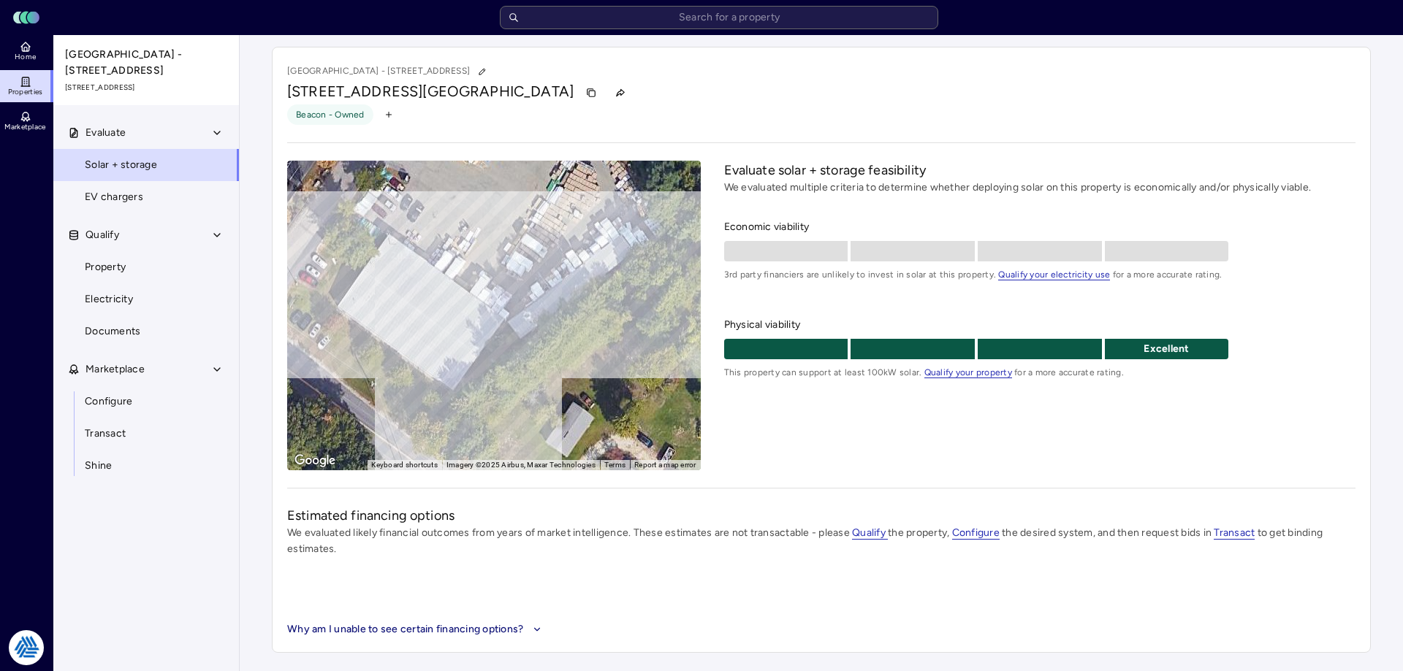
click at [1362, 339] on div "[GEOGRAPHIC_DATA] - [STREET_ADDRESS][GEOGRAPHIC_DATA][STREET_ADDRESS] Beacon - …" at bounding box center [821, 350] width 1099 height 606
click at [1271, 332] on span "Physical viability" at bounding box center [1039, 325] width 631 height 16
click at [28, 53] on span "Home" at bounding box center [25, 57] width 21 height 9
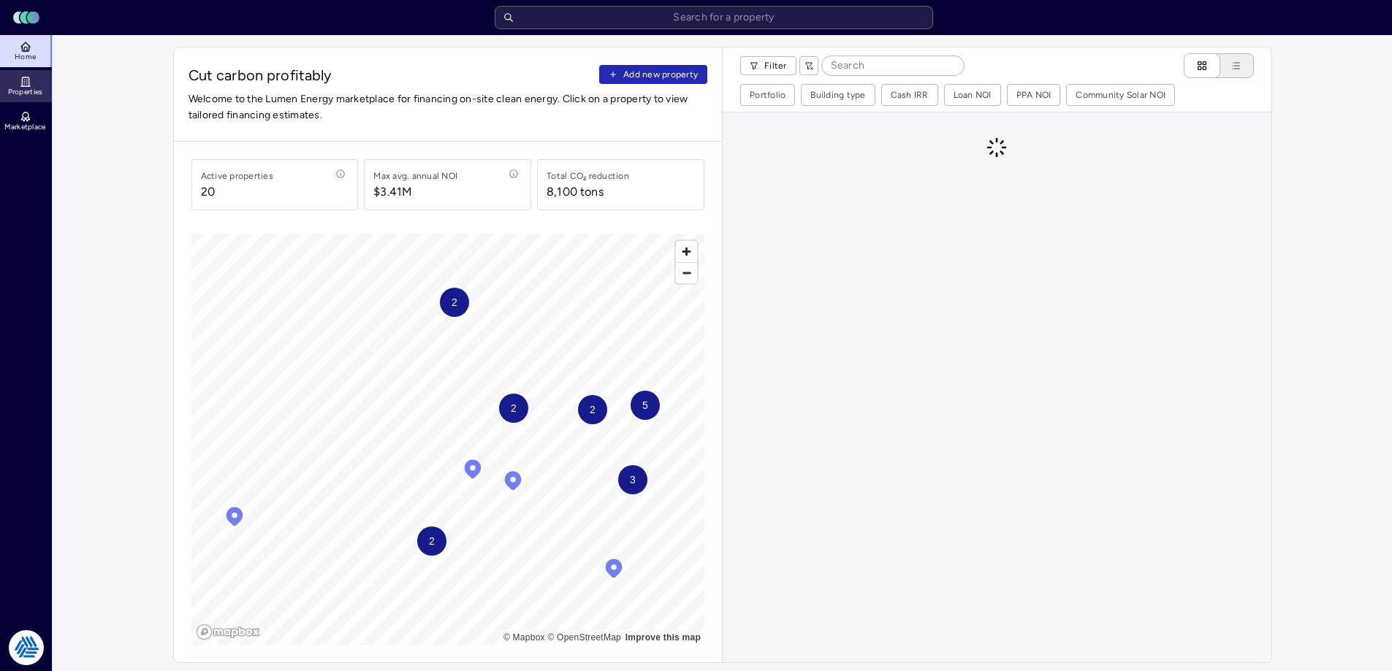
click at [44, 93] on link "Properties" at bounding box center [26, 86] width 53 height 32
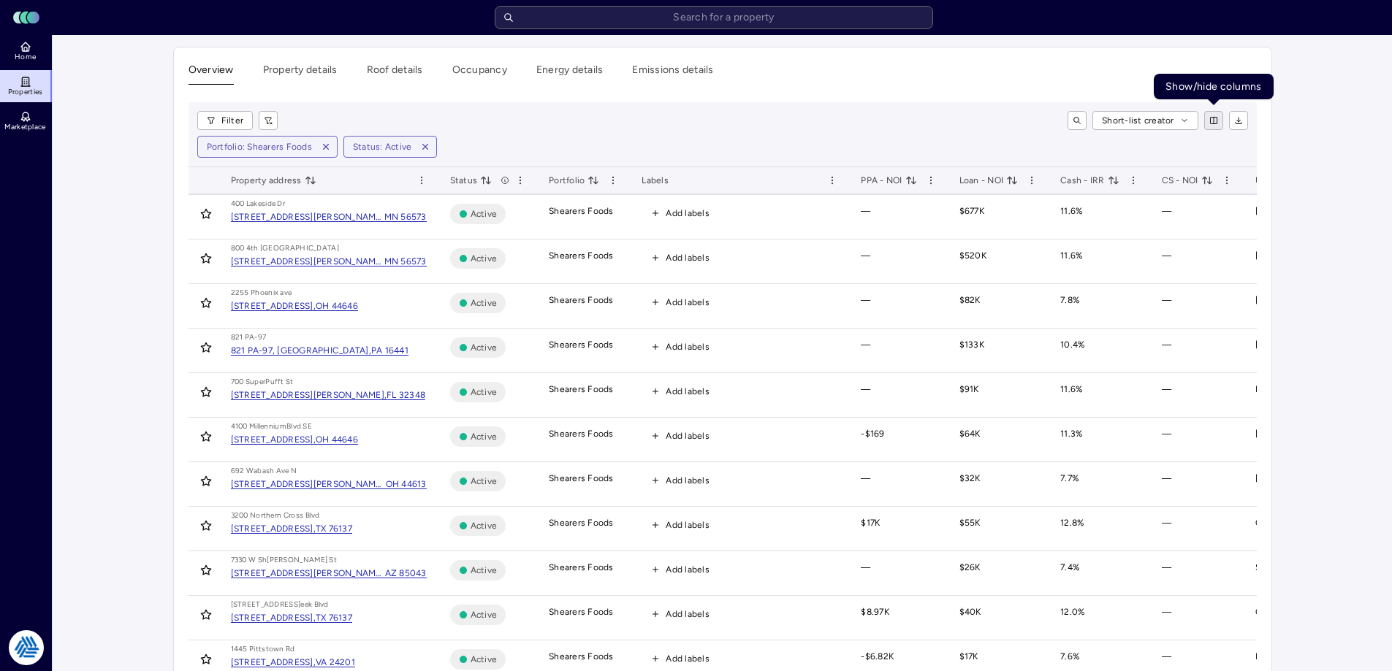
click at [1213, 121] on html "Toggle Sidebar Lumen Energy Logo Home Properties Marketplace Tradition Energy […" at bounding box center [696, 577] width 1392 height 1154
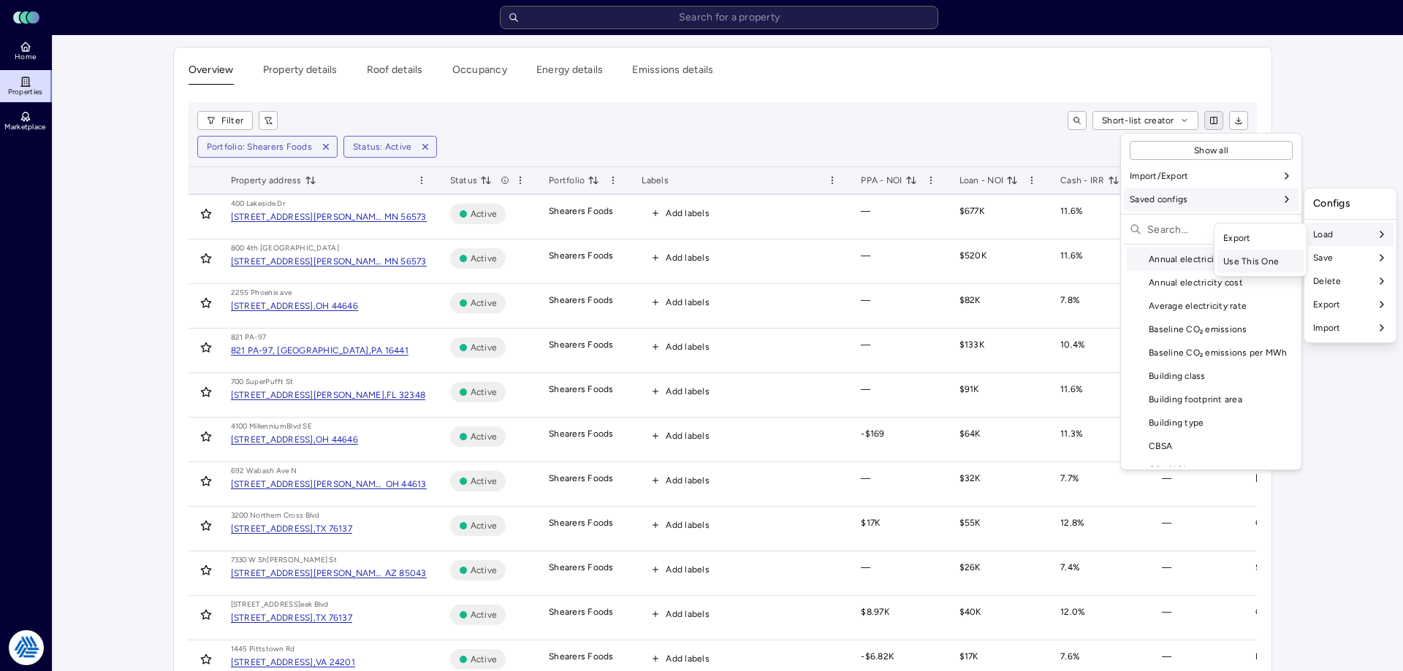
click at [1256, 256] on div "Use This One" at bounding box center [1260, 261] width 86 height 23
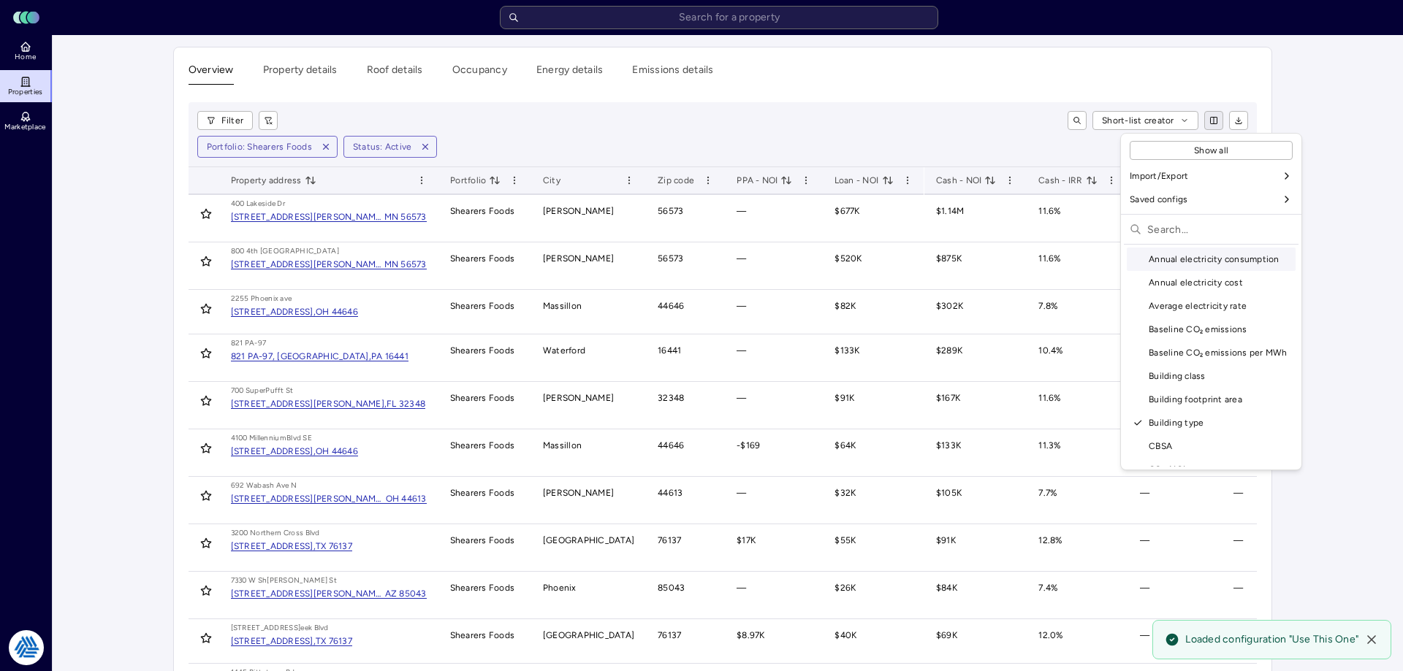
click at [948, 85] on html "Toggle Sidebar Lumen Energy Logo Home Properties Marketplace Tradition Energy […" at bounding box center [701, 594] width 1403 height 1189
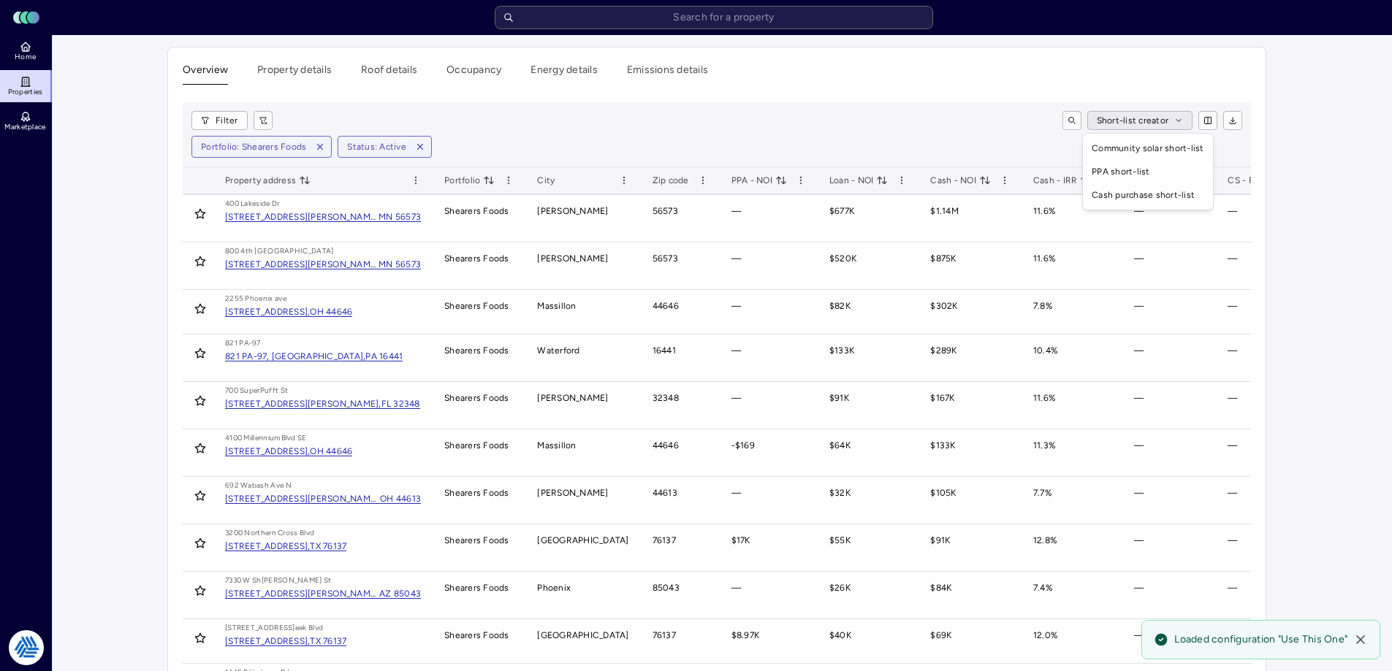
click at [1186, 118] on html "Toggle Sidebar Lumen Energy Logo Home Properties Marketplace Tradition Energy […" at bounding box center [696, 594] width 1392 height 1189
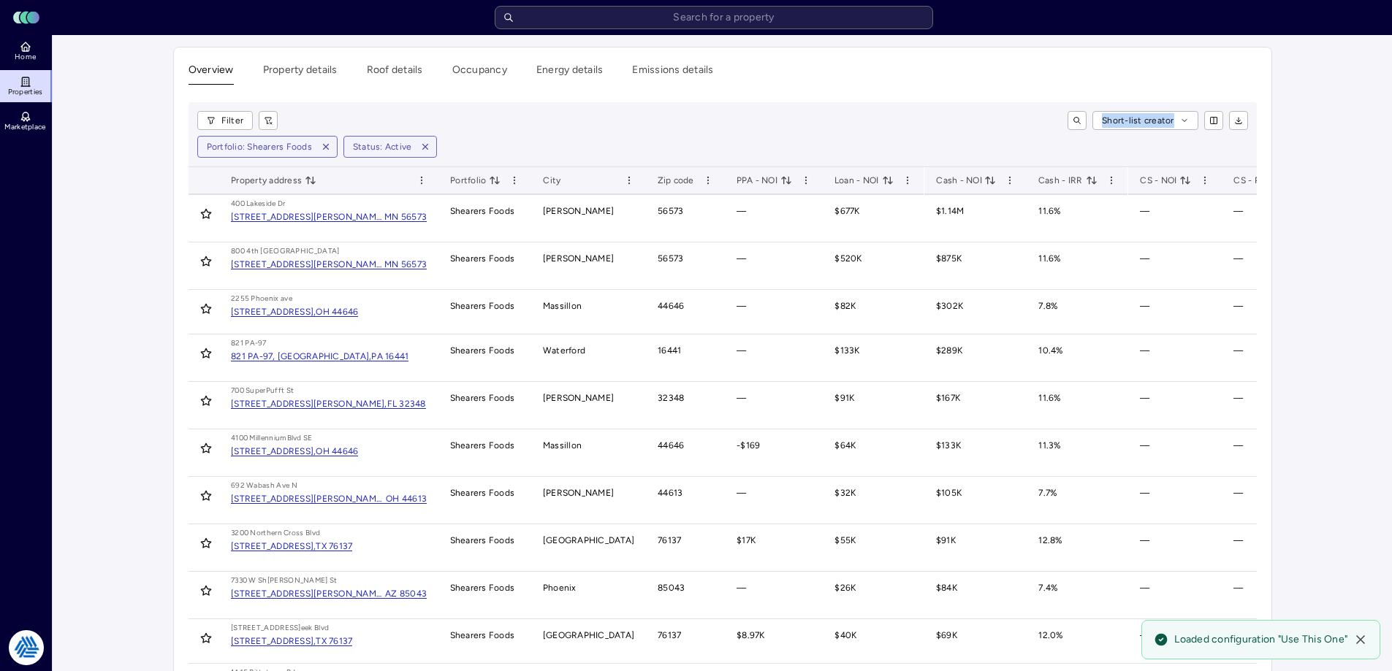
drag, startPoint x: 1080, startPoint y: 121, endPoint x: 1211, endPoint y: 132, distance: 132.0
click at [1210, 132] on html "Toggle Sidebar Lumen Energy Logo Home Properties Marketplace Tradition Energy […" at bounding box center [696, 594] width 1392 height 1189
click at [1183, 122] on html "Toggle Sidebar Lumen Energy Logo Home Properties Marketplace Tradition Energy […" at bounding box center [696, 594] width 1392 height 1189
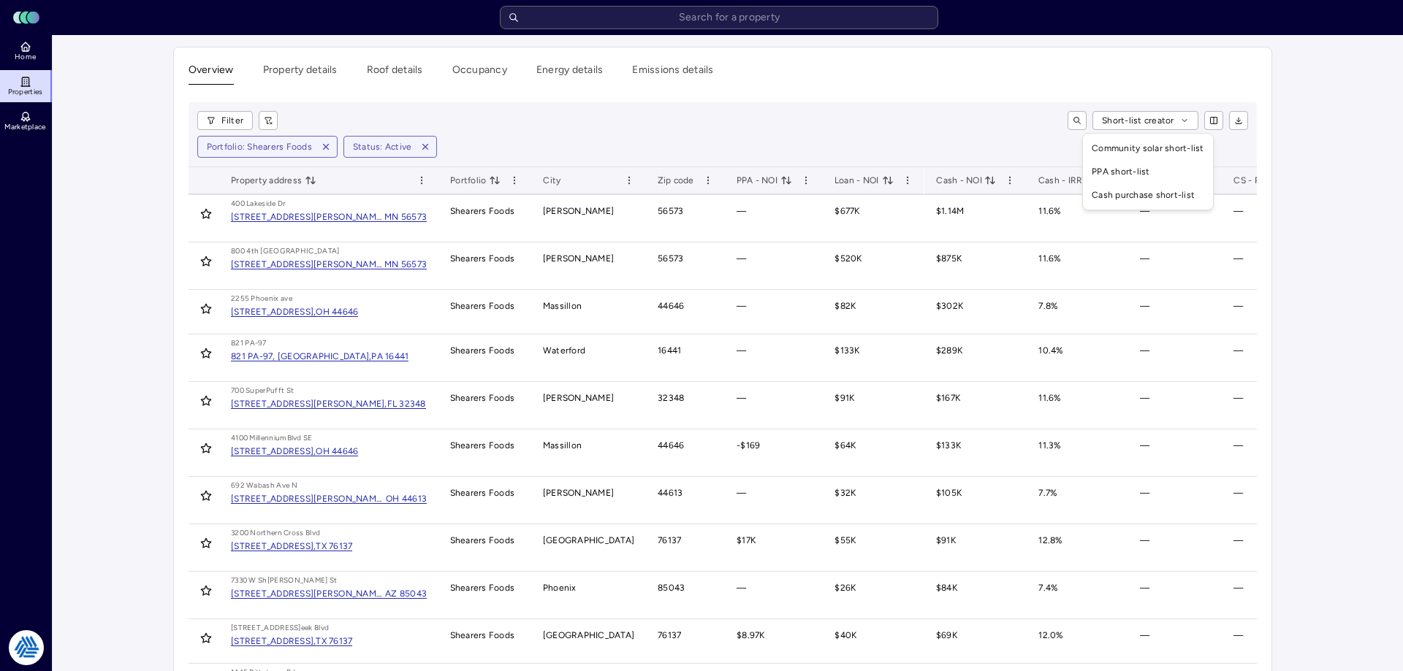
click at [1212, 123] on html "Toggle Sidebar Lumen Energy Logo Home Properties Marketplace Tradition Energy […" at bounding box center [701, 594] width 1403 height 1189
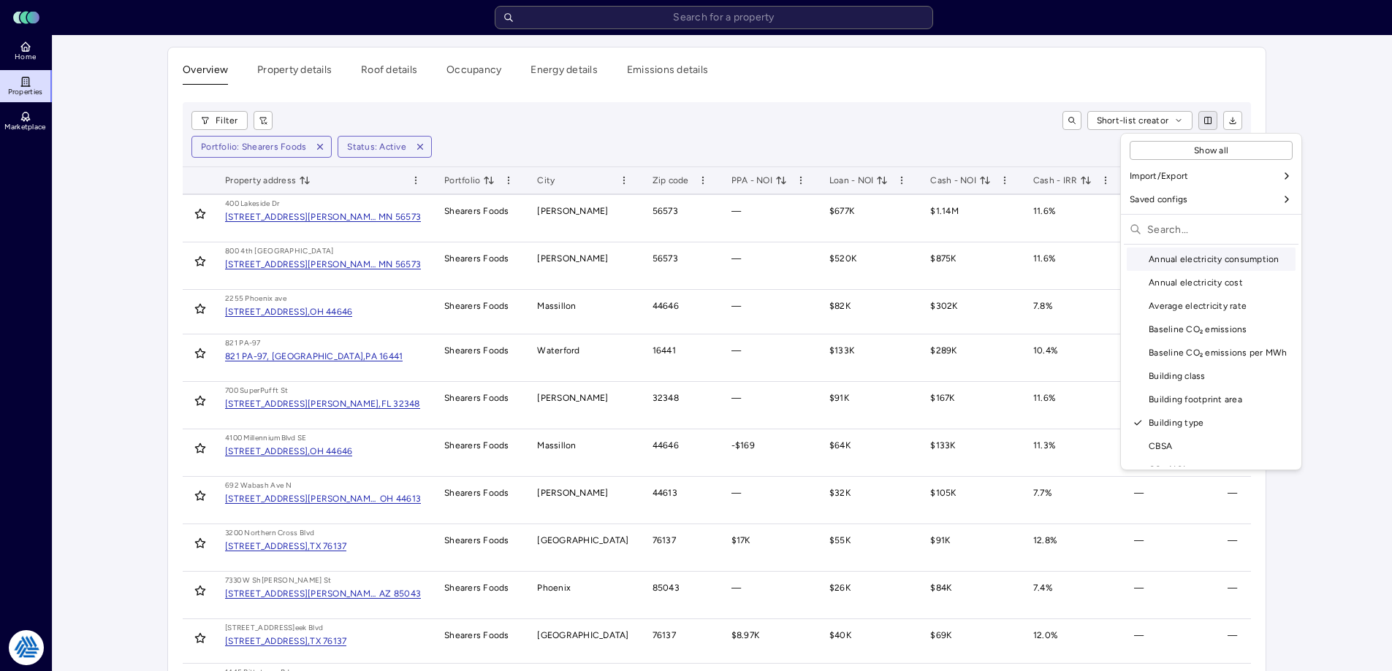
click at [1212, 123] on html "Toggle Sidebar Lumen Energy Logo Home Properties Marketplace Tradition Energy […" at bounding box center [696, 594] width 1392 height 1189
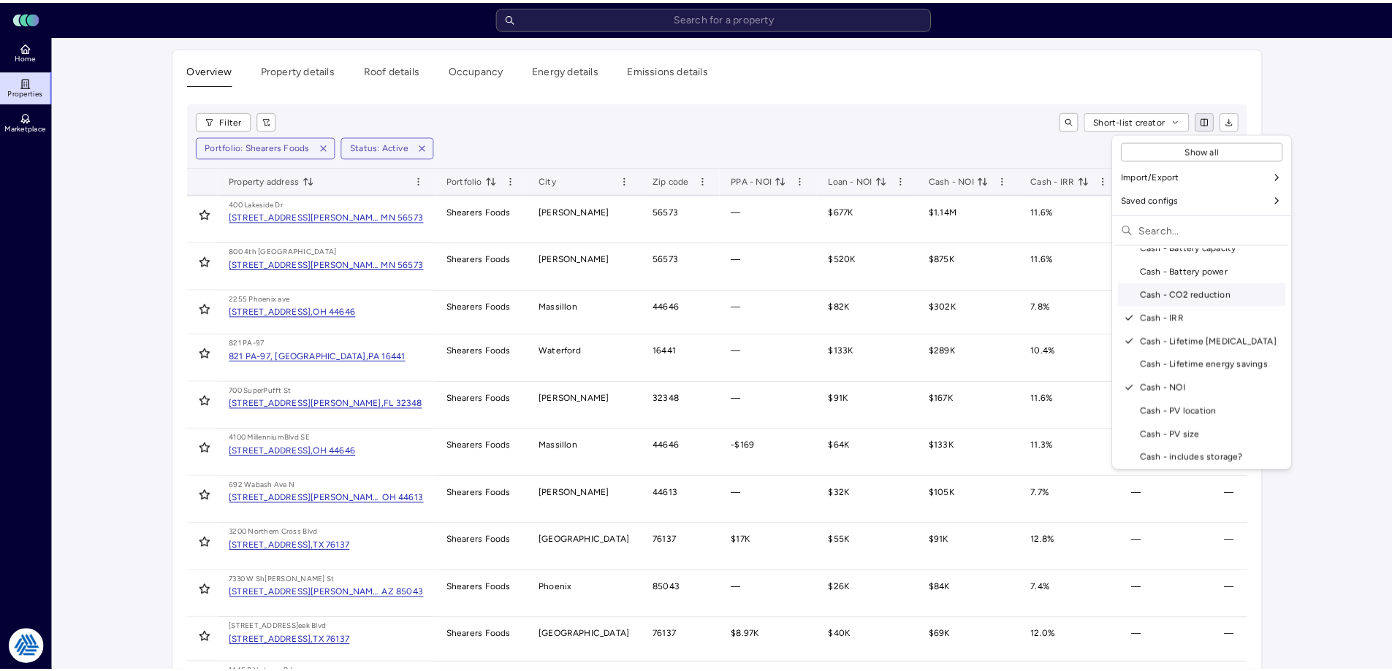
scroll to position [219, 0]
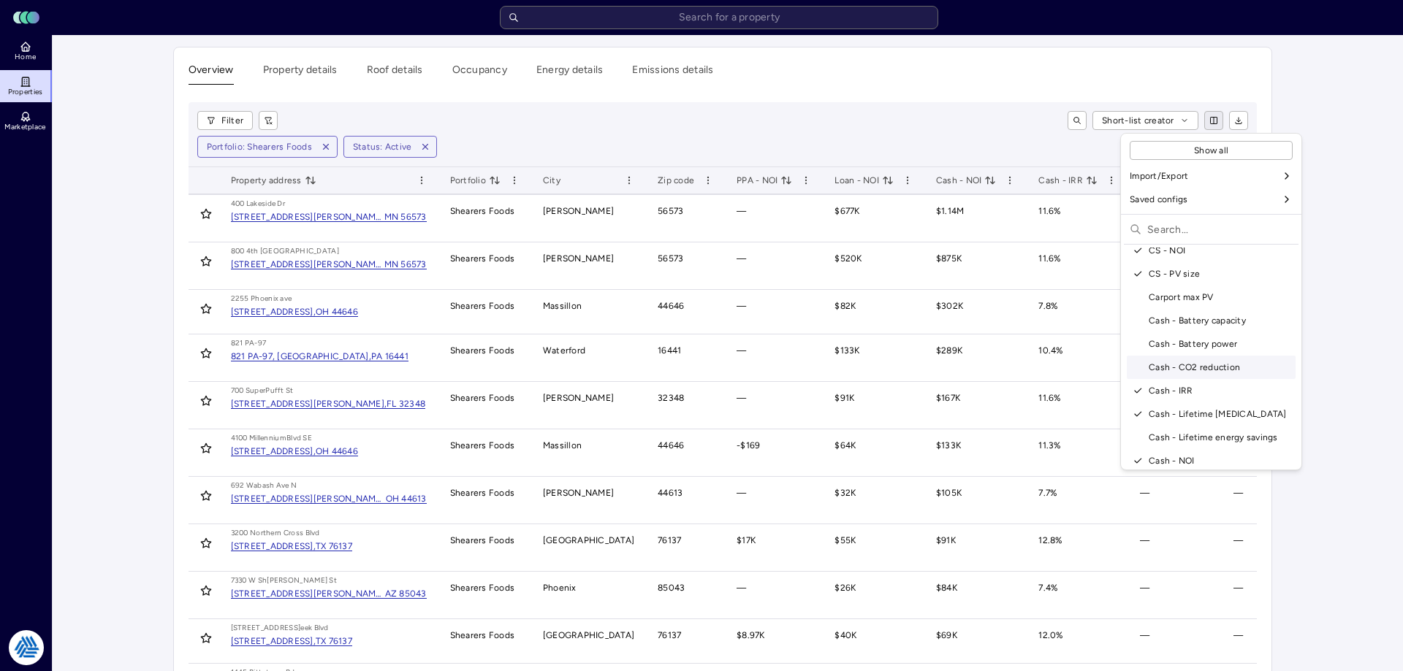
click at [1178, 365] on div "Cash - CO2 reduction" at bounding box center [1210, 367] width 169 height 23
click at [958, 85] on html "Toggle Sidebar Lumen Energy Logo Home Properties Marketplace Tradition Energy […" at bounding box center [701, 594] width 1403 height 1189
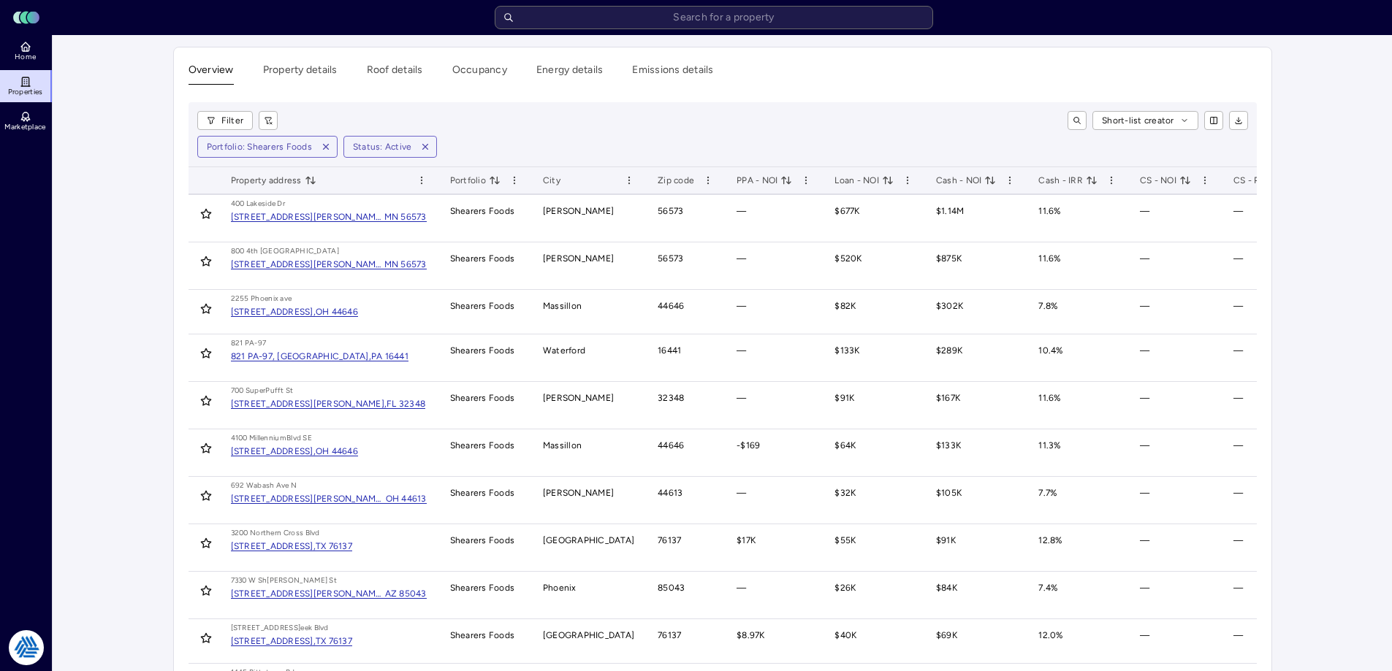
click at [876, 110] on div "Filter Short-list creator Portfolio: Shearers Foods Status: Active" at bounding box center [722, 134] width 1068 height 65
click at [1243, 123] on button "button" at bounding box center [1238, 120] width 19 height 19
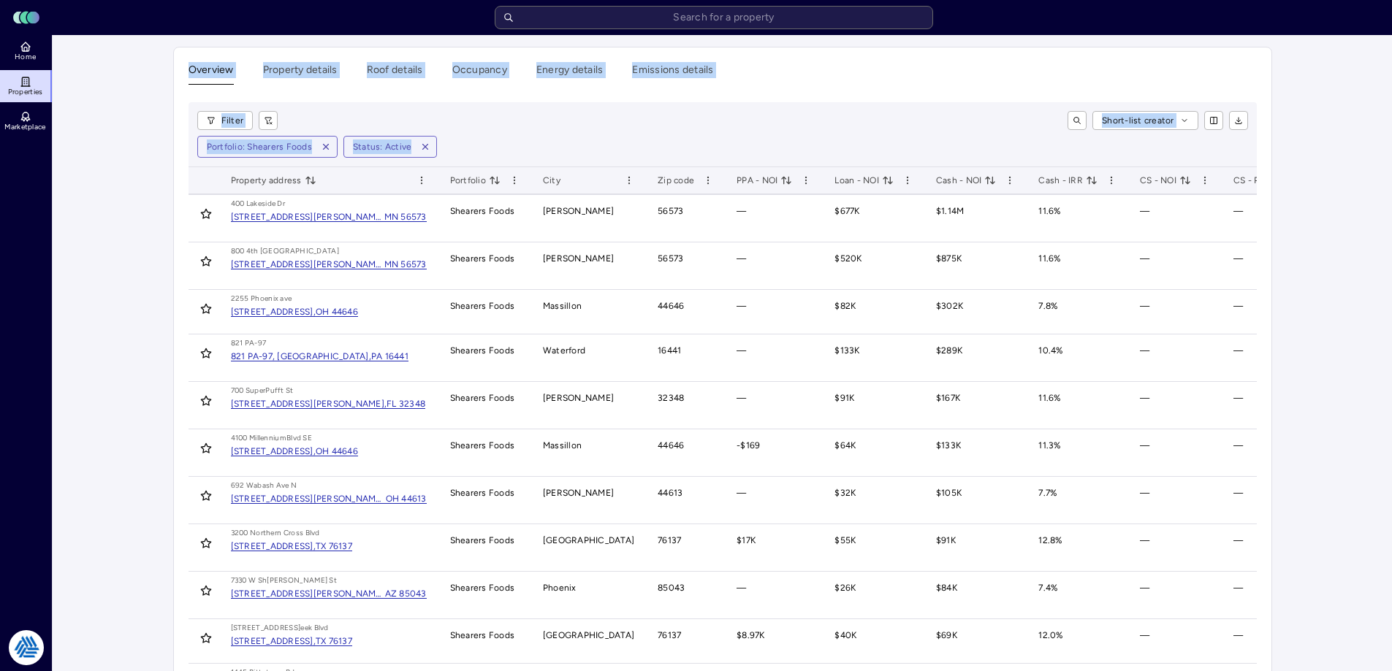
drag, startPoint x: 452, startPoint y: 158, endPoint x: 123, endPoint y: 49, distance: 346.3
click at [99, 52] on main "Overview Property details Roof details Occupancy Energy details Emissions detai…" at bounding box center [722, 612] width 1339 height 1154
click at [129, 48] on main "Overview Property details Roof details Occupancy Energy details Emissions detai…" at bounding box center [722, 612] width 1339 height 1154
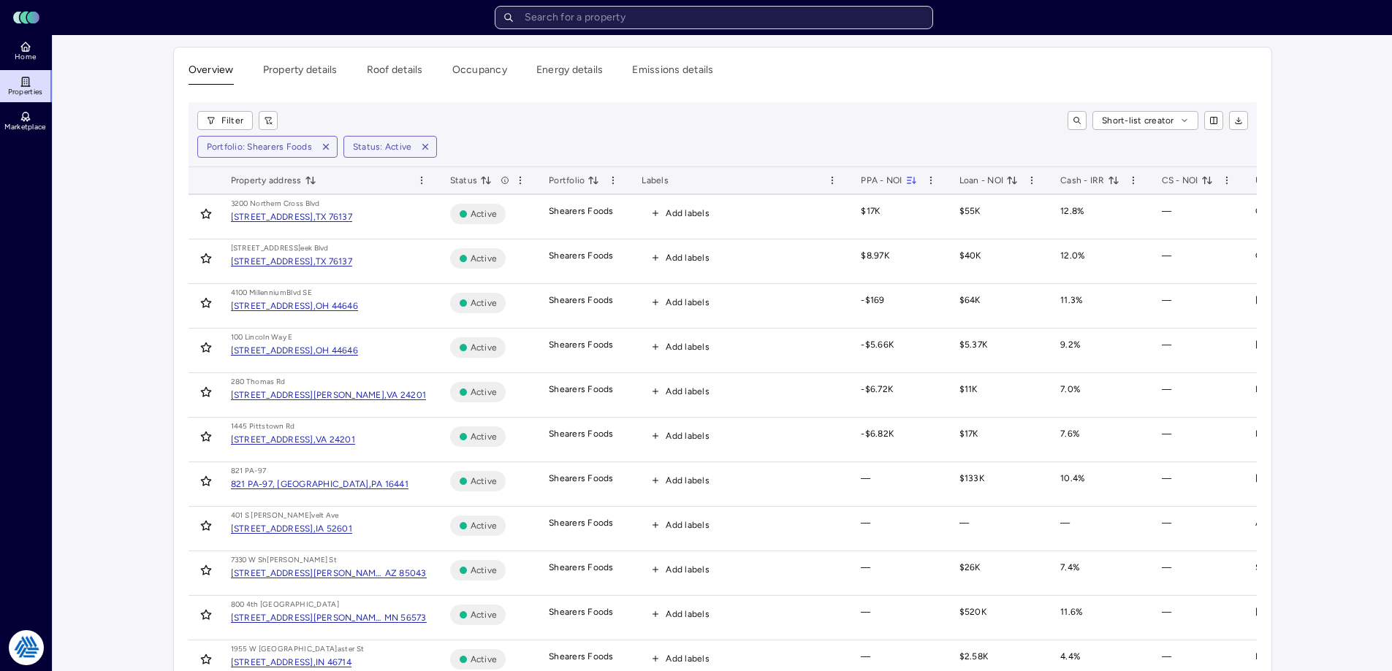
click at [621, 12] on input "text" at bounding box center [714, 17] width 438 height 23
type input "m"
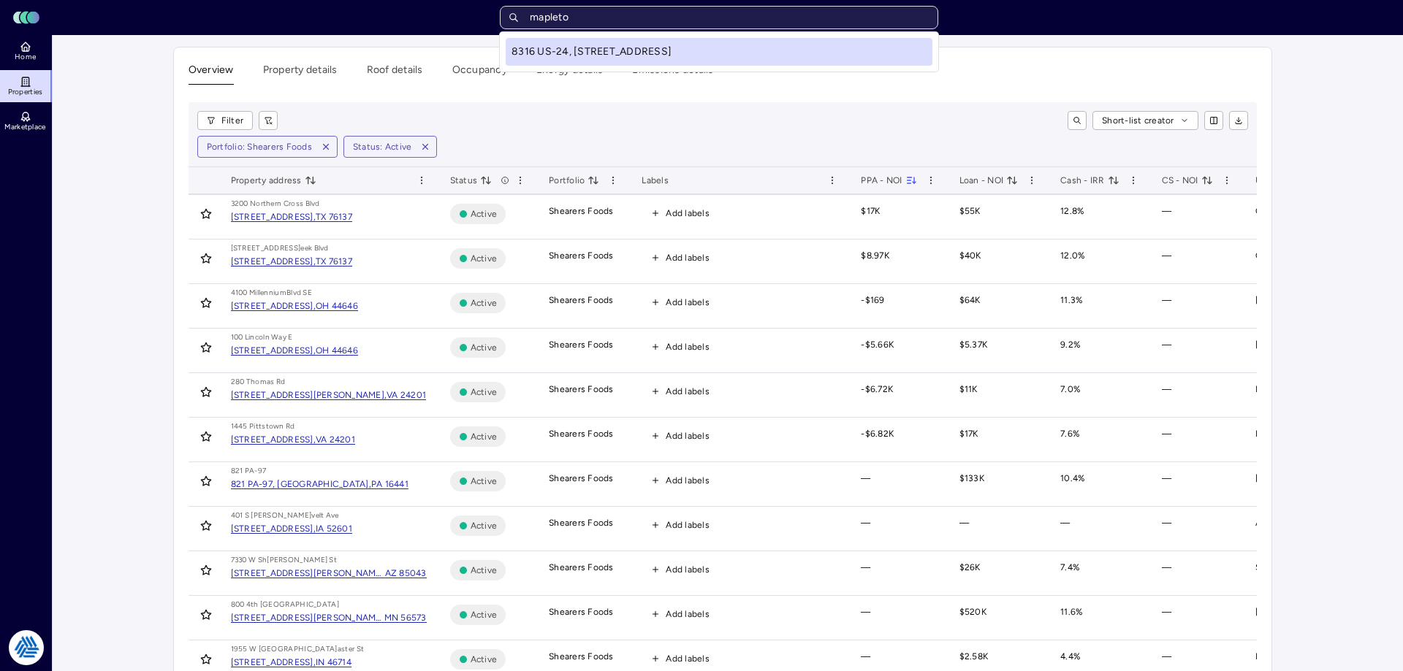
type input "mapleton"
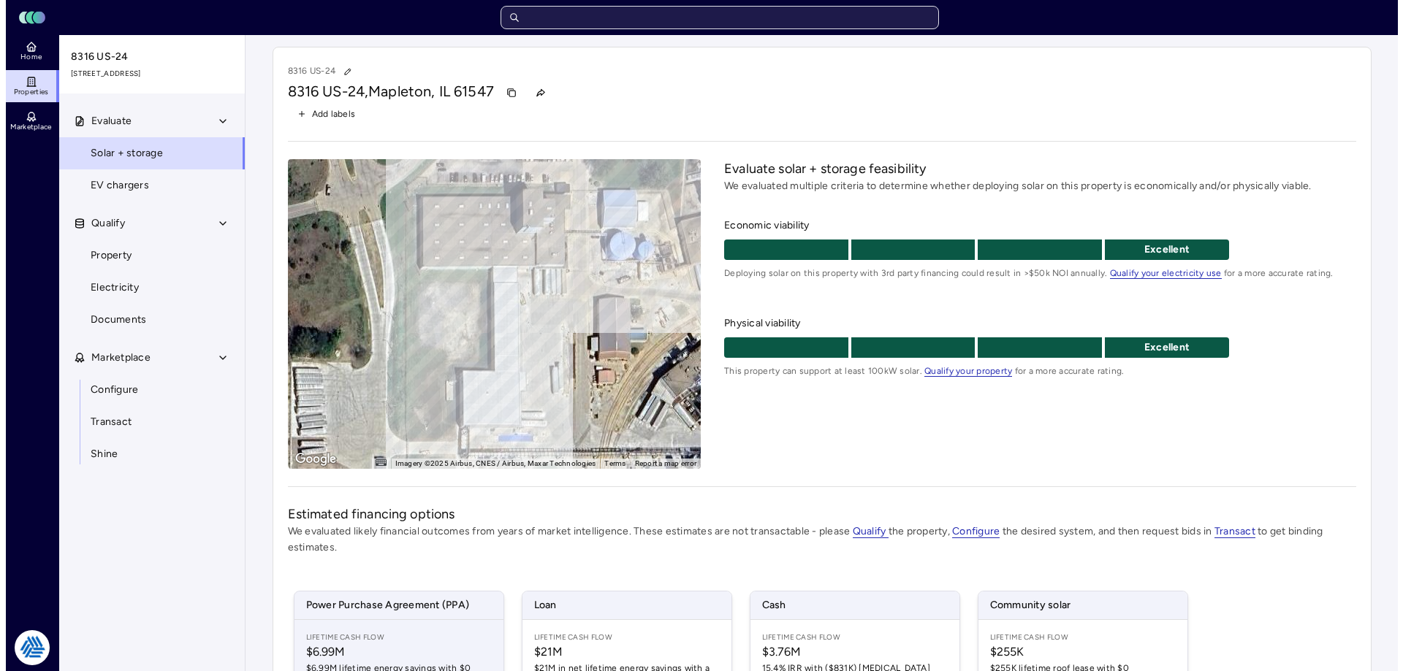
scroll to position [215, 0]
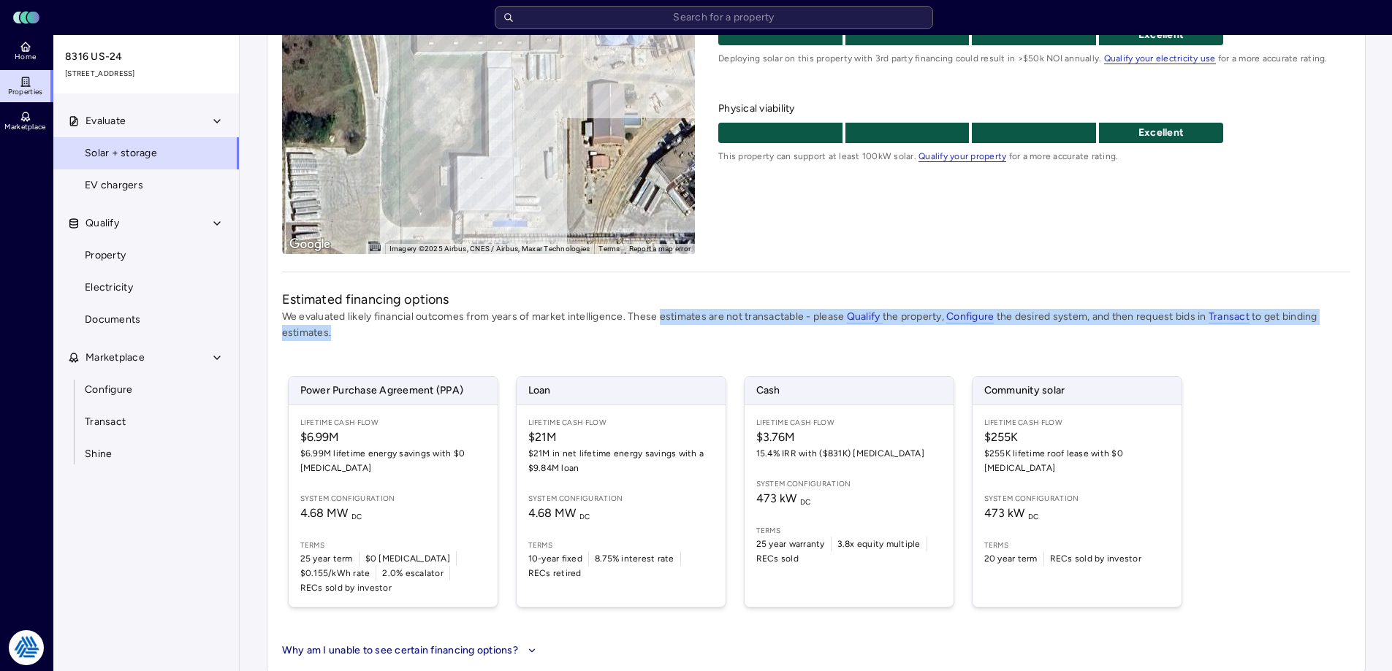
drag, startPoint x: 660, startPoint y: 321, endPoint x: 560, endPoint y: 327, distance: 100.3
click at [560, 327] on p "We evaluated likely financial outcomes from years of market intelligence. These…" at bounding box center [816, 325] width 1068 height 32
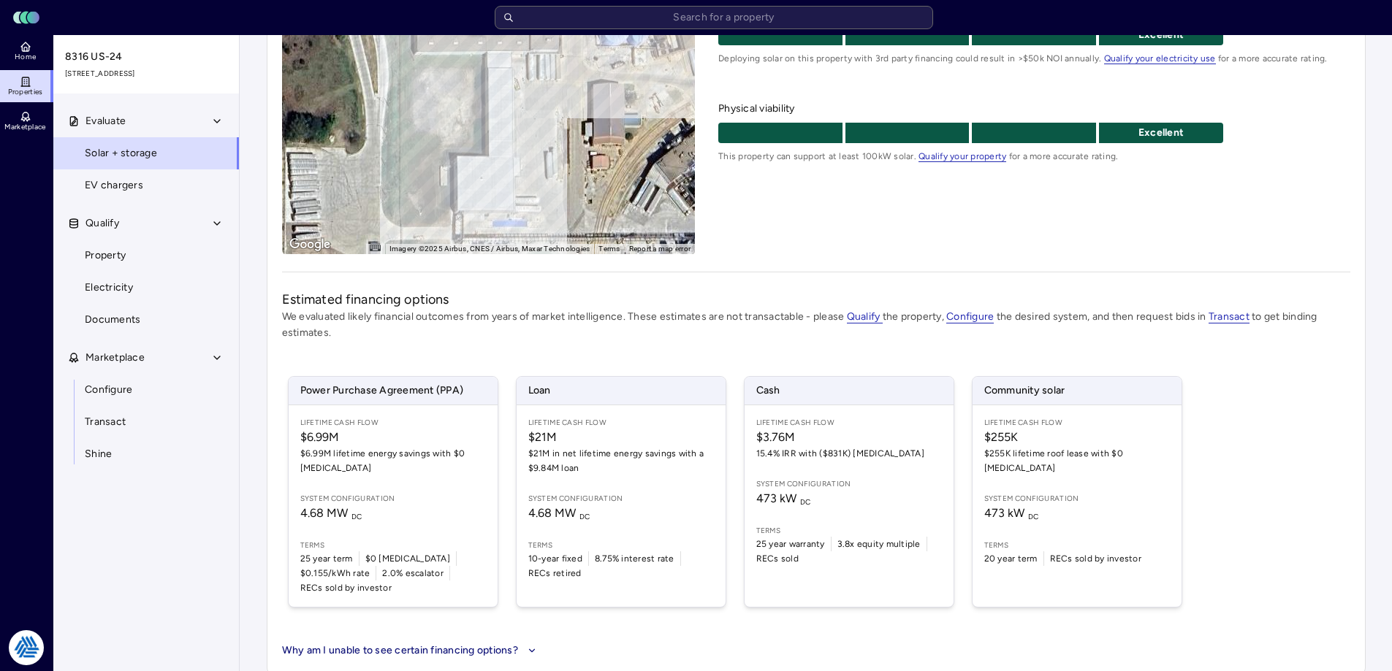
click at [221, 579] on div "Evaluate Solar + storage EV chargers Qualify Property Electricity Documents Mar…" at bounding box center [146, 405] width 187 height 601
click at [248, 549] on div "Your estimates have been updated 8316 US-24 8316 US-24, [GEOGRAPHIC_DATA], [GEO…" at bounding box center [816, 253] width 1152 height 866
click at [239, 473] on div "Home Properties Marketplace Tradition Energy [PERSON_NAME] [STREET_ADDRESS] Eva…" at bounding box center [120, 353] width 240 height 636
click at [253, 475] on div "Your estimates have been updated 8316 US-24 8316 US-24, Mapleton, IL 61547 Add …" at bounding box center [816, 253] width 1152 height 866
click at [159, 516] on div "Evaluate Solar + storage EV chargers Qualify Property Electricity Documents Mar…" at bounding box center [146, 405] width 187 height 601
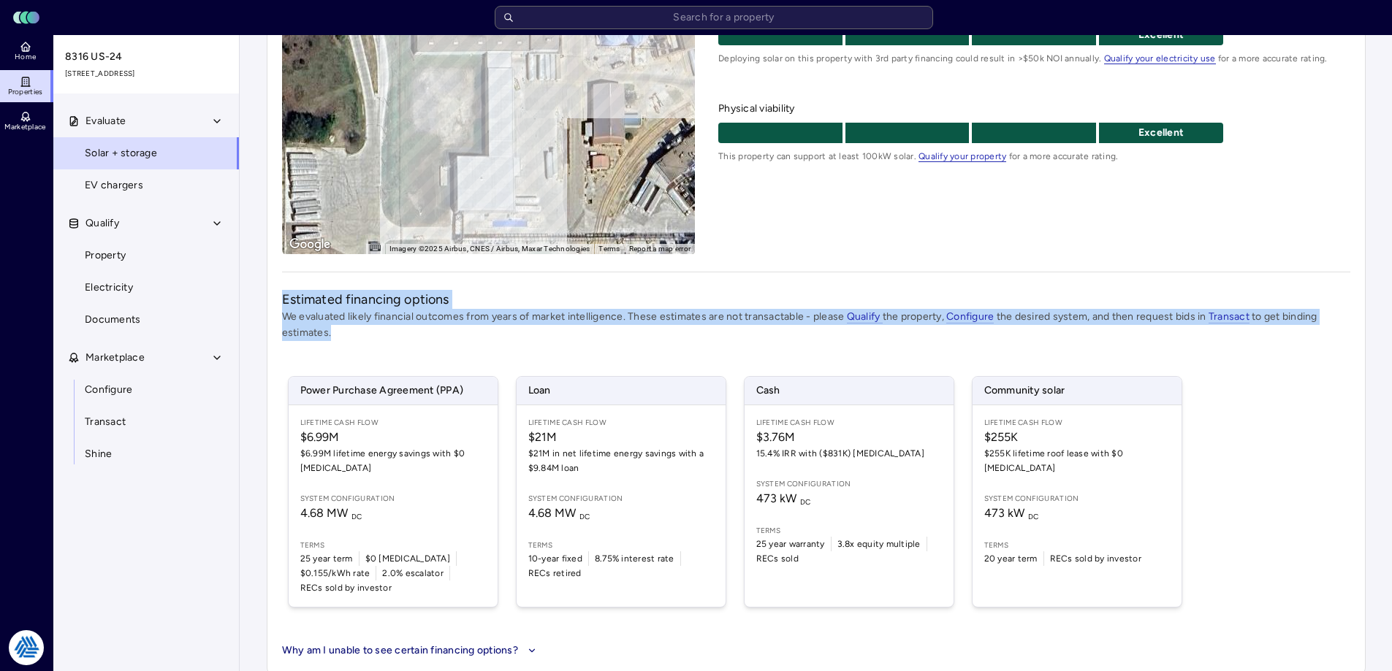
drag, startPoint x: 490, startPoint y: 334, endPoint x: 281, endPoint y: 293, distance: 212.9
click at [282, 293] on span "Estimated financing options We evaluated likely financial outcomes from years o…" at bounding box center [816, 315] width 1068 height 51
click at [427, 341] on p "We evaluated likely financial outcomes from years of market intelligence. These…" at bounding box center [816, 325] width 1068 height 32
drag, startPoint x: 356, startPoint y: 332, endPoint x: 283, endPoint y: 289, distance: 84.8
click at [283, 289] on div "8316 US-24 8316 US-24, Mapleton, IL 61547 Add labels ← Move left → Move right ↑…" at bounding box center [816, 253] width 1099 height 842
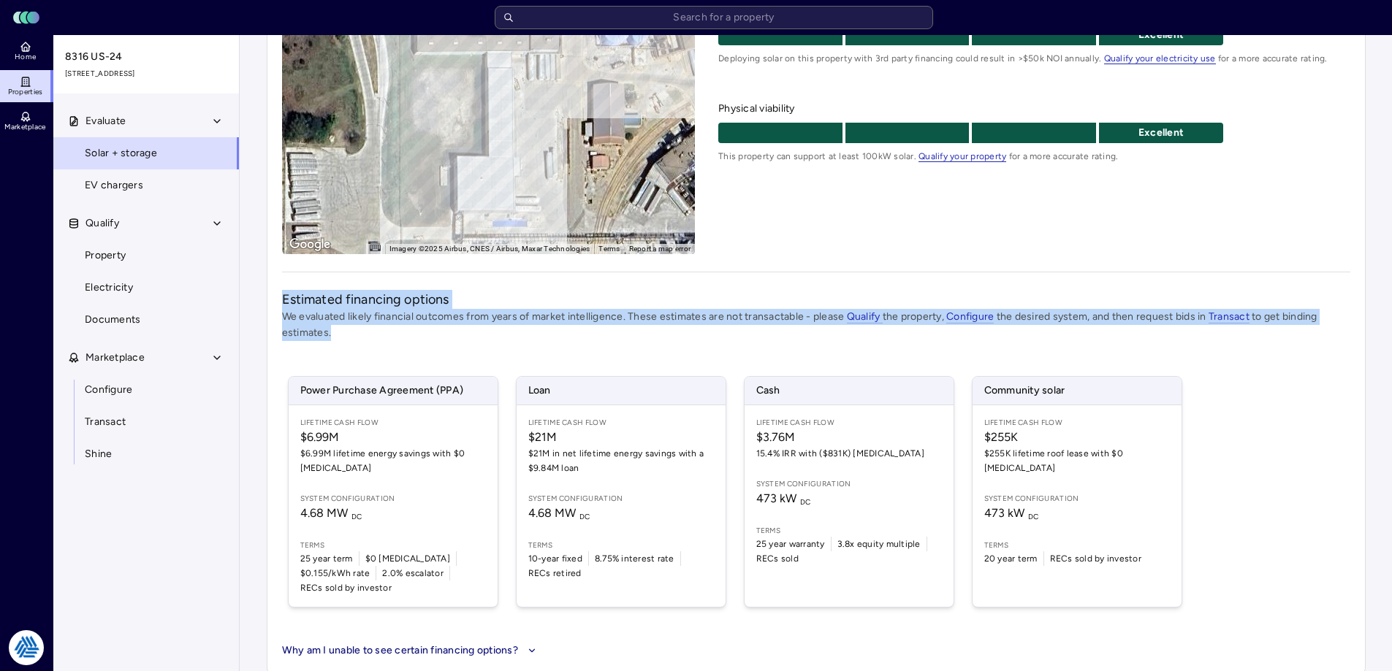
click at [310, 324] on p "We evaluated likely financial outcomes from years of market intelligence. These…" at bounding box center [816, 325] width 1068 height 32
click at [337, 329] on p "We evaluated likely financial outcomes from years of market intelligence. These…" at bounding box center [816, 325] width 1068 height 32
drag, startPoint x: 342, startPoint y: 335, endPoint x: 289, endPoint y: 289, distance: 69.9
click at [289, 289] on div "8316 US-24 8316 US-24, Mapleton, IL 61547 Add labels ← Move left → Move right ↑…" at bounding box center [816, 253] width 1099 height 842
click at [324, 331] on p "We evaluated likely financial outcomes from years of market intelligence. These…" at bounding box center [816, 325] width 1068 height 32
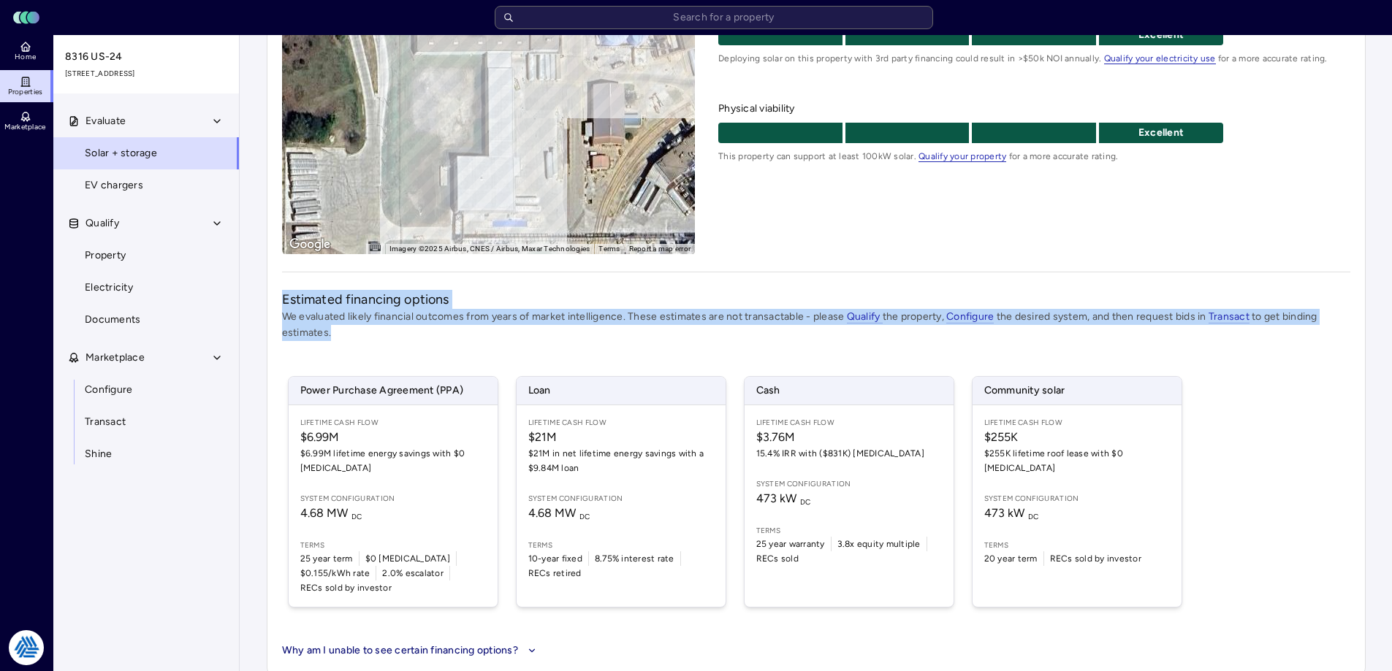
drag, startPoint x: 365, startPoint y: 338, endPoint x: 291, endPoint y: 302, distance: 82.3
click at [283, 303] on span "Estimated financing options We evaluated likely financial outcomes from years o…" at bounding box center [816, 315] width 1068 height 51
click at [334, 317] on p "We evaluated likely financial outcomes from years of market intelligence. These…" at bounding box center [816, 325] width 1068 height 32
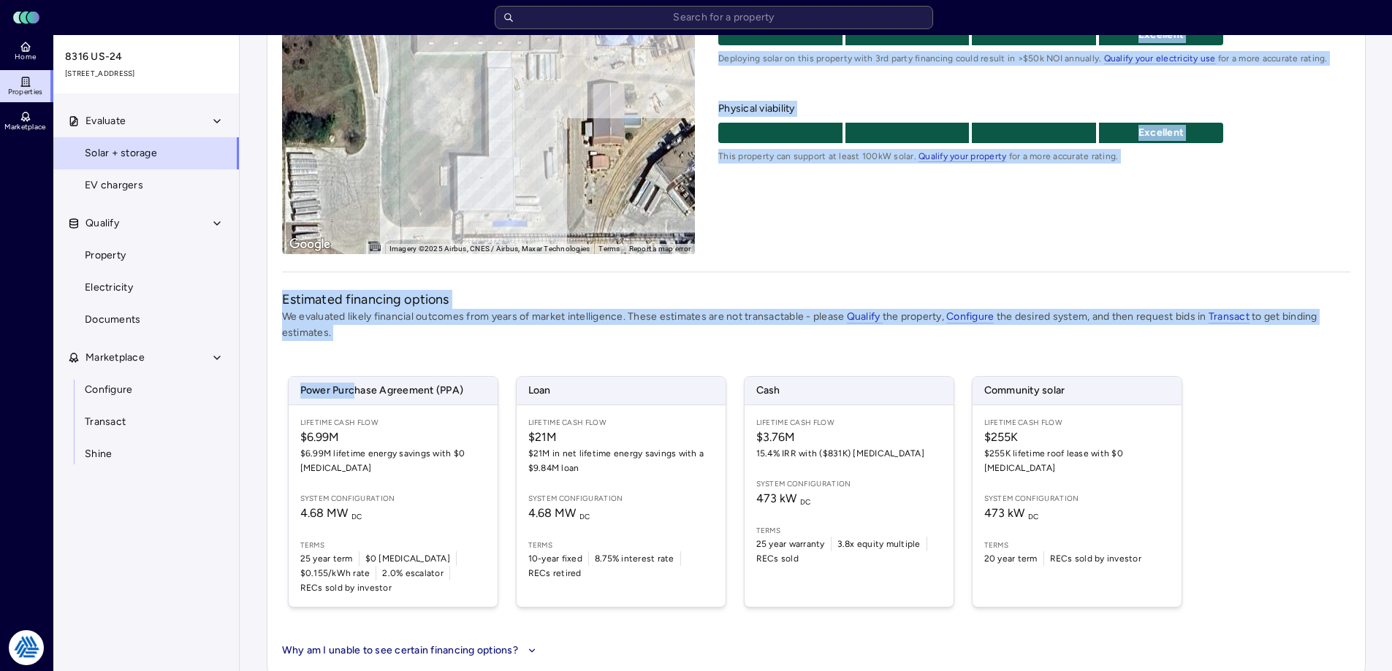
drag, startPoint x: 353, startPoint y: 353, endPoint x: 291, endPoint y: 286, distance: 91.0
click at [269, 266] on div "8316 US-24 8316 US-24, Mapleton, IL 61547 Add labels ← Move left → Move right ↑…" at bounding box center [816, 253] width 1099 height 842
click at [389, 335] on p "We evaluated likely financial outcomes from years of market intelligence. These…" at bounding box center [816, 325] width 1068 height 32
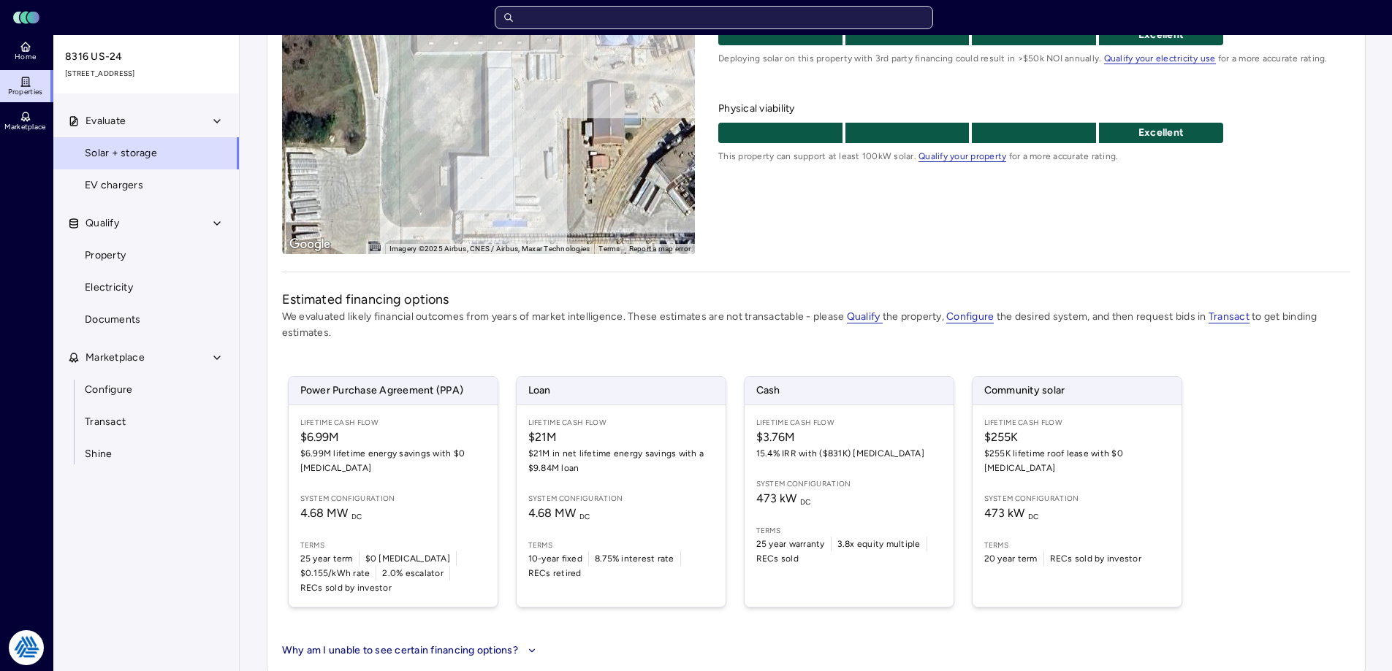
click at [651, 14] on input "text" at bounding box center [714, 17] width 438 height 23
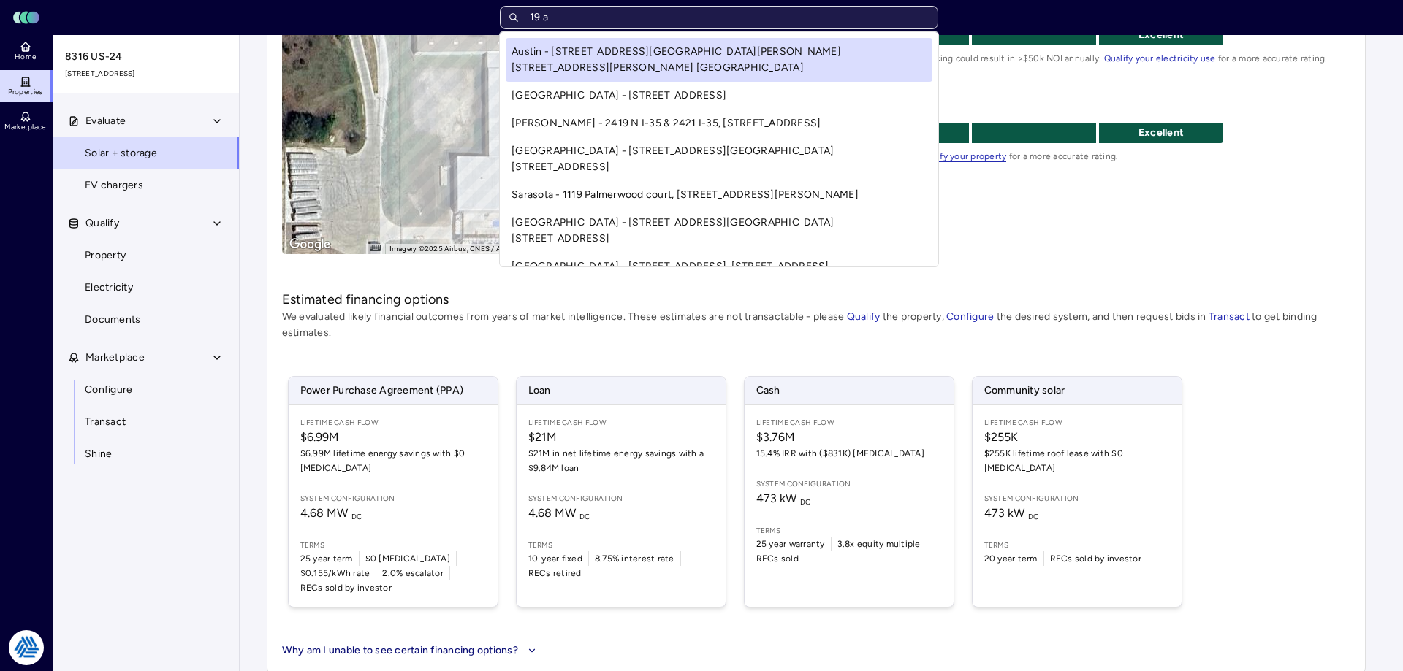
type input "19 am"
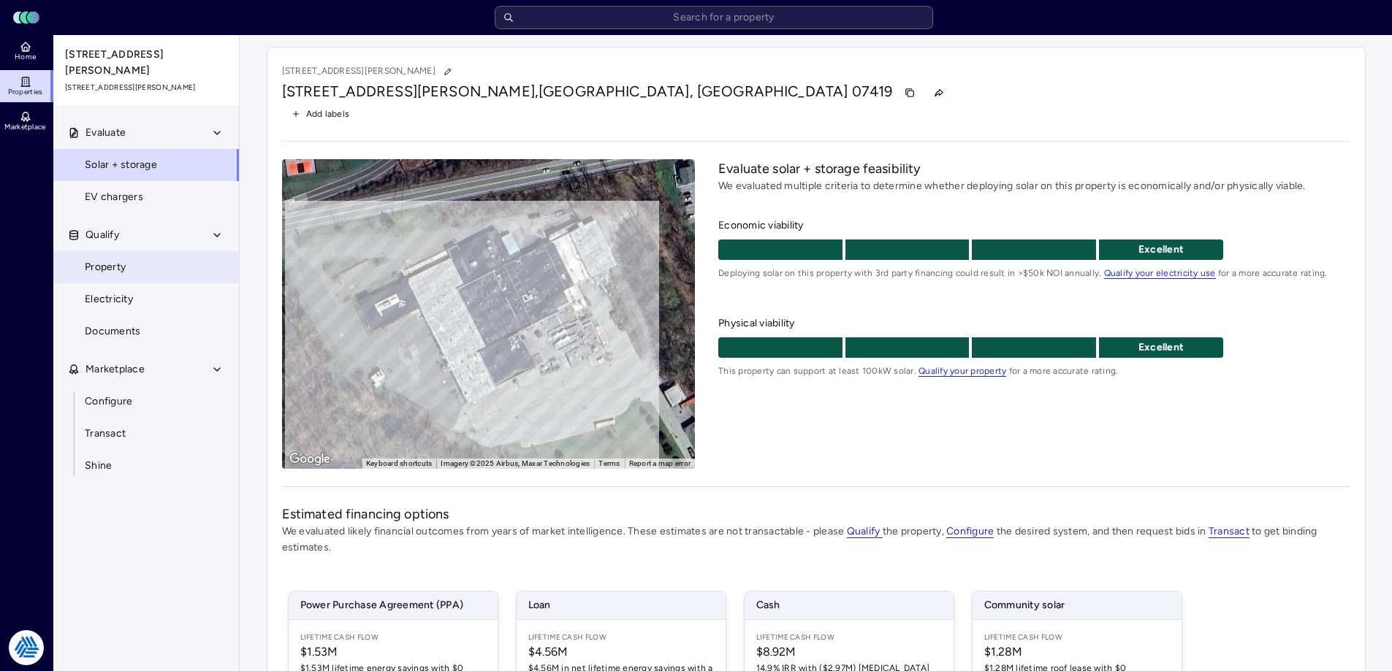
click at [116, 259] on span "Property" at bounding box center [105, 267] width 41 height 16
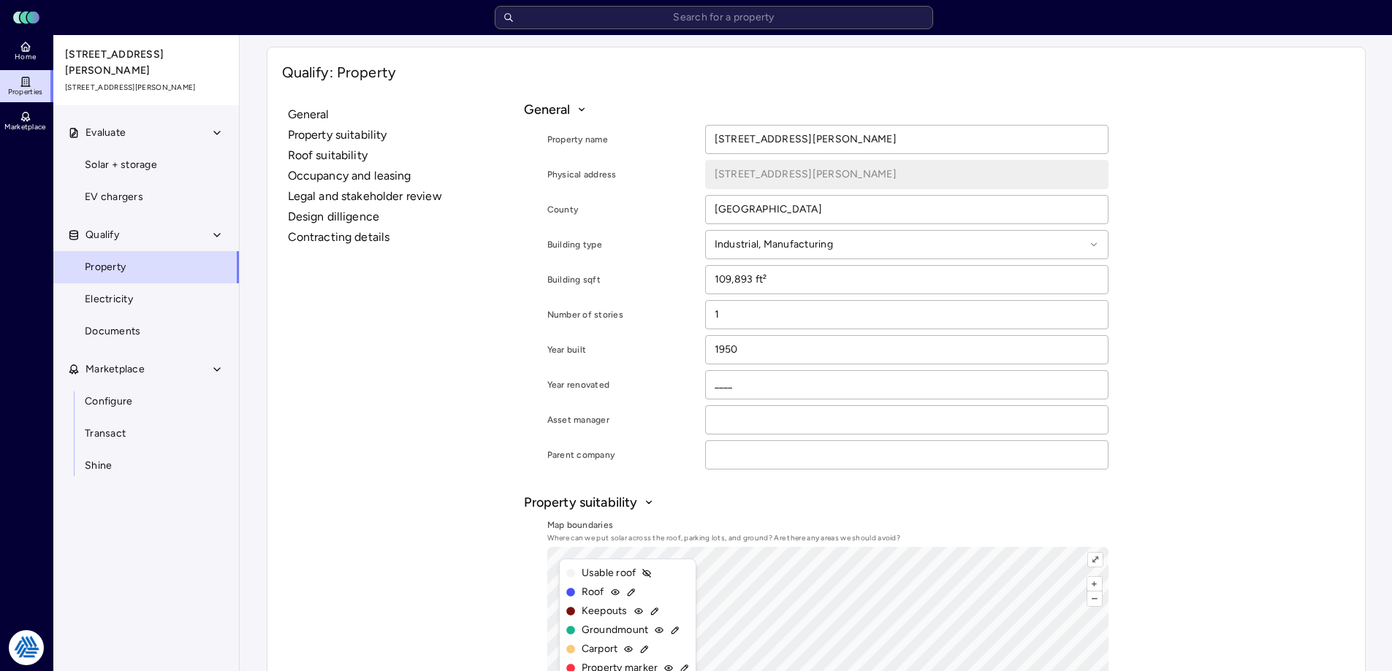
scroll to position [219, 0]
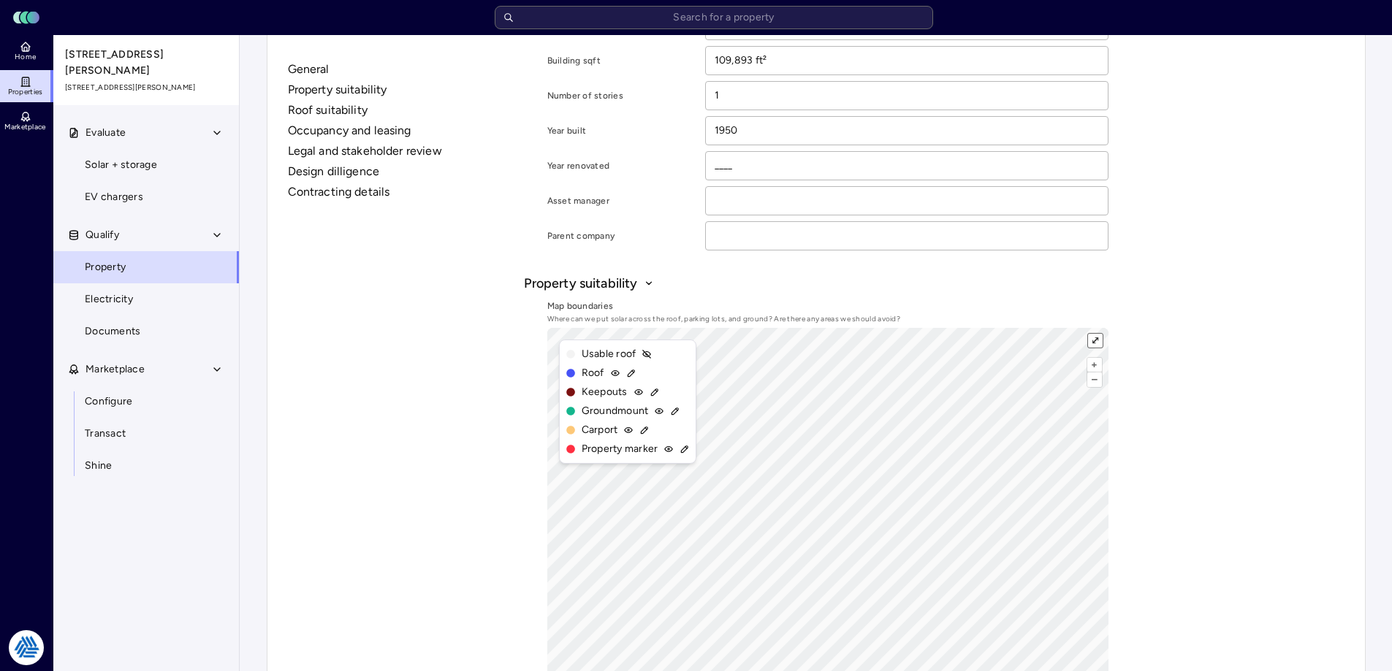
click at [1098, 336] on button "⤢" at bounding box center [1095, 341] width 14 height 14
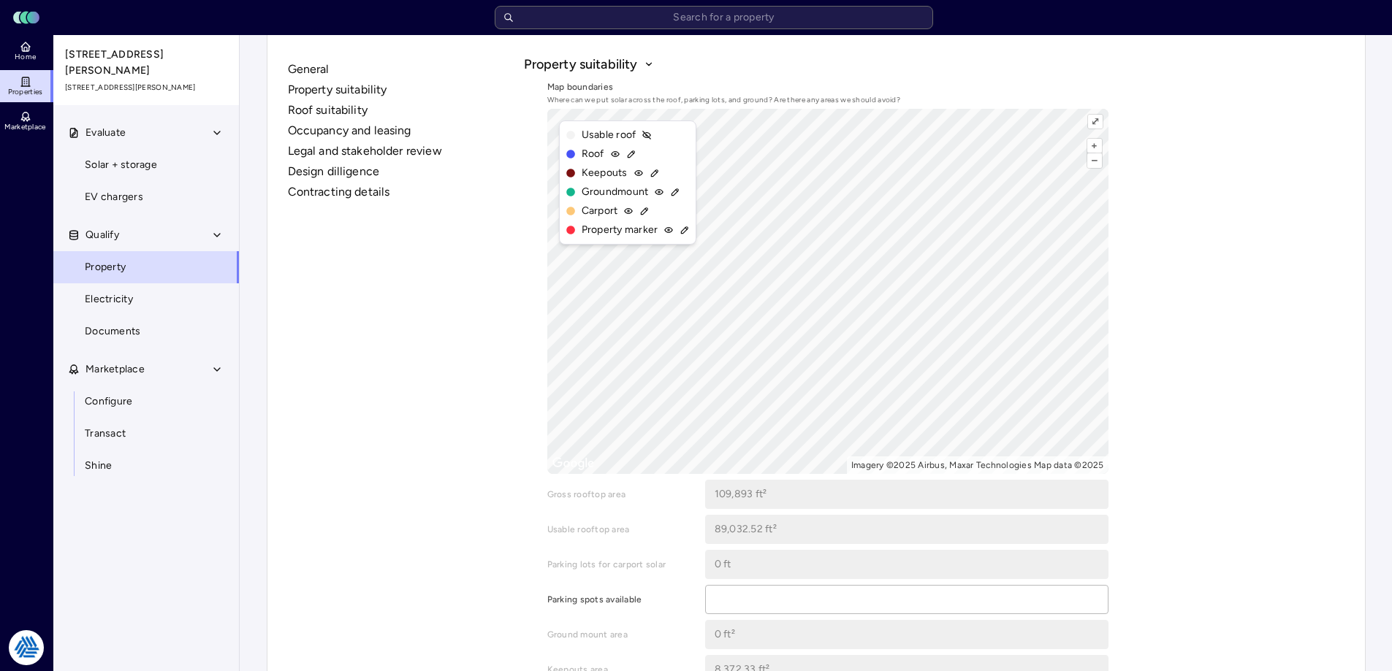
scroll to position [292, 0]
